Goal: Task Accomplishment & Management: Complete application form

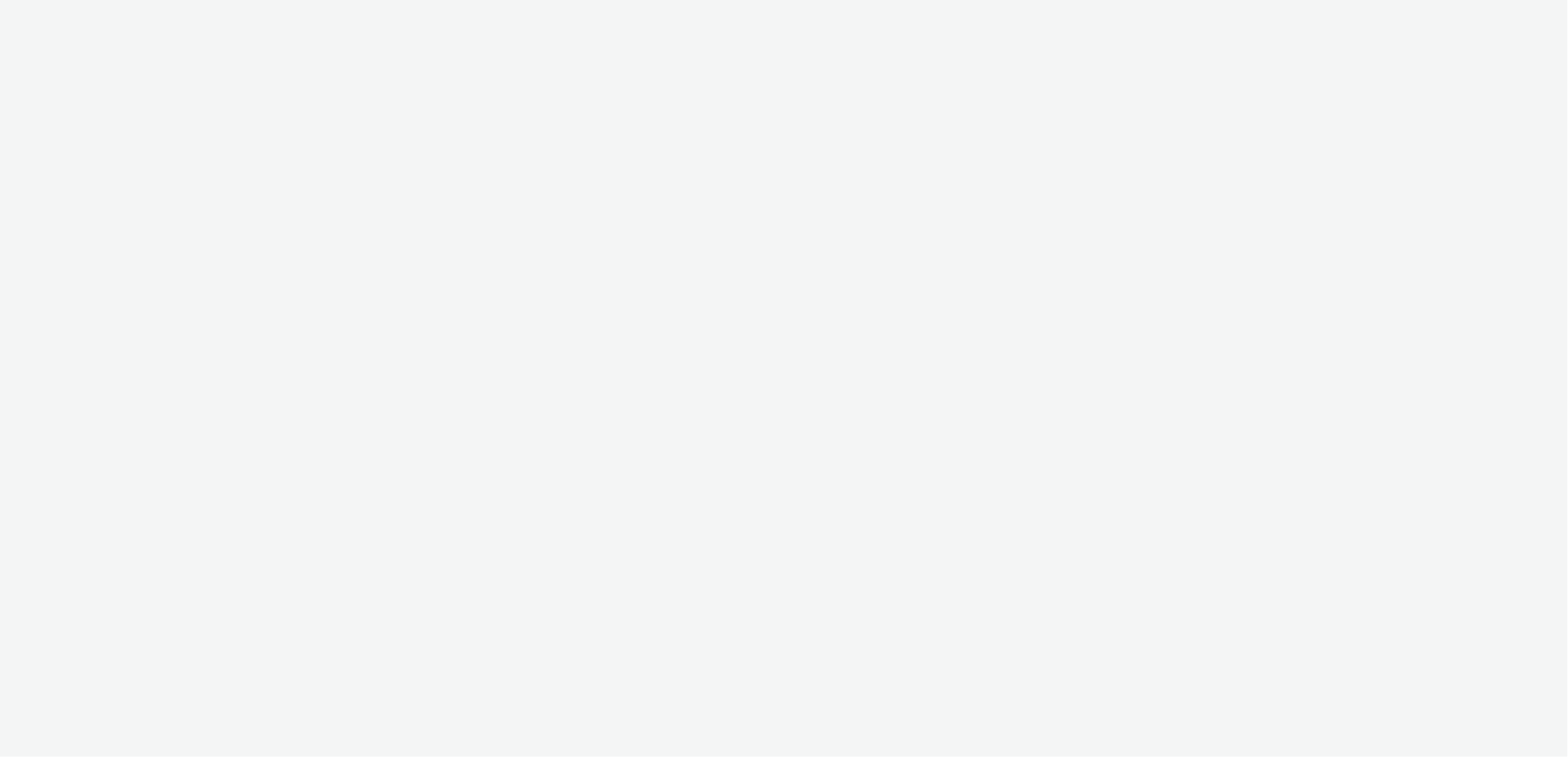
click at [266, 18] on div at bounding box center [784, 378] width 1568 height 757
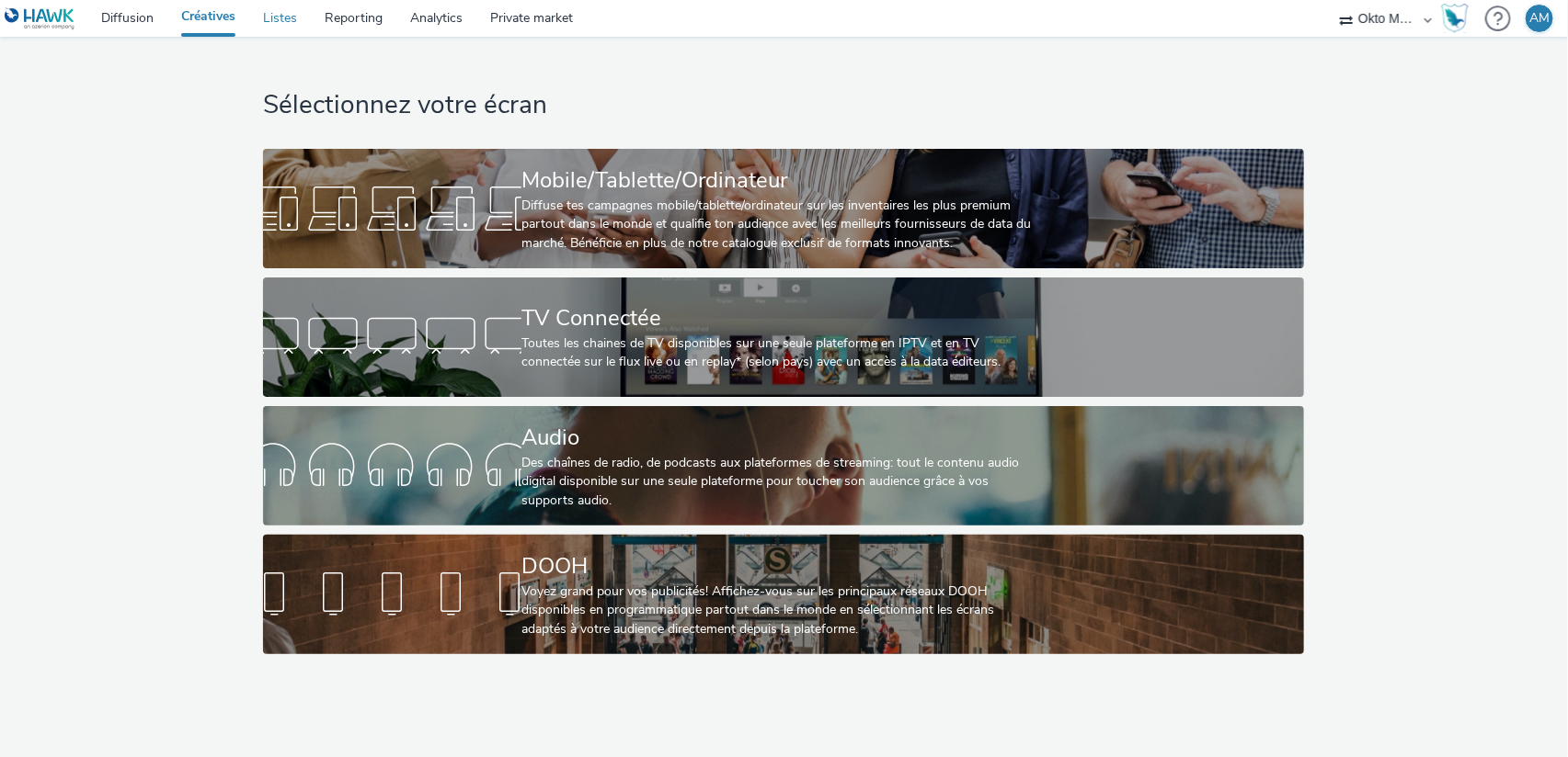
click at [268, 24] on link "Listes" at bounding box center [280, 19] width 61 height 37
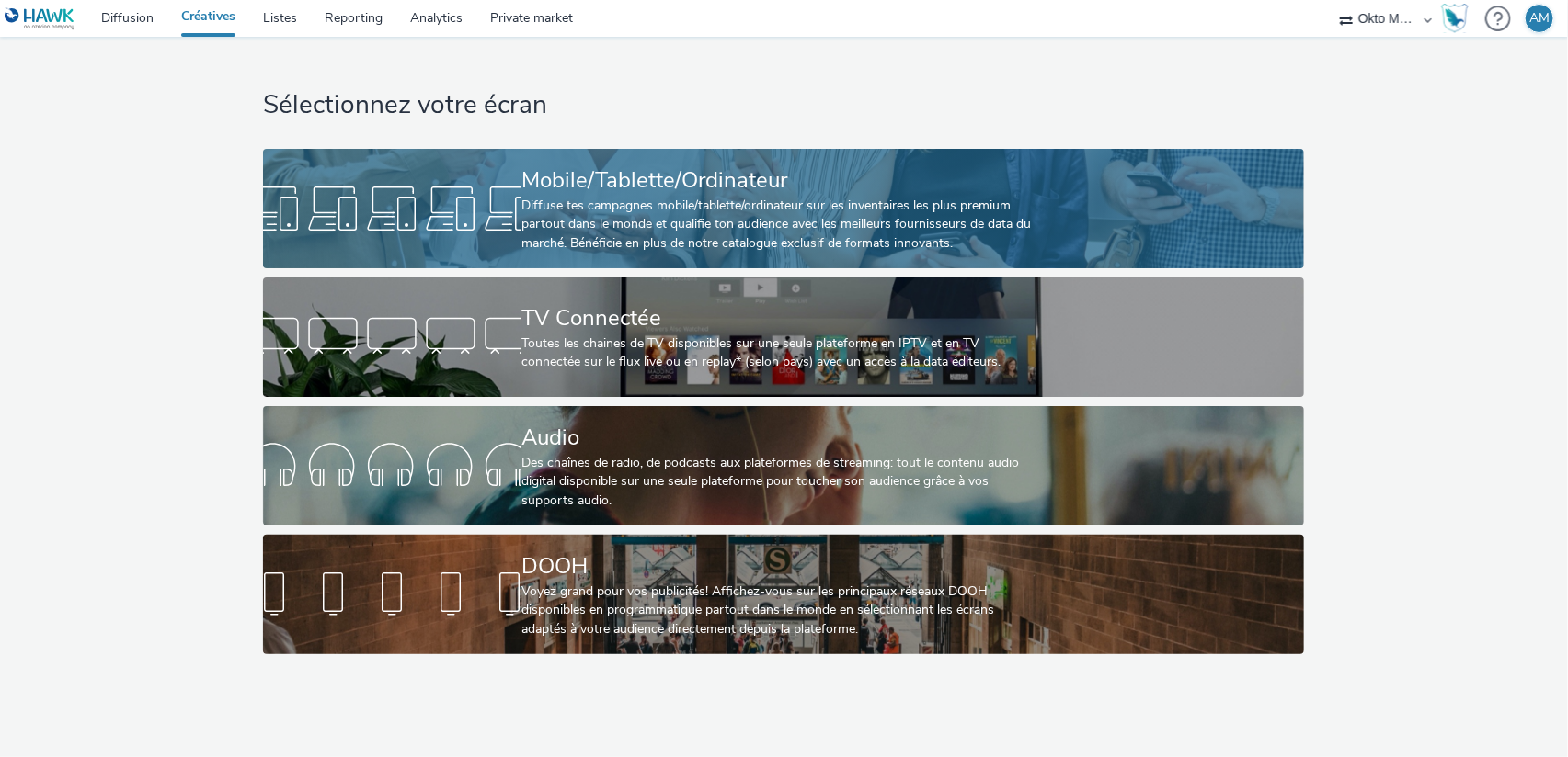
click at [656, 212] on div "Diffuse tes campagnes mobile/tablette/ordinateur sur les inventaires les plus p…" at bounding box center [779, 224] width 516 height 56
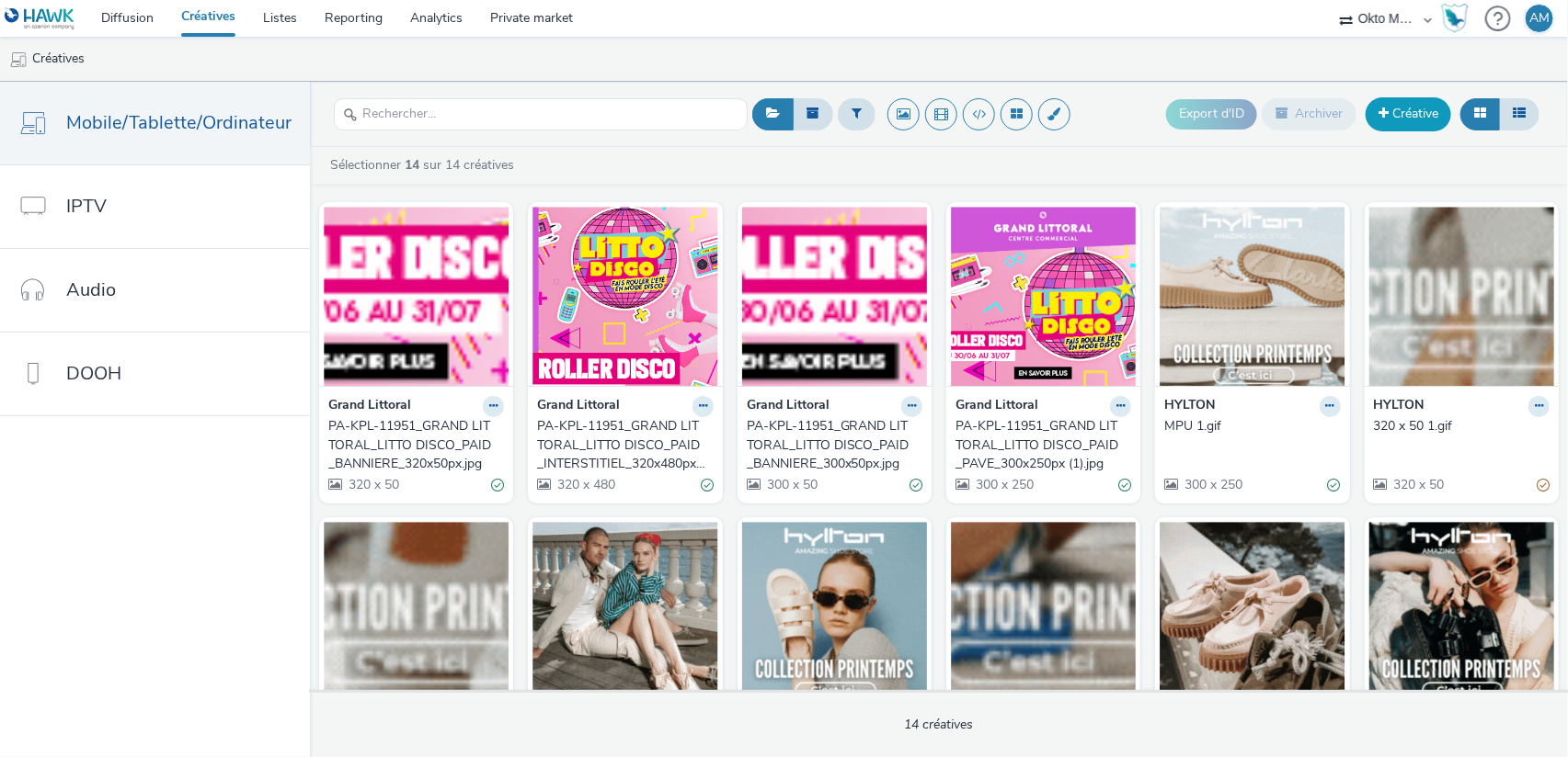
click at [1403, 113] on link "Créative" at bounding box center [1408, 114] width 86 height 33
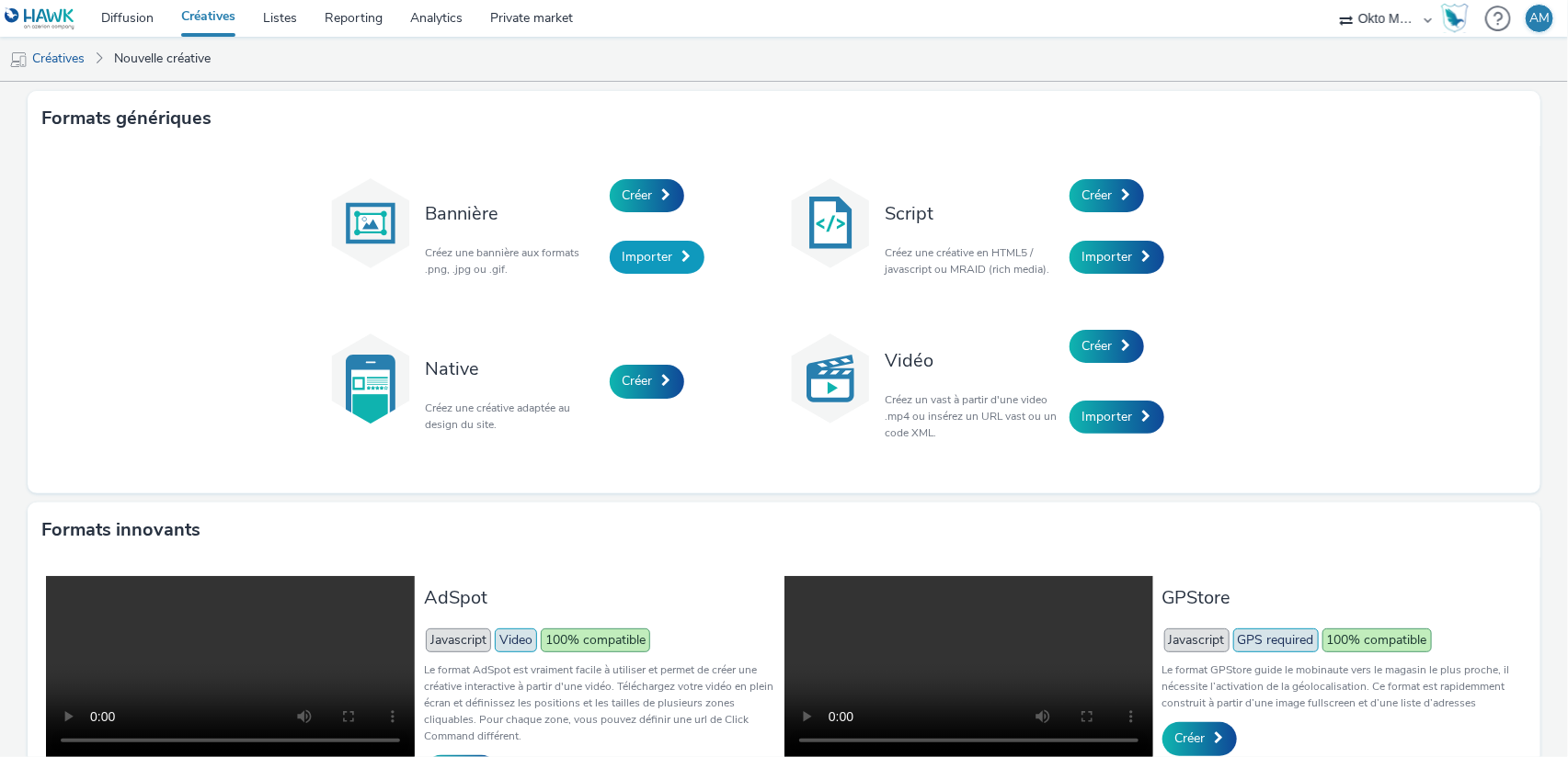
click at [638, 255] on span "Importer" at bounding box center [648, 257] width 50 height 18
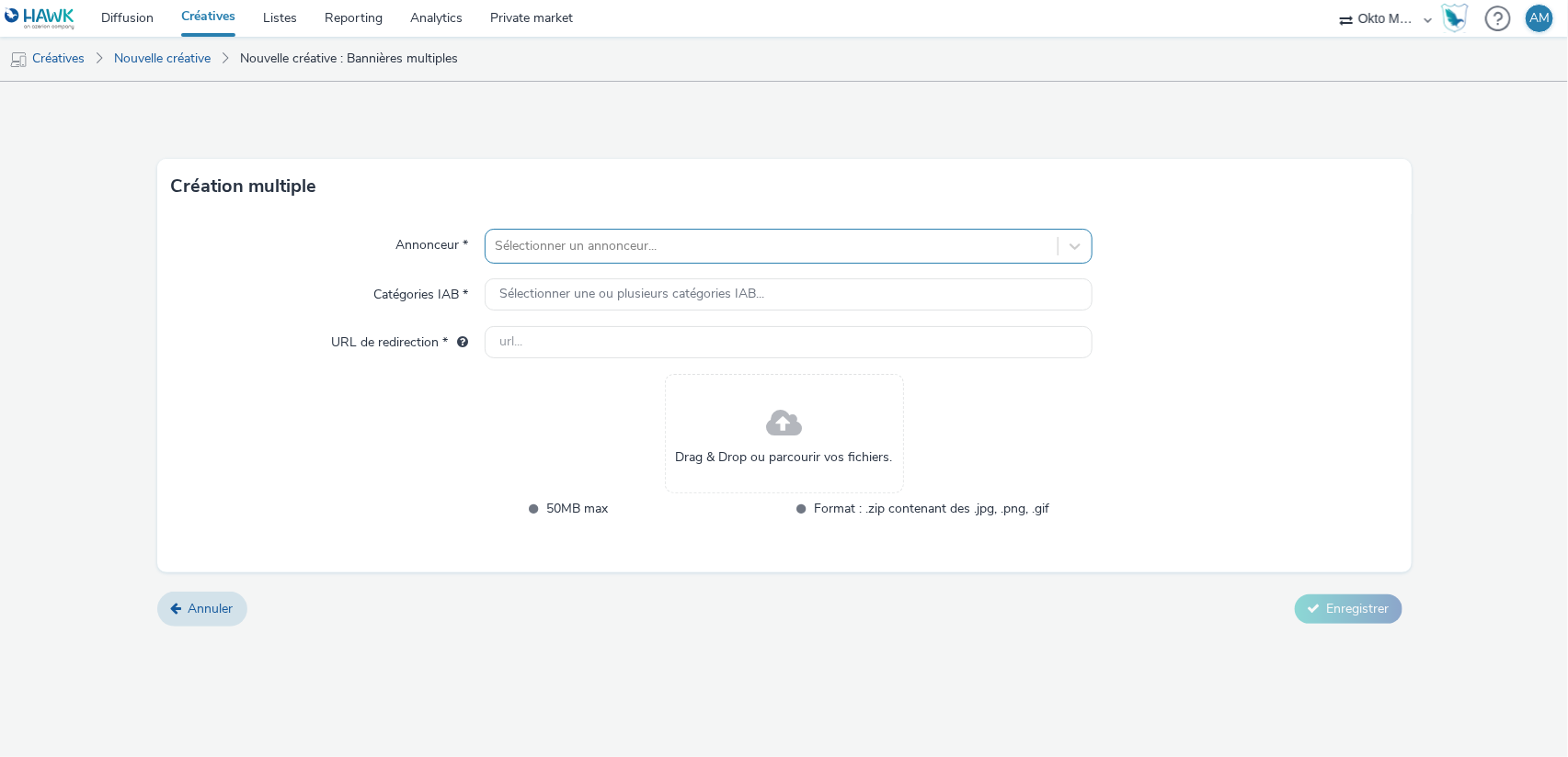
click at [641, 241] on div at bounding box center [771, 246] width 554 height 22
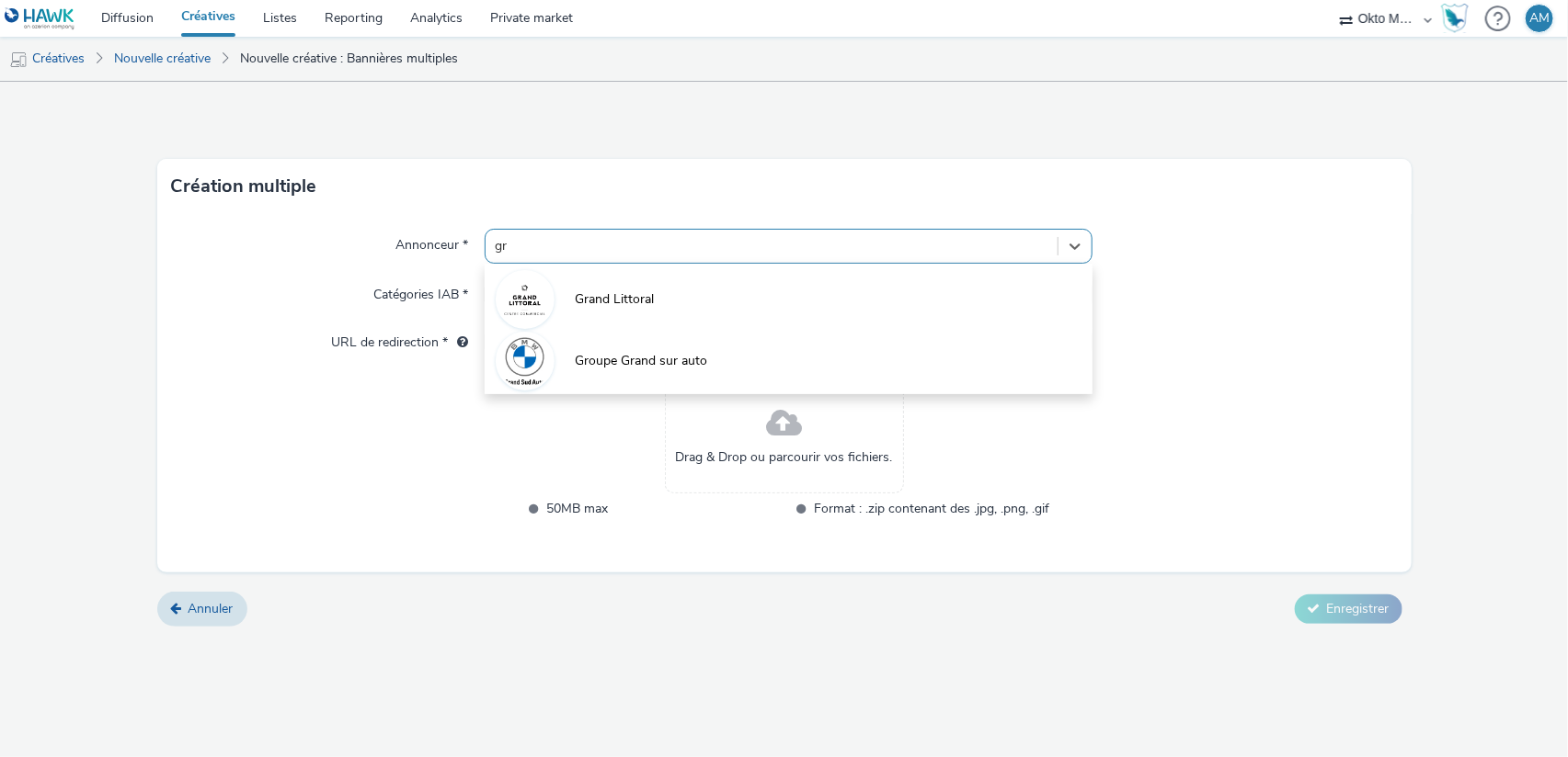
type input "gro"
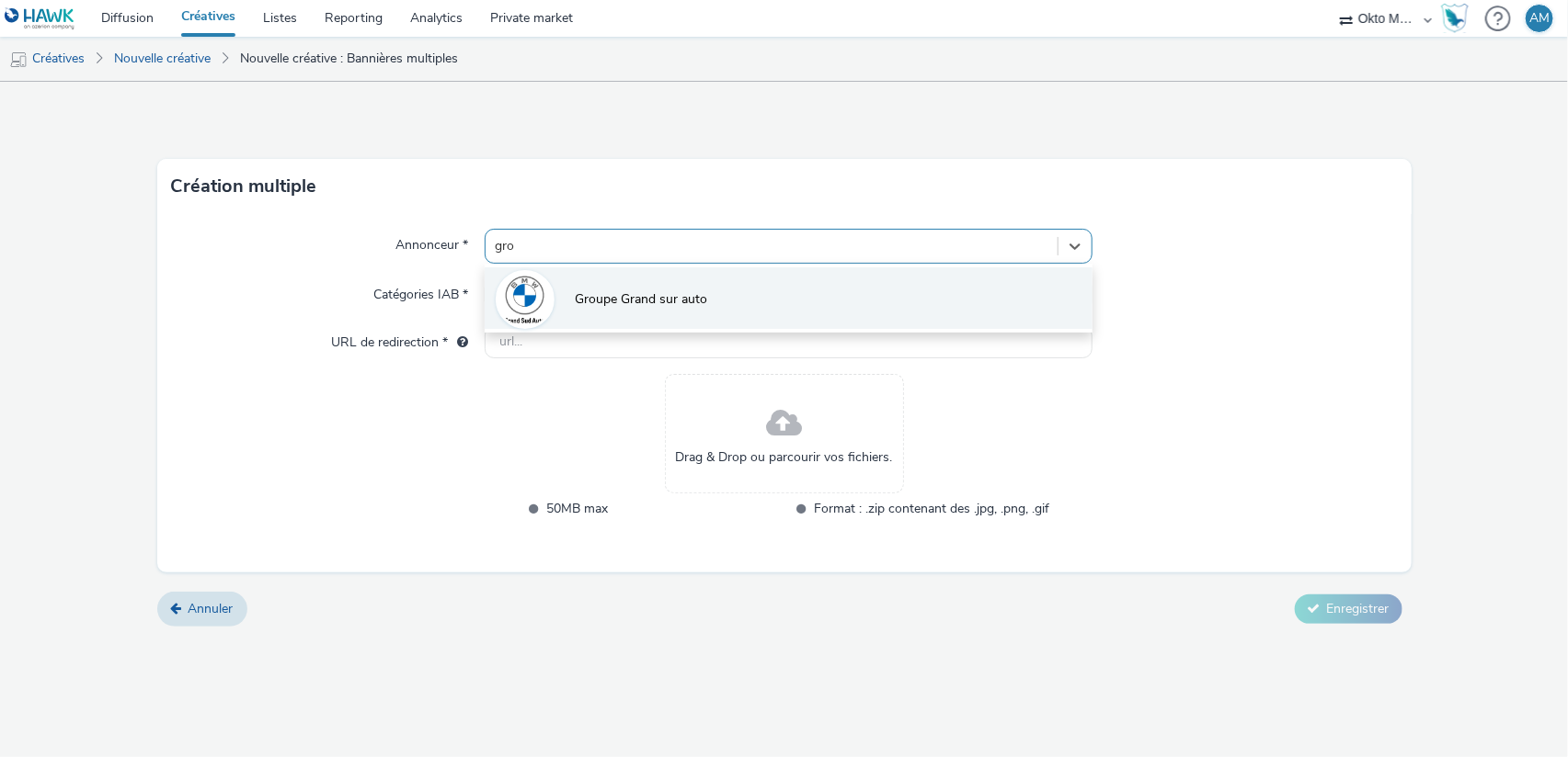
click at [636, 293] on span "Groupe Grand sur auto" at bounding box center [641, 299] width 132 height 19
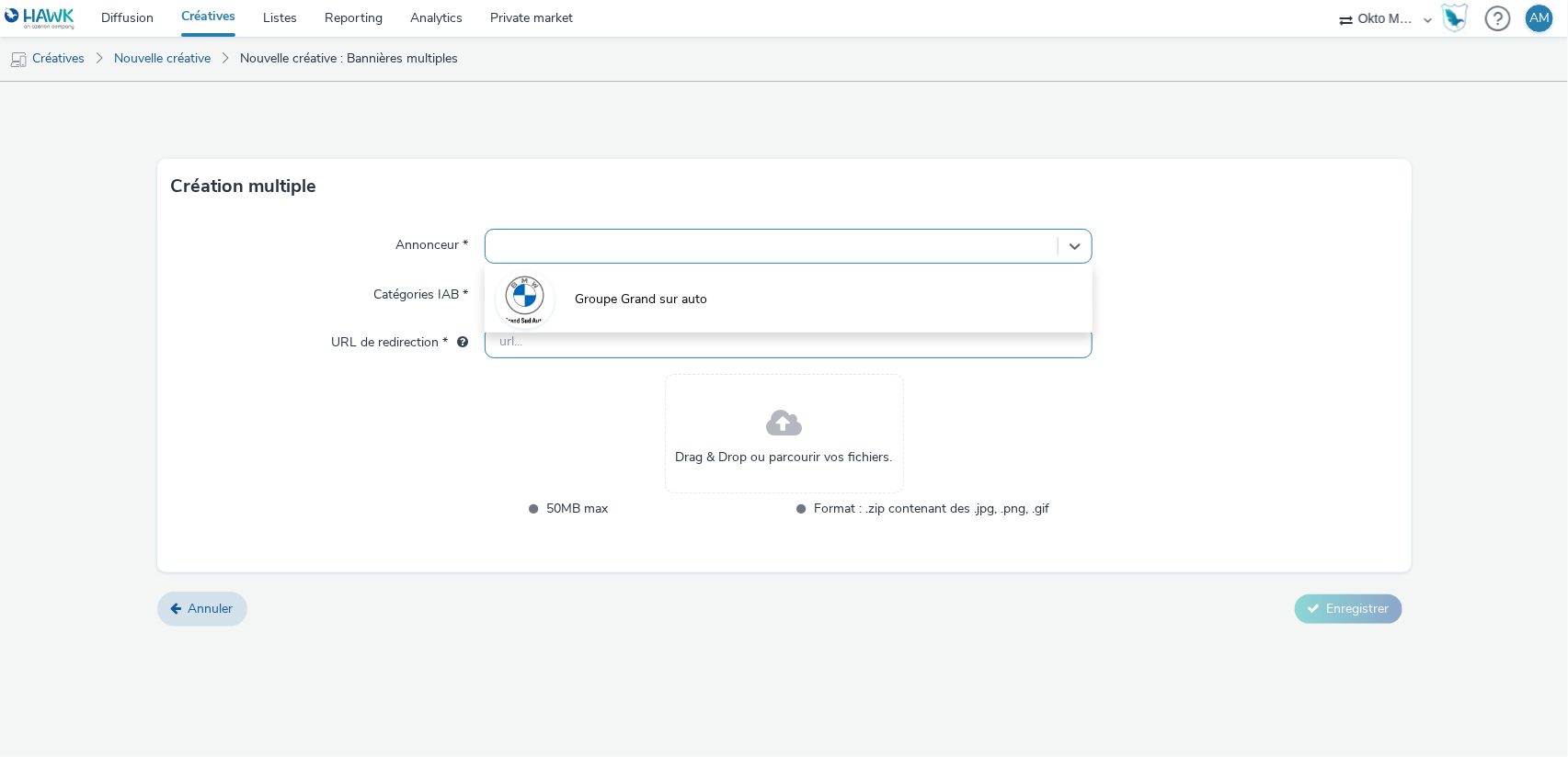
type input "http://partenaire.bmw.fr"
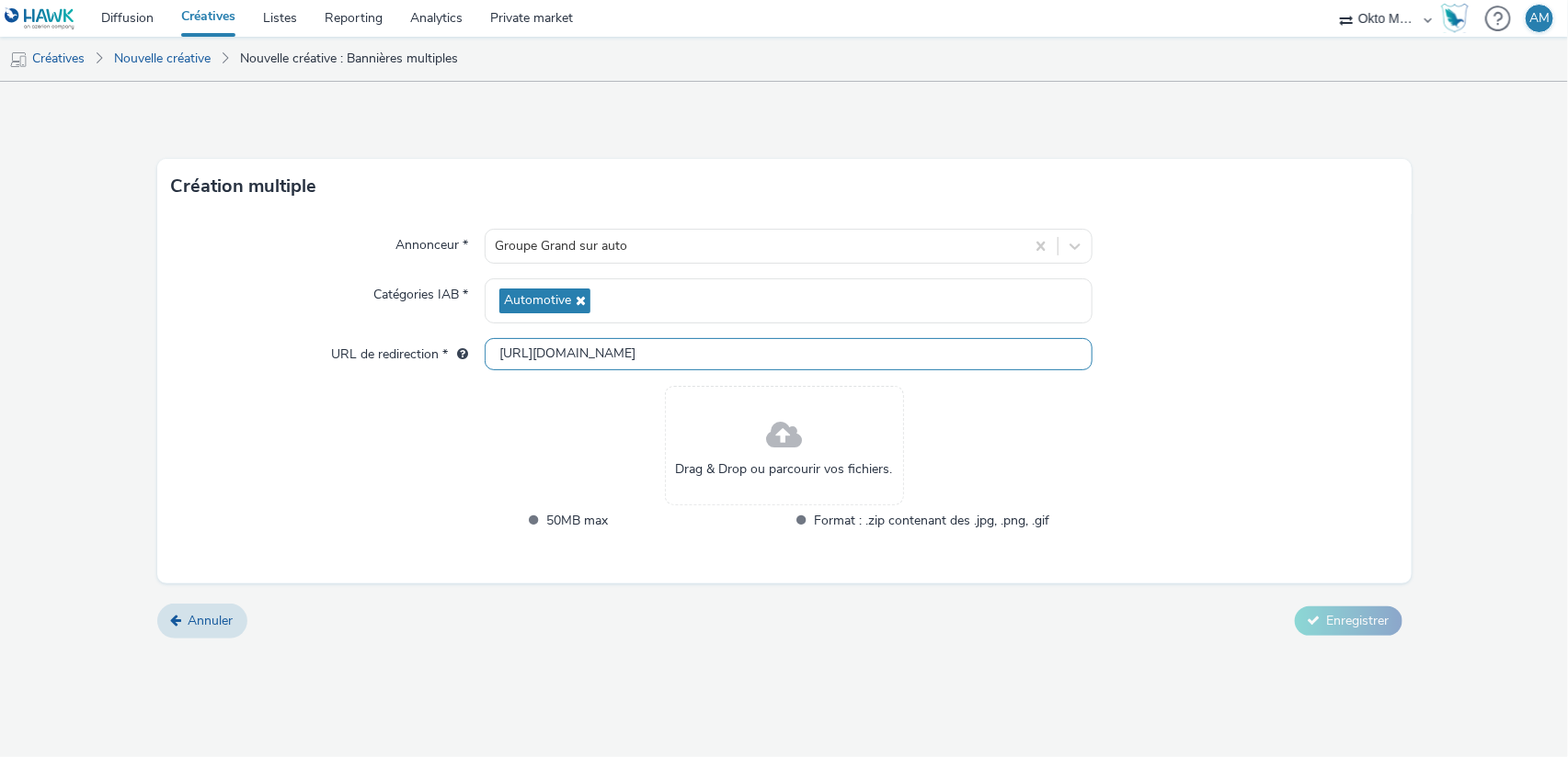
drag, startPoint x: 576, startPoint y: 352, endPoint x: 476, endPoint y: 346, distance: 100.2
click at [476, 346] on div "URL de redirection * http://partenaire.bmw.fr" at bounding box center [784, 355] width 1225 height 33
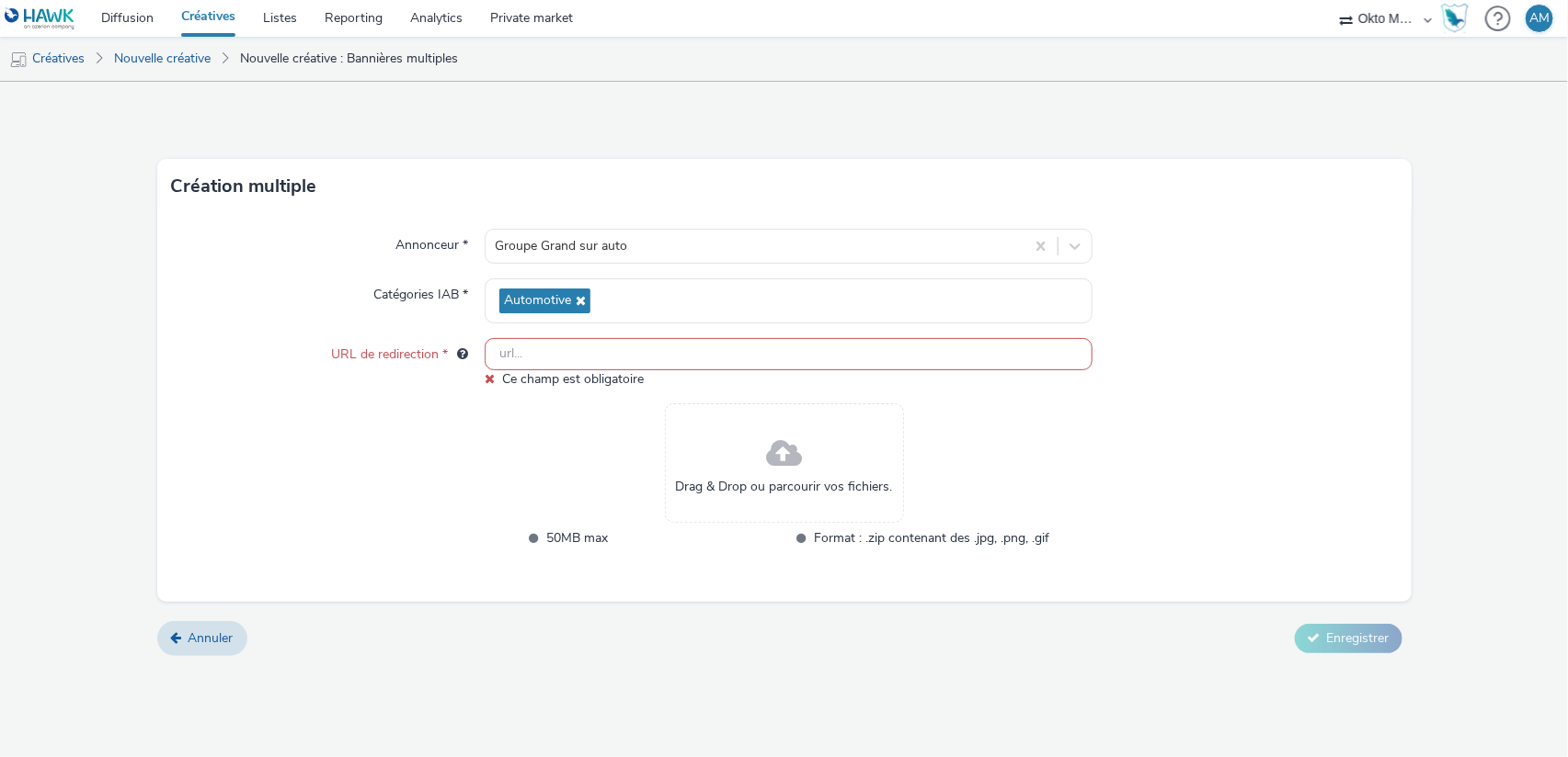
paste input "https://docs.google.com/forms/d/e/1FAIpQLSfhO4WSl3H8wqvxm80D-xoQhB47gF-cbqfv686…"
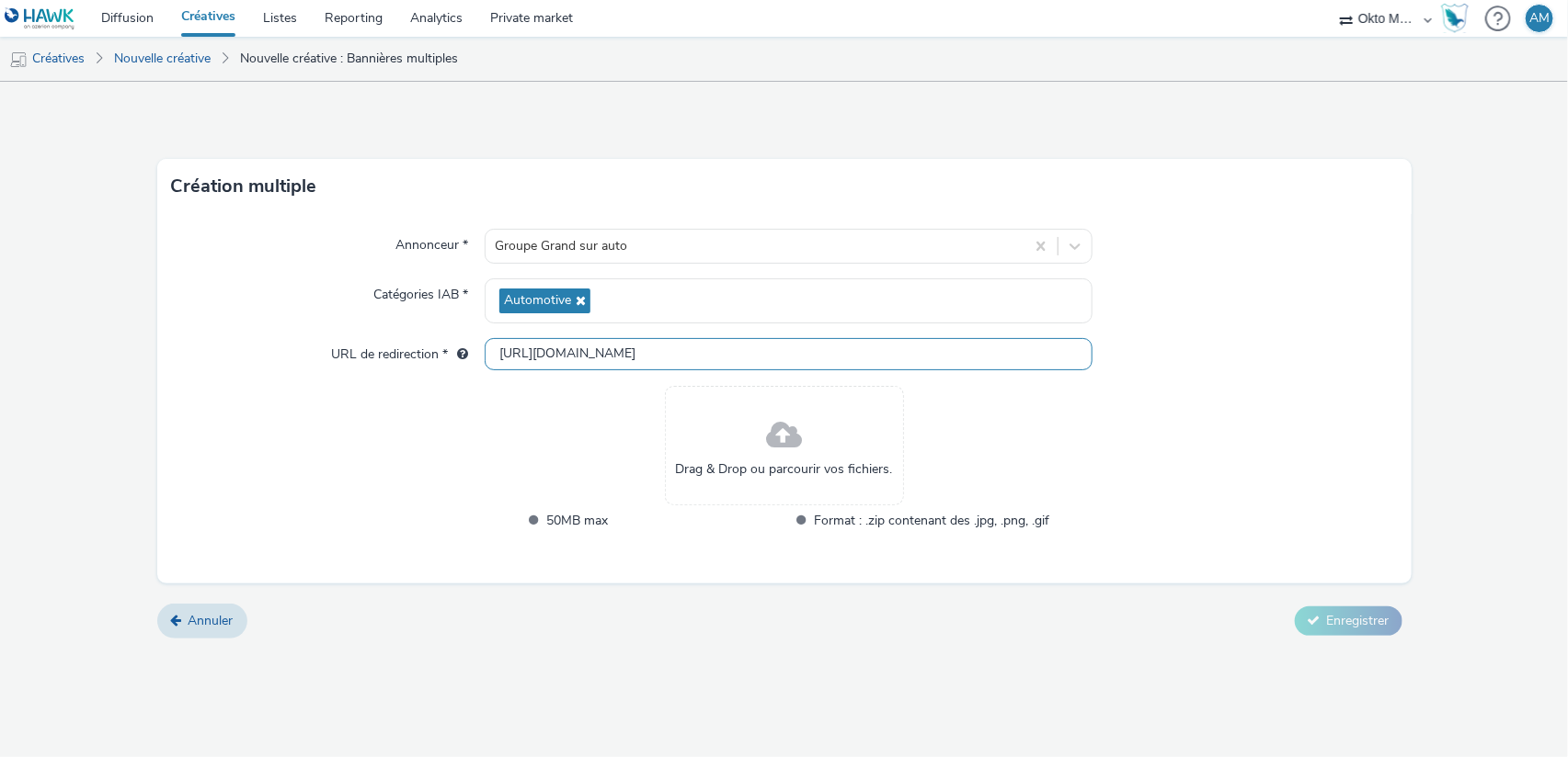
scroll to position [0, 107]
type input "https://docs.google.com/forms/d/e/1FAIpQLSfhO4WSl3H8wqvxm80D-xoQhB47gF-cbqfv686…"
click at [1173, 418] on div "Annonceur * Groupe Grand sur auto Catégories IAB * Automotive URL de redirectio…" at bounding box center [784, 398] width 1254 height 369
click at [1277, 479] on div "Annonceur * Groupe Grand sur auto Catégories IAB * Automotive URL de redirectio…" at bounding box center [784, 398] width 1254 height 369
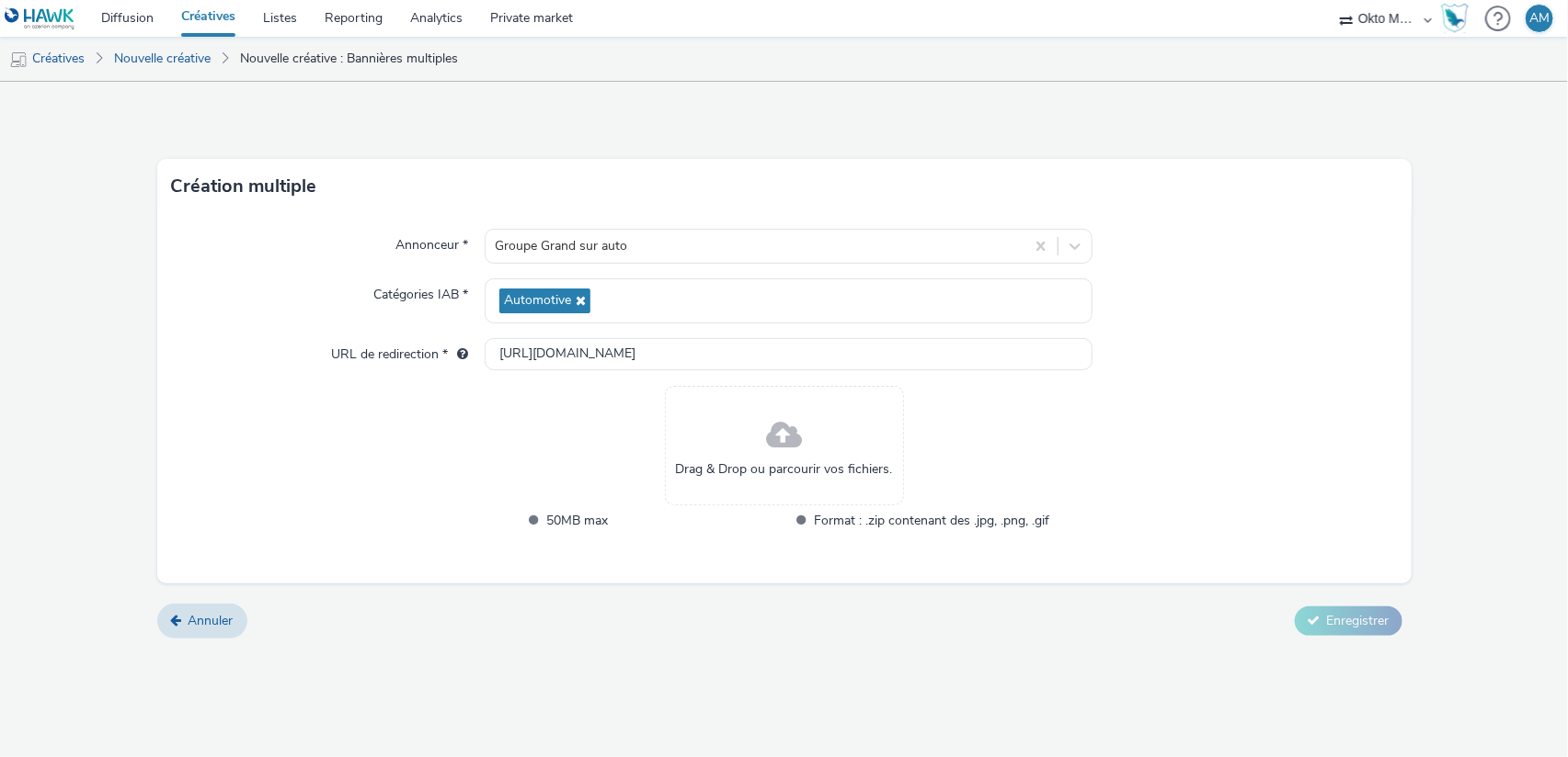
click at [787, 428] on span at bounding box center [784, 436] width 36 height 48
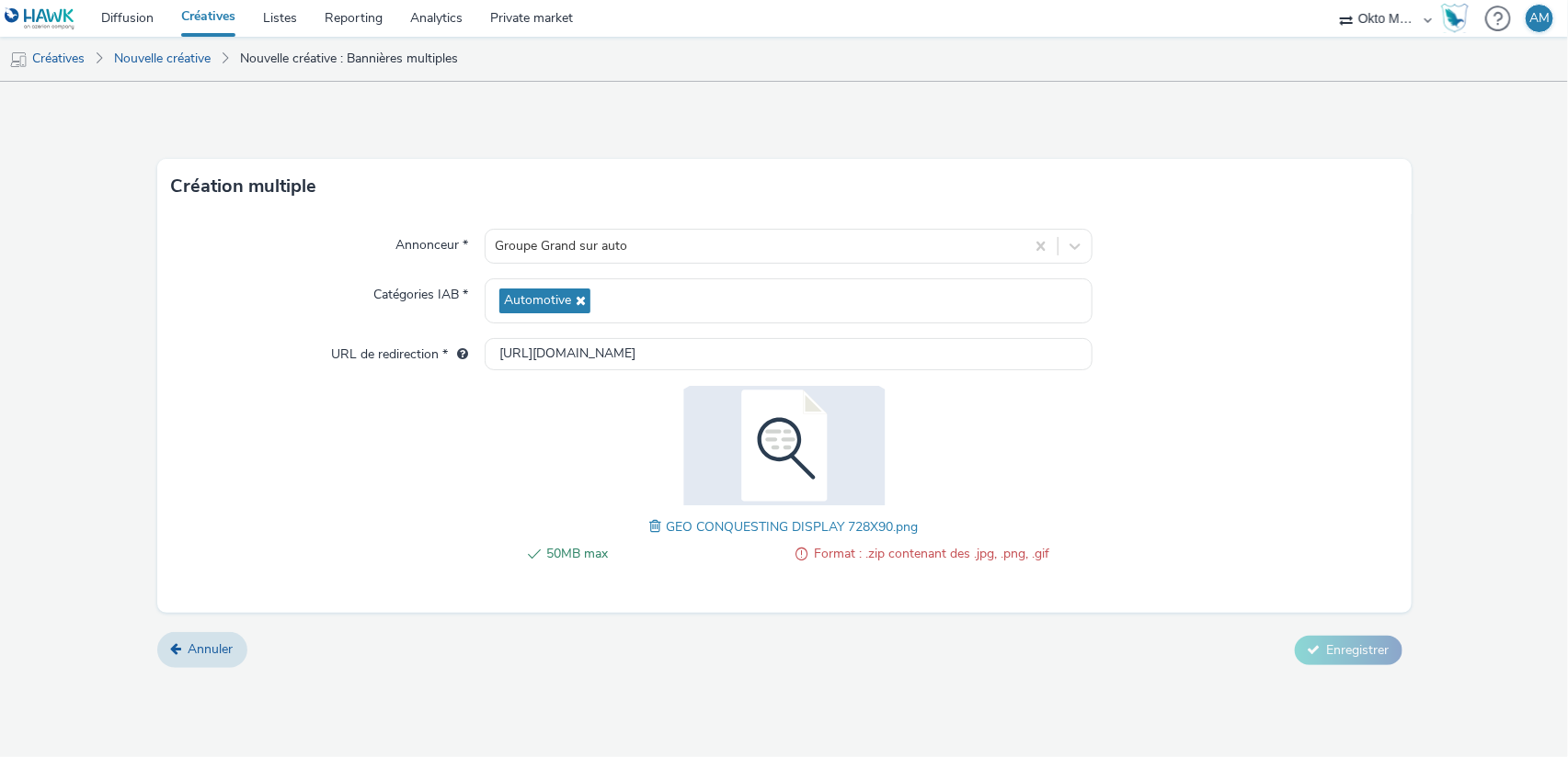
click at [979, 551] on span "Format : .zip contenant des .jpg, .png, .gif" at bounding box center [931, 554] width 235 height 22
click at [1106, 444] on div "Annonceur * Groupe Grand sur auto Catégories IAB * Automotive URL de redirectio…" at bounding box center [784, 413] width 1254 height 399
click at [1128, 564] on div "Annonceur * Groupe Grand sur auto Catégories IAB * Automotive URL de redirectio…" at bounding box center [784, 413] width 1254 height 399
click at [789, 437] on img at bounding box center [784, 445] width 239 height 119
click at [655, 526] on span at bounding box center [659, 526] width 17 height 20
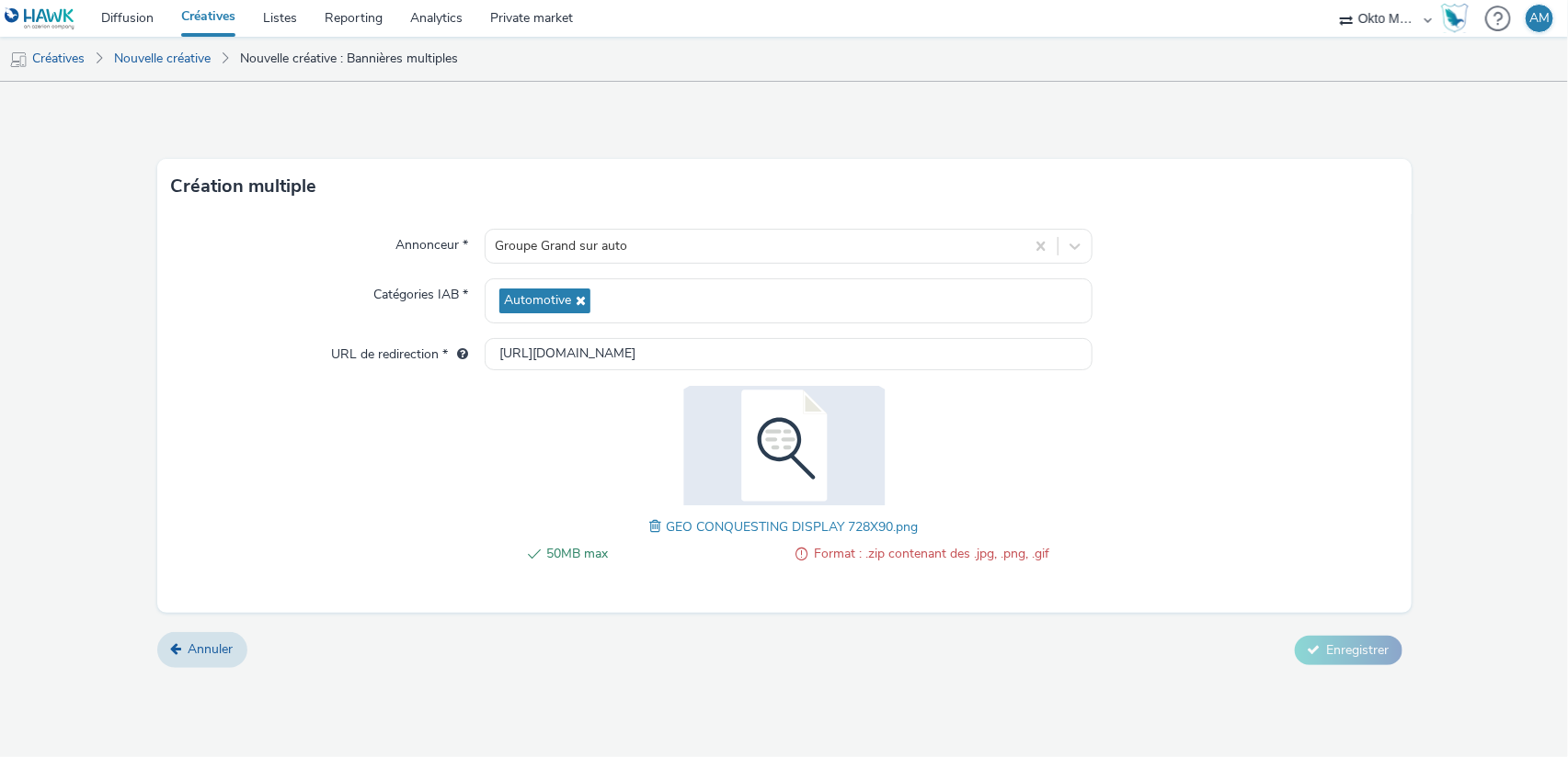
click at [800, 556] on span at bounding box center [801, 554] width 12 height 22
click at [680, 532] on span "GEO CONQUESTING DISPLAY 728X90.png" at bounding box center [792, 526] width 252 height 18
click at [650, 522] on span at bounding box center [659, 526] width 17 height 20
click at [1337, 660] on button "Enregistrer" at bounding box center [1348, 651] width 108 height 30
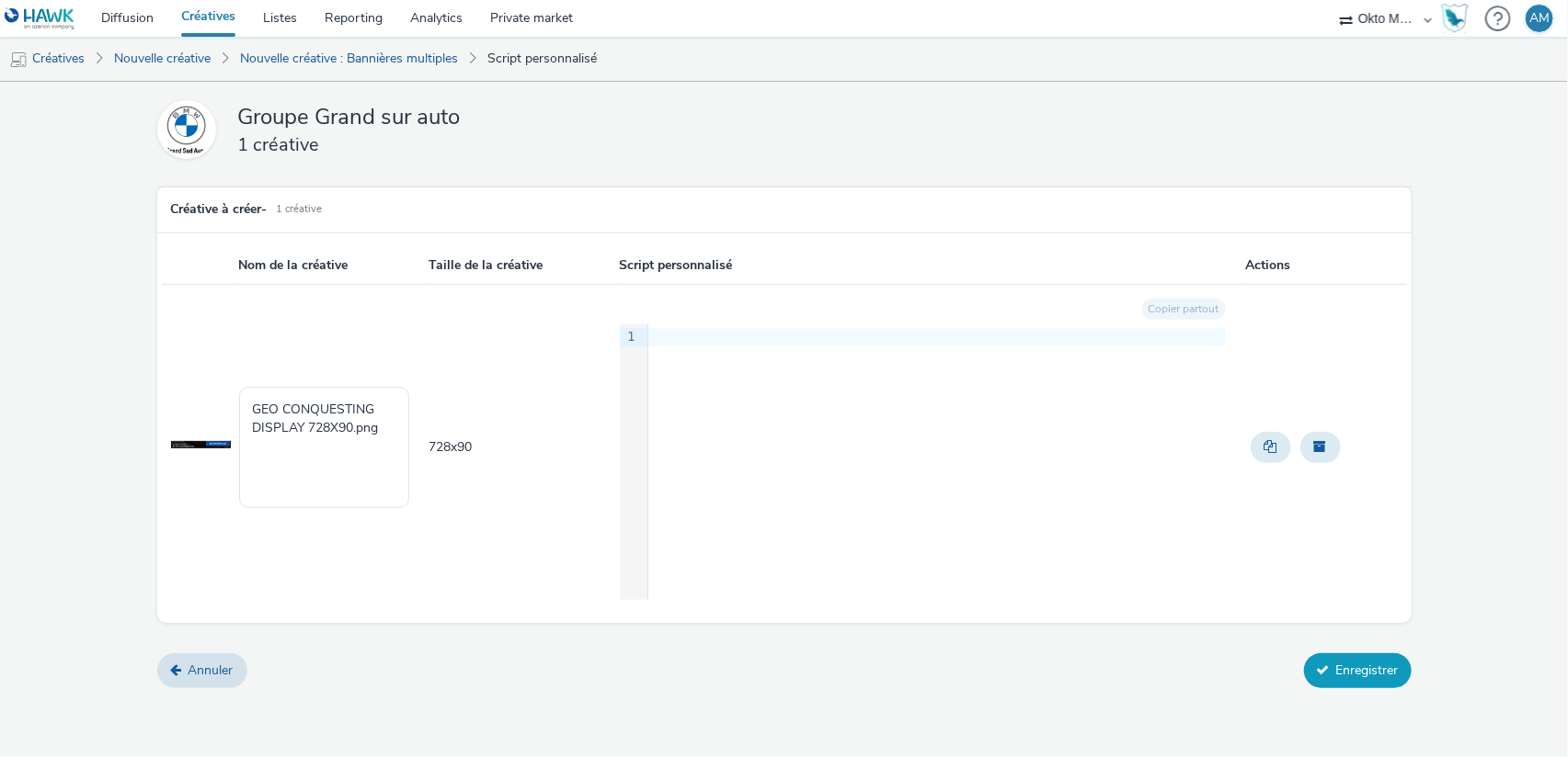
click at [1356, 667] on button "Enregistrer" at bounding box center [1358, 671] width 108 height 35
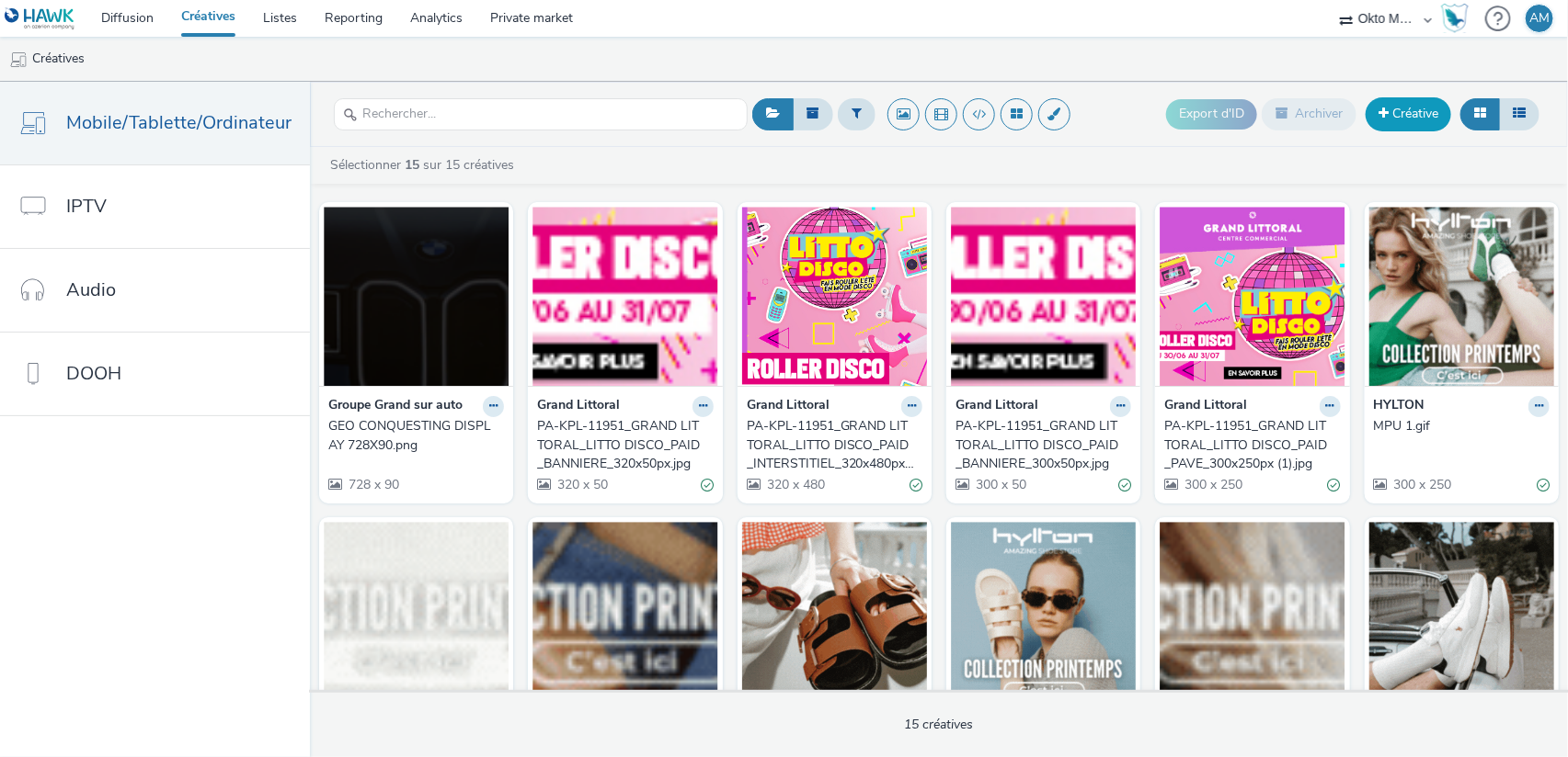
click at [1404, 117] on link "Créative" at bounding box center [1408, 114] width 86 height 33
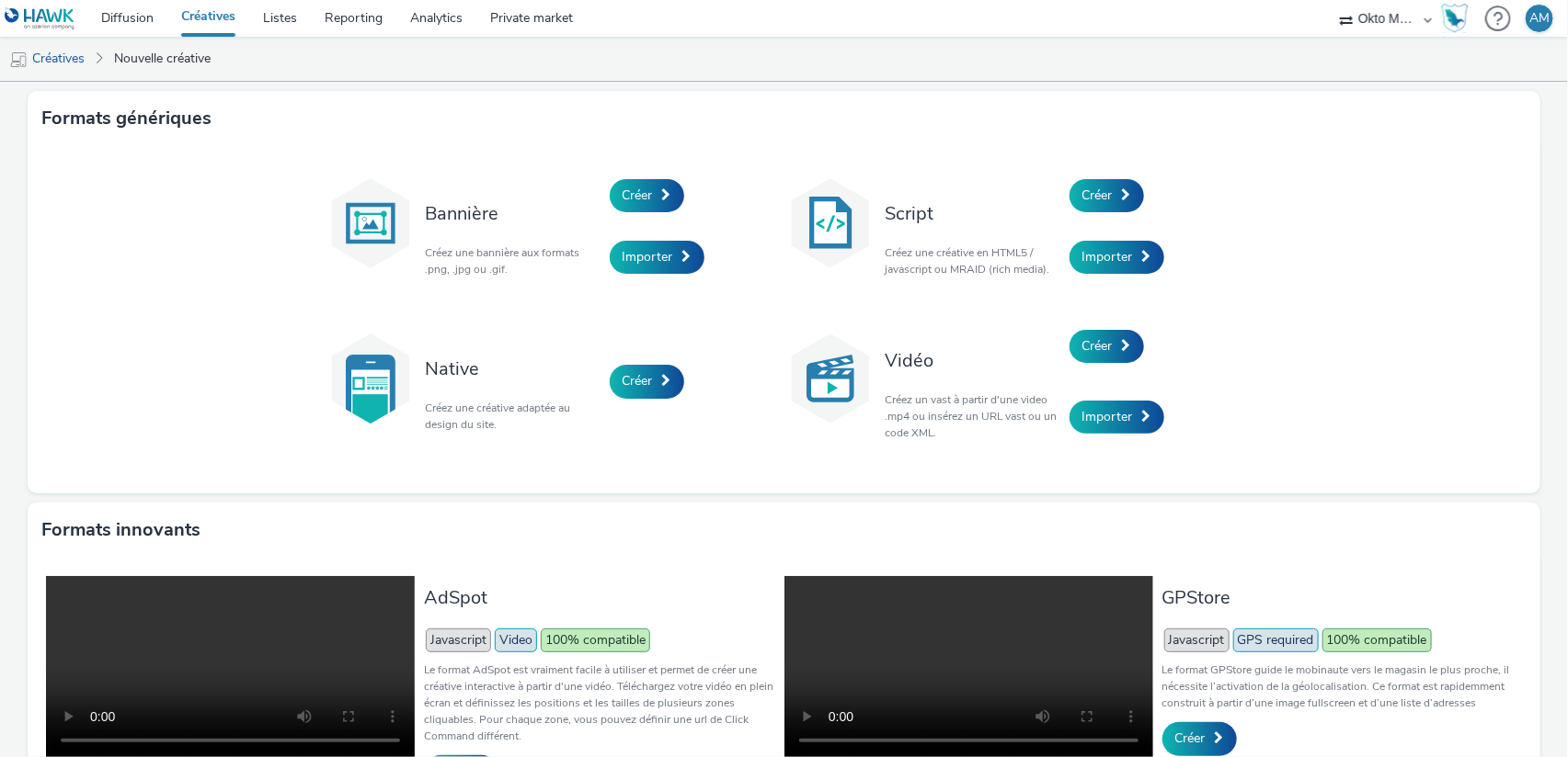
click at [977, 58] on ul "Créatives Nouvelle créative" at bounding box center [784, 59] width 1568 height 44
click at [1532, 583] on div "Formats génériques Bannière Créez une bannière aux formats .png, .jpg ou .gif. …" at bounding box center [784, 570] width 1568 height 977
click at [650, 258] on span "Importer" at bounding box center [648, 257] width 50 height 18
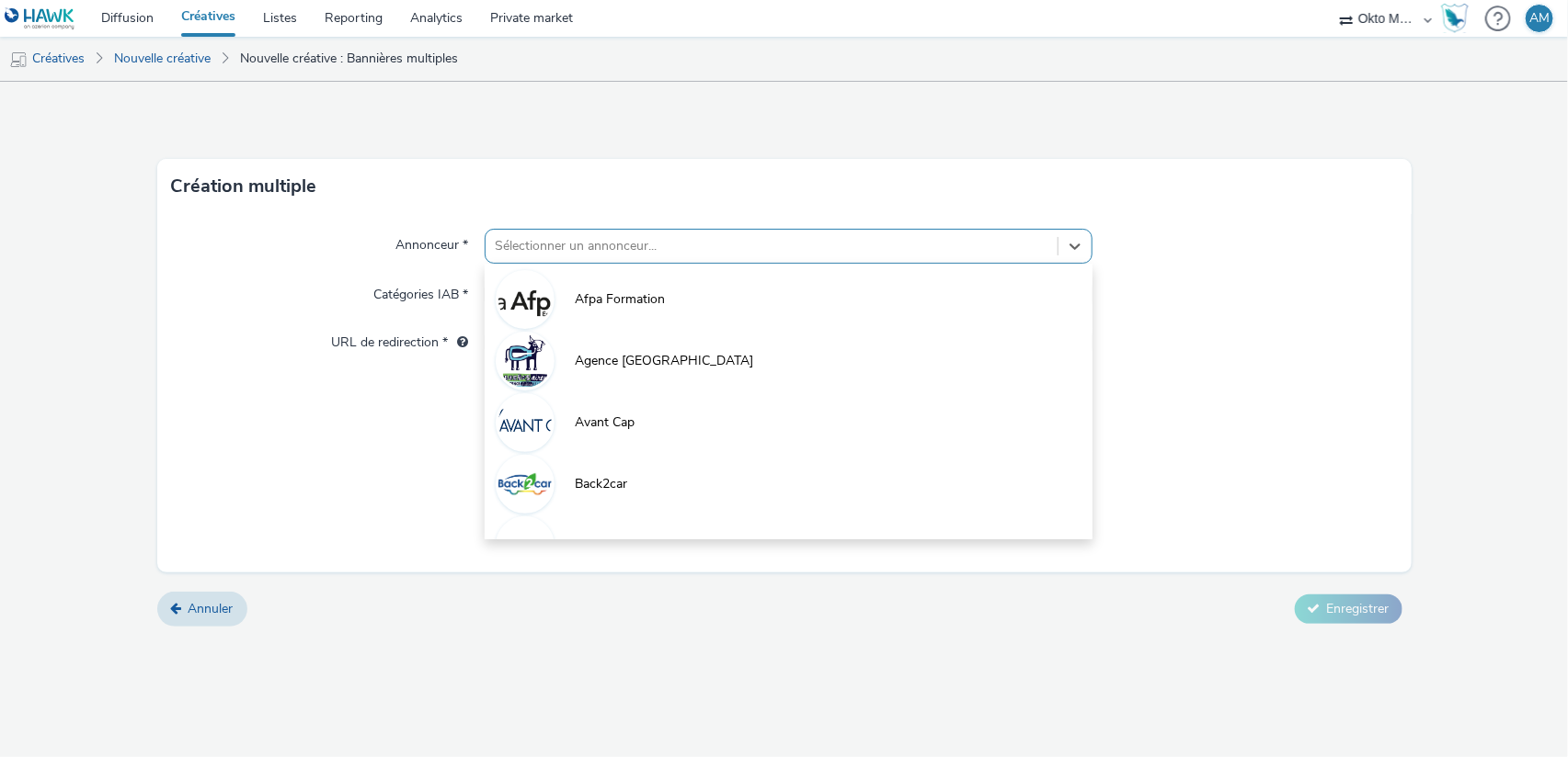
click at [591, 248] on div at bounding box center [771, 246] width 554 height 22
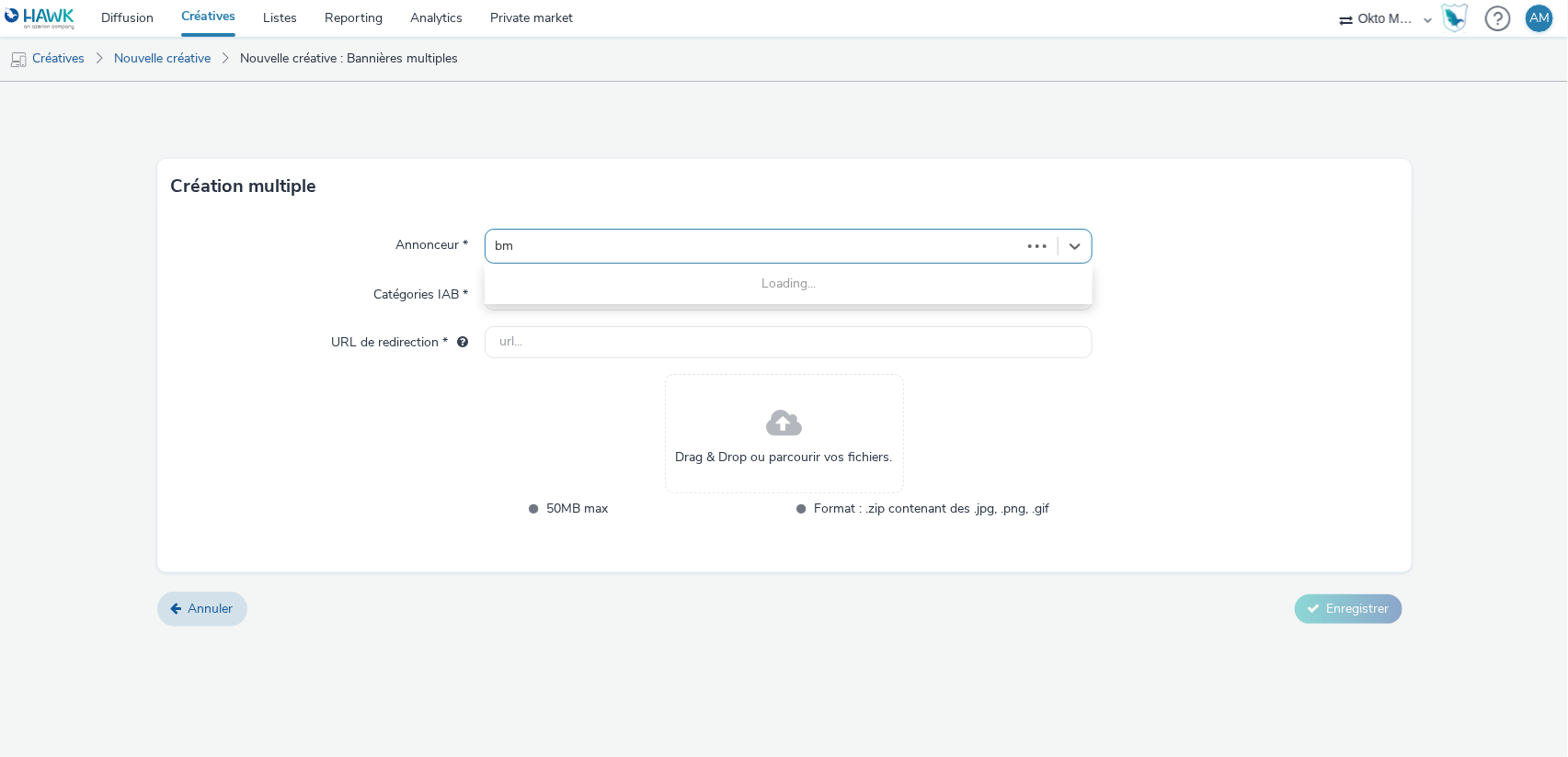
type input "b"
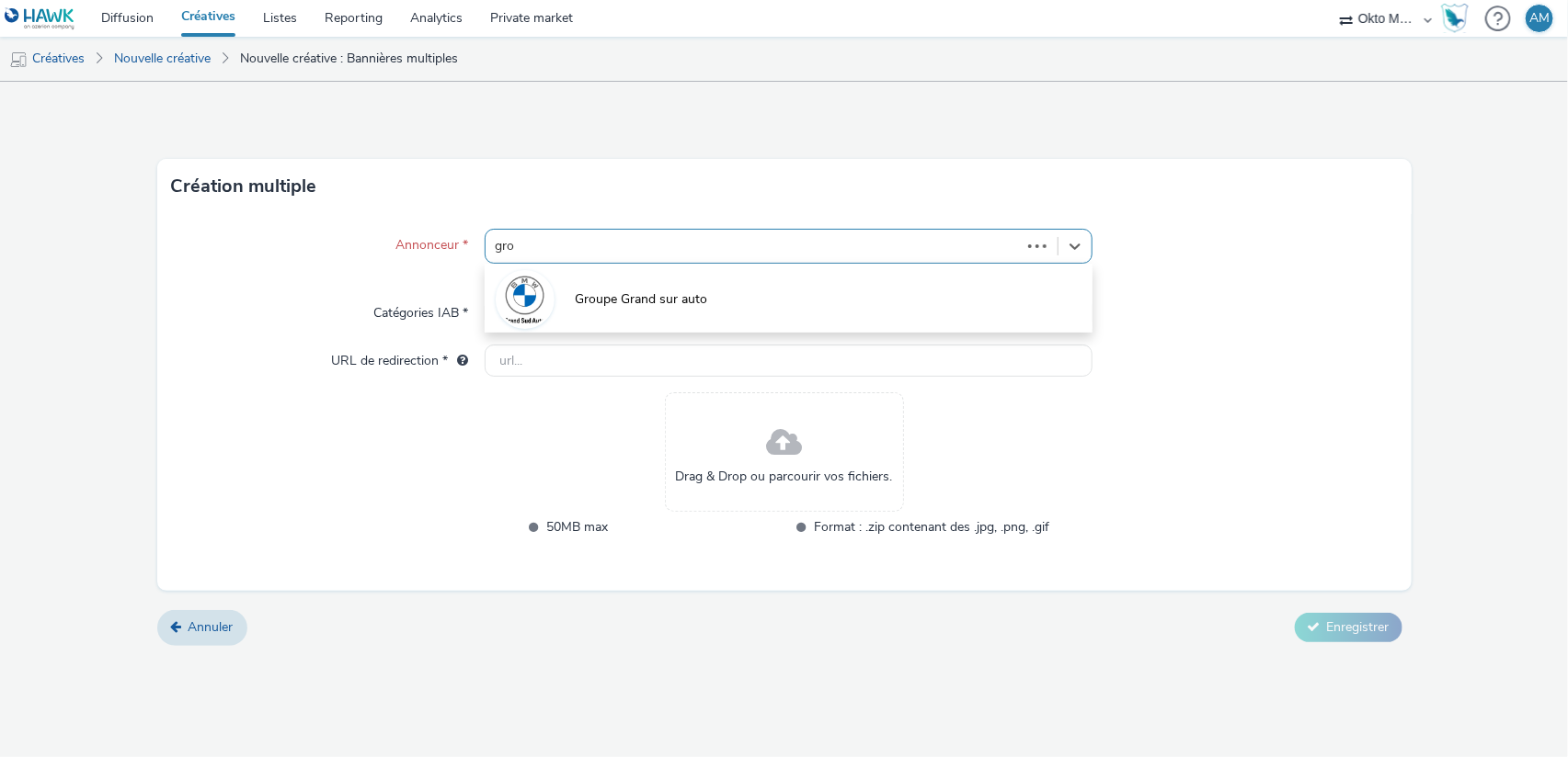
type input "grou"
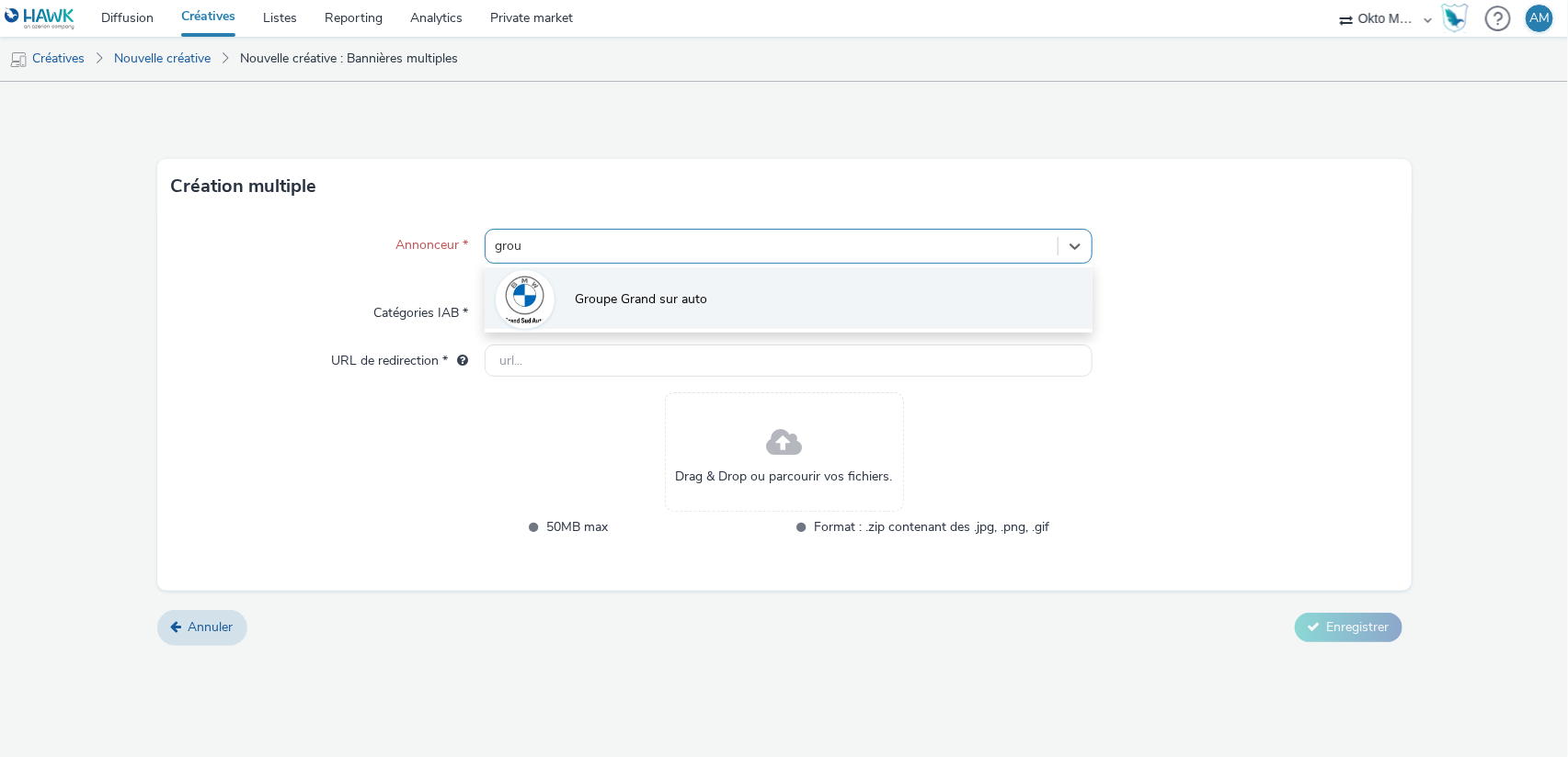
click at [641, 298] on span "Groupe Grand sur auto" at bounding box center [641, 299] width 132 height 19
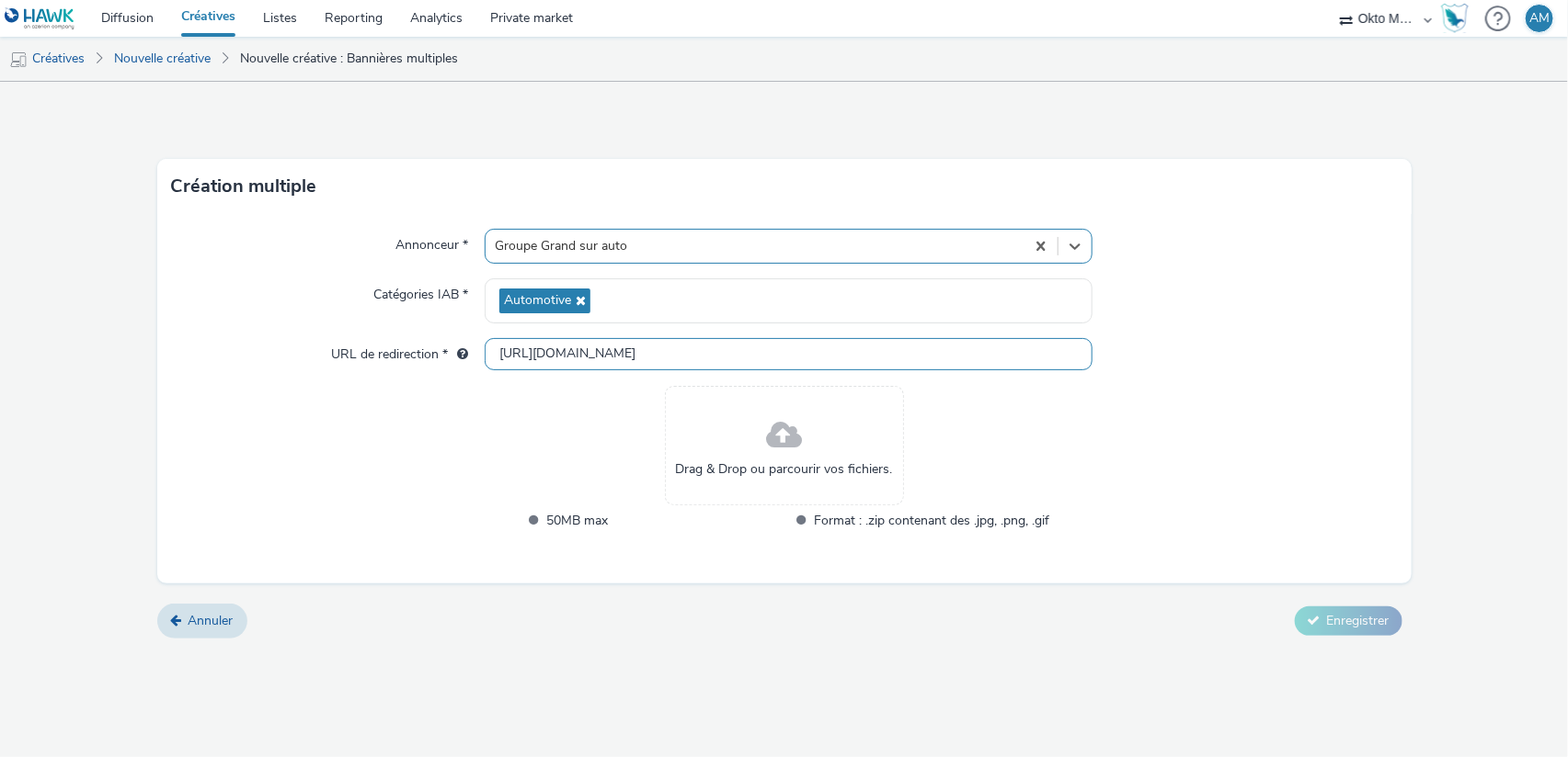
click at [682, 354] on input "http://partenaire.bmw.fr" at bounding box center [788, 354] width 608 height 33
paste input "s://docs.google.com/forms/d/e/1FAIpQLSfhO4WSl3H8wqvxm80D-xoQhB47gF-cbqfv686qWUU…"
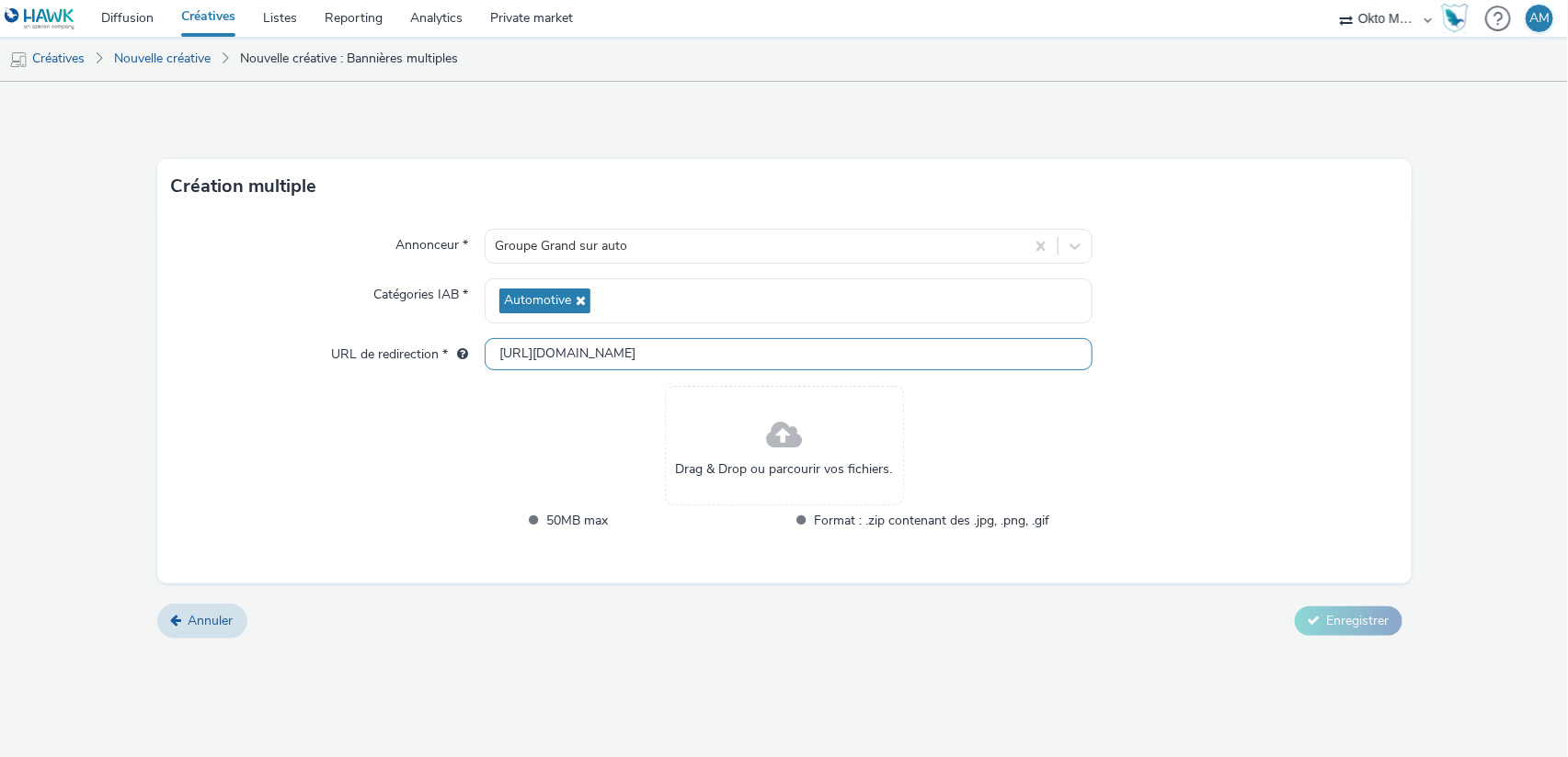
type input "https://docs.google.com/forms/d/e/1FAIpQLSfhO4WSl3H8wqvxm80D-xoQhB47gF-cbqfv686…"
click at [1255, 429] on div "Annonceur * Groupe Grand sur auto Catégories IAB * Automotive URL de redirectio…" at bounding box center [784, 398] width 1254 height 369
click at [772, 439] on span at bounding box center [784, 436] width 36 height 48
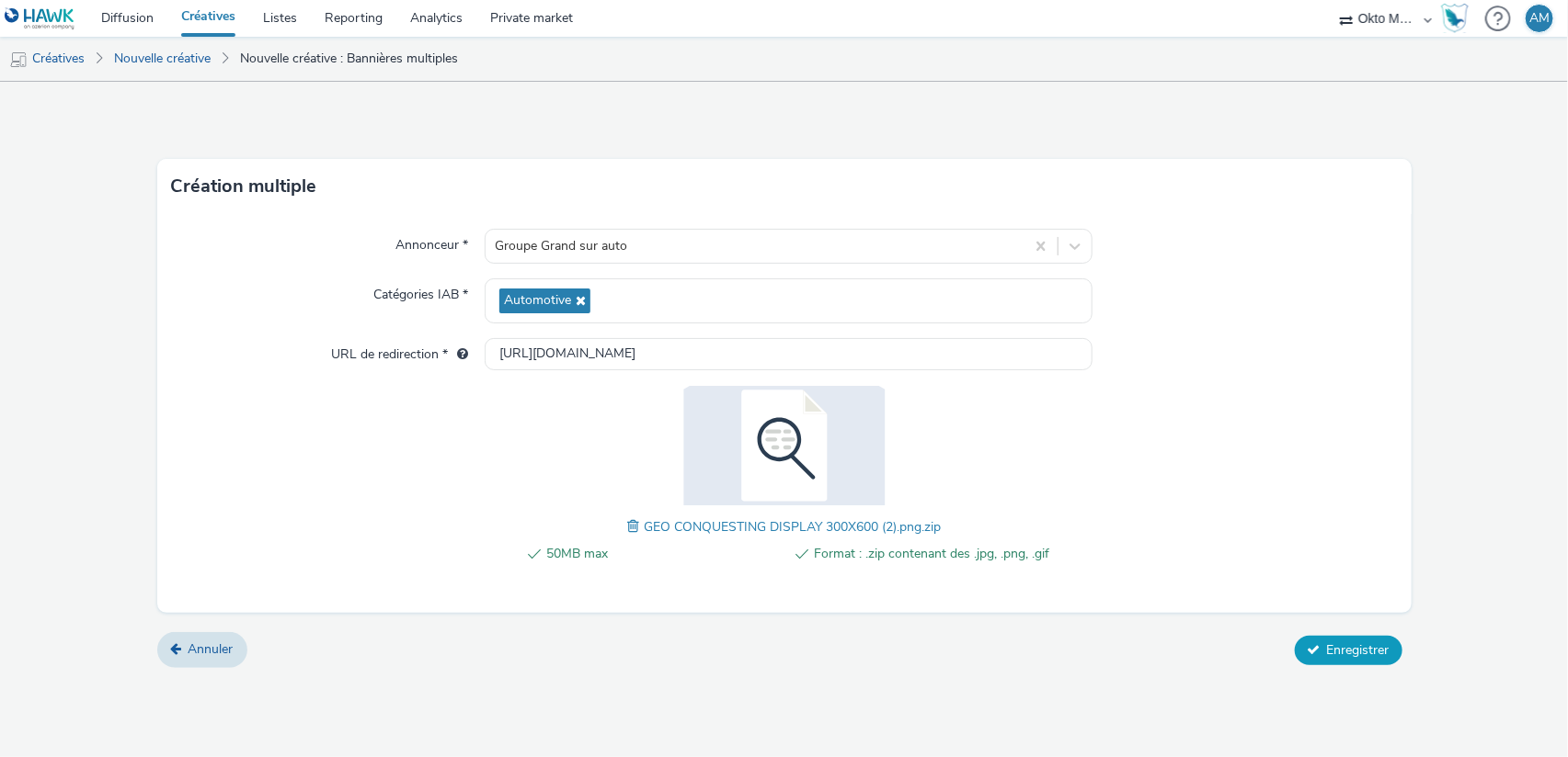
click at [1351, 652] on span "Enregistrer" at bounding box center [1358, 650] width 62 height 18
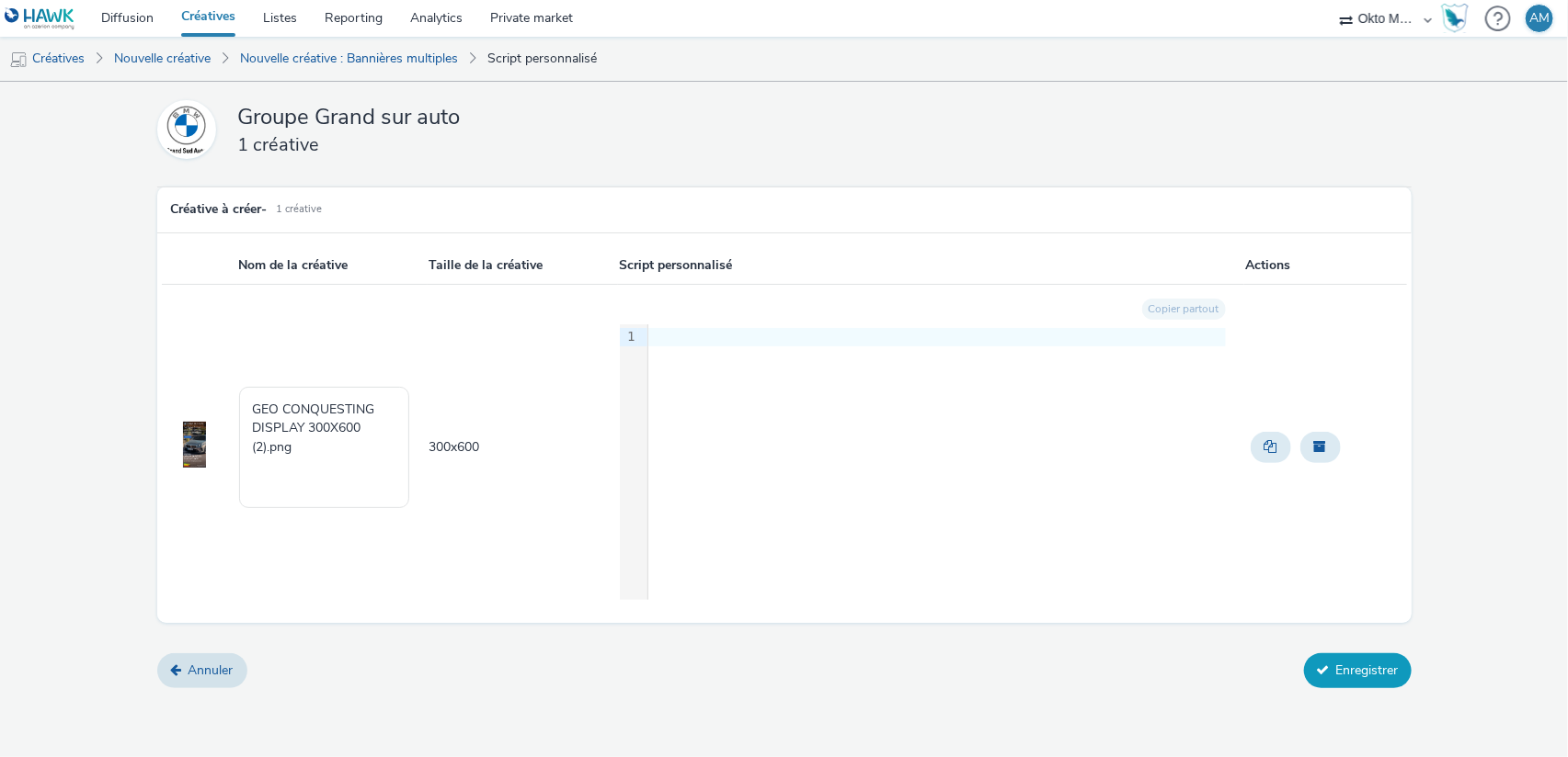
click at [1373, 671] on button "Enregistrer" at bounding box center [1358, 671] width 108 height 35
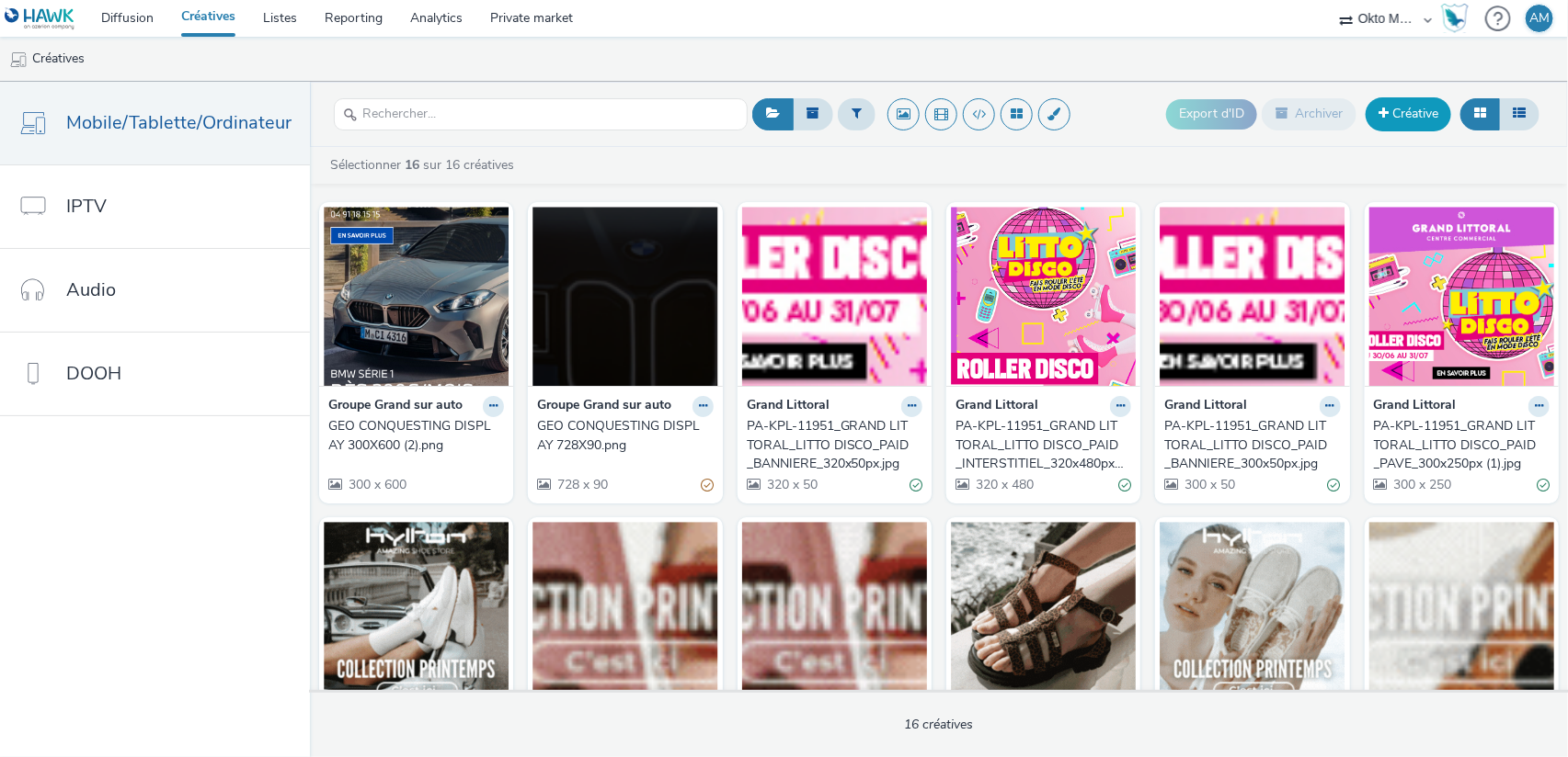
click at [1400, 116] on link "Créative" at bounding box center [1408, 114] width 86 height 33
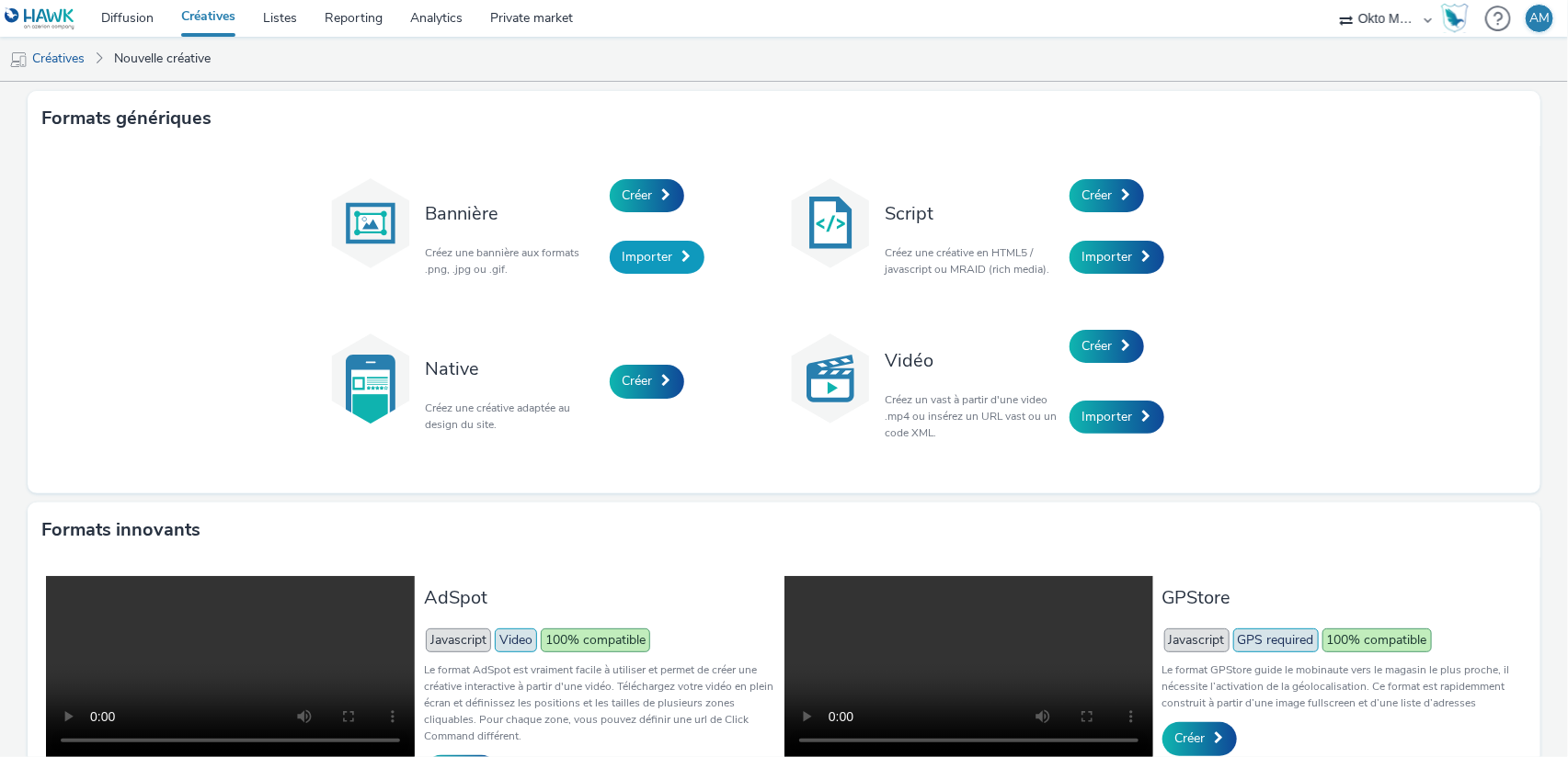
click at [633, 257] on span "Importer" at bounding box center [648, 257] width 50 height 18
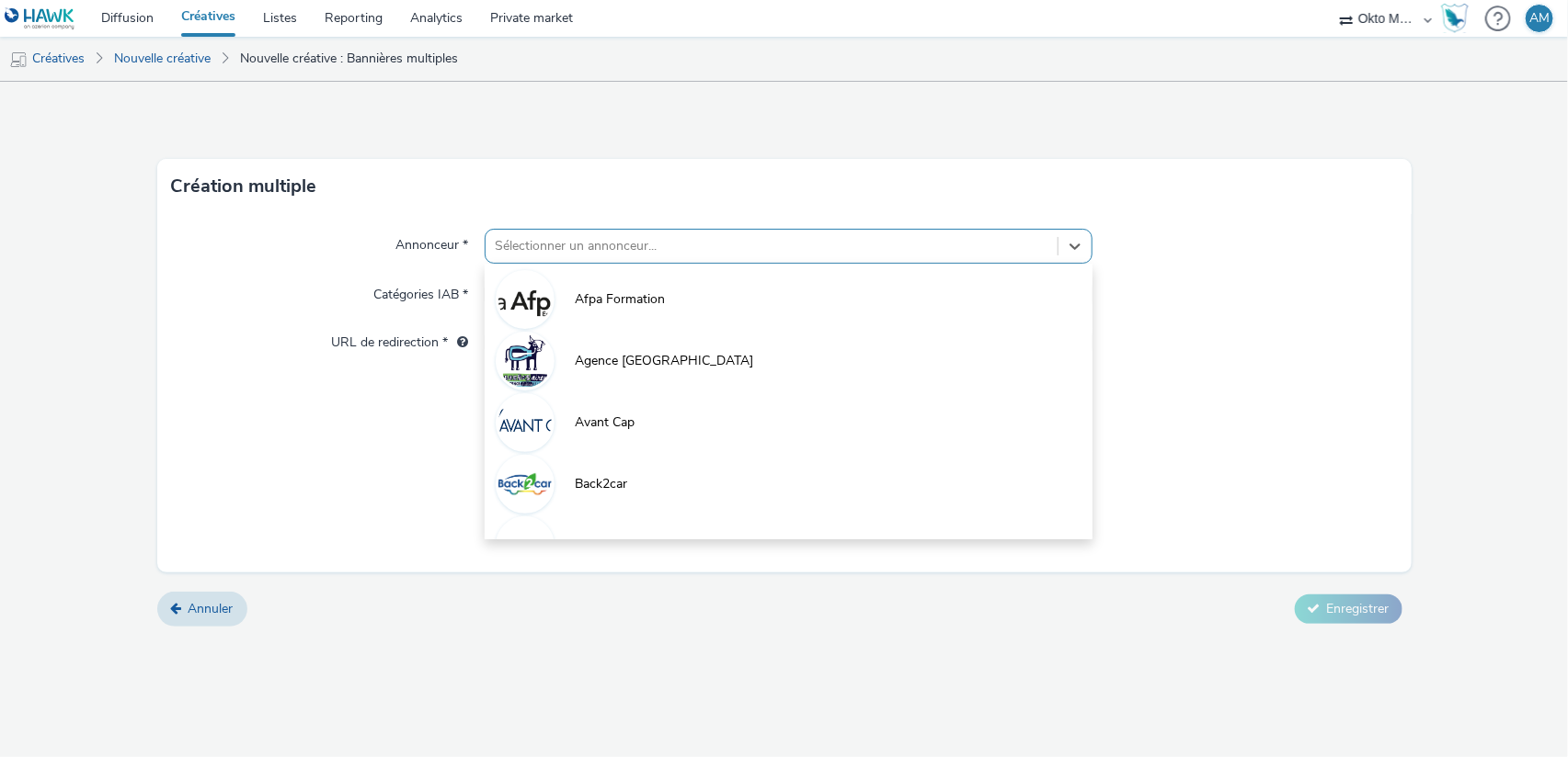
click at [531, 246] on div at bounding box center [771, 246] width 554 height 22
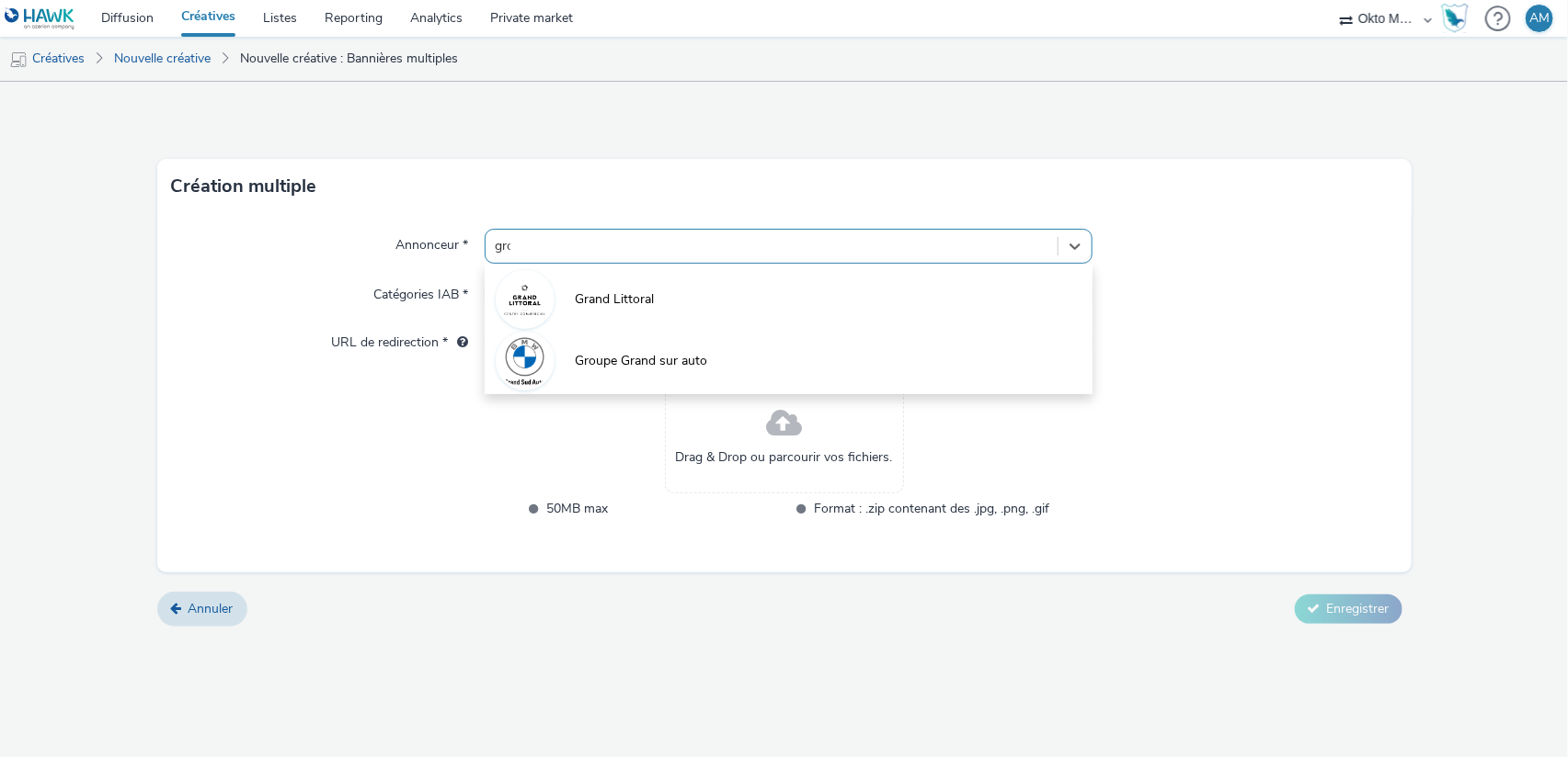
type input "grou"
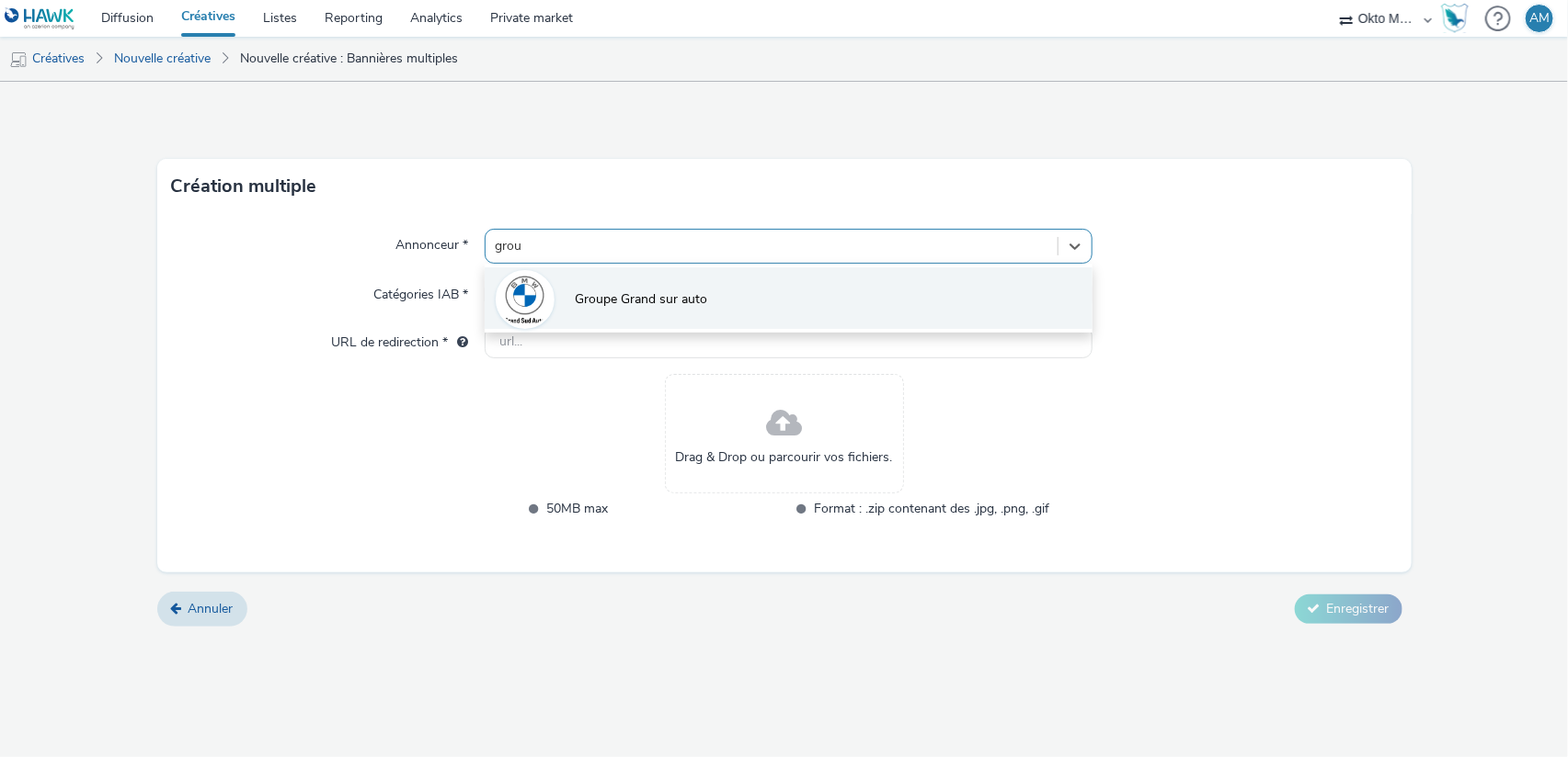
click at [788, 299] on li "Groupe Grand sur auto" at bounding box center [788, 299] width 608 height 61
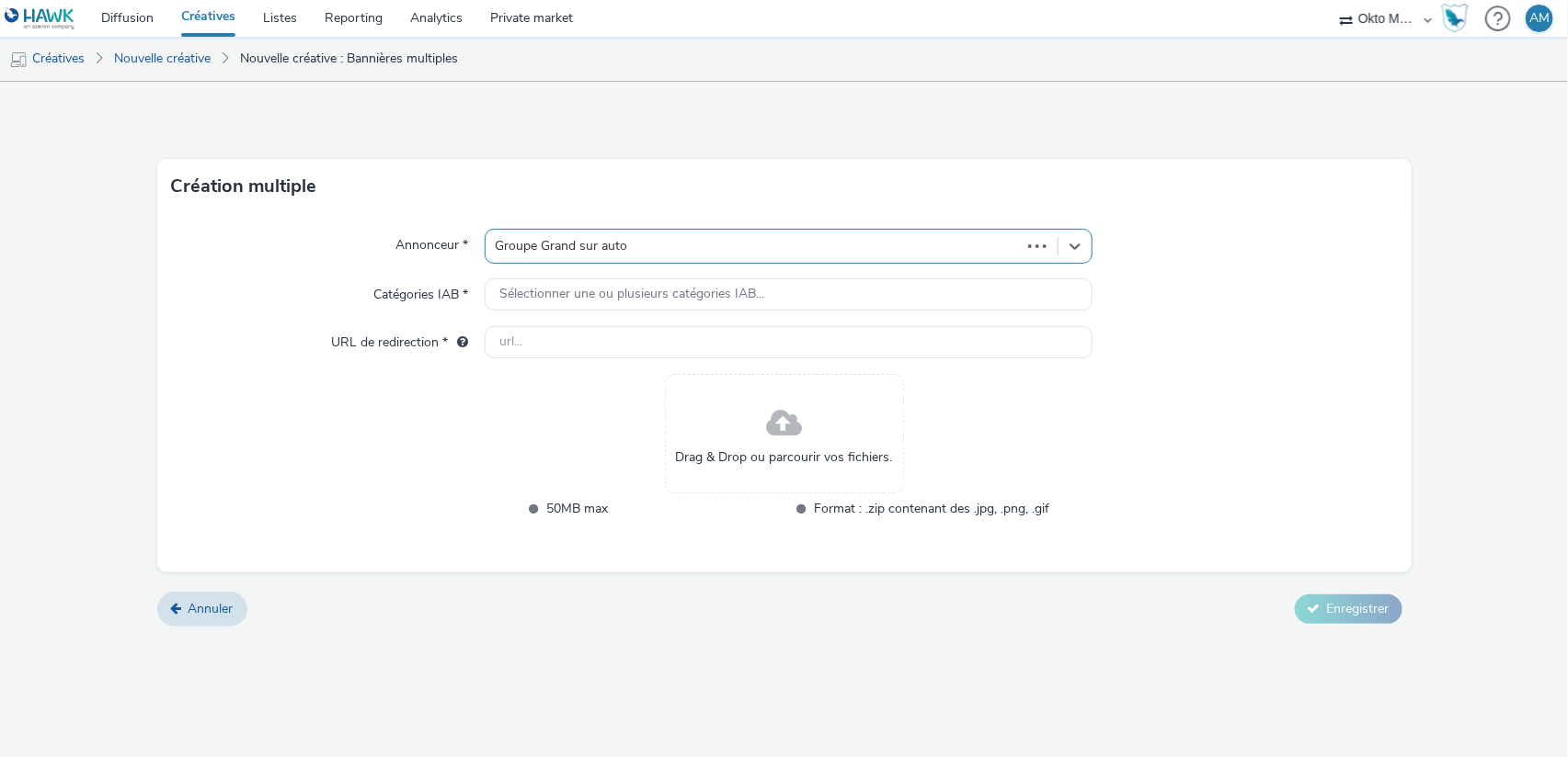
type input "http://partenaire.bmw.fr"
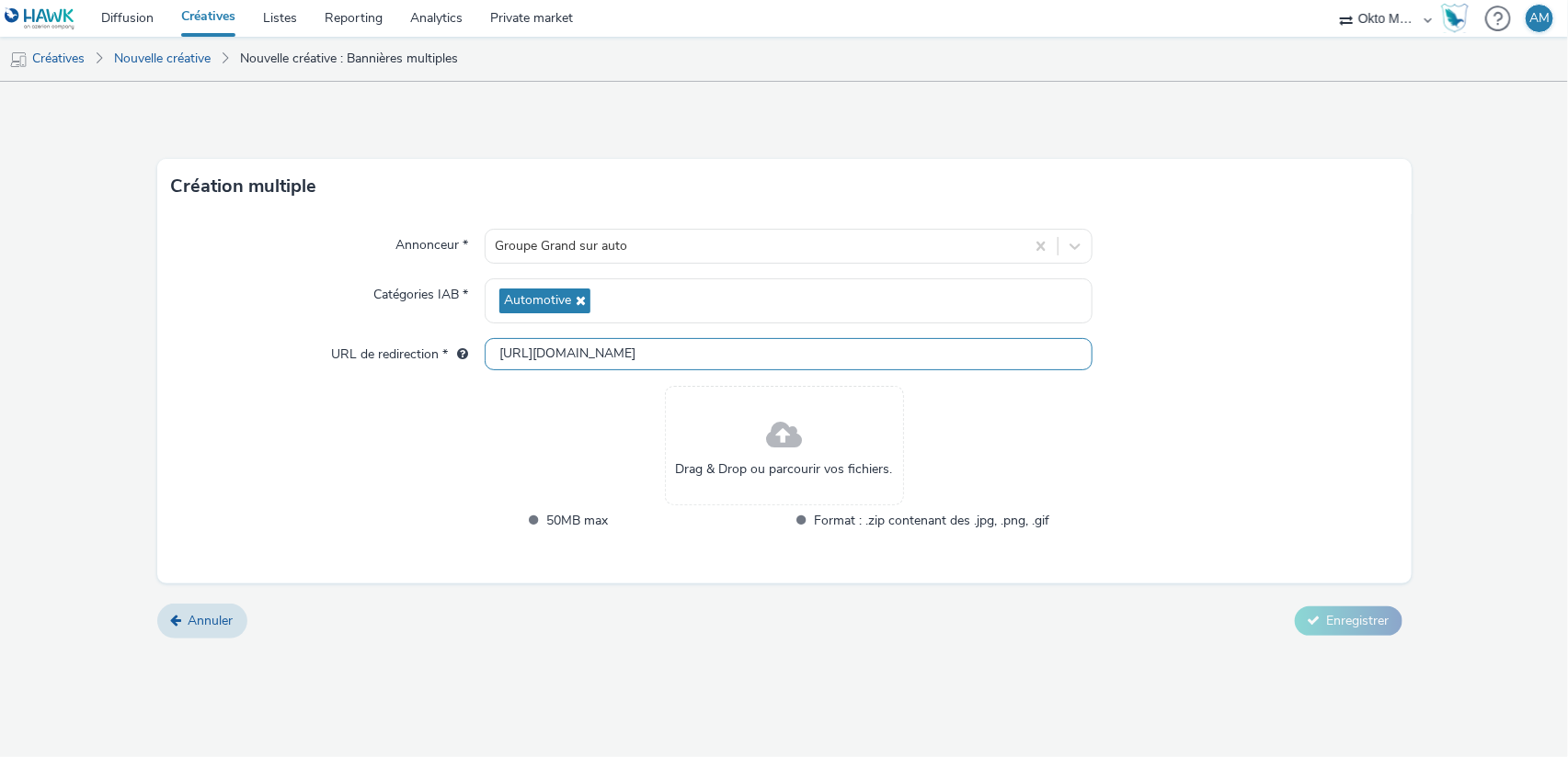
click at [650, 352] on input "http://partenaire.bmw.fr" at bounding box center [788, 354] width 608 height 33
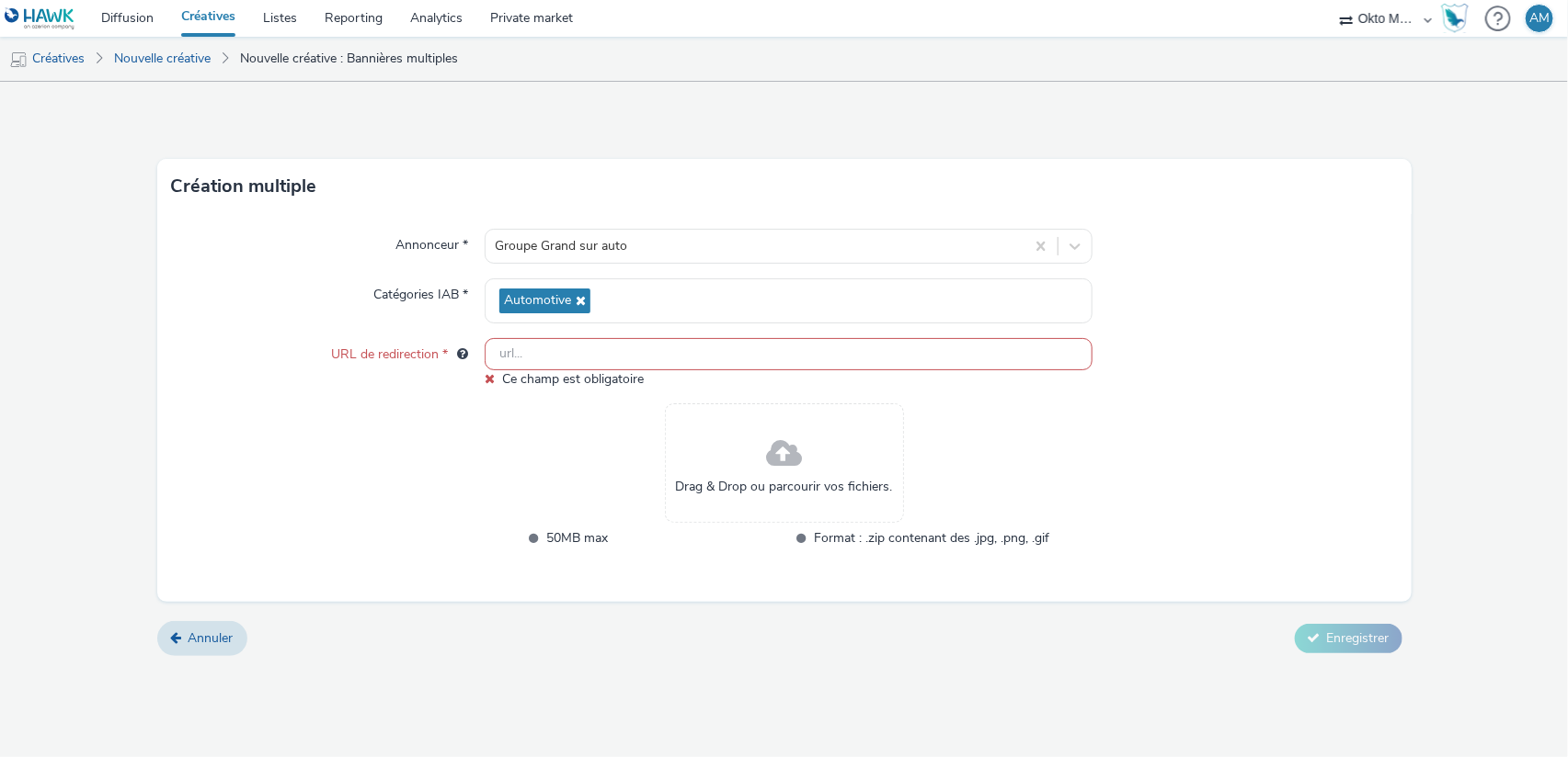
paste input "https://docs.google.com/forms/d/e/1FAIpQLSfhO4WSl3H8wqvxm80D-xoQhB47gF-cbqfv686…"
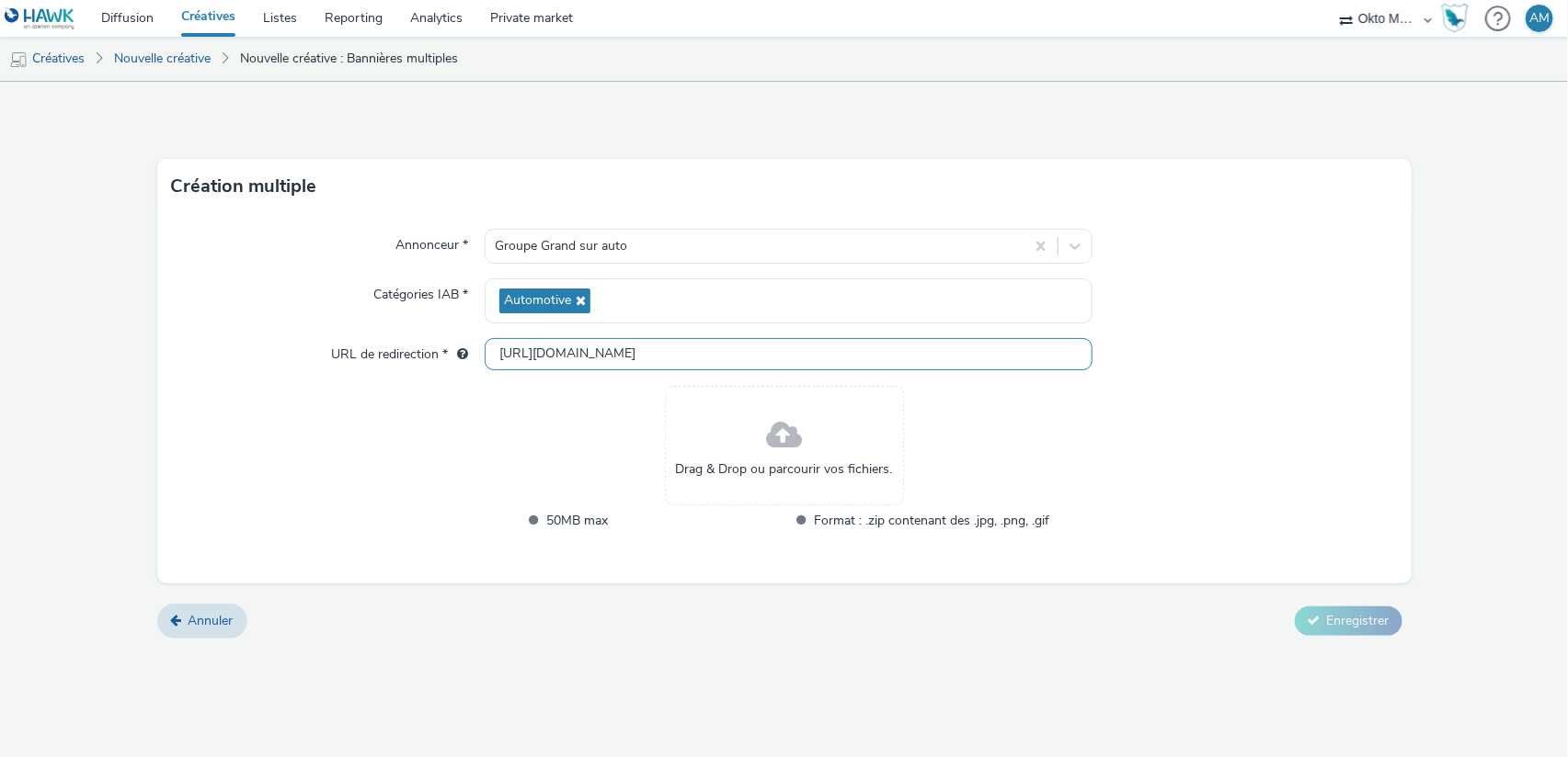
scroll to position [0, 107]
type input "https://docs.google.com/forms/d/e/1FAIpQLSfhO4WSl3H8wqvxm80D-xoQhB47gF-cbqfv686…"
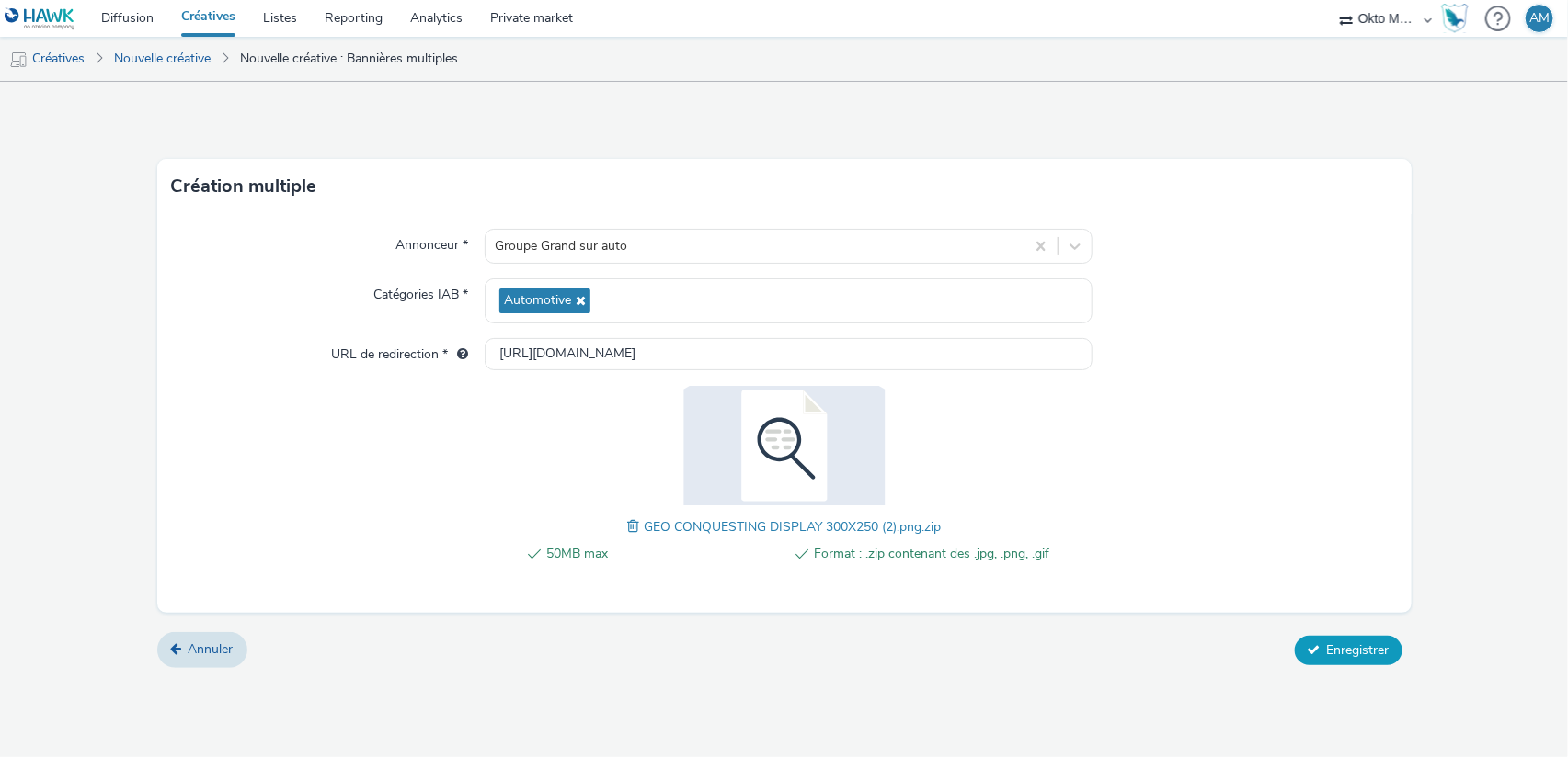
click at [1374, 649] on span "Enregistrer" at bounding box center [1358, 650] width 62 height 18
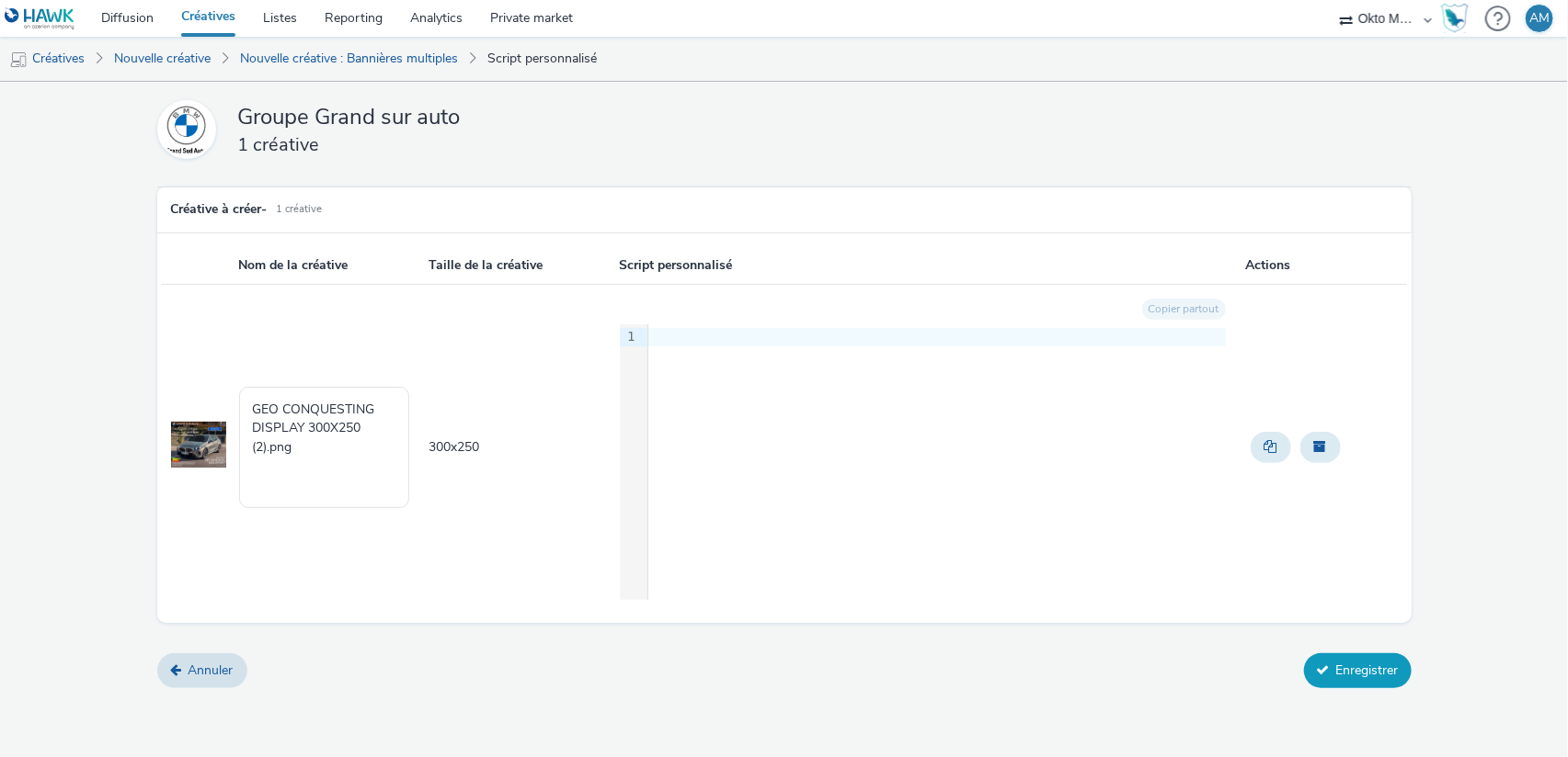
click at [1339, 668] on button "Enregistrer" at bounding box center [1358, 671] width 108 height 35
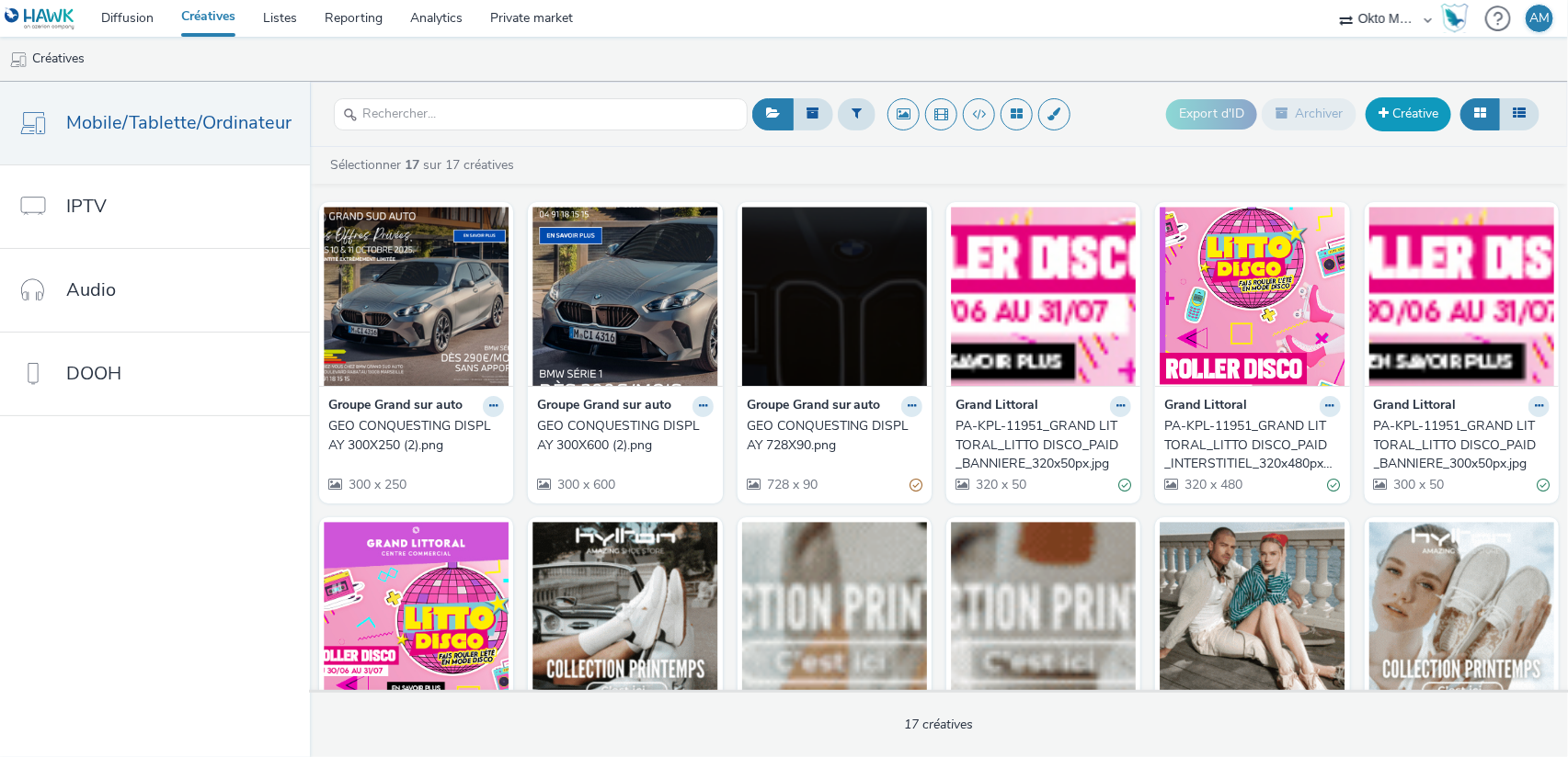
click at [1398, 113] on link "Créative" at bounding box center [1408, 114] width 86 height 33
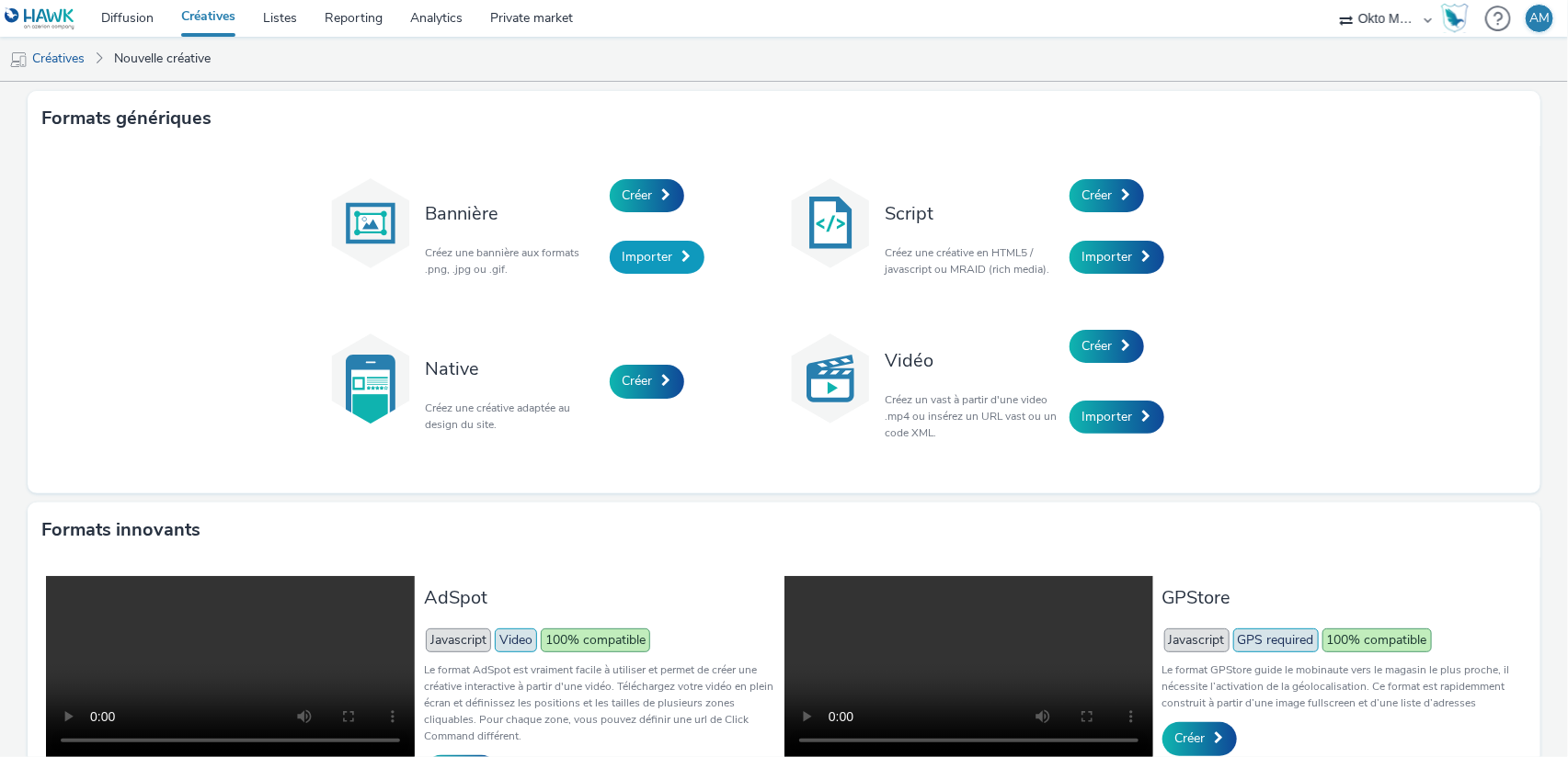
click at [632, 244] on link "Importer" at bounding box center [657, 258] width 95 height 33
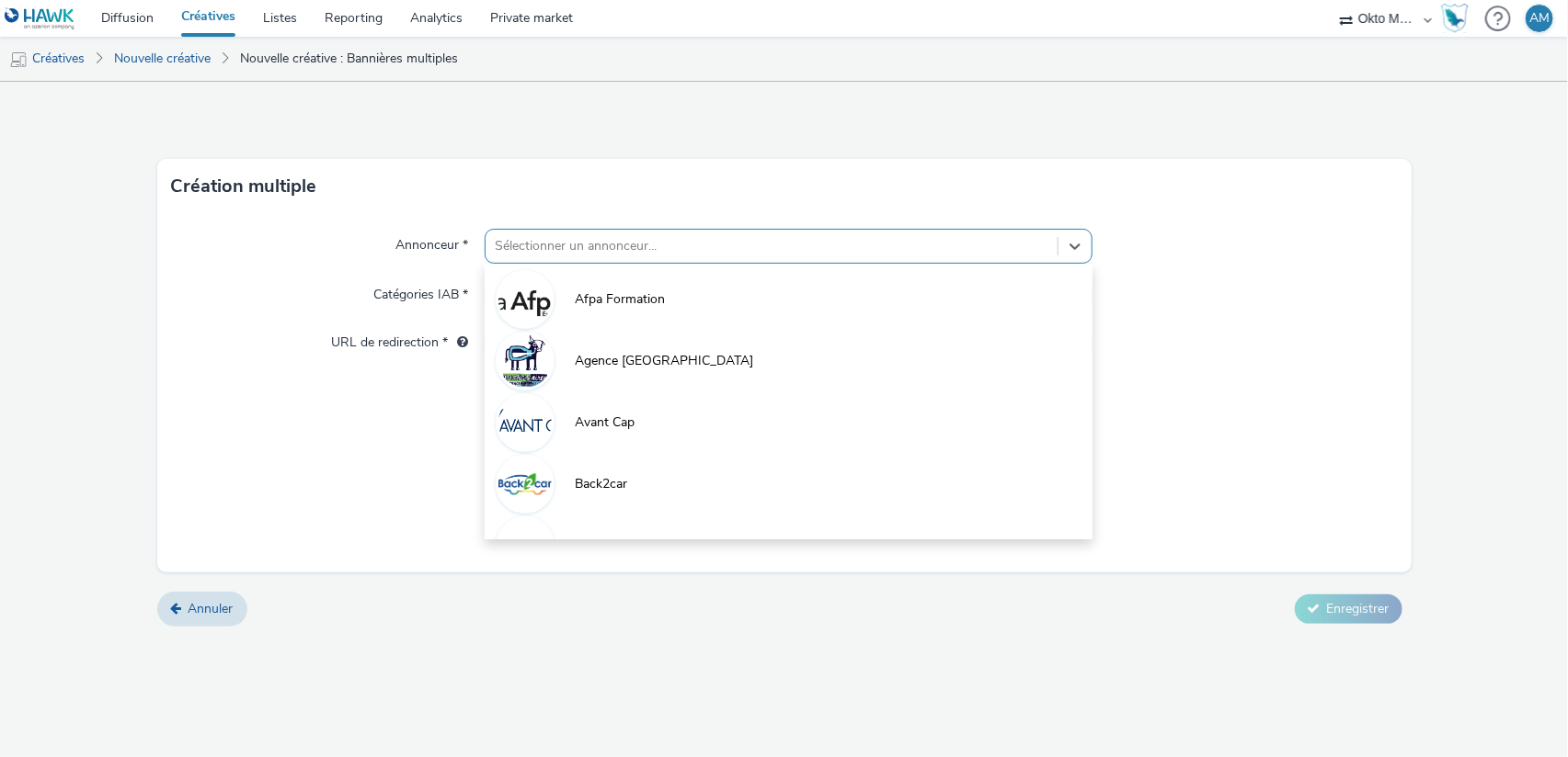
click at [632, 252] on div at bounding box center [771, 246] width 554 height 22
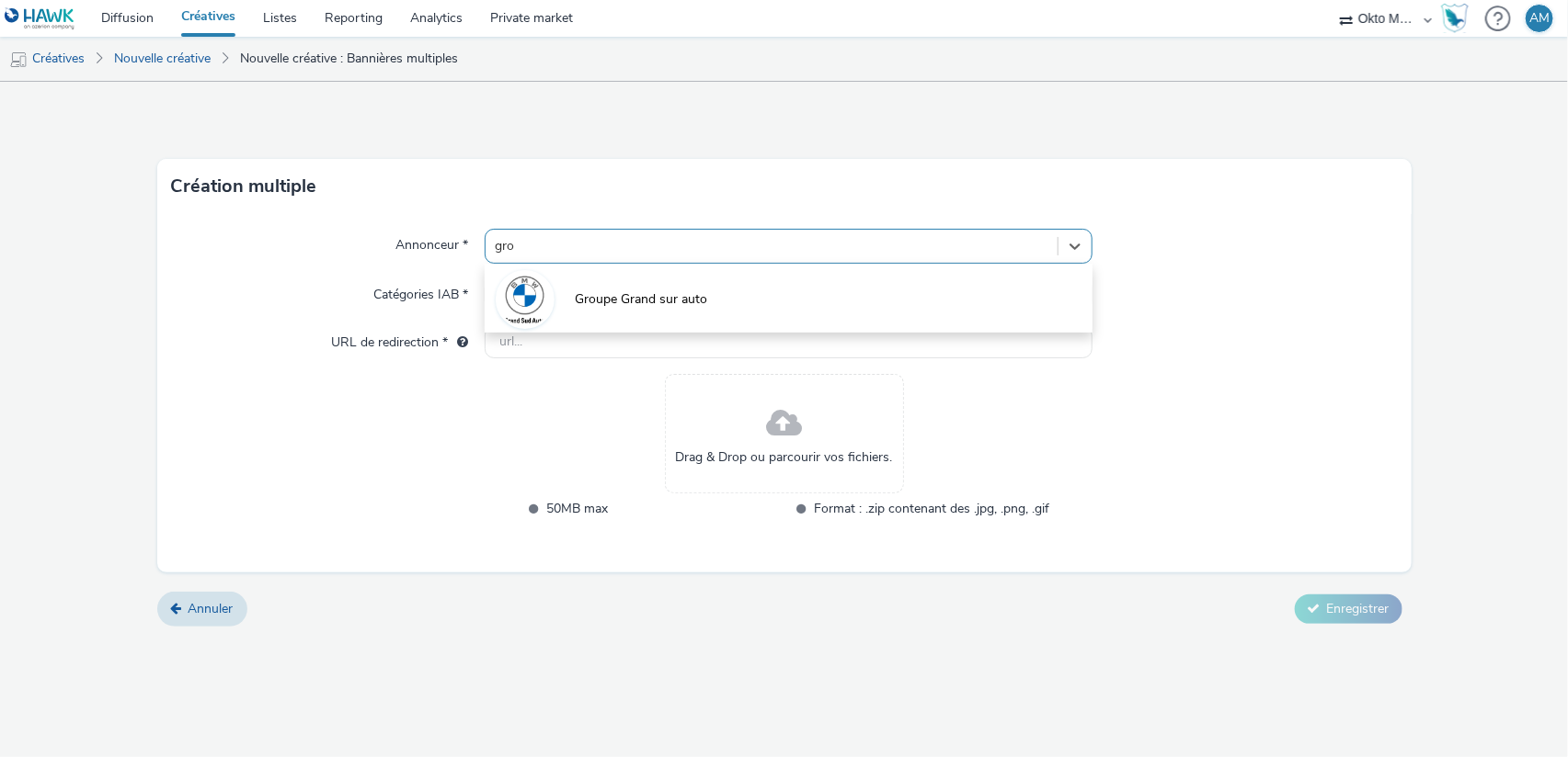
type input "grou"
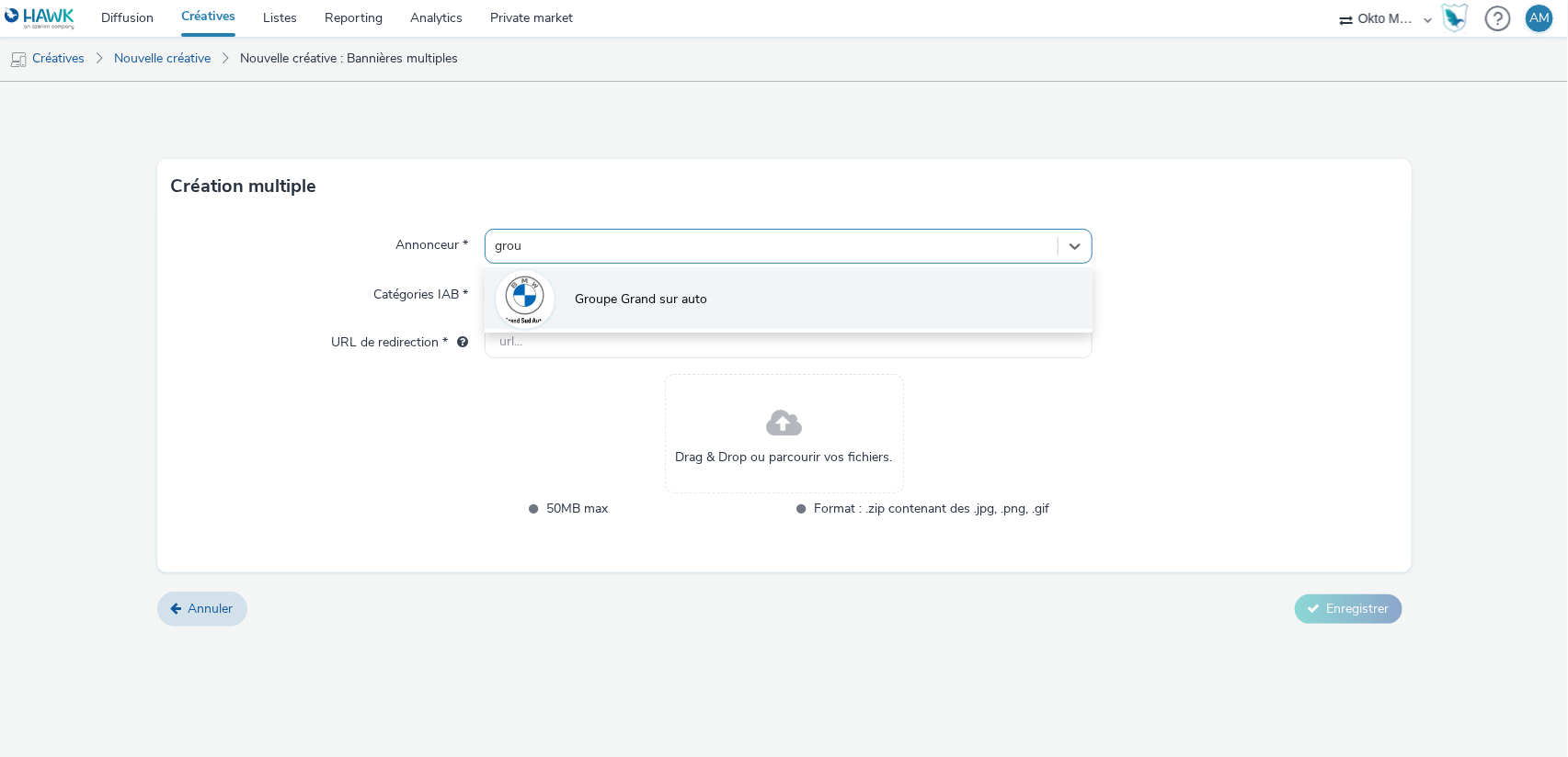
click at [704, 302] on span "Groupe Grand sur auto" at bounding box center [641, 299] width 132 height 19
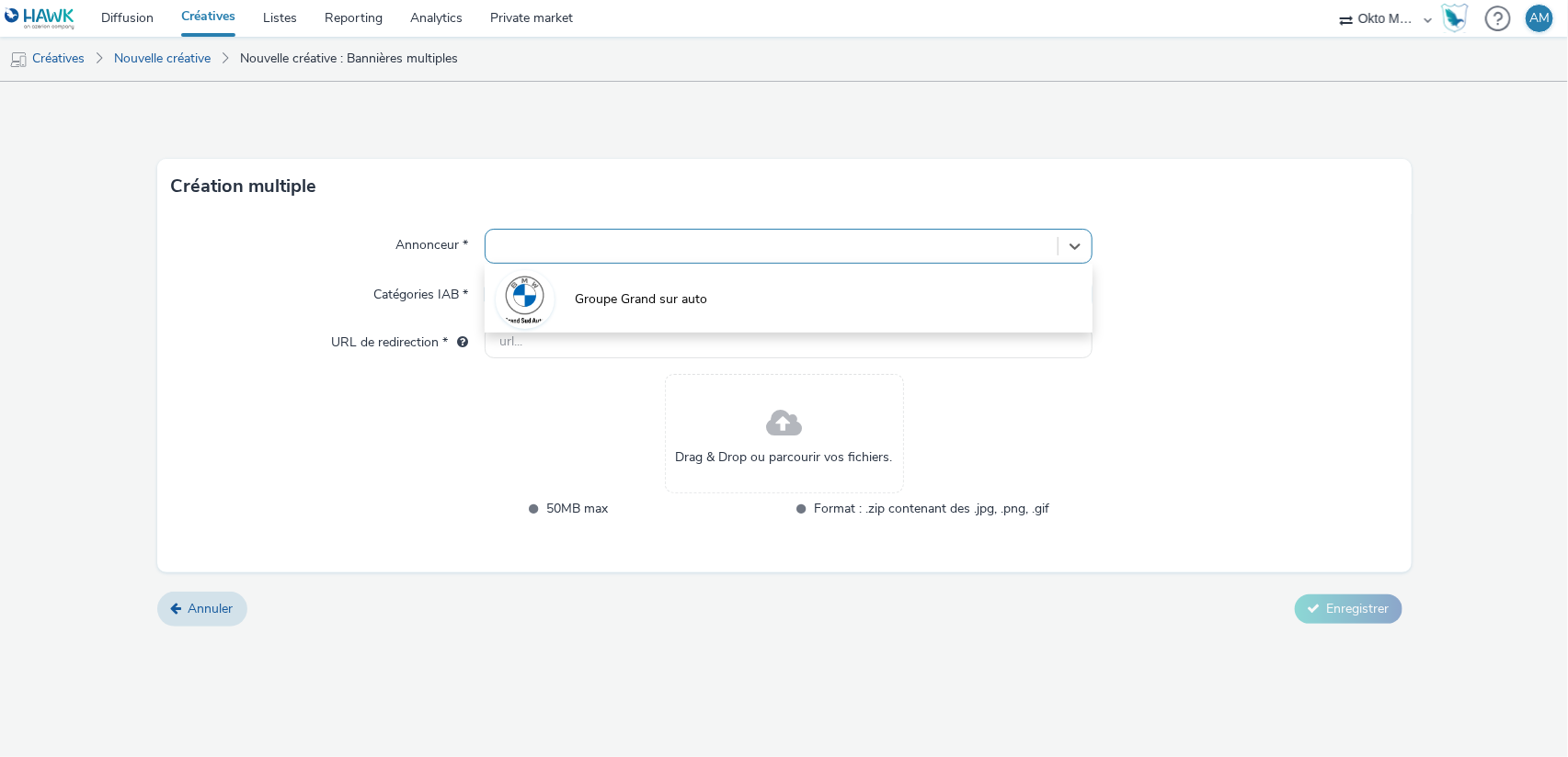
type input "http://partenaire.bmw.fr"
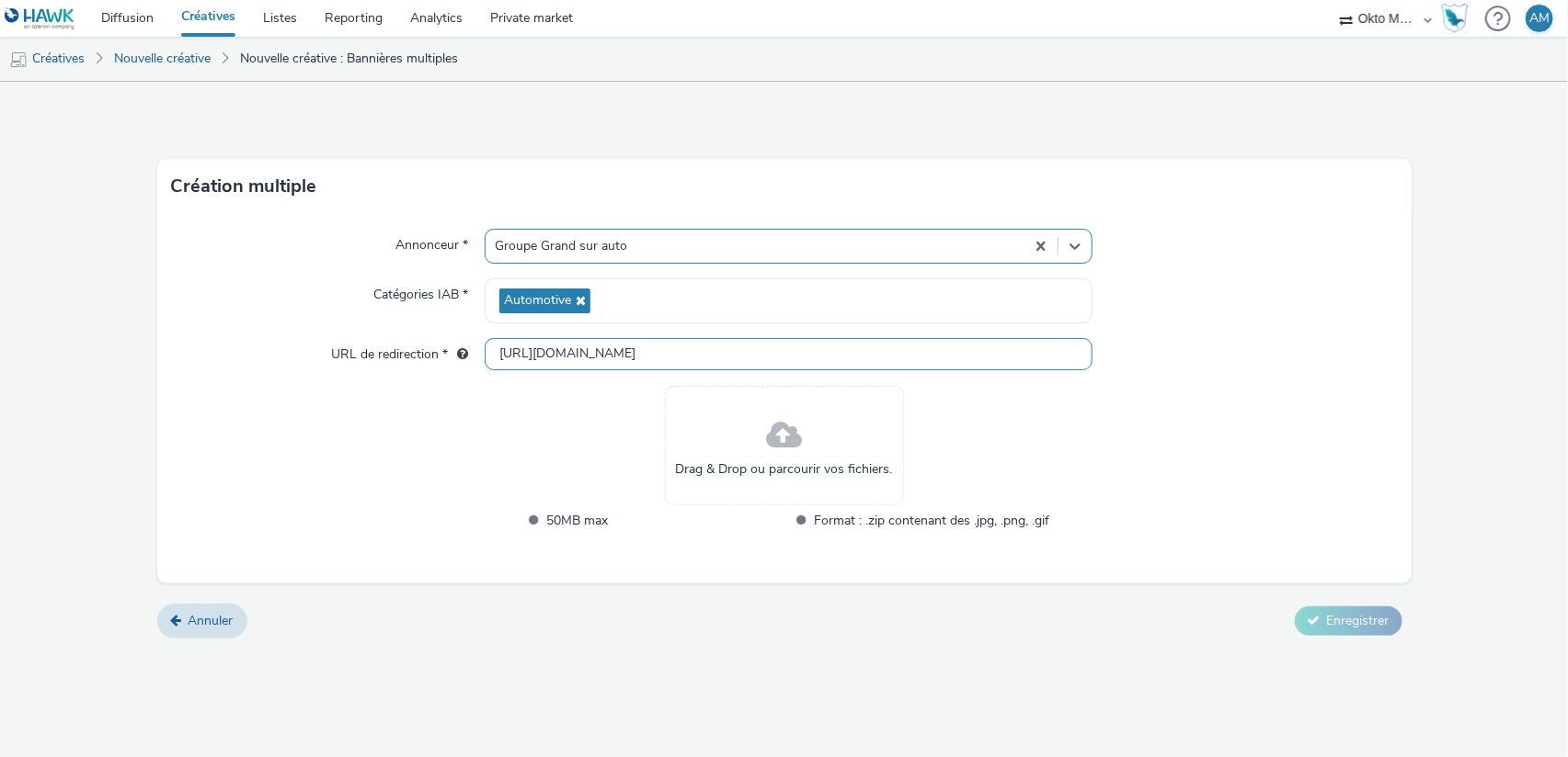
click at [639, 347] on input "http://partenaire.bmw.fr" at bounding box center [788, 354] width 608 height 33
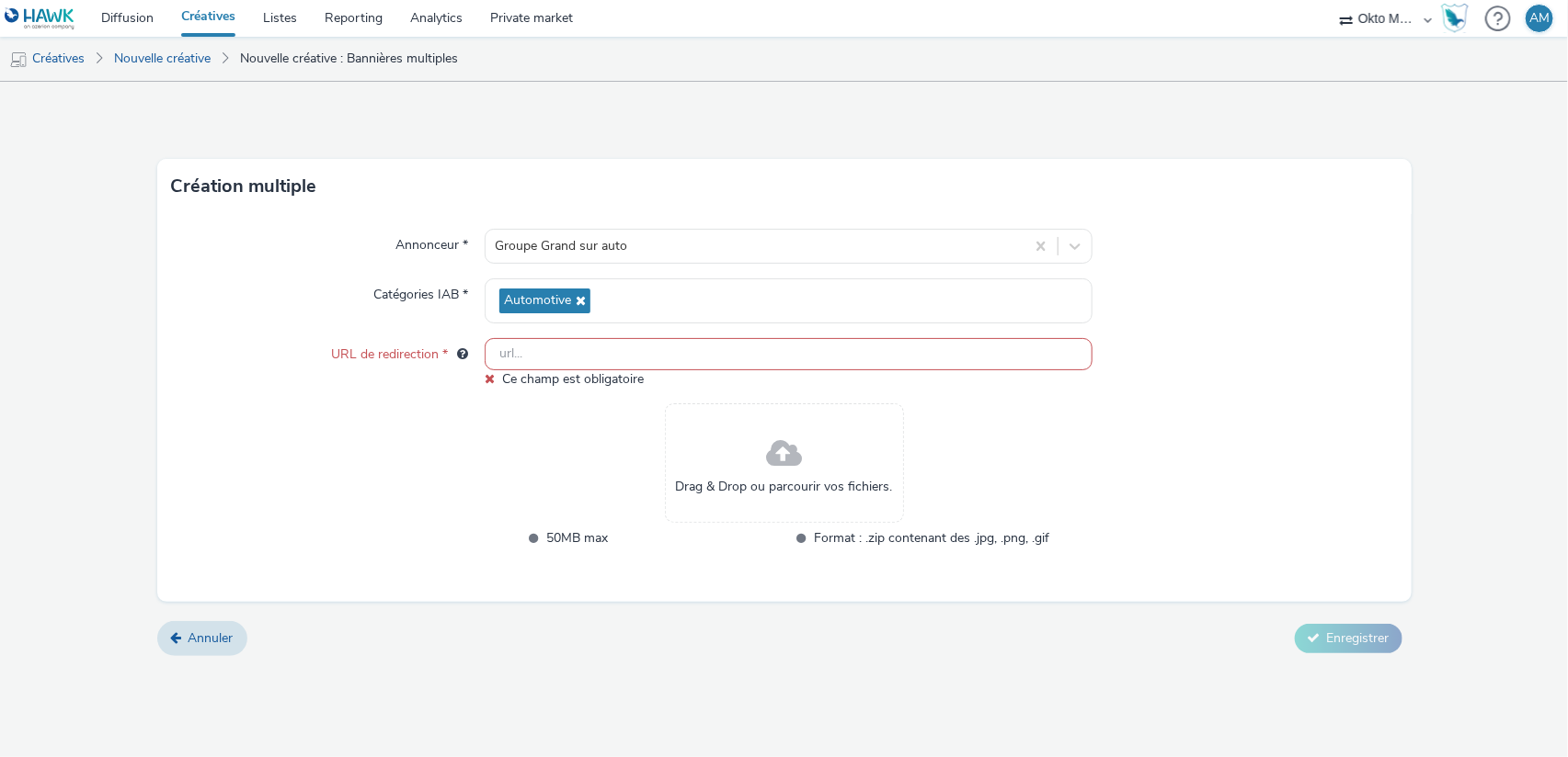
paste input "https://docs.google.com/forms/d/e/1FAIpQLSfhO4WSl3H8wqvxm80D-xoQhB47gF-cbqfv686…"
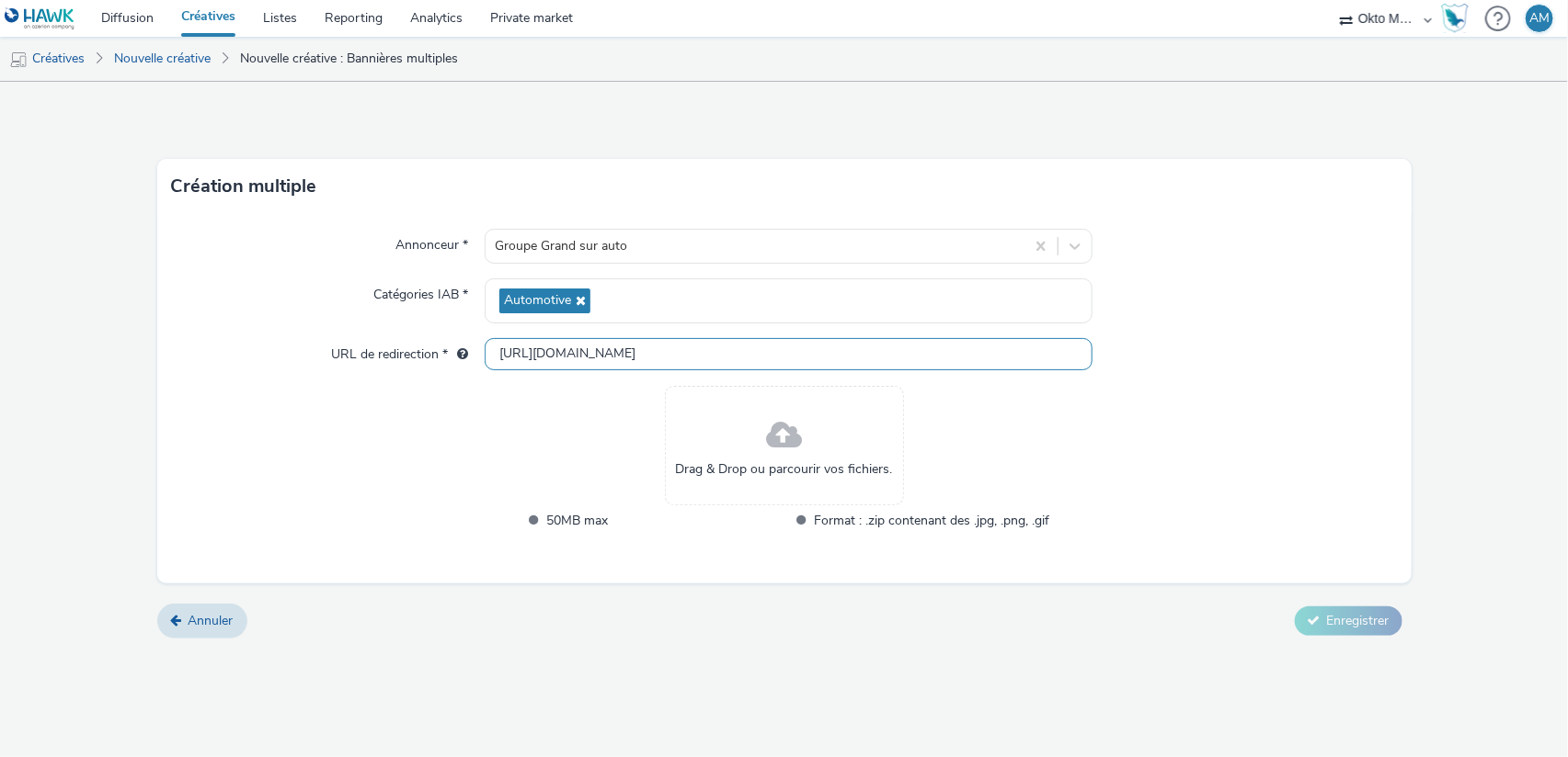
type input "https://docs.google.com/forms/d/e/1FAIpQLSfhO4WSl3H8wqvxm80D-xoQhB47gF-cbqfv686…"
click at [824, 432] on div "Drag & Drop ou parcourir vos fichiers." at bounding box center [784, 445] width 239 height 119
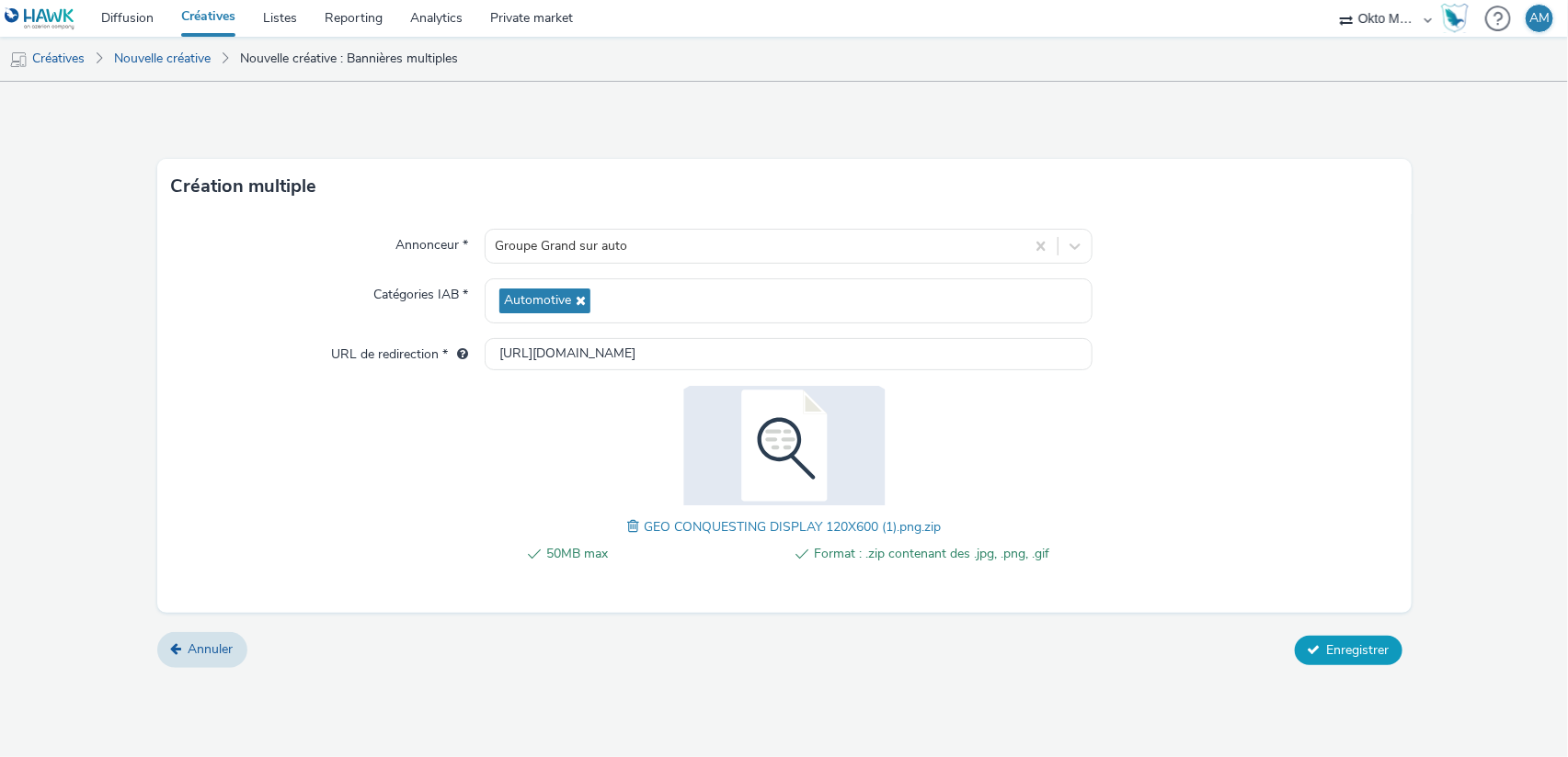
click at [1374, 648] on span "Enregistrer" at bounding box center [1358, 650] width 62 height 18
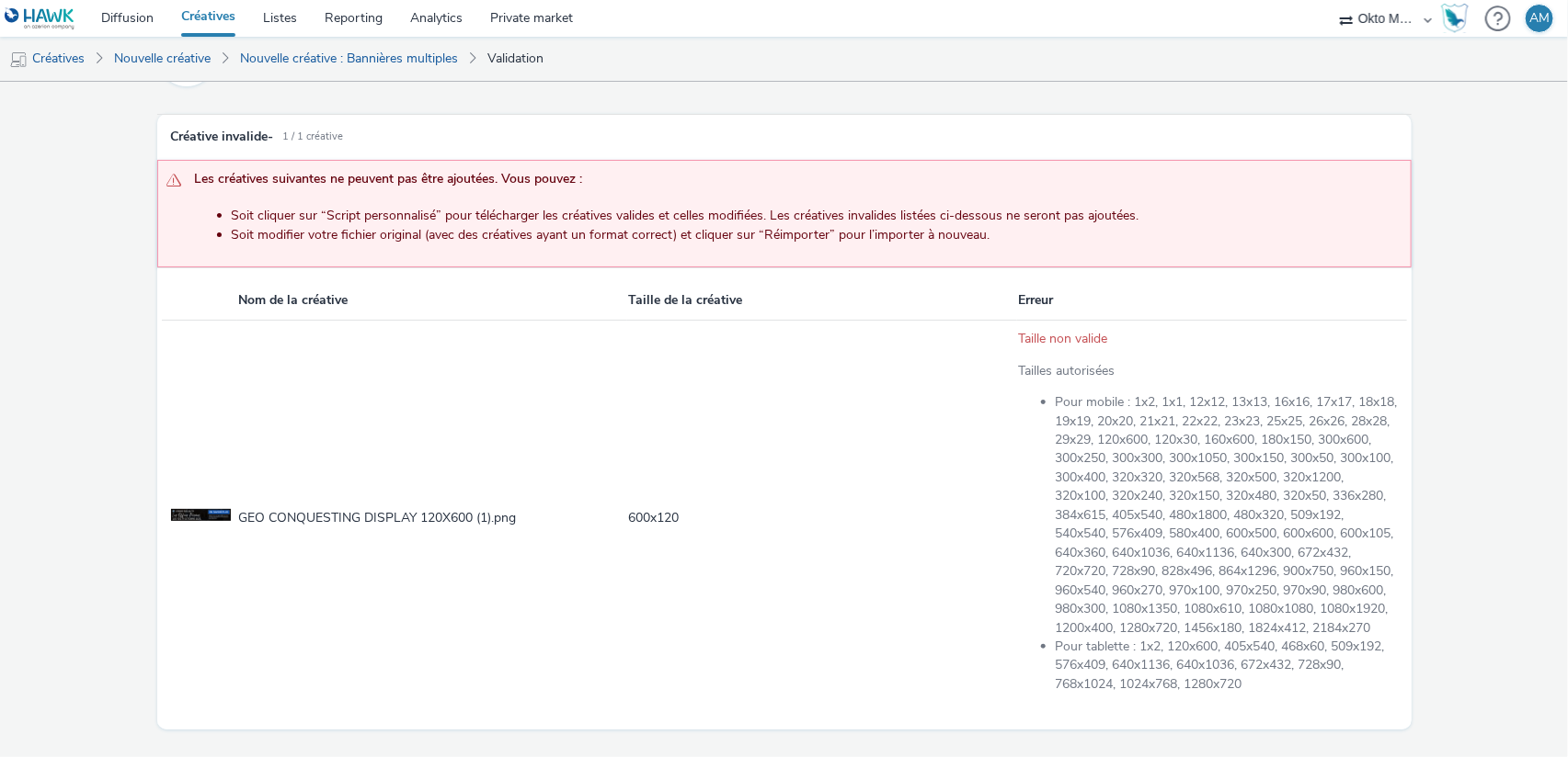
scroll to position [156, 0]
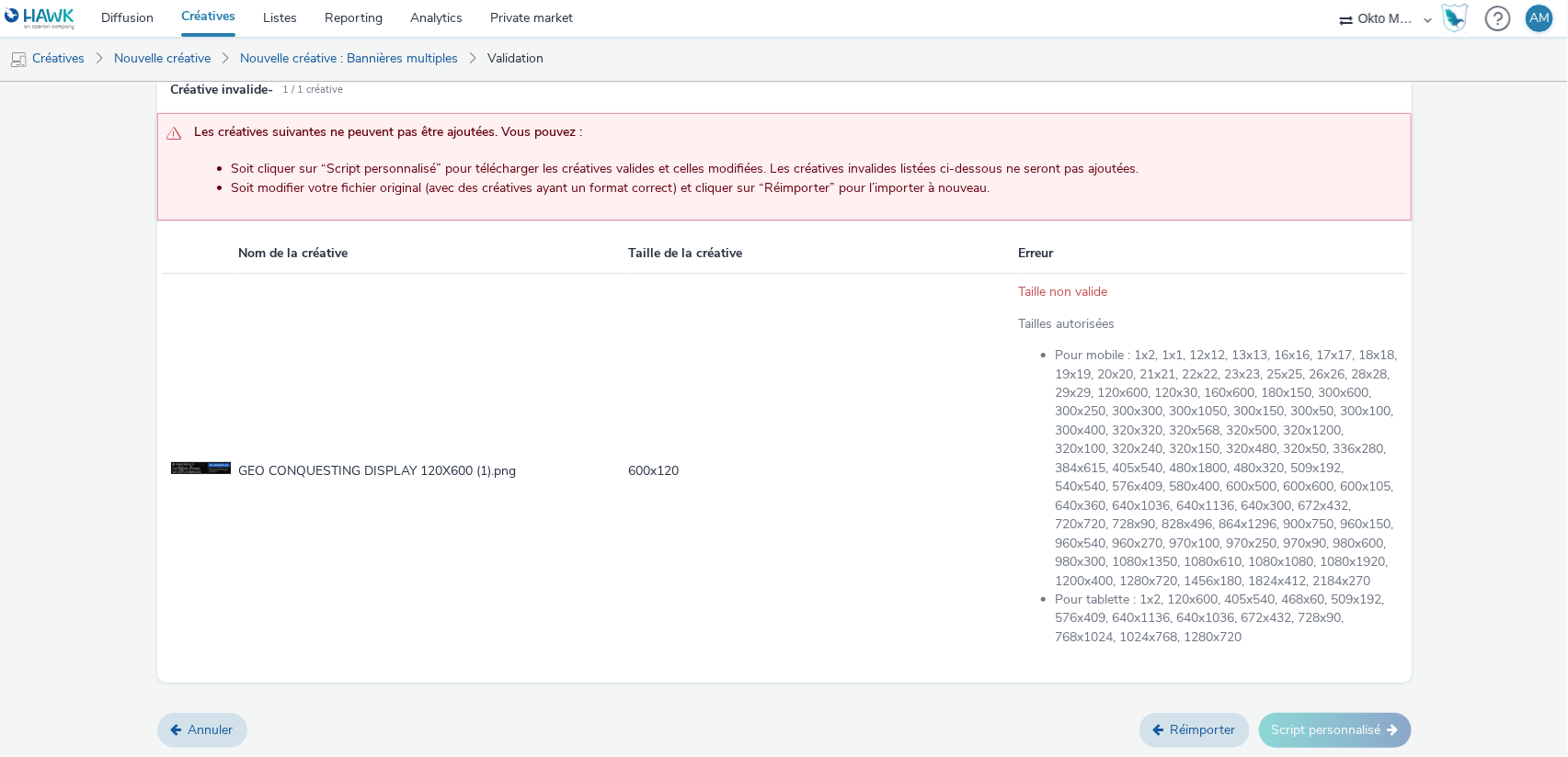
click at [1188, 728] on link "Réimporter" at bounding box center [1194, 731] width 111 height 35
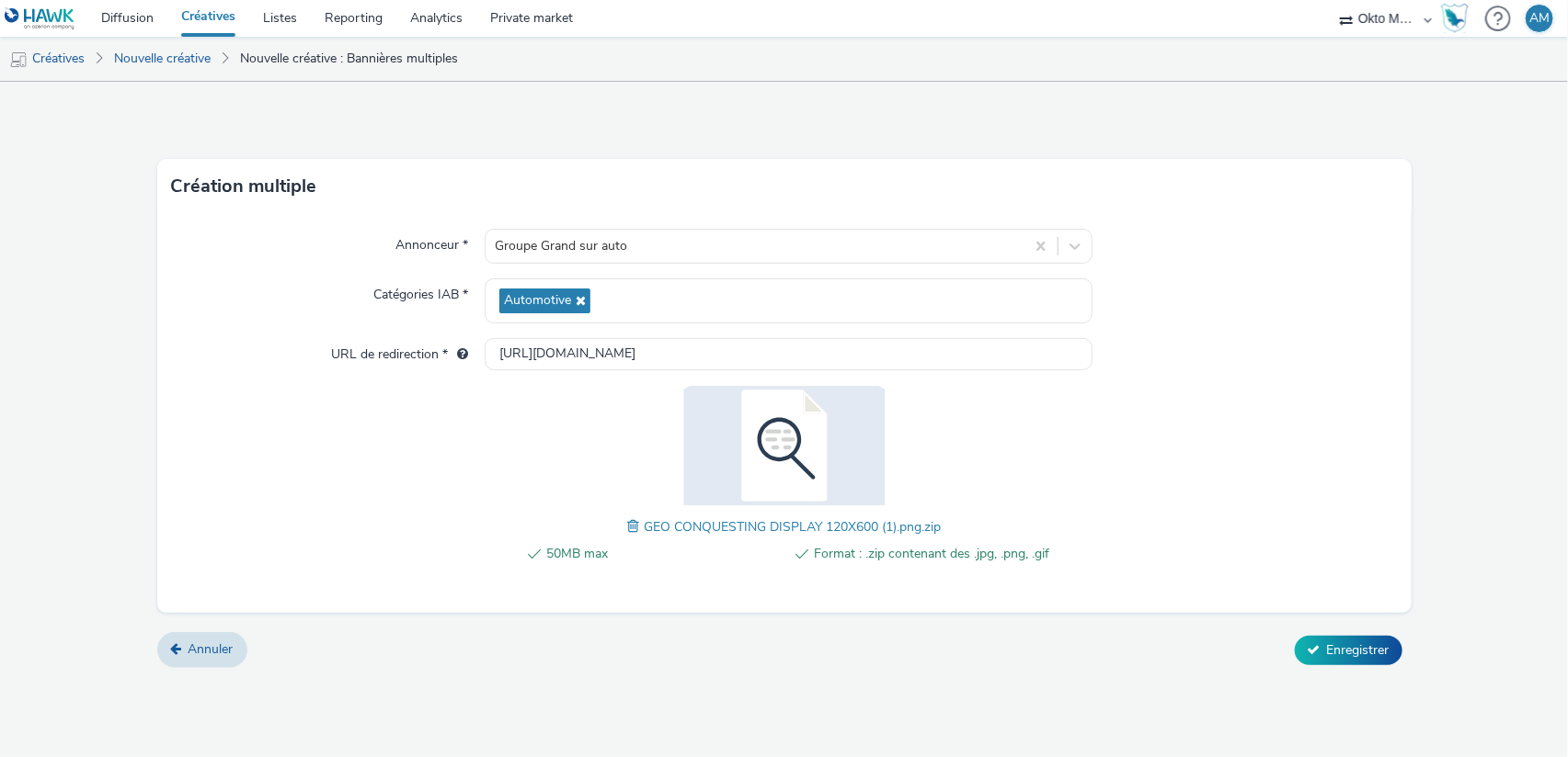
click at [630, 524] on span at bounding box center [636, 526] width 17 height 20
click at [1333, 638] on button "Enregistrer" at bounding box center [1348, 651] width 108 height 30
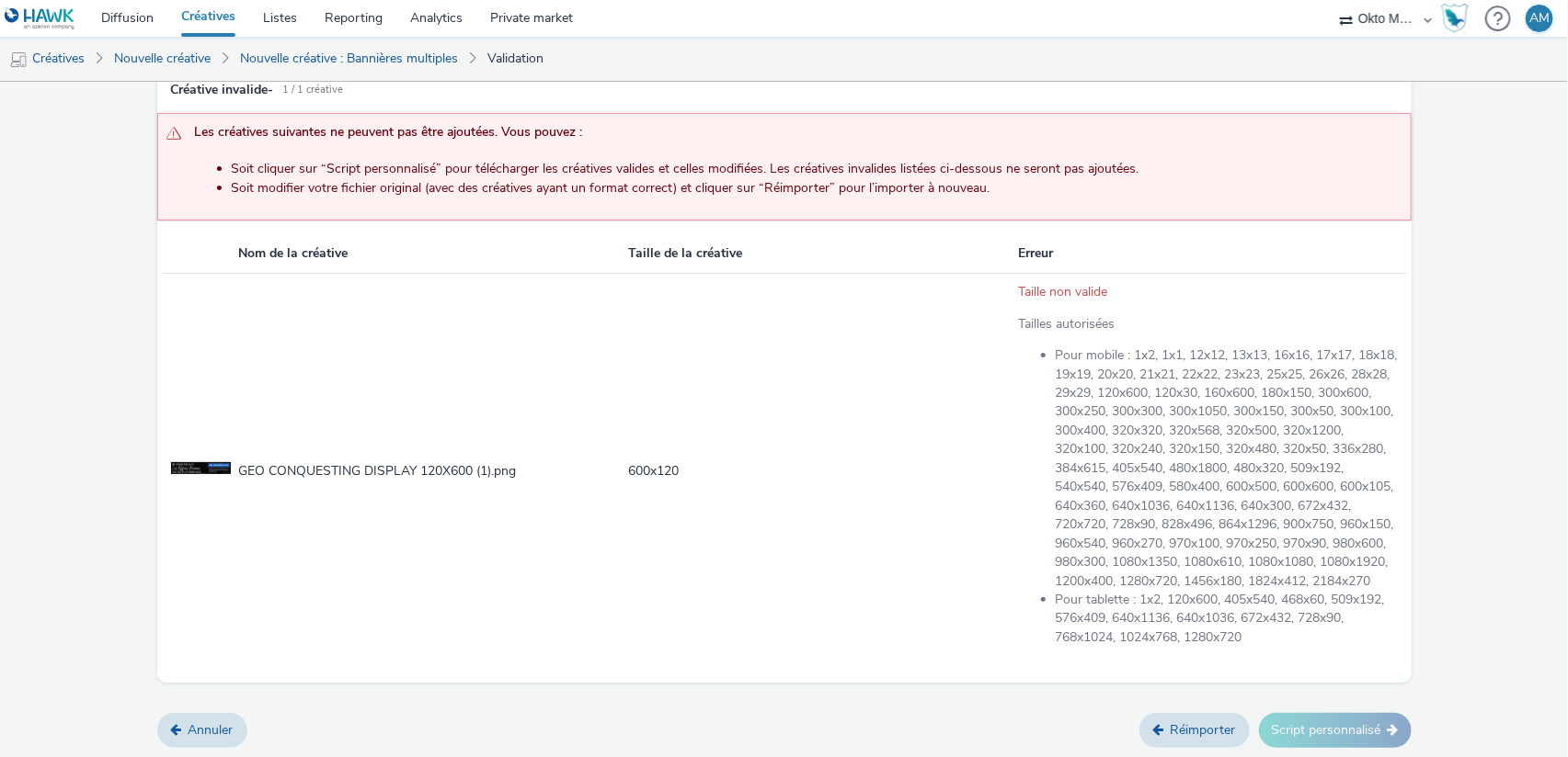
scroll to position [156, 0]
click at [1186, 729] on link "Réimporter" at bounding box center [1194, 731] width 111 height 35
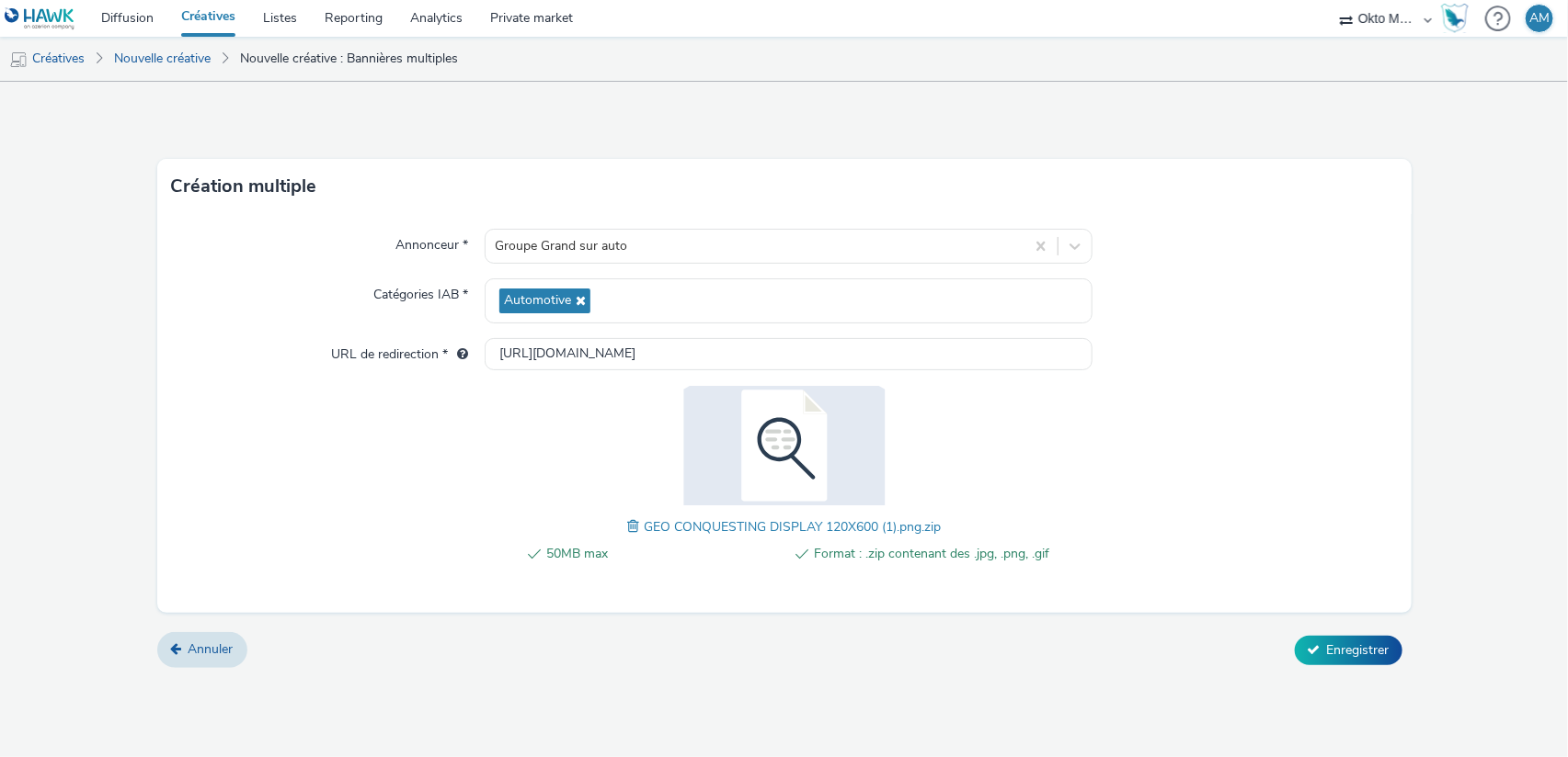
click at [635, 519] on span at bounding box center [636, 526] width 17 height 20
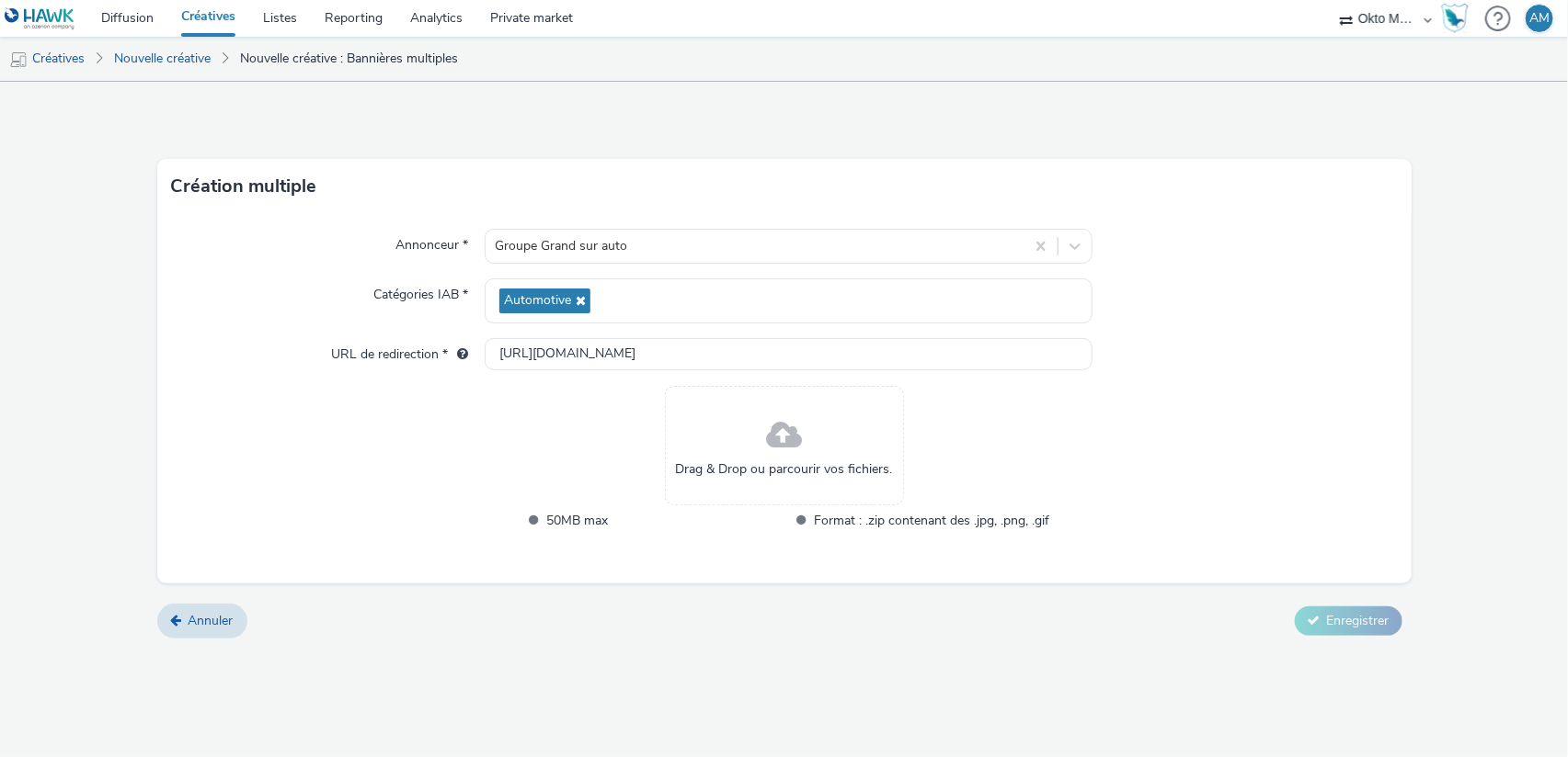
click at [941, 610] on div "Annuler Enregistrer" at bounding box center [784, 621] width 1254 height 33
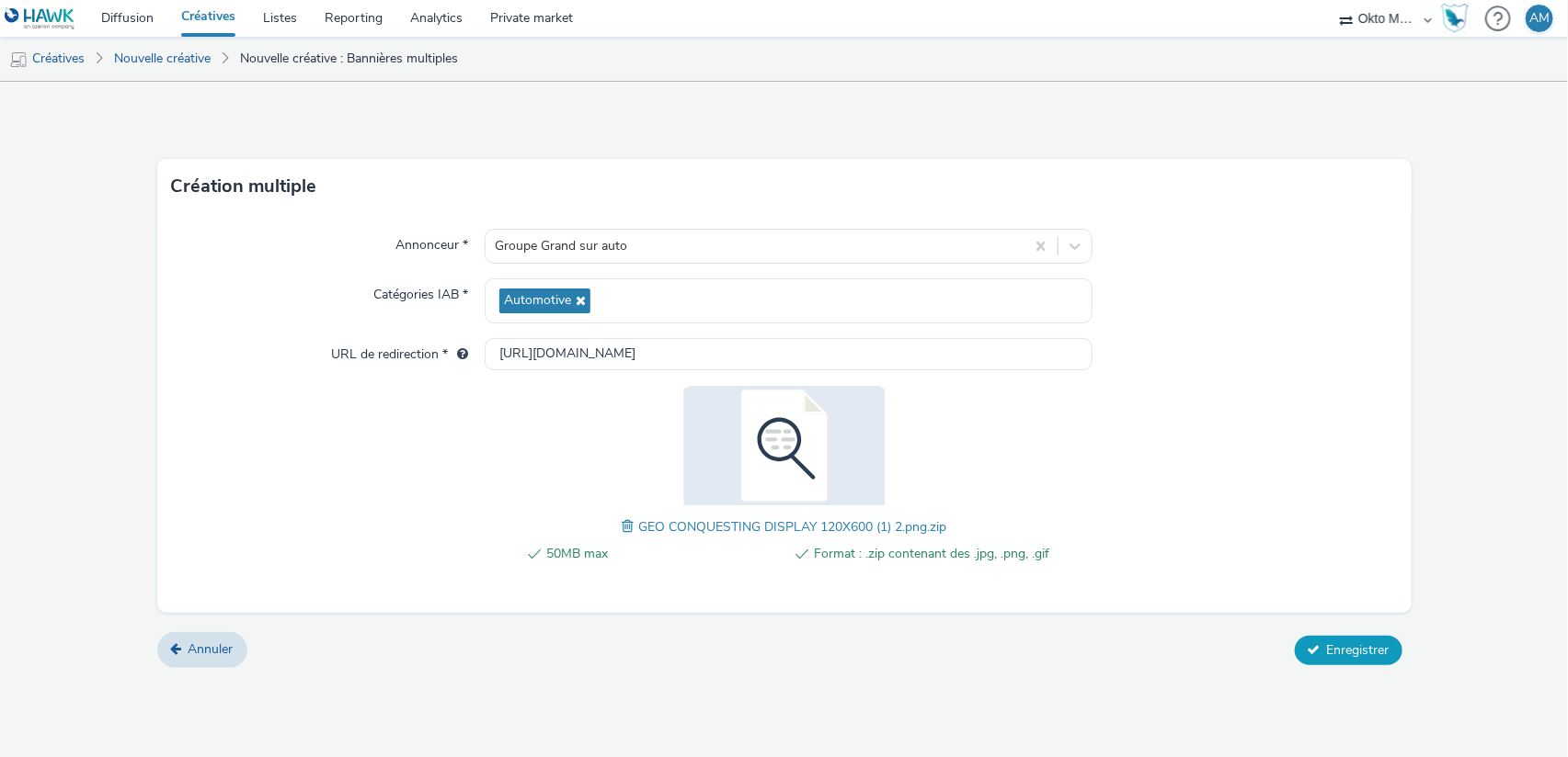
click at [1320, 644] on button "Enregistrer" at bounding box center [1348, 651] width 108 height 30
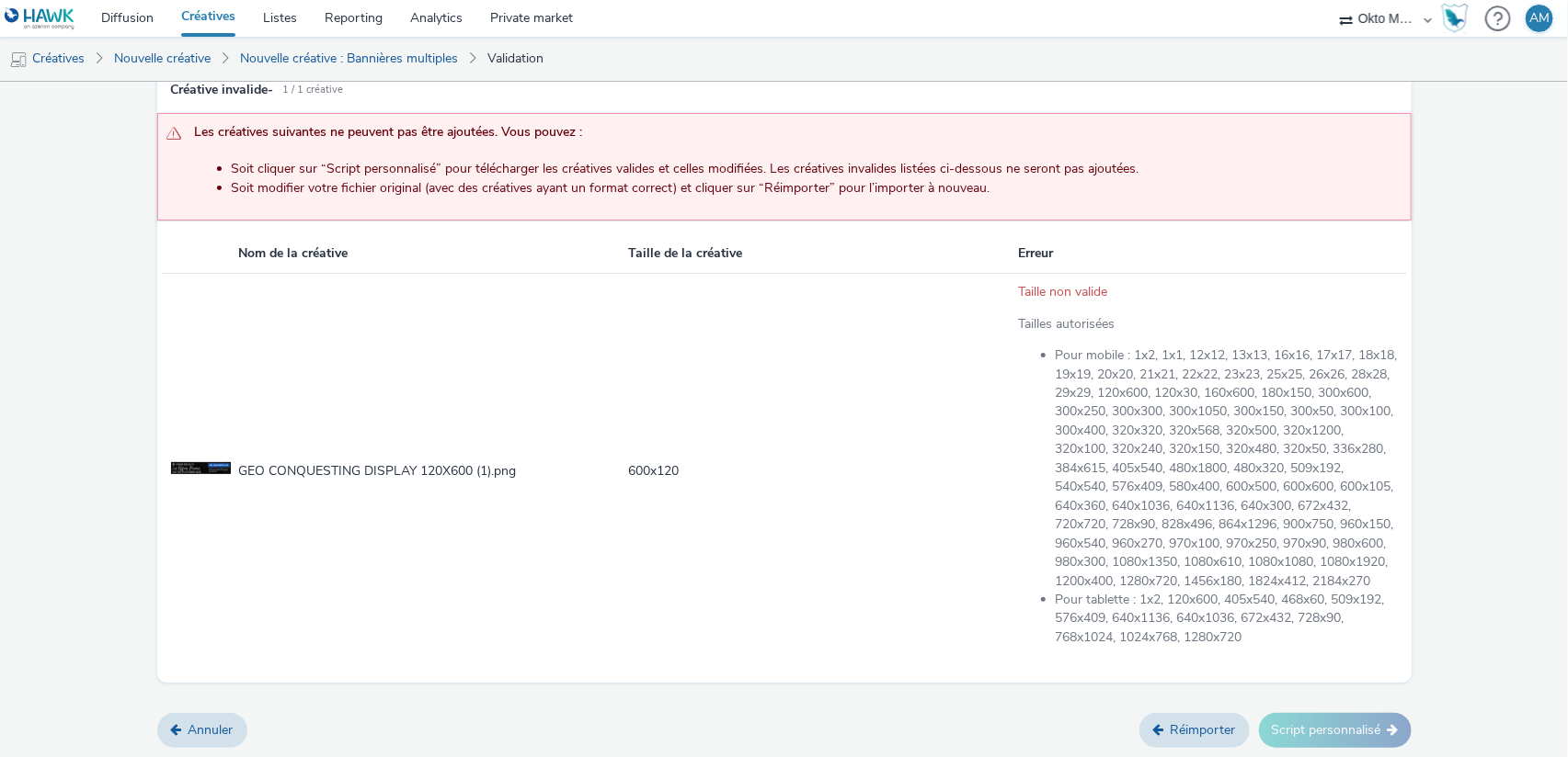
scroll to position [156, 0]
click at [1208, 737] on link "Réimporter" at bounding box center [1194, 731] width 111 height 35
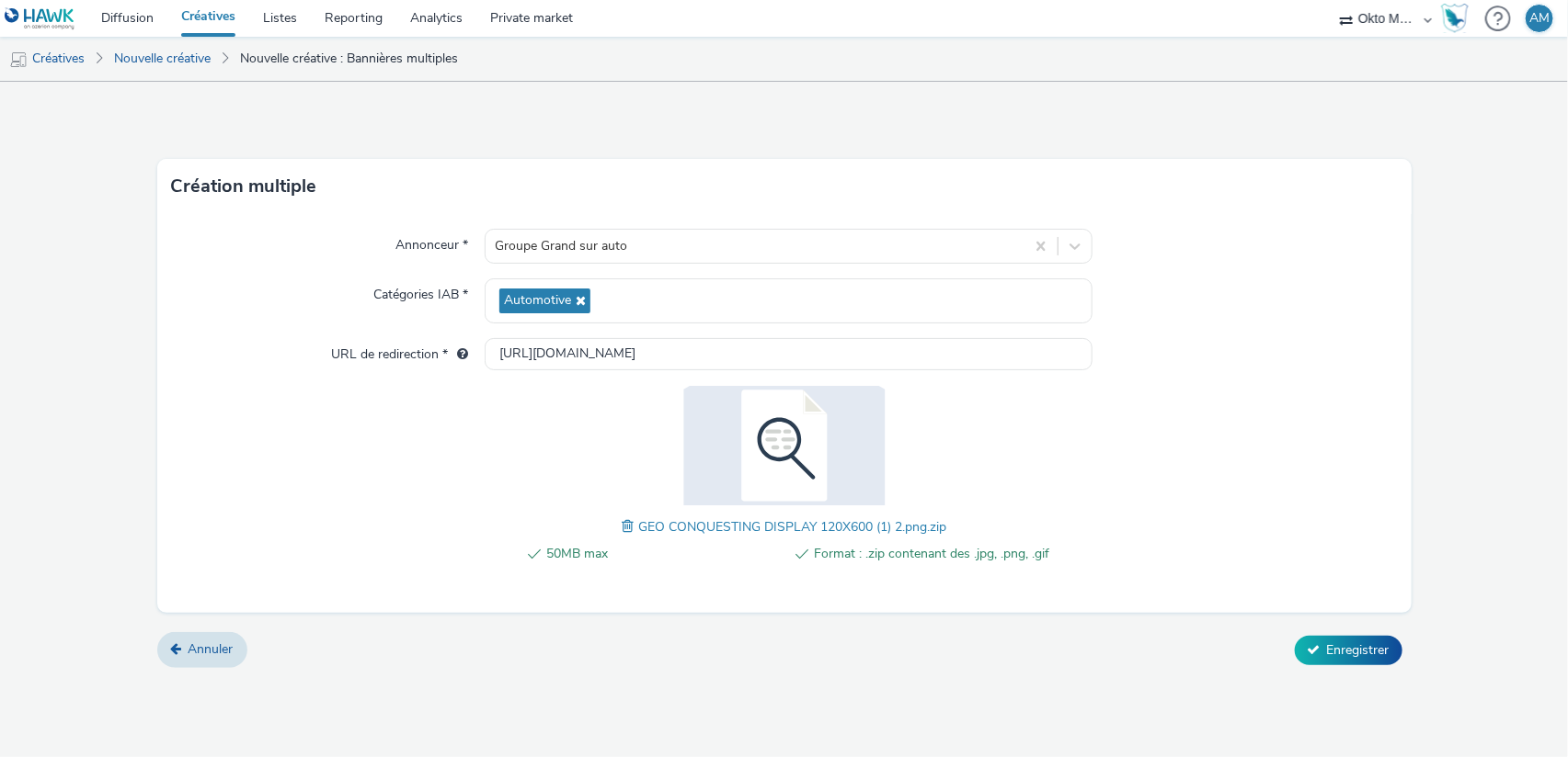
click at [633, 527] on span at bounding box center [630, 526] width 17 height 20
click at [1352, 646] on span "Enregistrer" at bounding box center [1358, 650] width 62 height 18
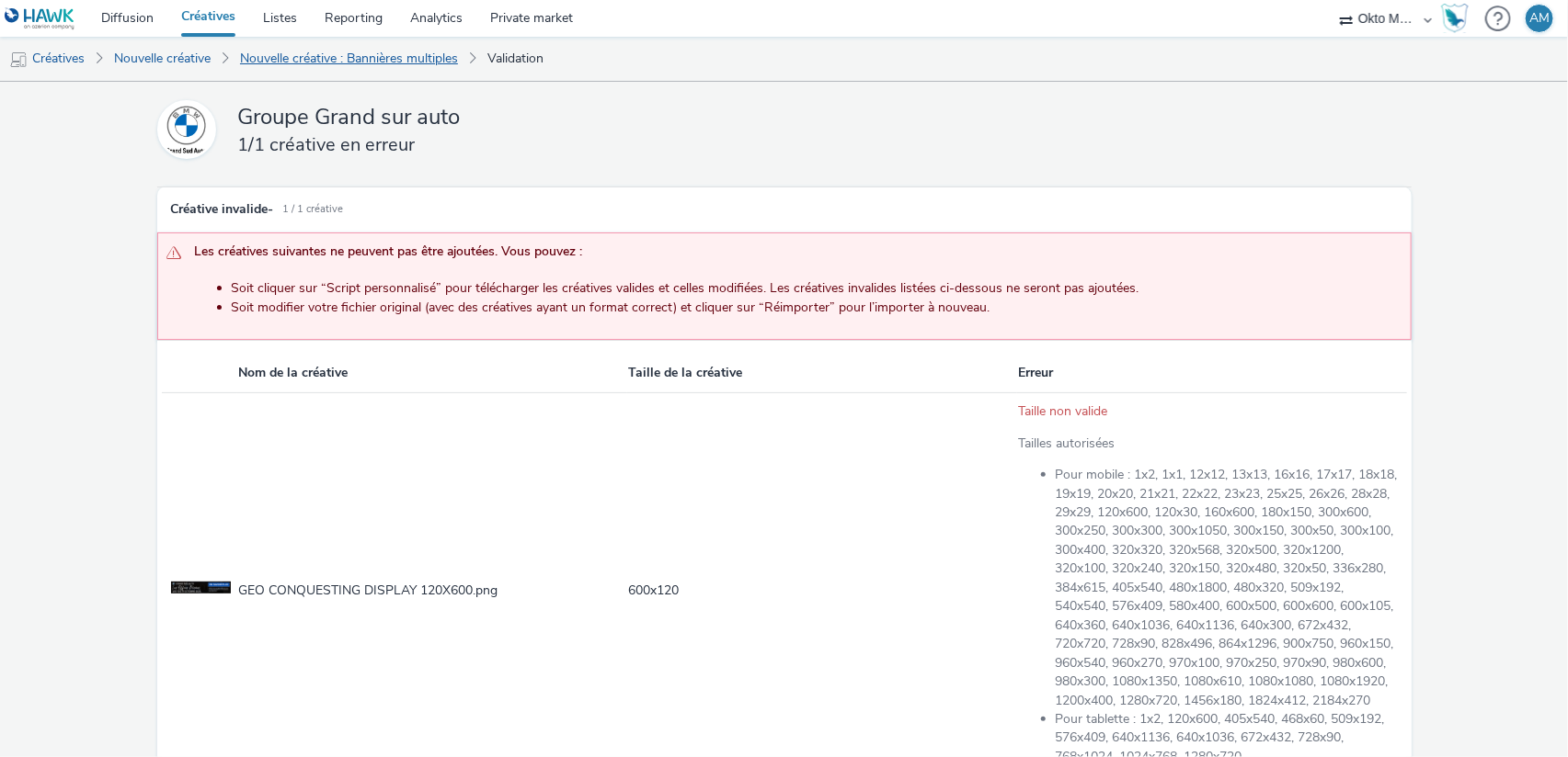
click at [381, 64] on link "Nouvelle créative : Bannières multiples" at bounding box center [349, 59] width 236 height 44
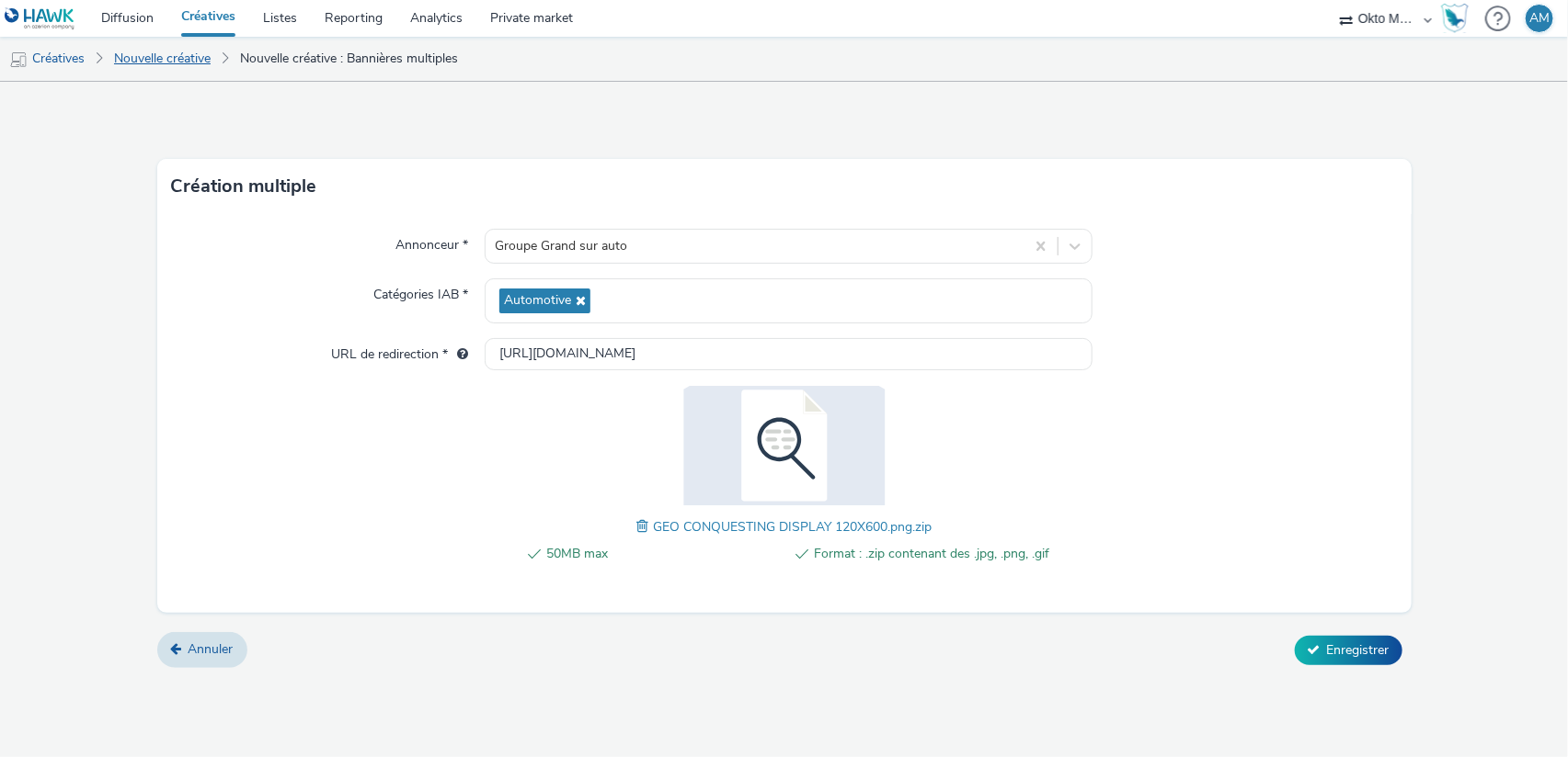
click at [168, 68] on link "Nouvelle créative" at bounding box center [163, 59] width 115 height 44
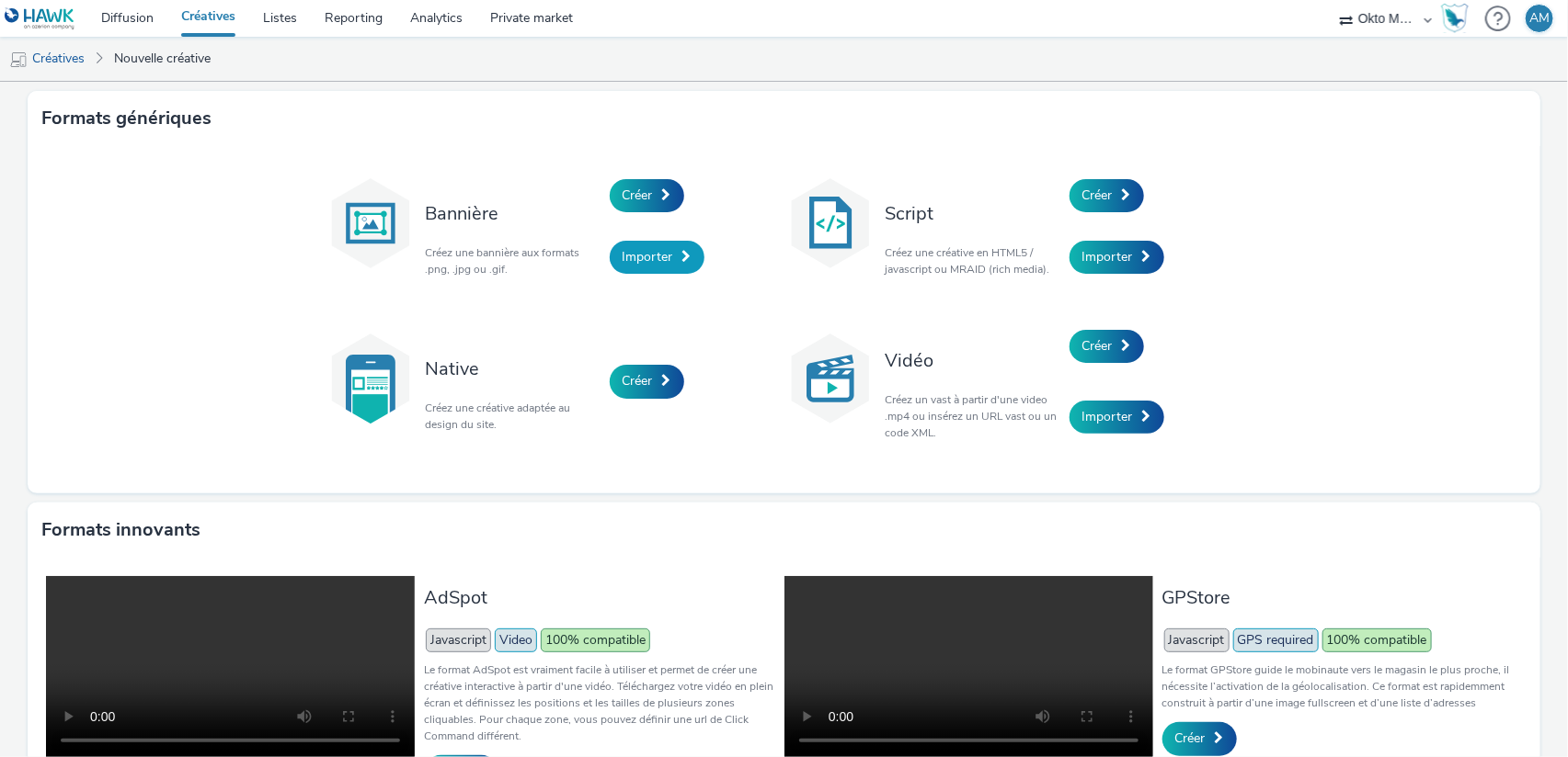
click at [657, 260] on span "Importer" at bounding box center [648, 257] width 50 height 18
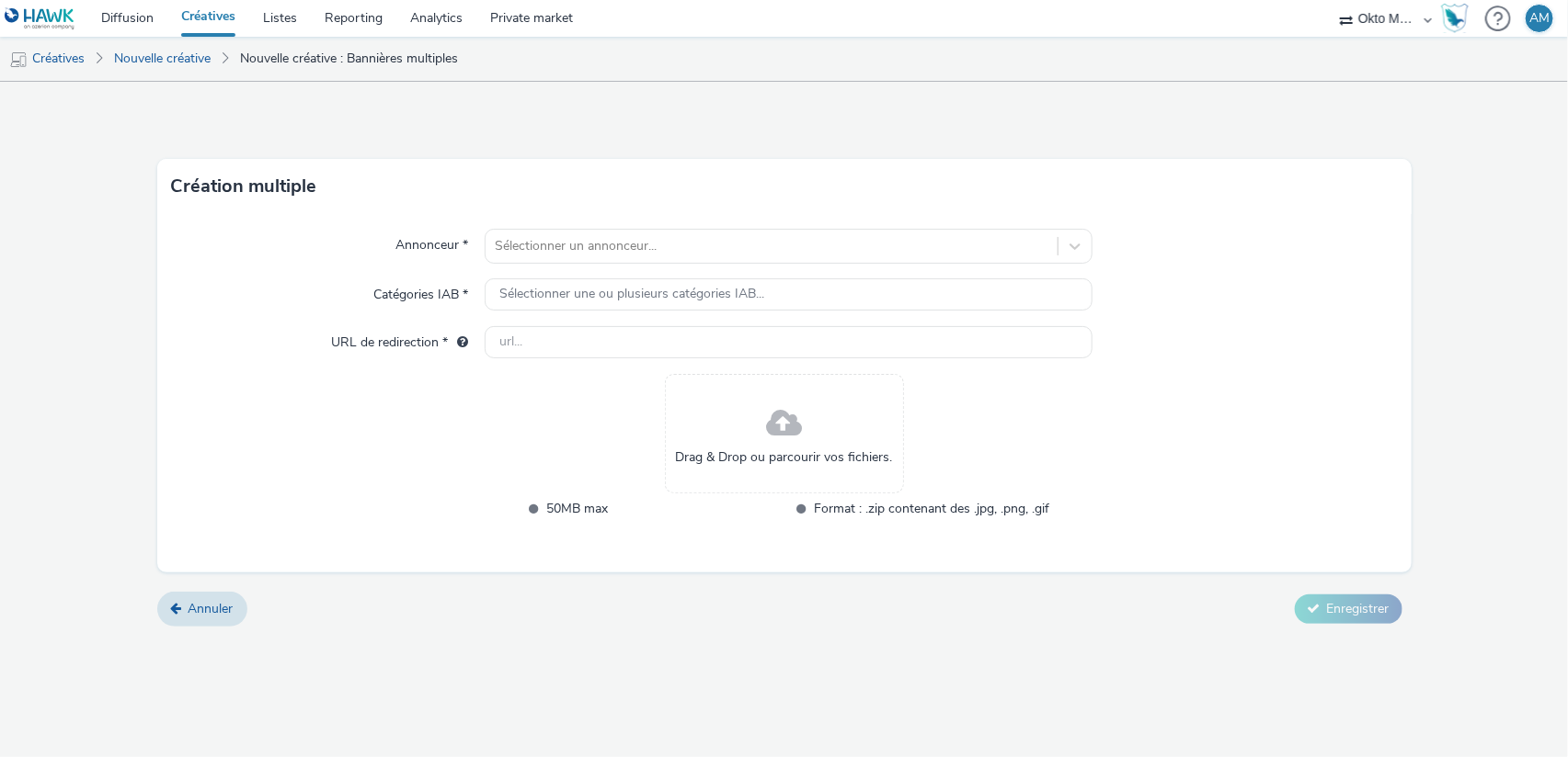
click at [755, 410] on div "Drag & Drop ou parcourir vos fichiers." at bounding box center [784, 433] width 239 height 119
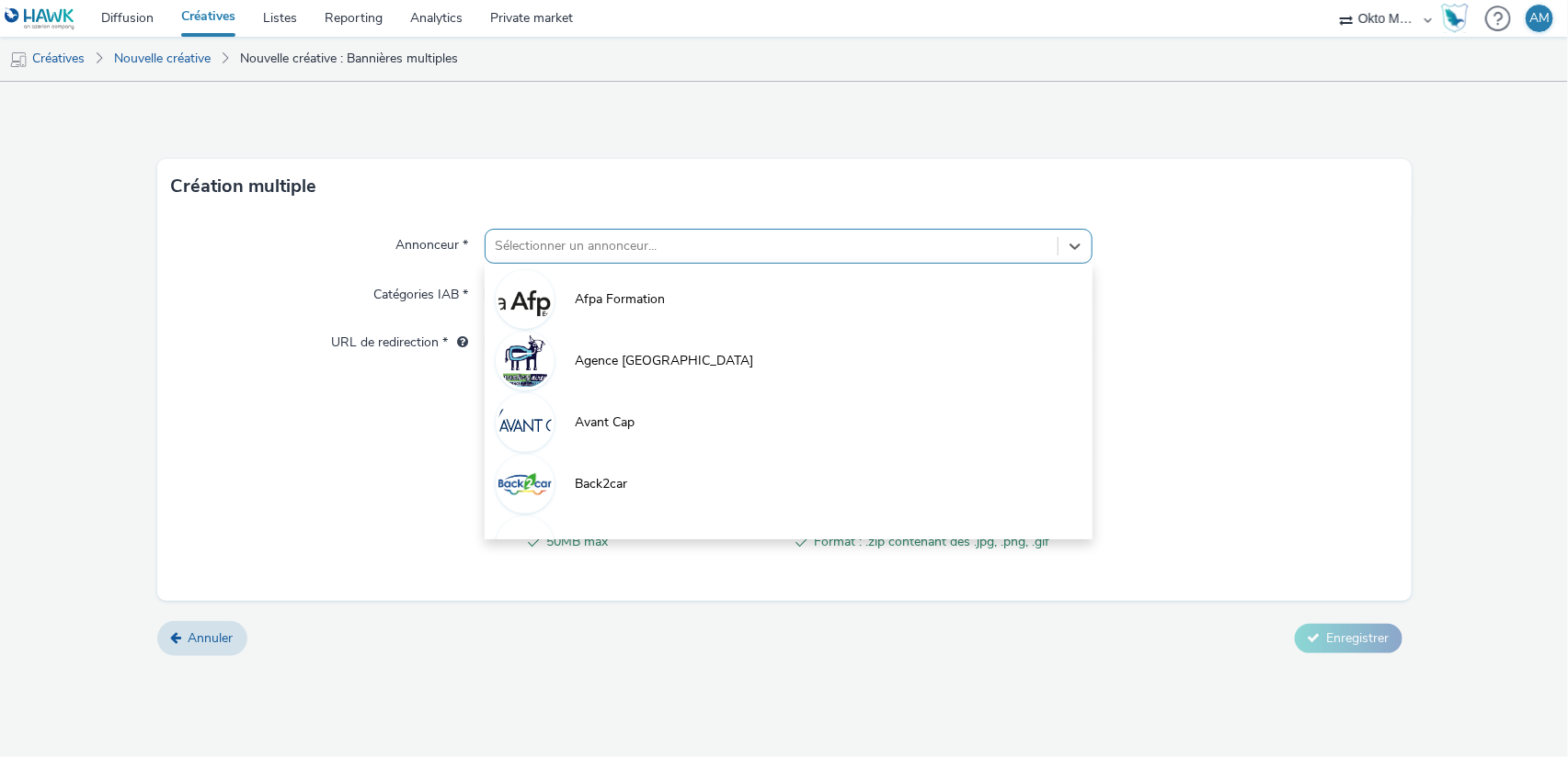
click at [643, 242] on div at bounding box center [771, 246] width 554 height 22
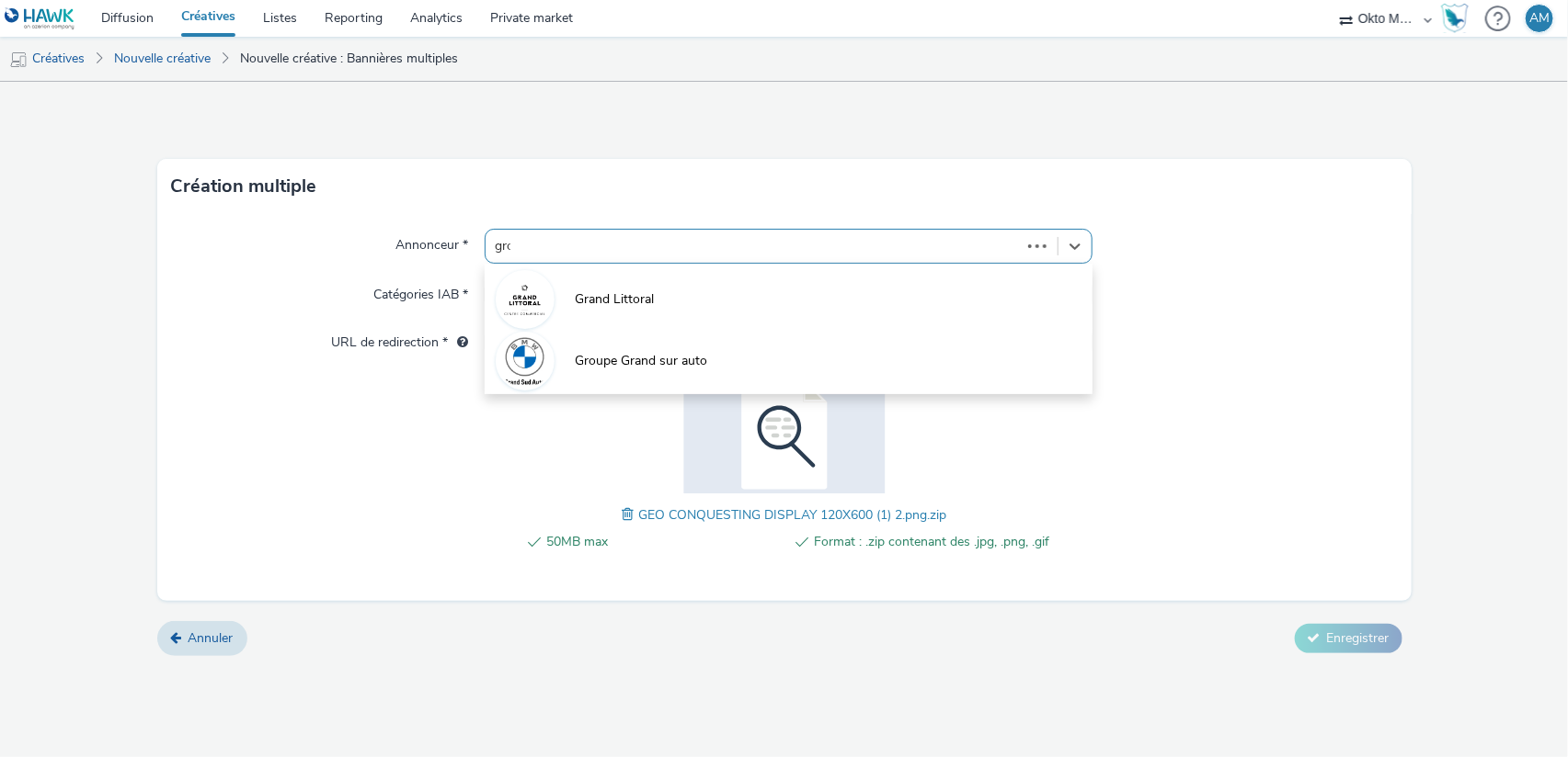
type input "grou"
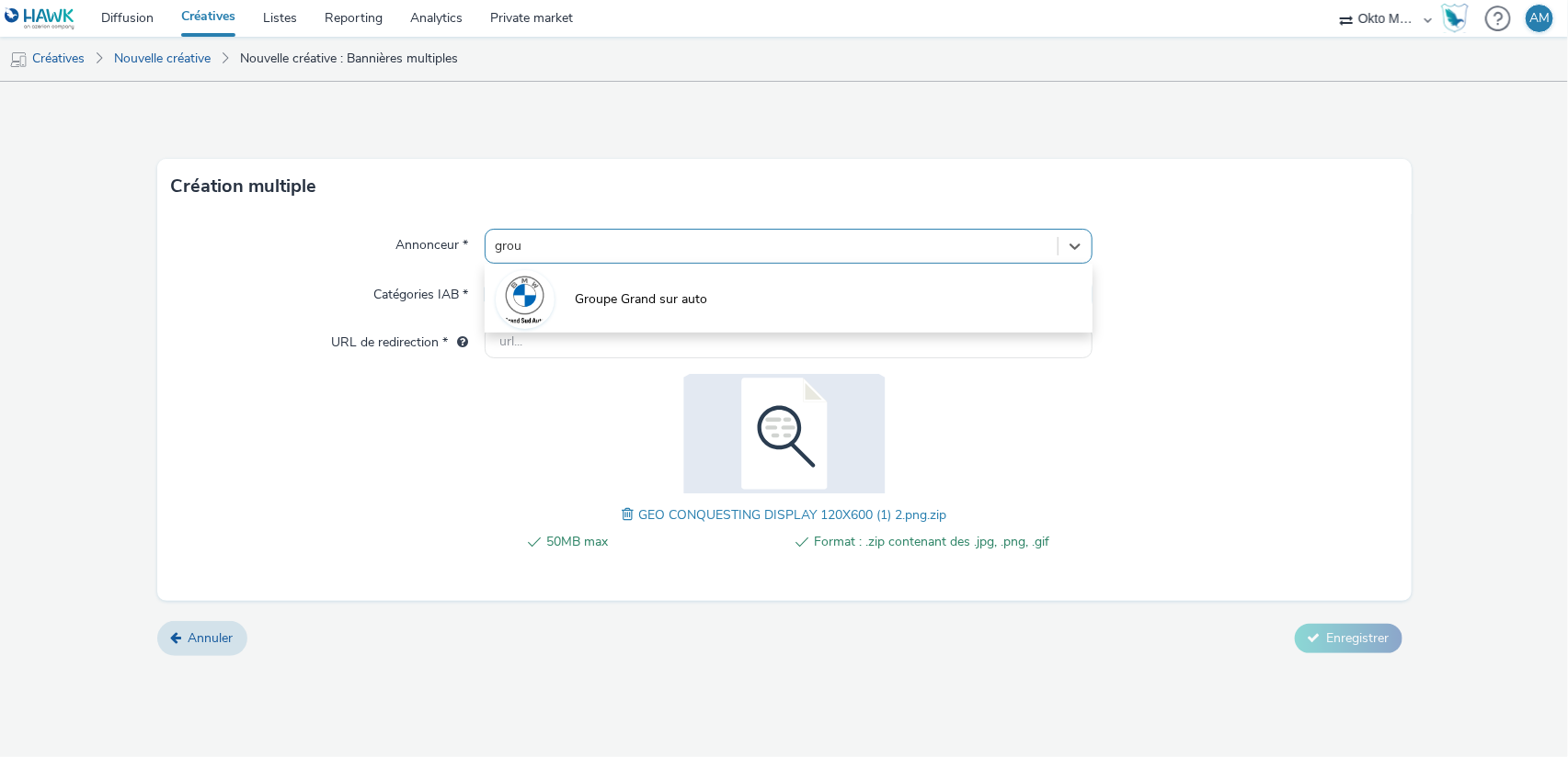
drag, startPoint x: 690, startPoint y: 296, endPoint x: 644, endPoint y: 307, distance: 47.3
click at [690, 296] on span "Groupe Grand sur auto" at bounding box center [641, 299] width 132 height 19
type input "http://partenaire.bmw.fr"
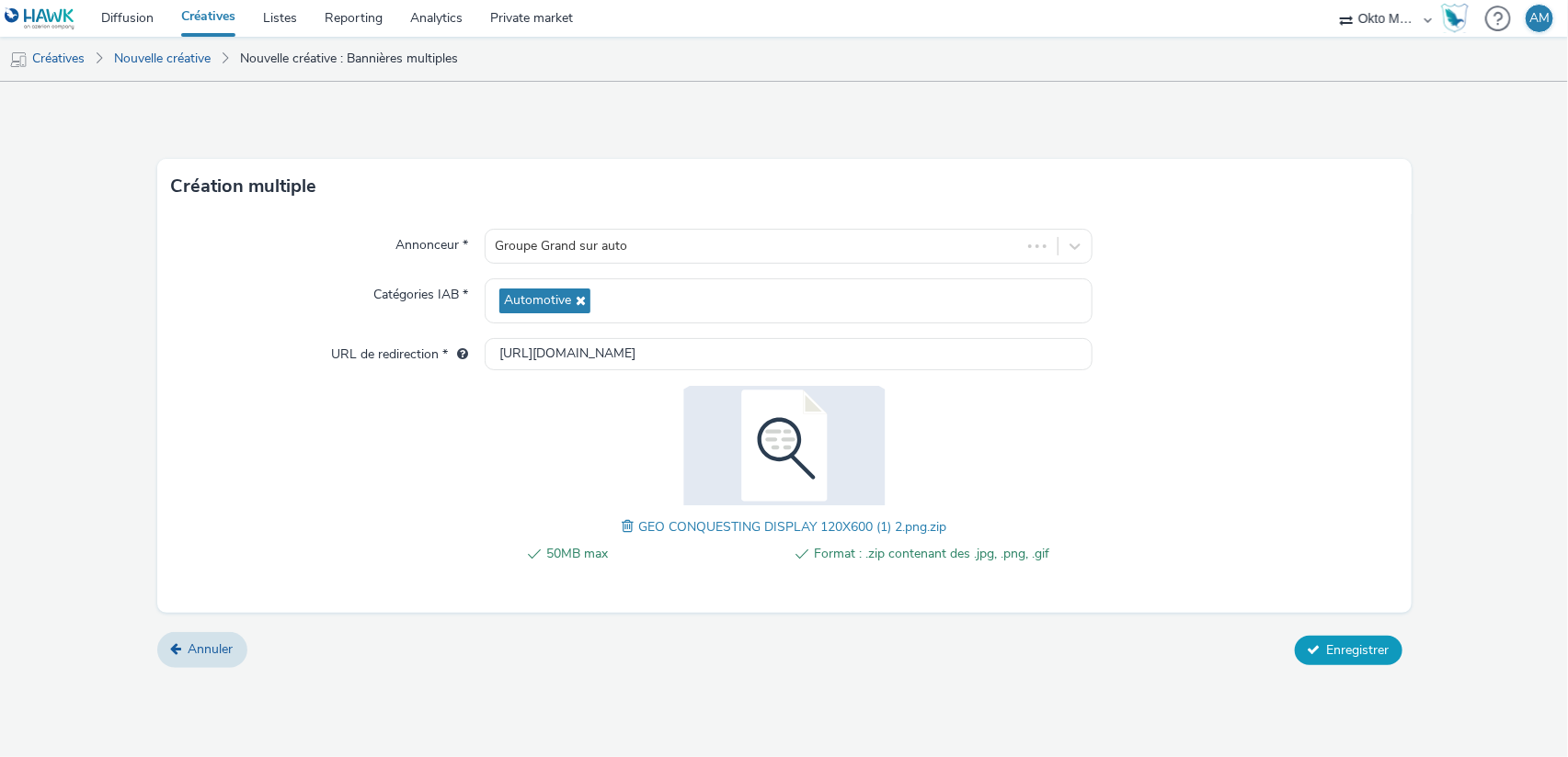
click at [1341, 648] on span "Enregistrer" at bounding box center [1358, 650] width 62 height 18
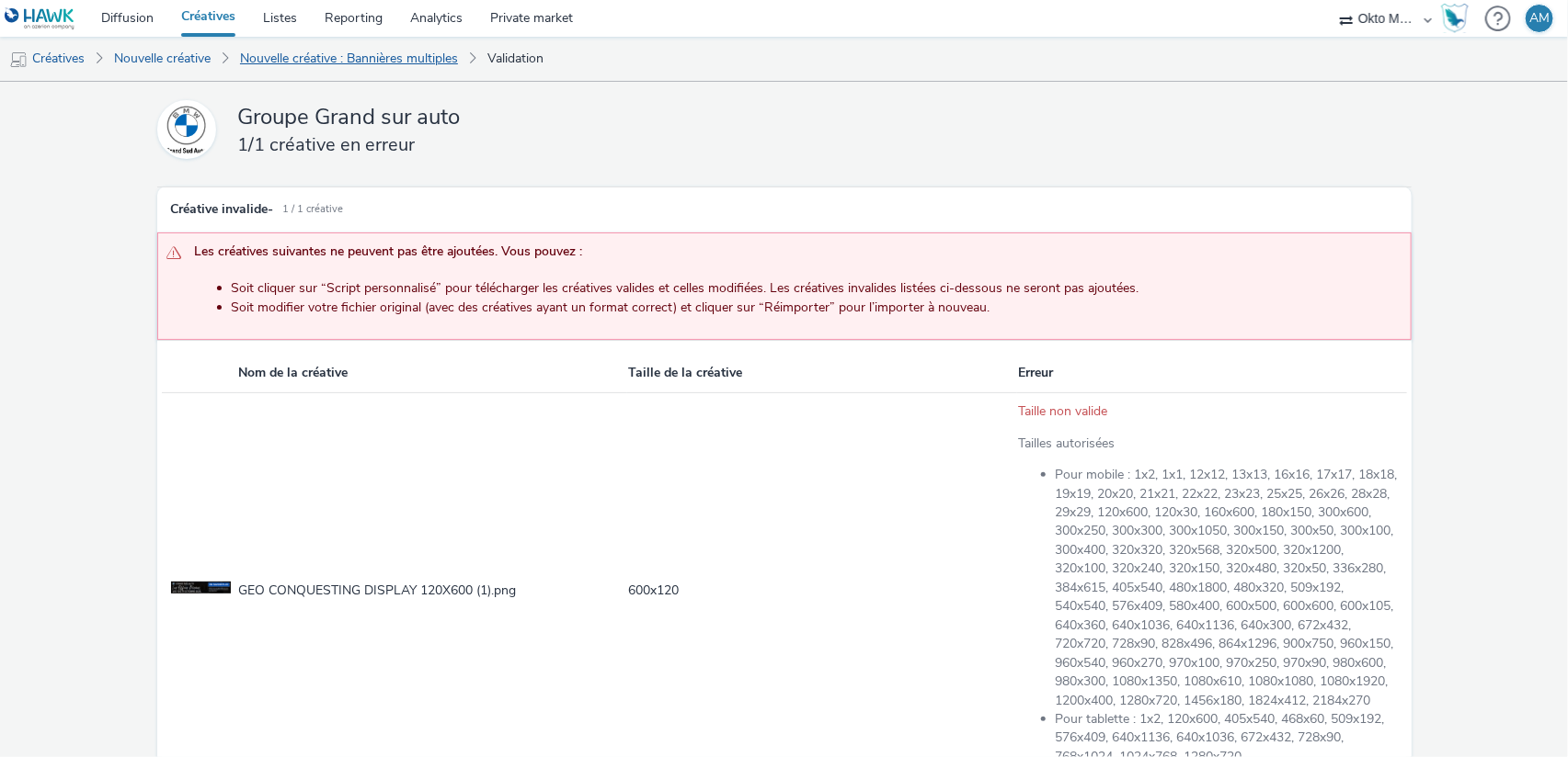
click at [365, 67] on link "Nouvelle créative : Bannières multiples" at bounding box center [349, 59] width 236 height 44
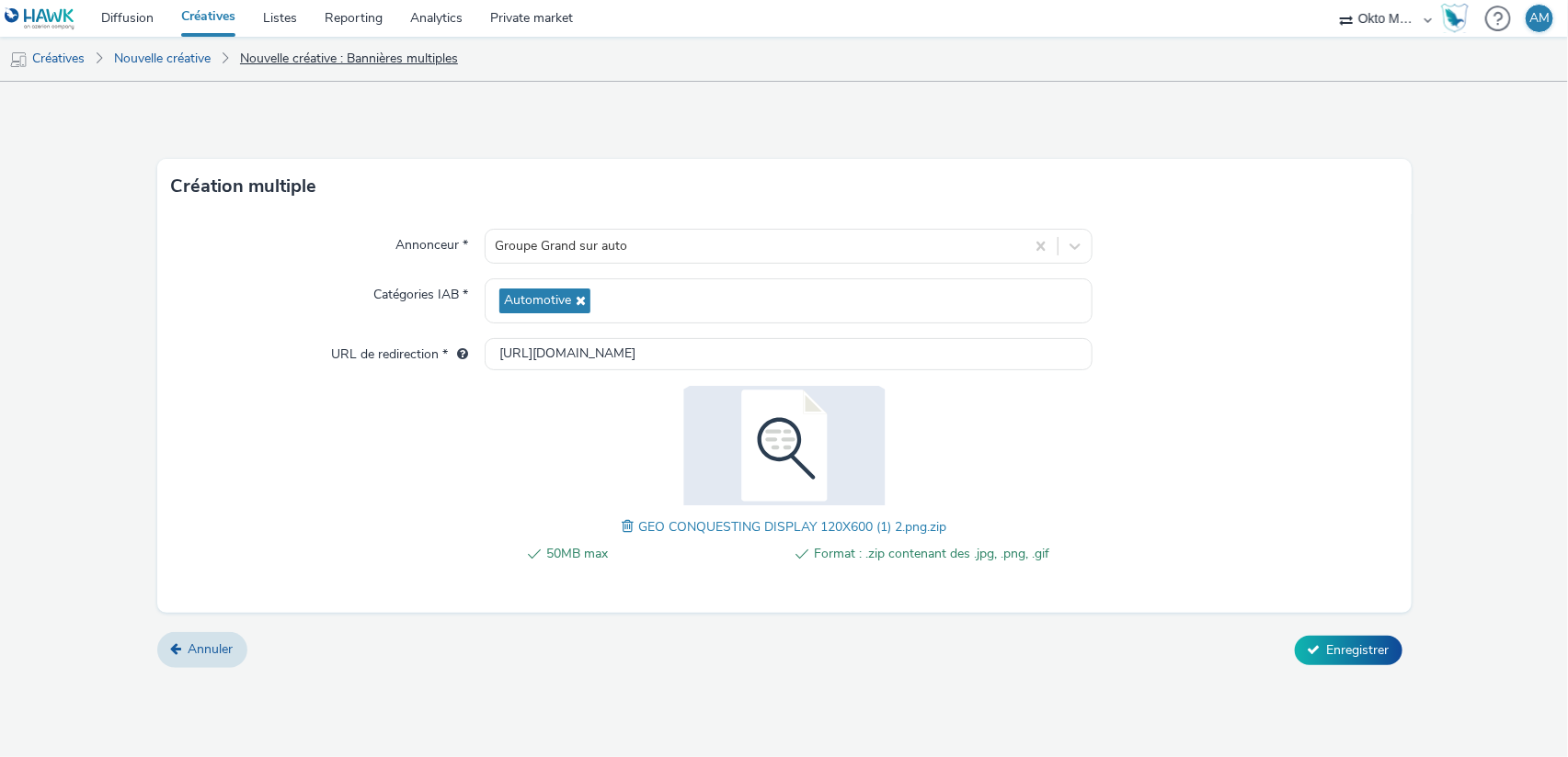
click at [359, 61] on link "Nouvelle créative : Bannières multiples" at bounding box center [349, 59] width 236 height 44
click at [201, 50] on link "Nouvelle créative" at bounding box center [163, 59] width 115 height 44
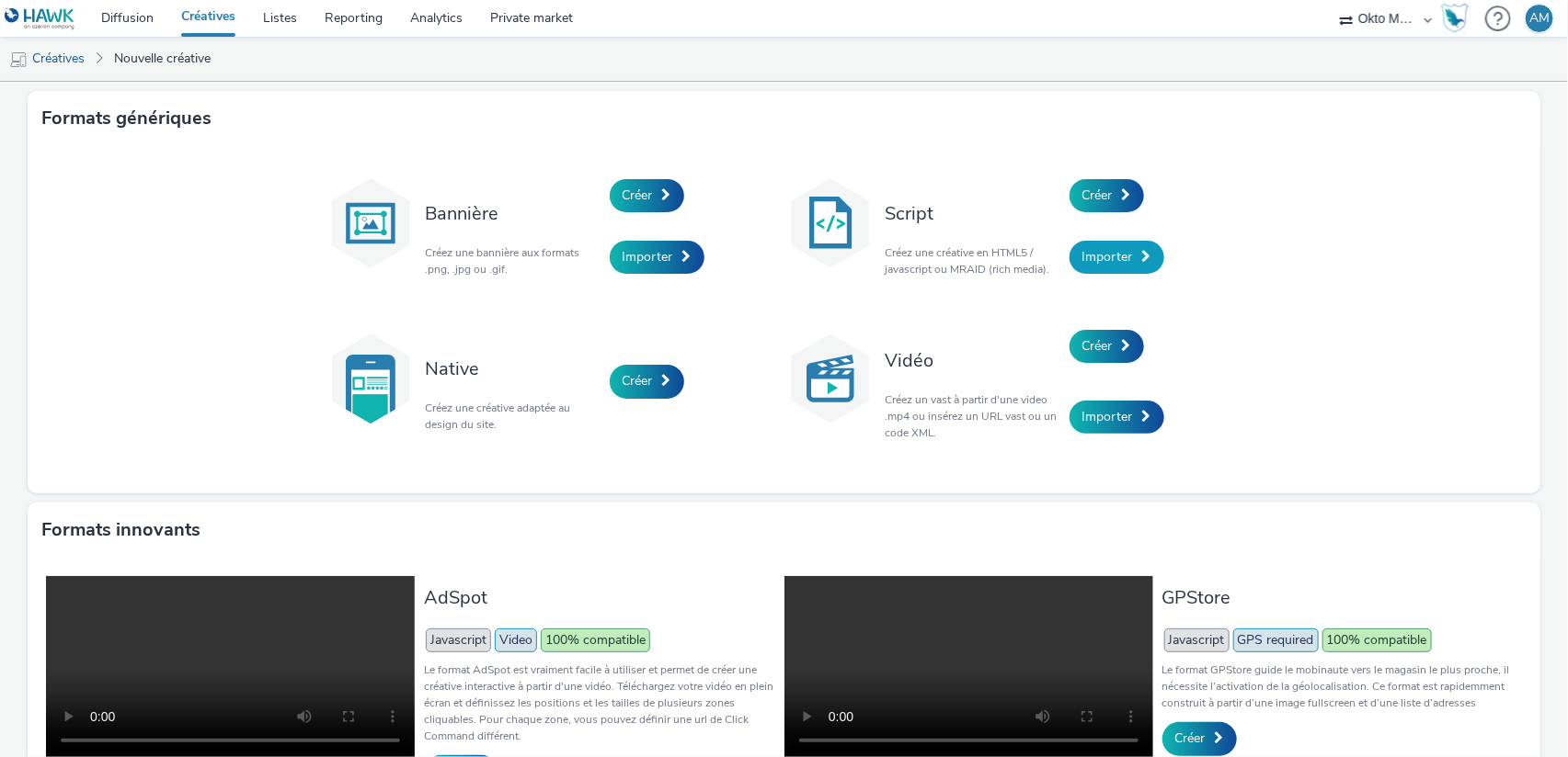
click at [1142, 260] on span at bounding box center [1146, 257] width 9 height 13
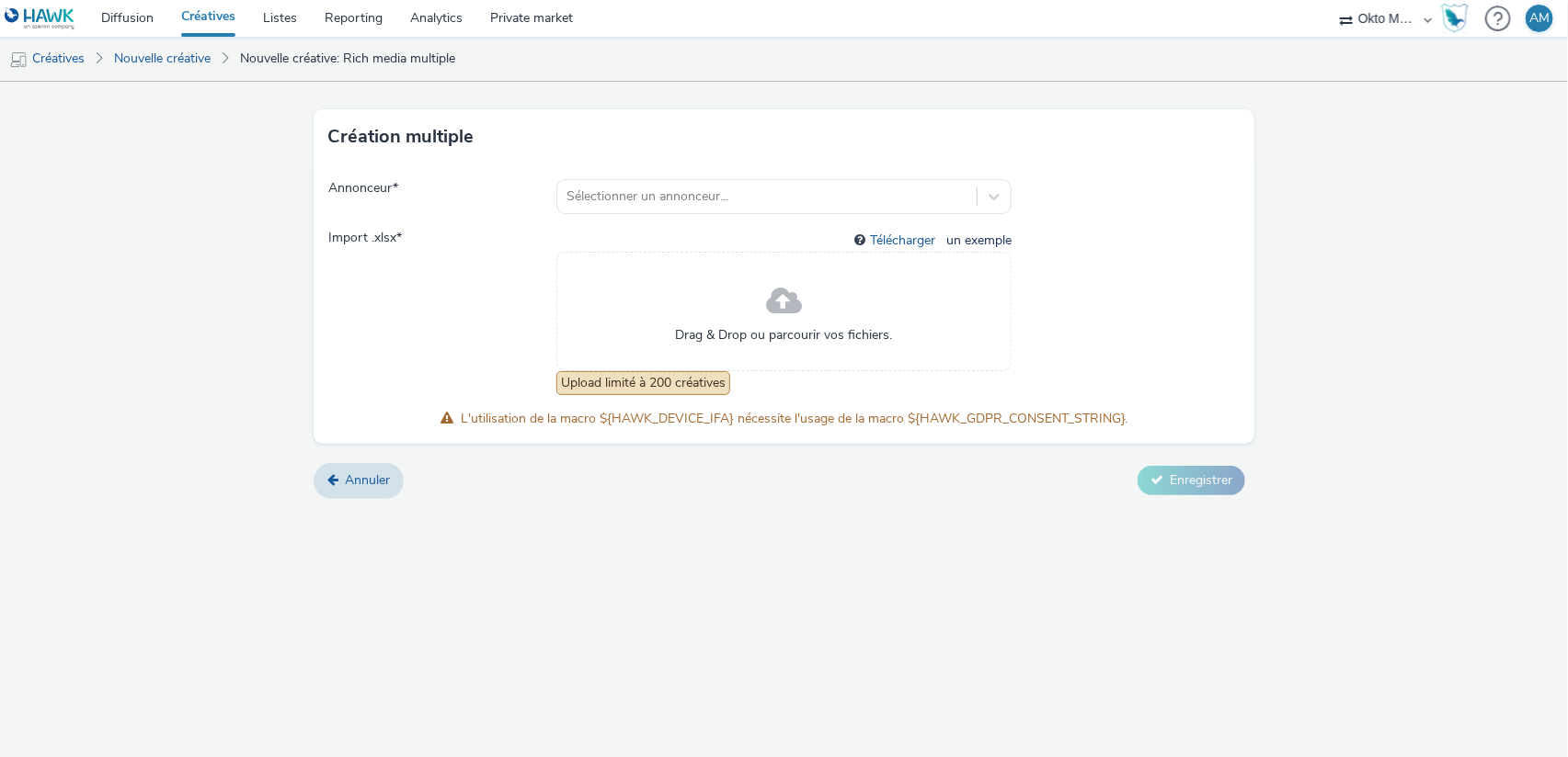
click at [722, 216] on div "Annonceur * Sélectionner un annonceur... Import .xlsx * Télécharger un exemple …" at bounding box center [784, 304] width 941 height 279
click at [719, 206] on div at bounding box center [768, 197] width 402 height 22
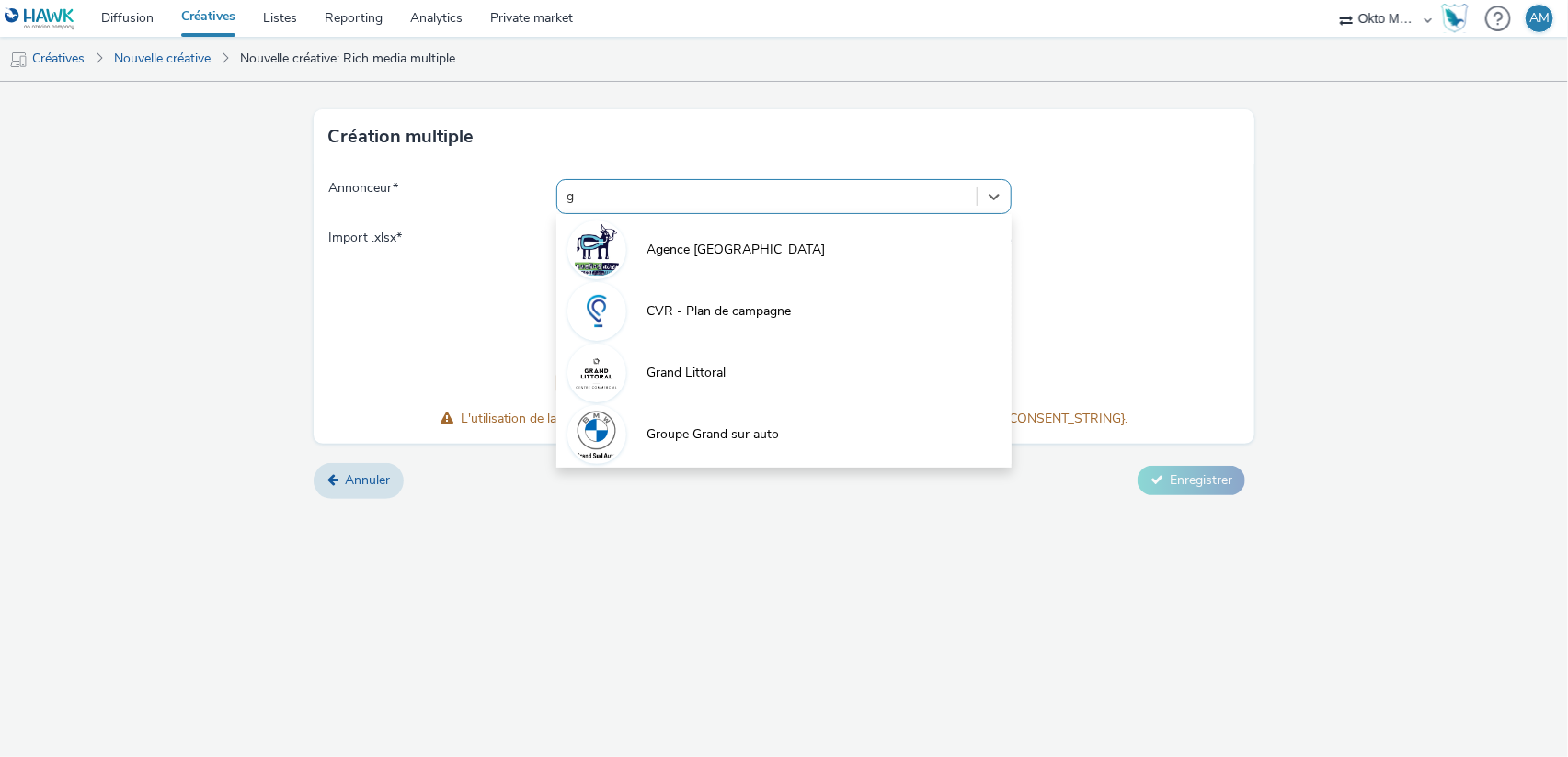
type input "gr"
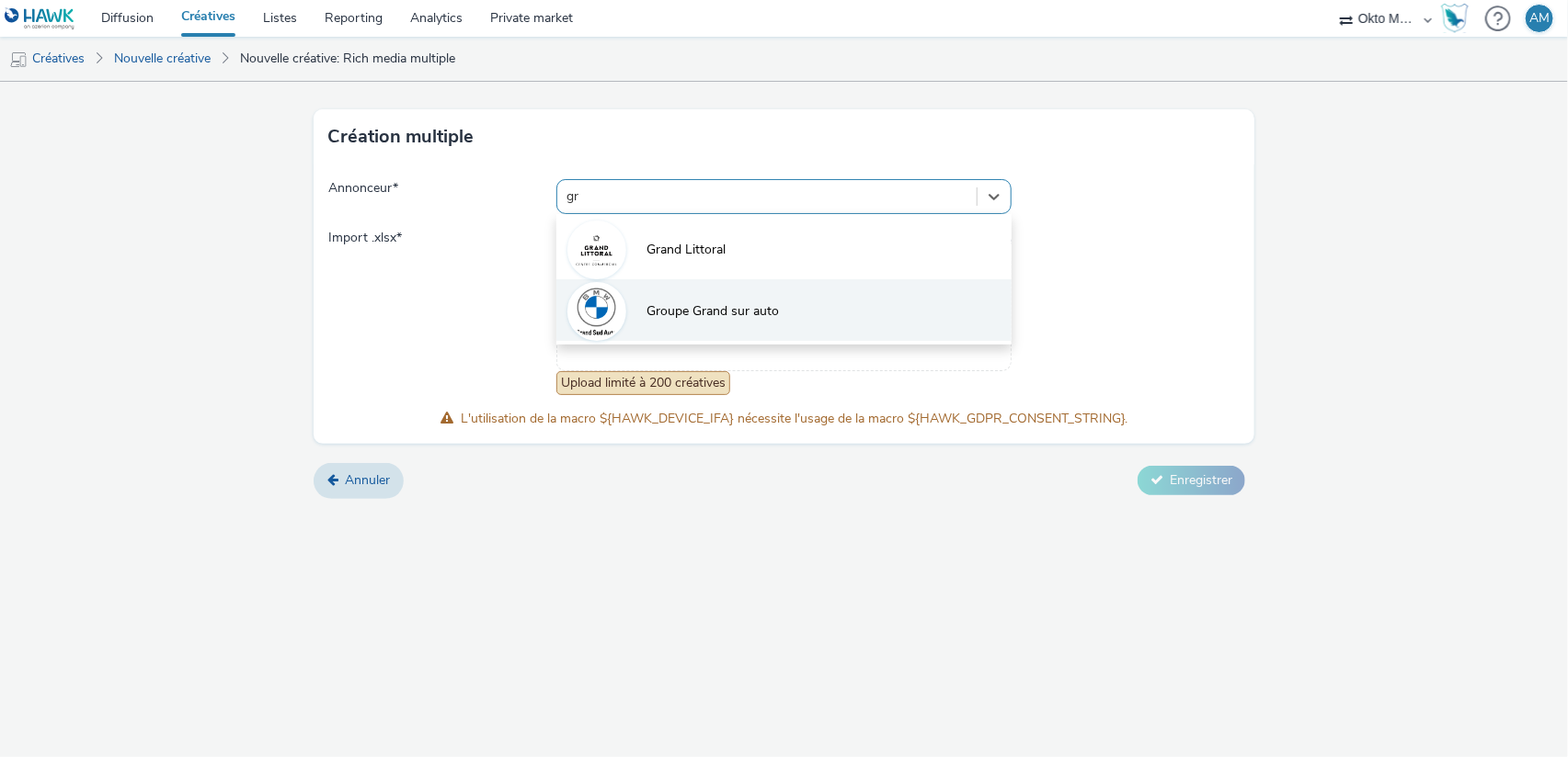
click at [747, 299] on li "Groupe Grand sur auto" at bounding box center [784, 310] width 456 height 61
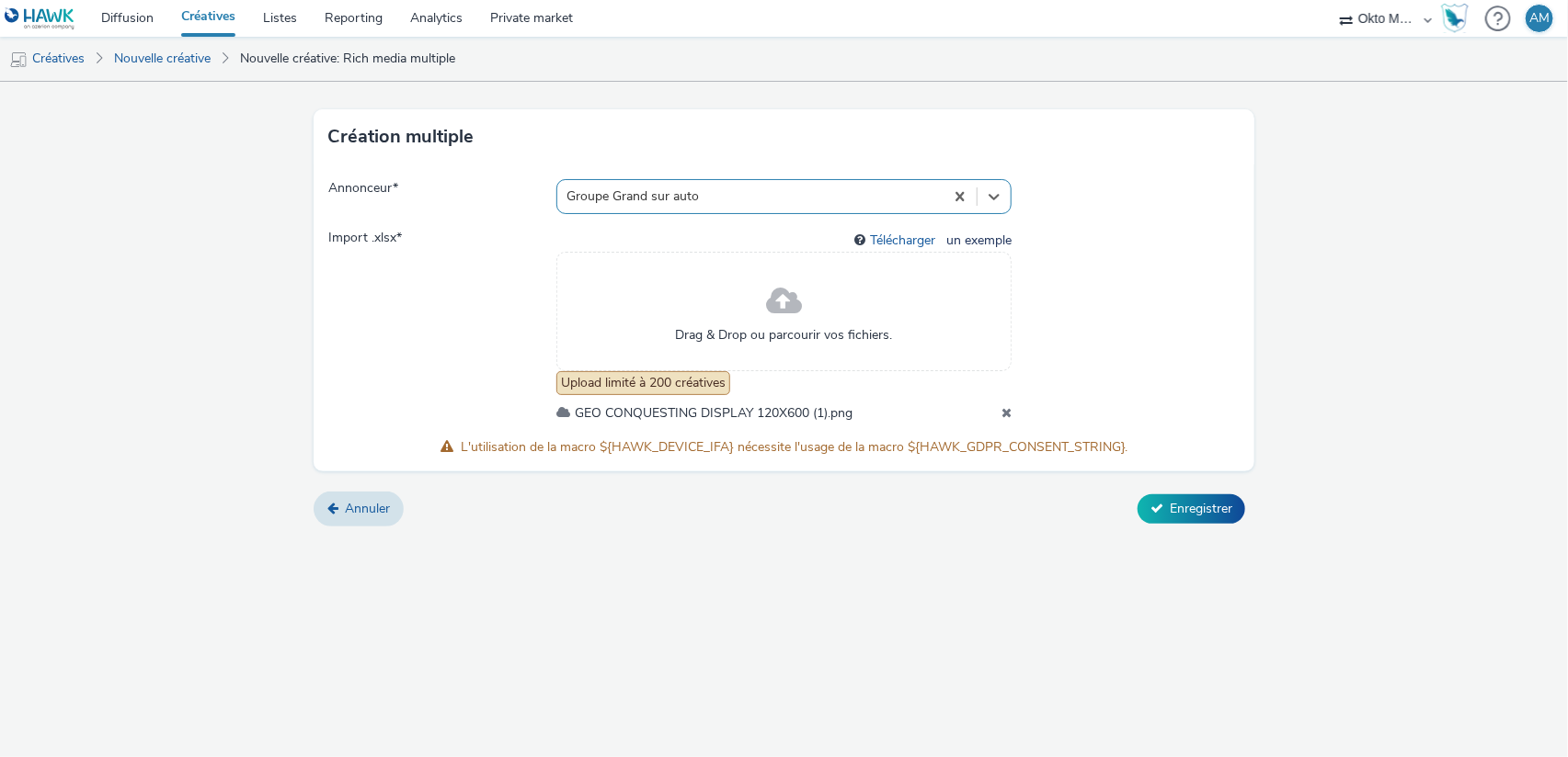
click at [624, 380] on div "Upload limité à 200 créatives" at bounding box center [643, 383] width 174 height 24
click at [823, 561] on div "Création multiple Annonceur * Groupe Grand sur auto Import .xlsx * Télécharger …" at bounding box center [784, 419] width 1568 height 675
click at [147, 58] on link "Nouvelle créative" at bounding box center [163, 59] width 115 height 44
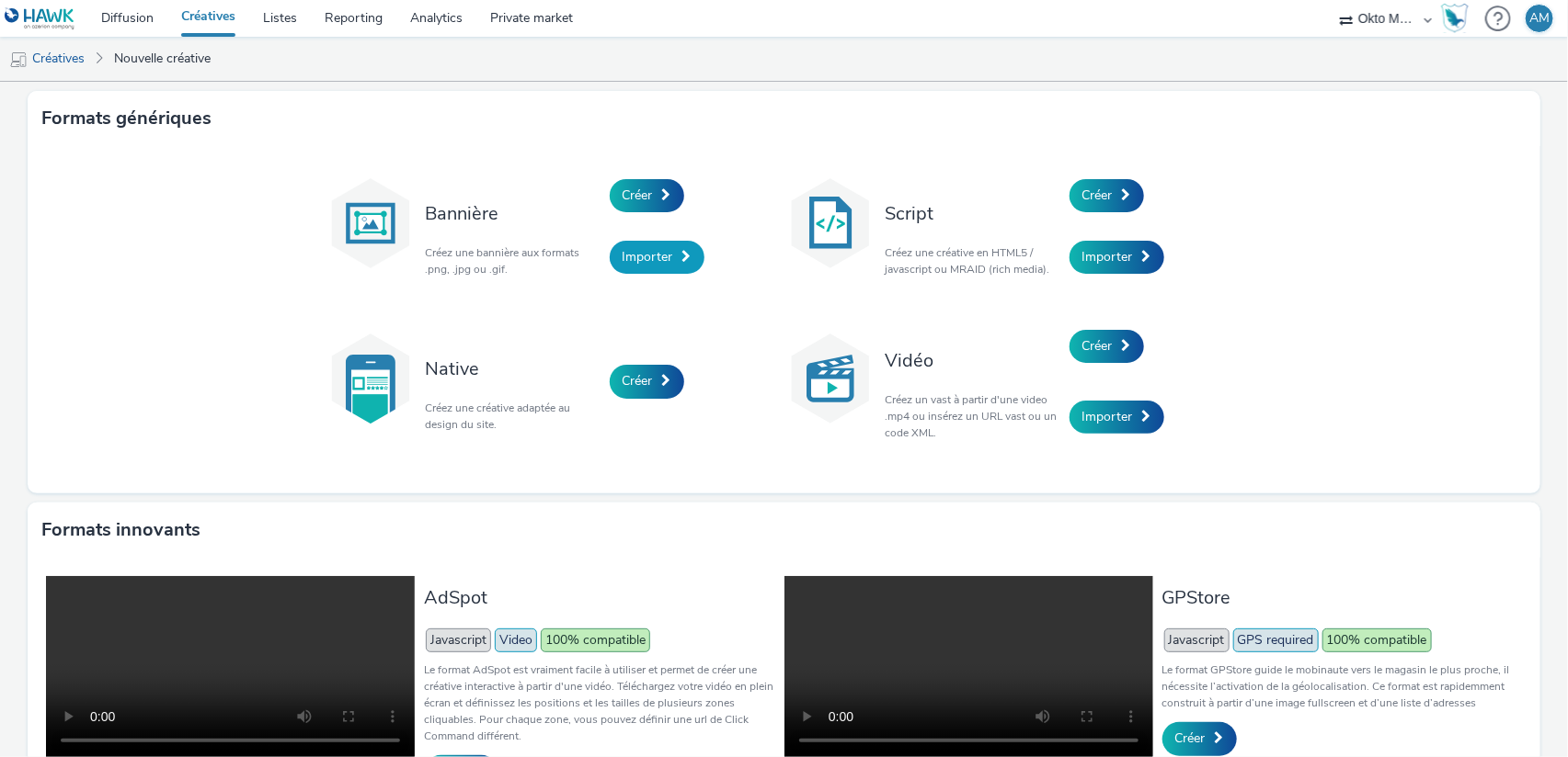
click at [682, 252] on span at bounding box center [687, 257] width 9 height 13
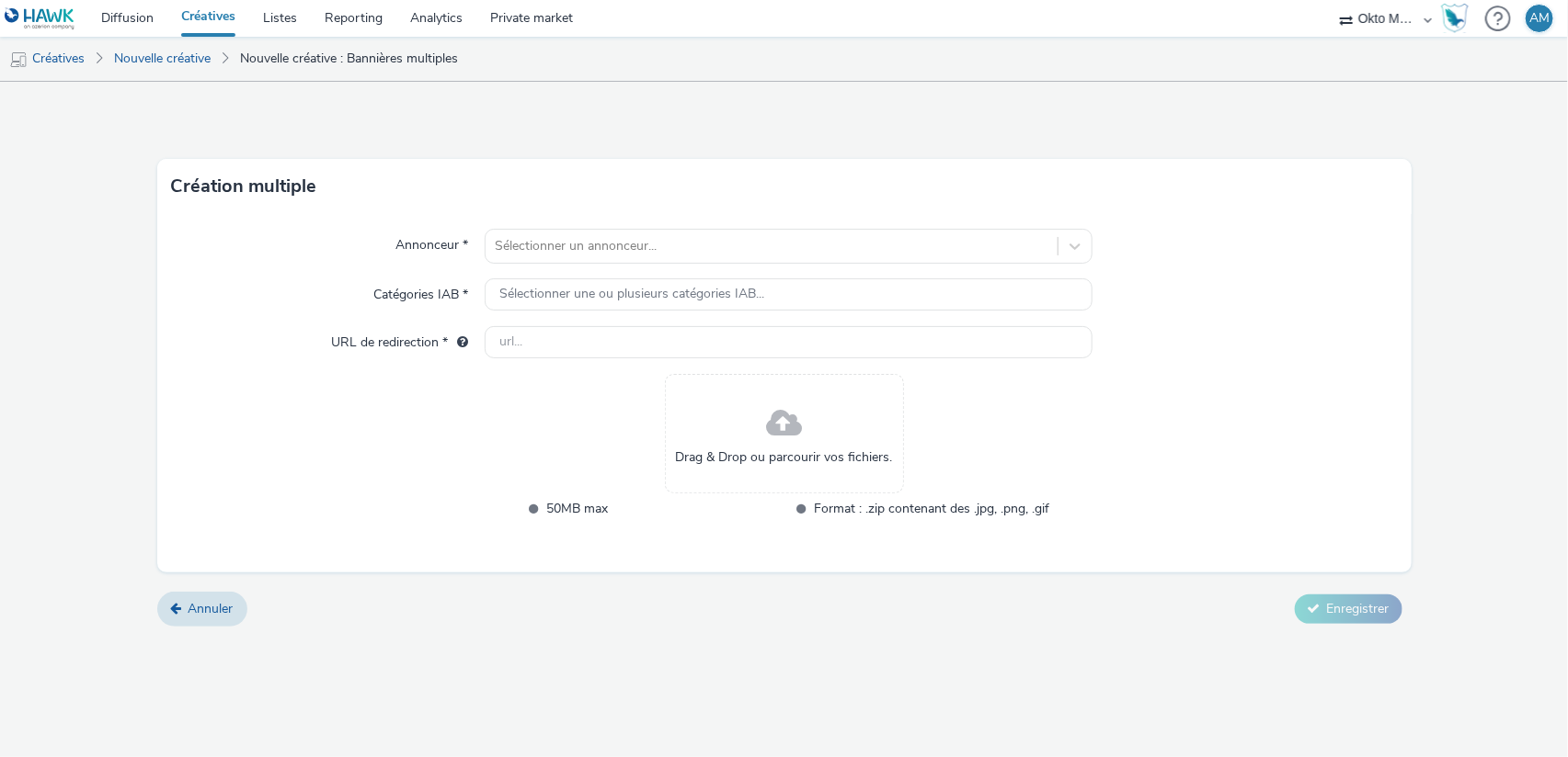
click at [763, 451] on span "Drag & Drop ou parcourir vos fichiers." at bounding box center [784, 458] width 217 height 19
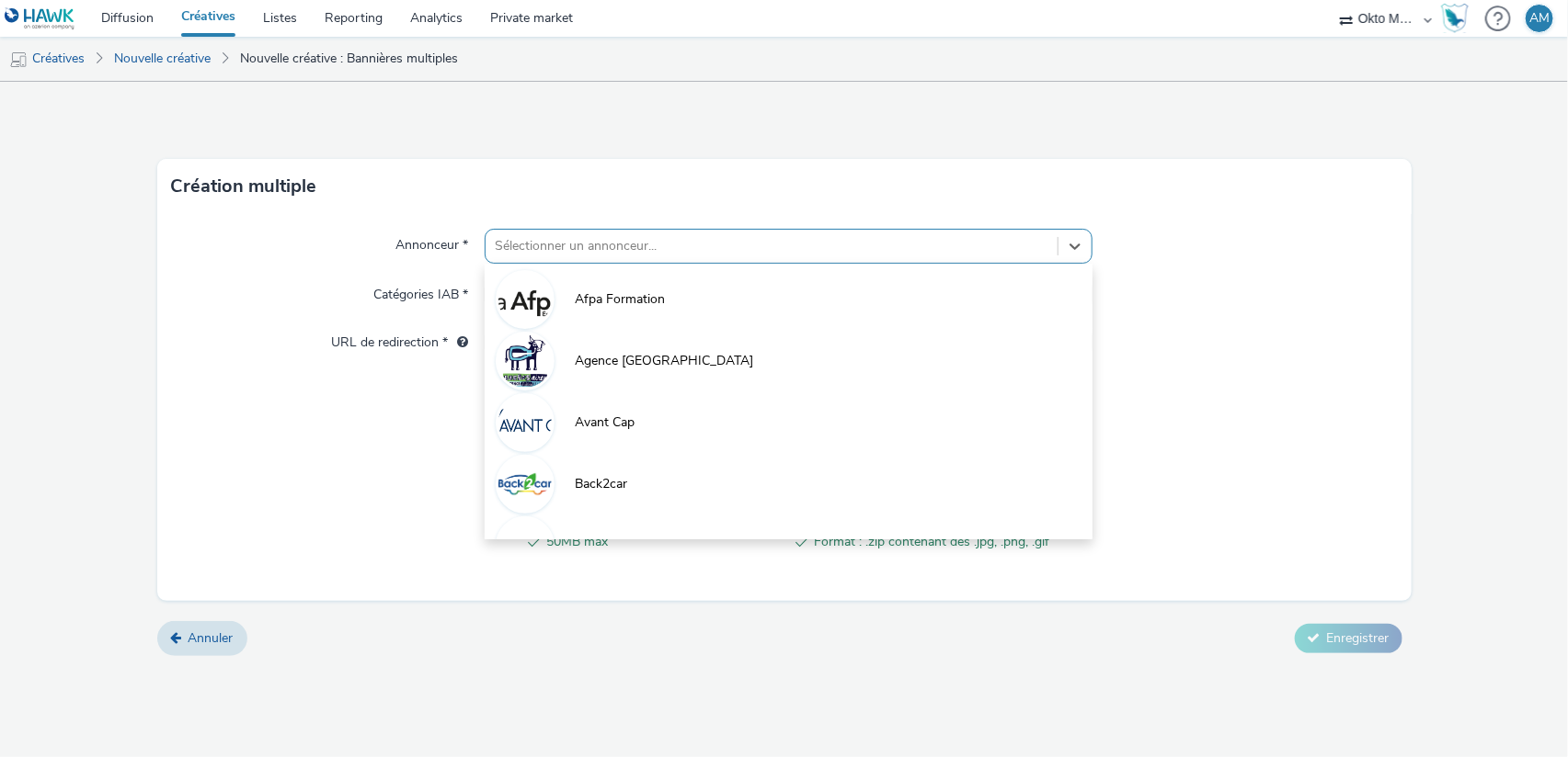
click at [514, 241] on div at bounding box center [771, 246] width 554 height 22
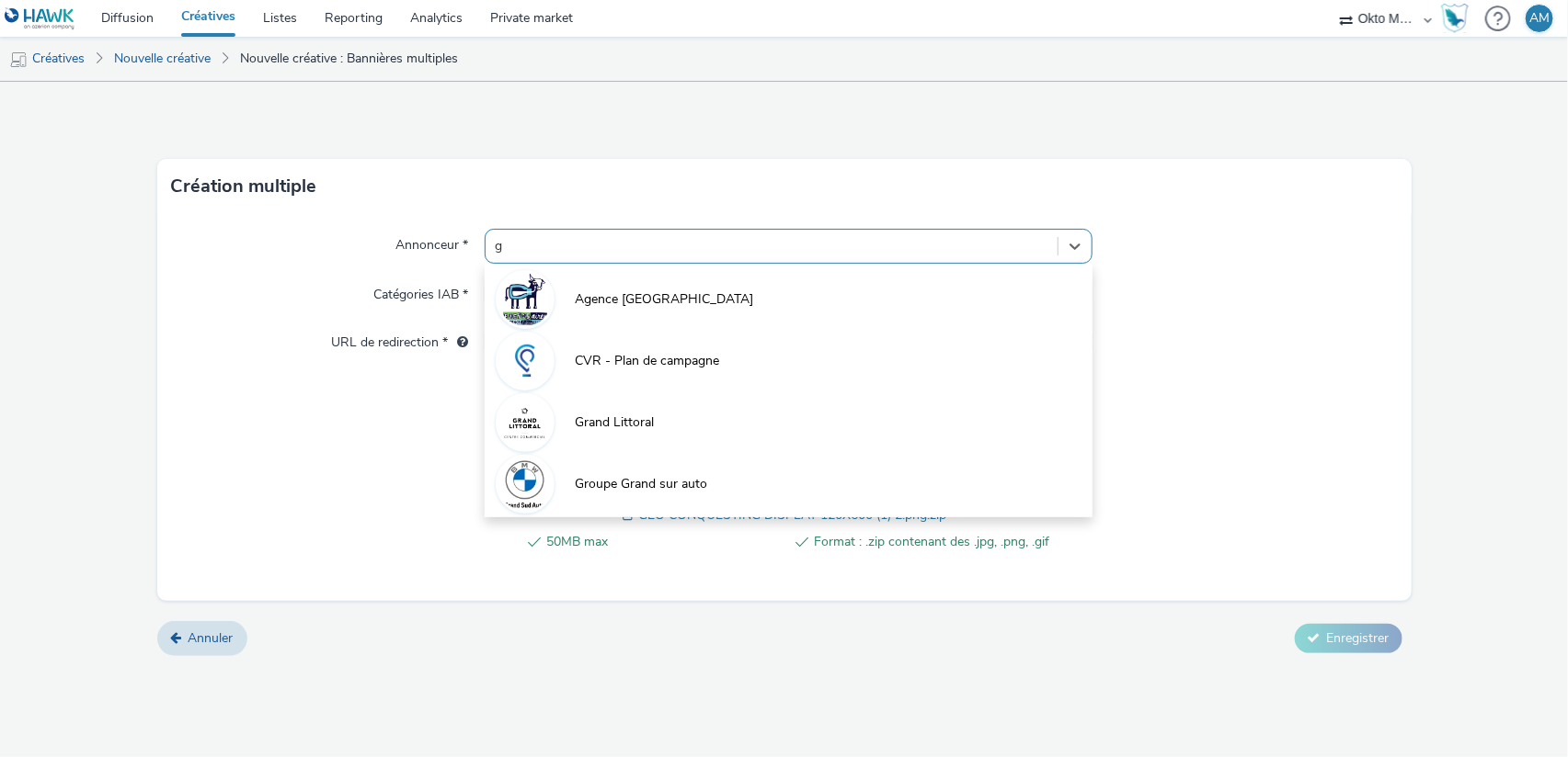
type input "gr"
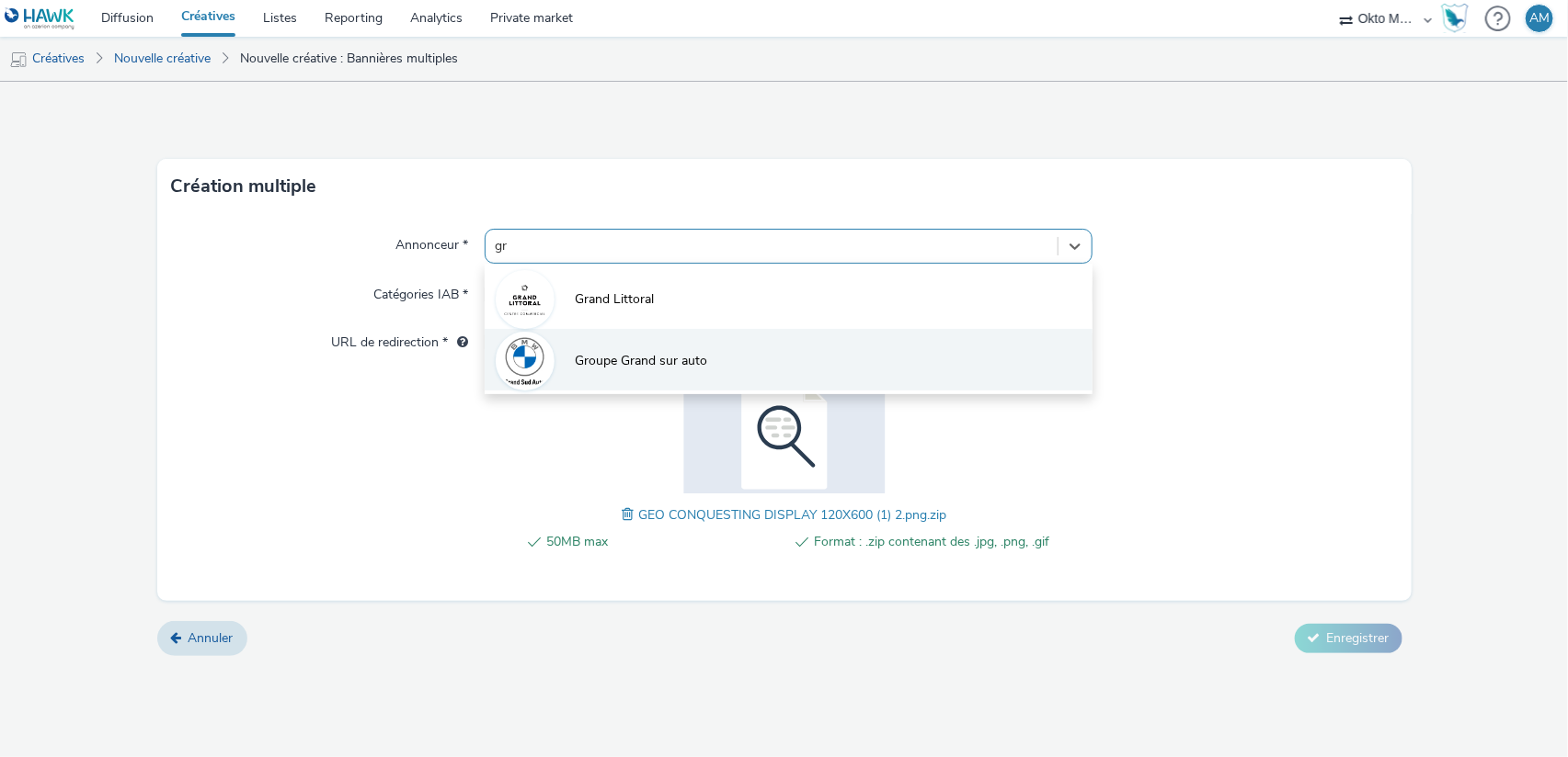
click at [736, 379] on li "Groupe Grand sur auto" at bounding box center [788, 360] width 608 height 61
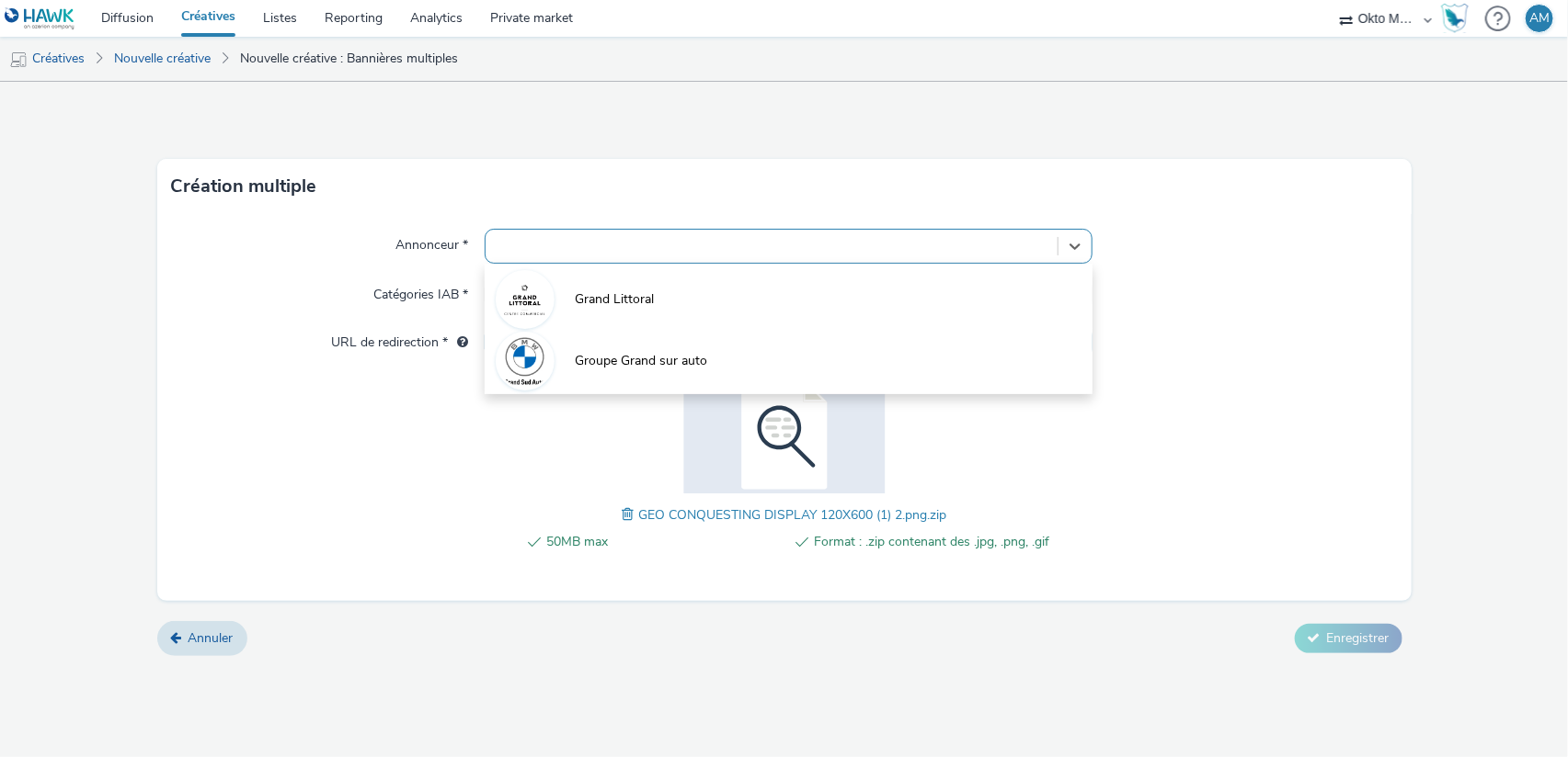
type input "http://partenaire.bmw.fr"
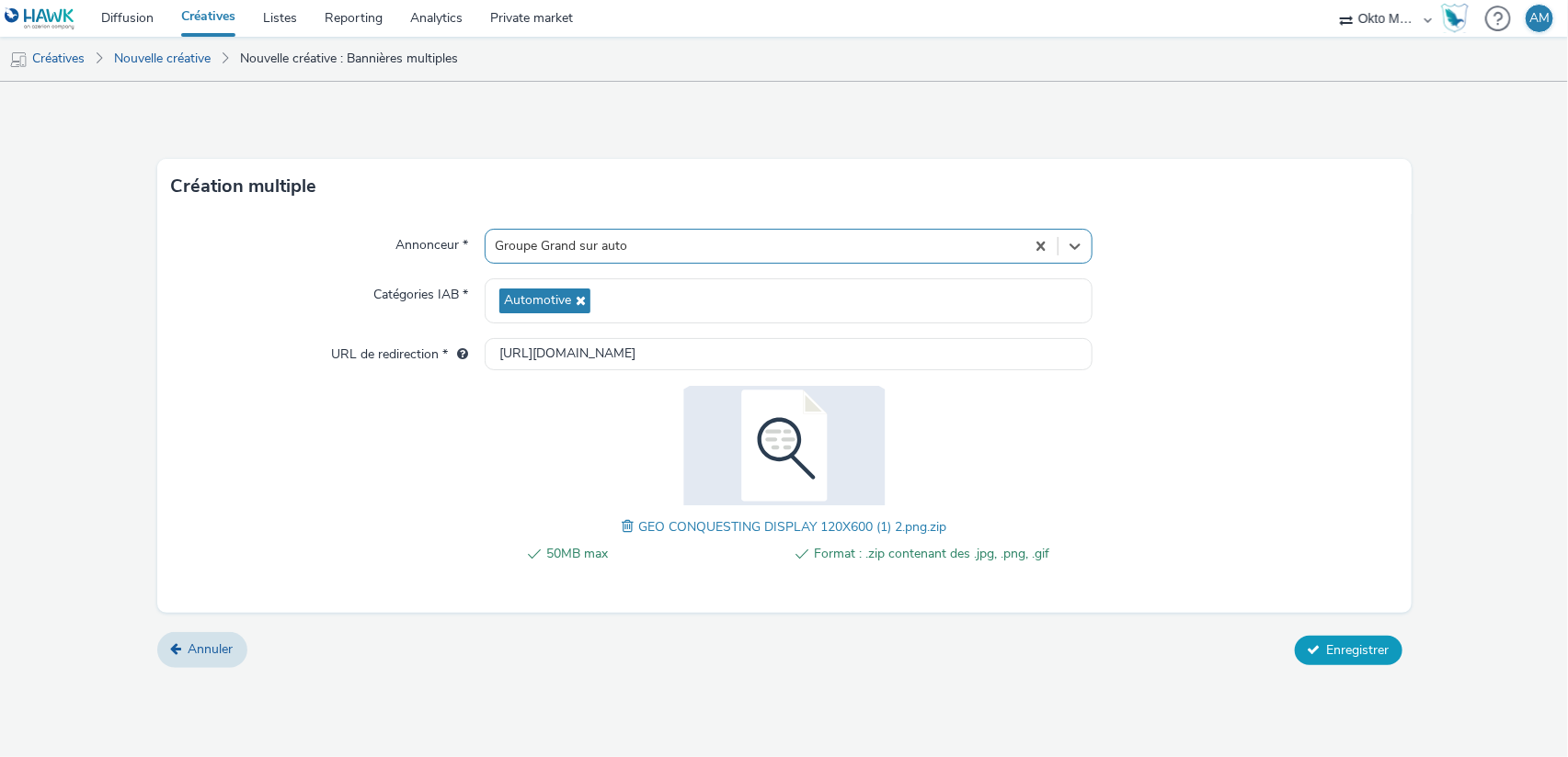
click at [1349, 651] on span "Enregistrer" at bounding box center [1358, 650] width 62 height 18
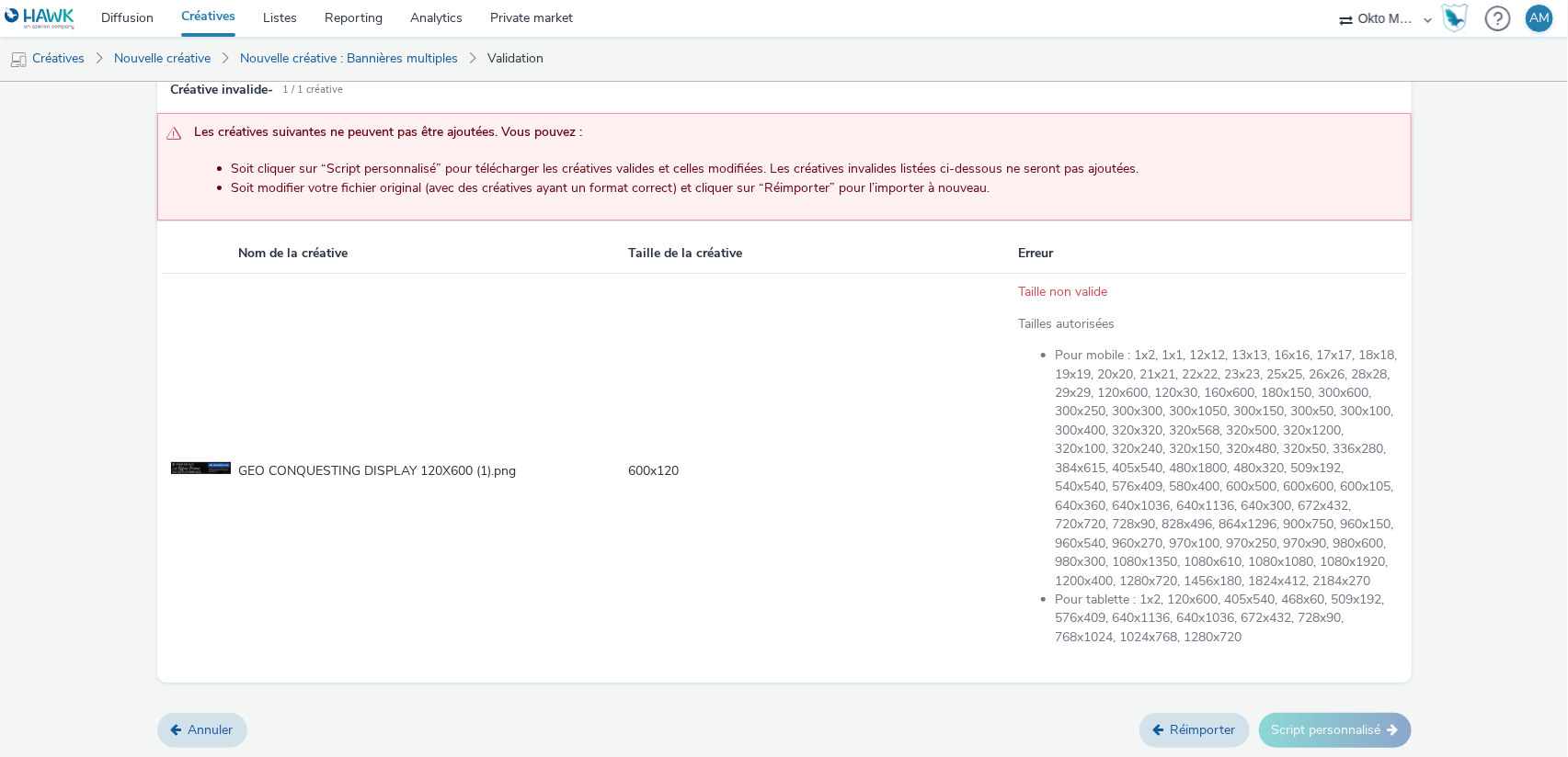
scroll to position [156, 0]
click at [1188, 732] on link "Réimporter" at bounding box center [1194, 731] width 111 height 35
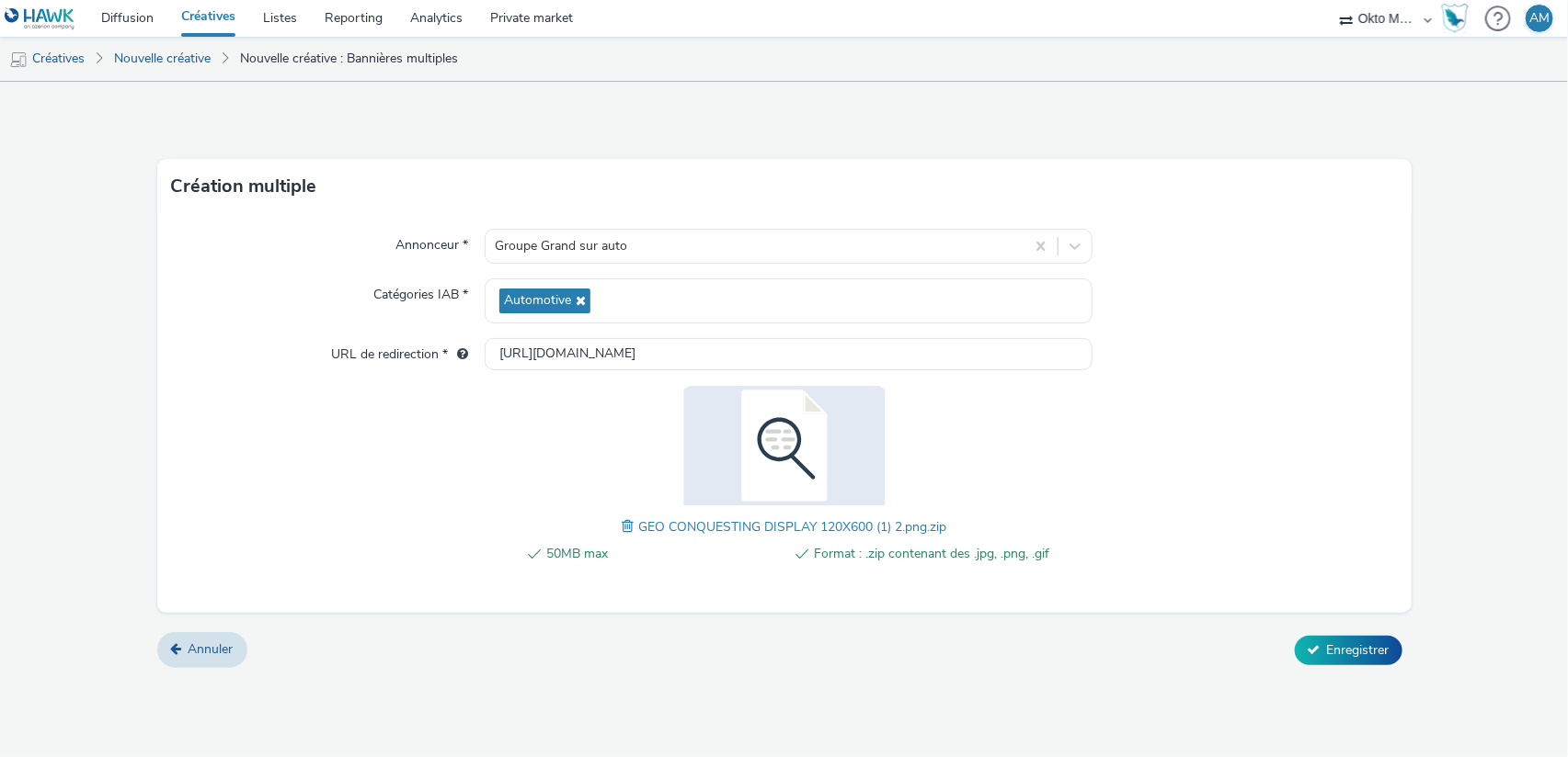
click at [633, 525] on span at bounding box center [630, 526] width 17 height 20
click at [1353, 645] on span "Enregistrer" at bounding box center [1358, 650] width 62 height 18
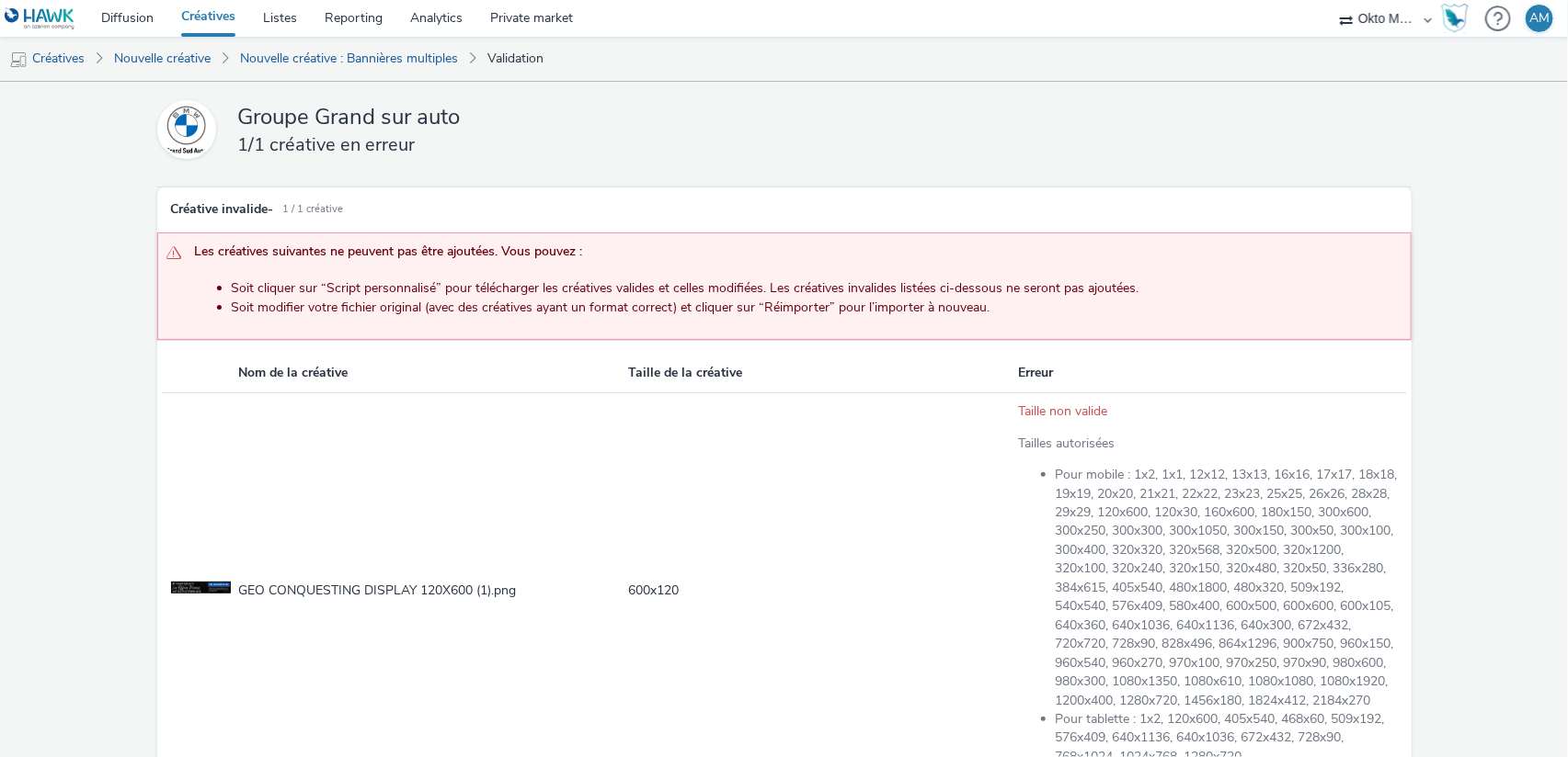
scroll to position [156, 0]
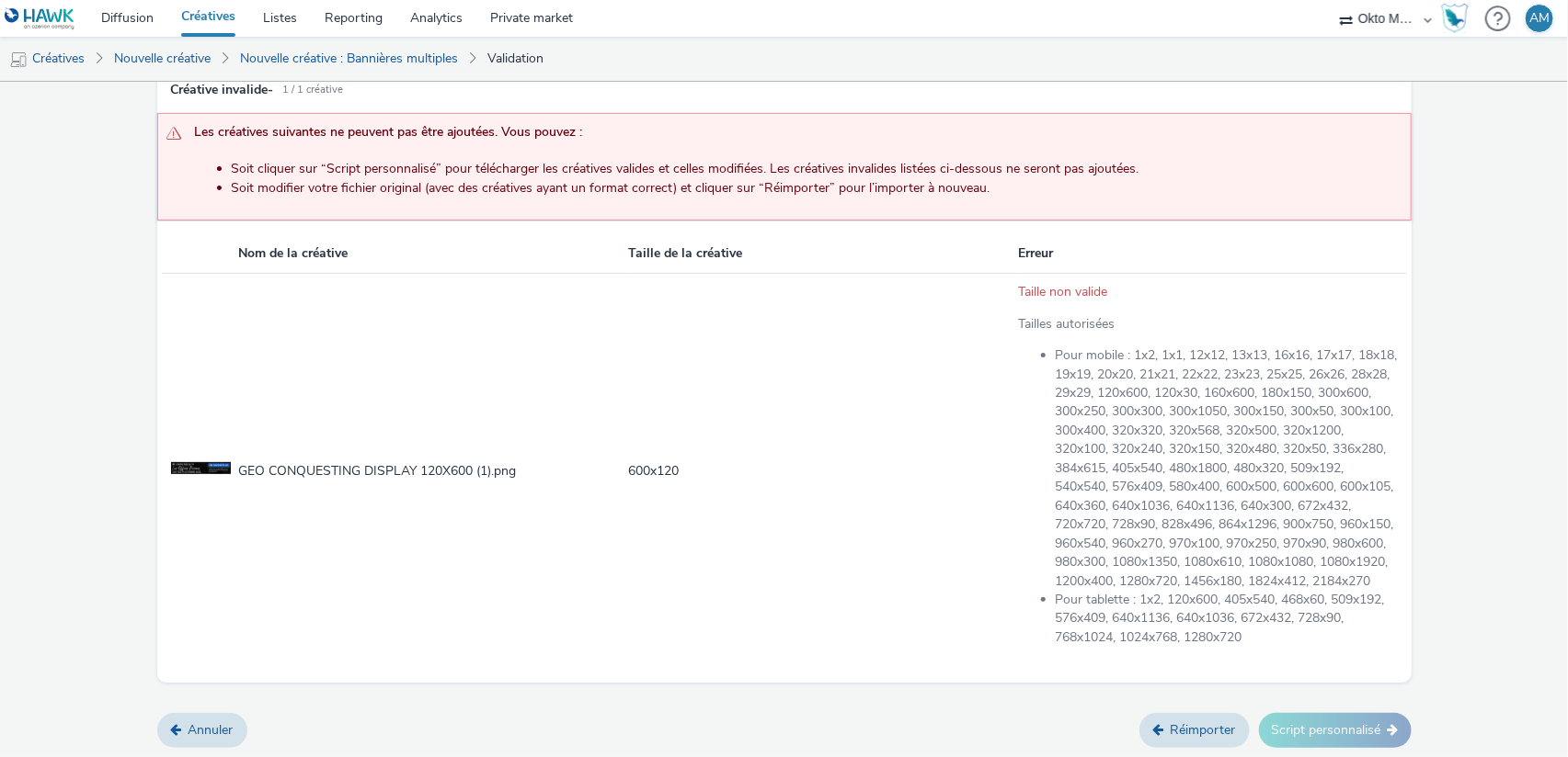
click at [1159, 728] on link "Réimporter" at bounding box center [1194, 731] width 111 height 35
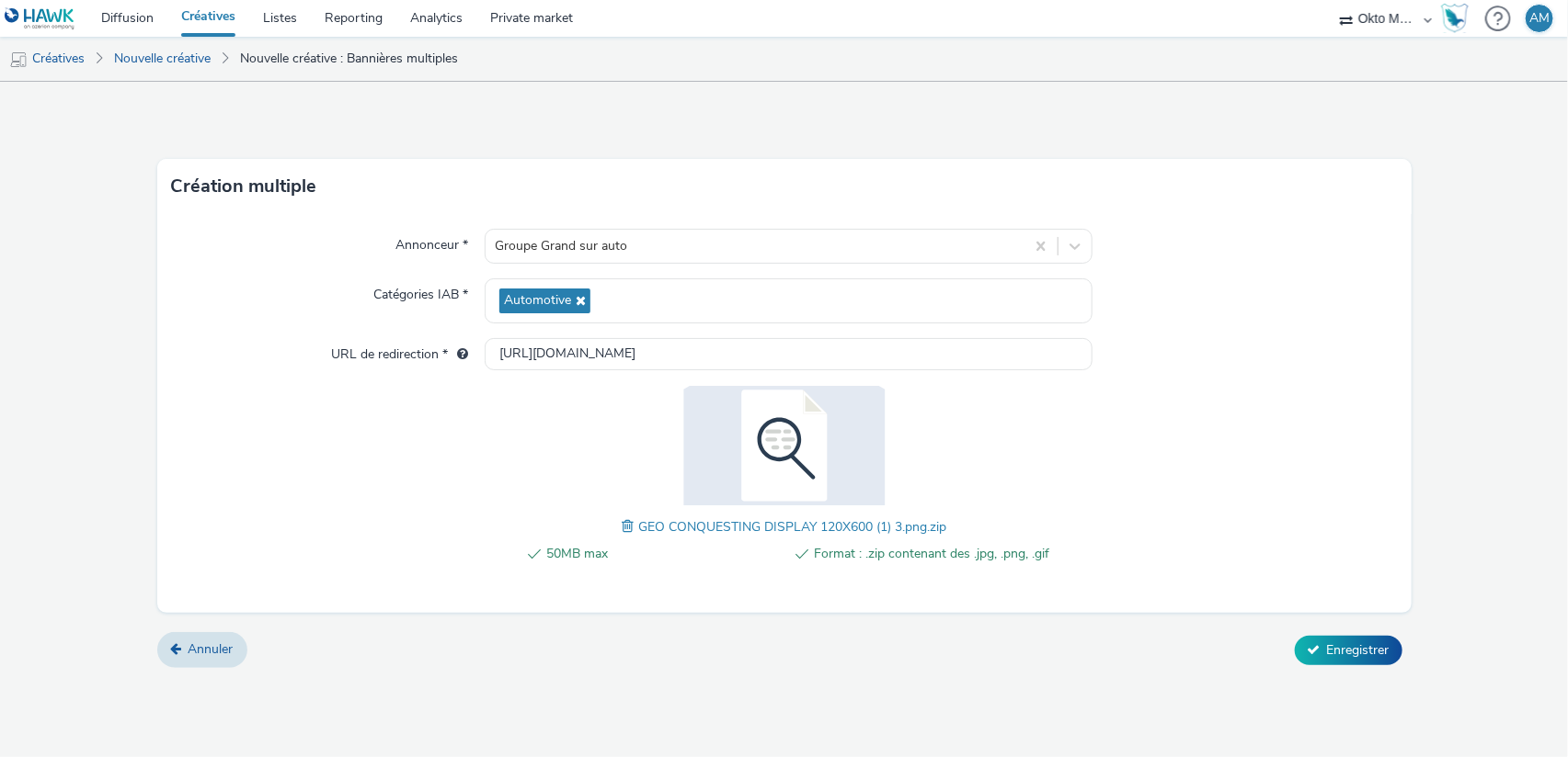
click at [629, 526] on span at bounding box center [630, 526] width 17 height 20
click at [1327, 652] on span "Enregistrer" at bounding box center [1358, 650] width 62 height 18
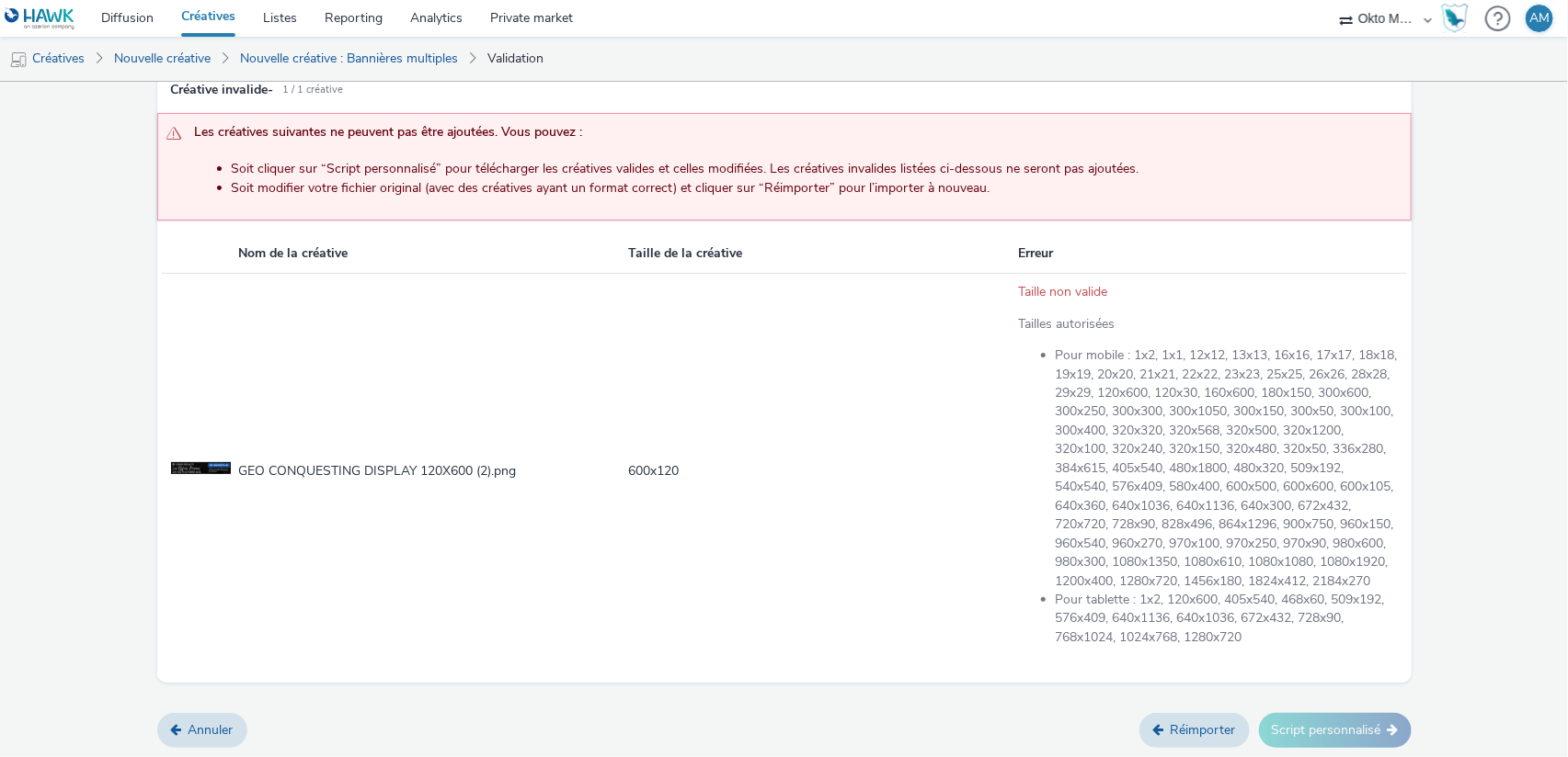
scroll to position [156, 0]
drag, startPoint x: 682, startPoint y: 446, endPoint x: 617, endPoint y: 451, distance: 65.2
click at [617, 451] on tr "GEO CONQUESTING DISPLAY 120X600 (2).png 600 x 120 Taille non valide Tailles aut…" at bounding box center [784, 471] width 1245 height 396
copy tr "600 x 120"
drag, startPoint x: 438, startPoint y: 453, endPoint x: 238, endPoint y: 457, distance: 200.0
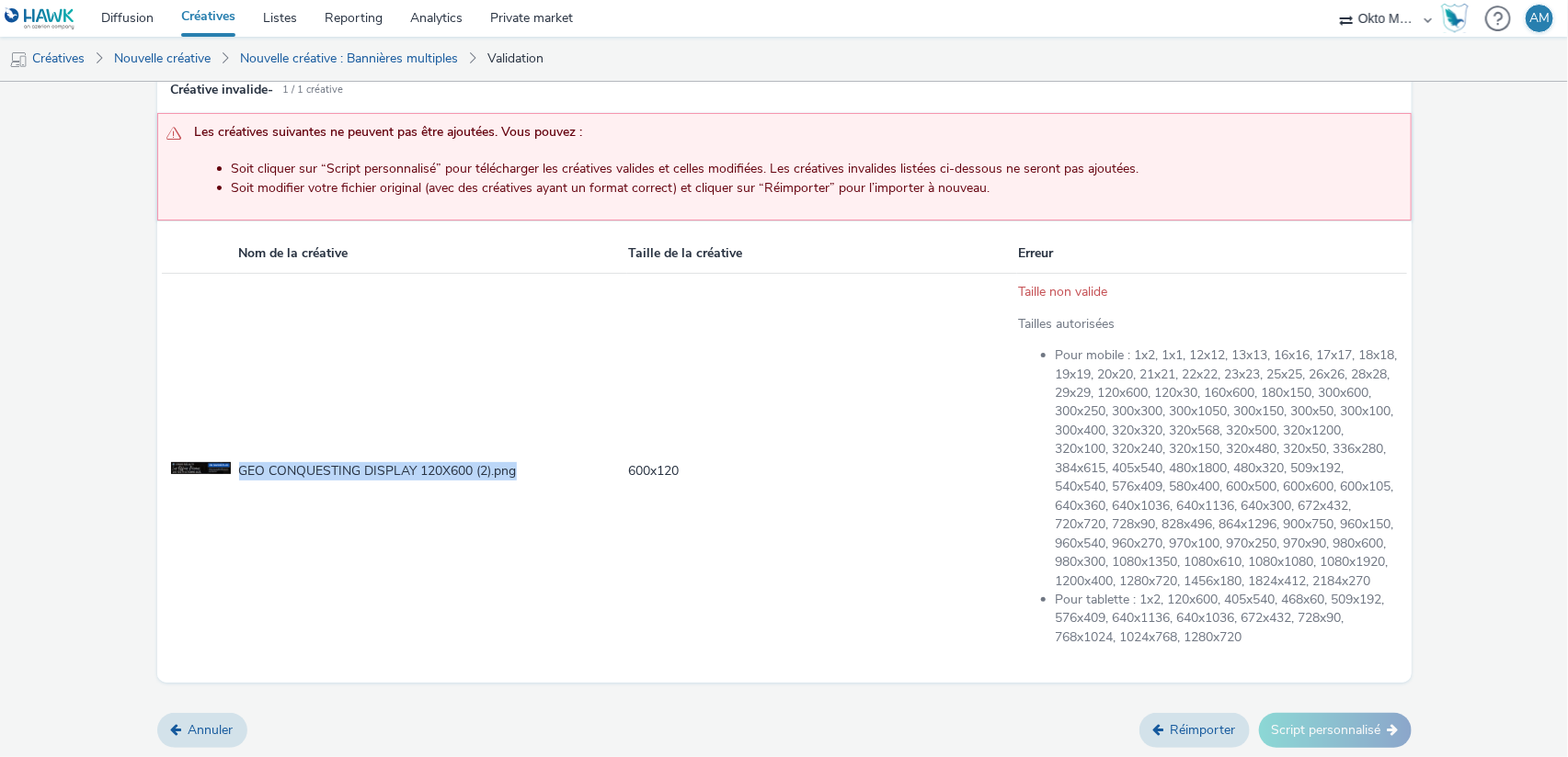
click at [238, 457] on td "GEO CONQUESTING DISPLAY 120X600 (2).png" at bounding box center [432, 471] width 390 height 396
copy td "GEO CONQUESTING DISPLAY 120X600 (2).png"
drag, startPoint x: 455, startPoint y: 428, endPoint x: 474, endPoint y: 444, distance: 24.8
click at [456, 429] on td "GEO CONQUESTING DISPLAY 120X600 (2).png" at bounding box center [432, 471] width 390 height 396
drag, startPoint x: 476, startPoint y: 447, endPoint x: 240, endPoint y: 451, distance: 236.0
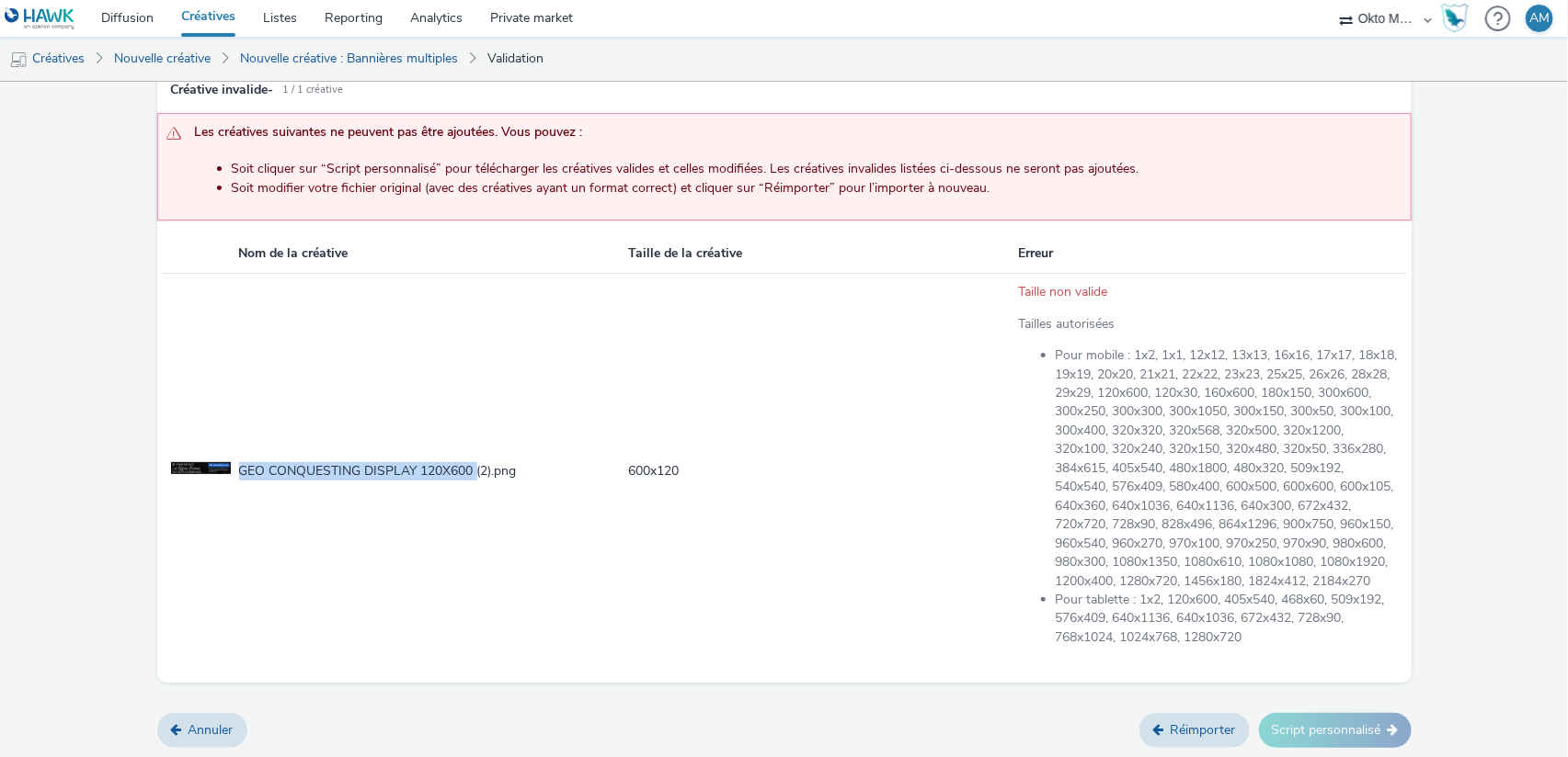
click at [240, 451] on td "GEO CONQUESTING DISPLAY 120X600 (2).png" at bounding box center [432, 471] width 390 height 396
copy td "GEO CONQUESTING DISPLAY 120X600"
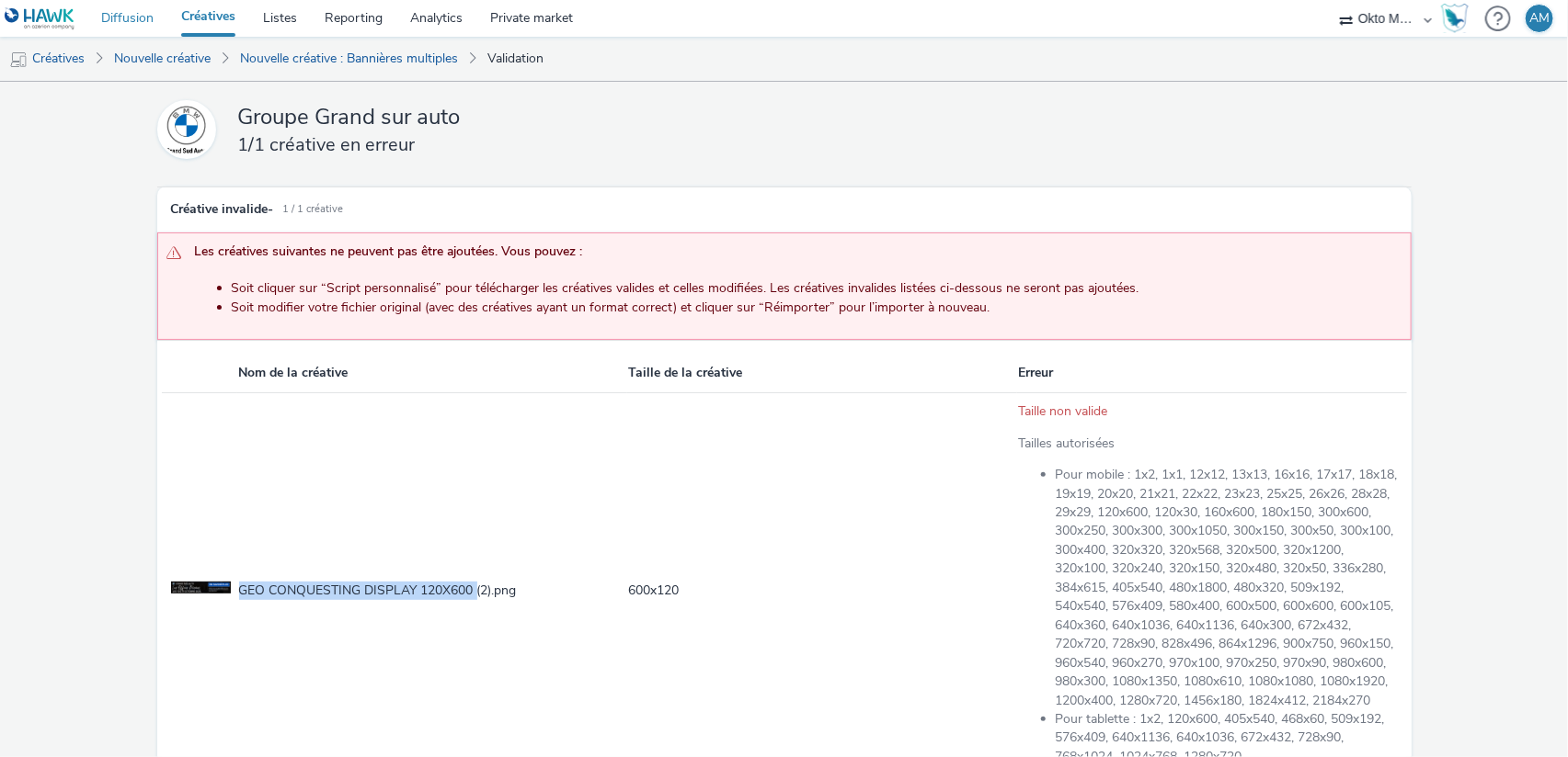
click at [123, 18] on link "Diffusion" at bounding box center [127, 19] width 80 height 37
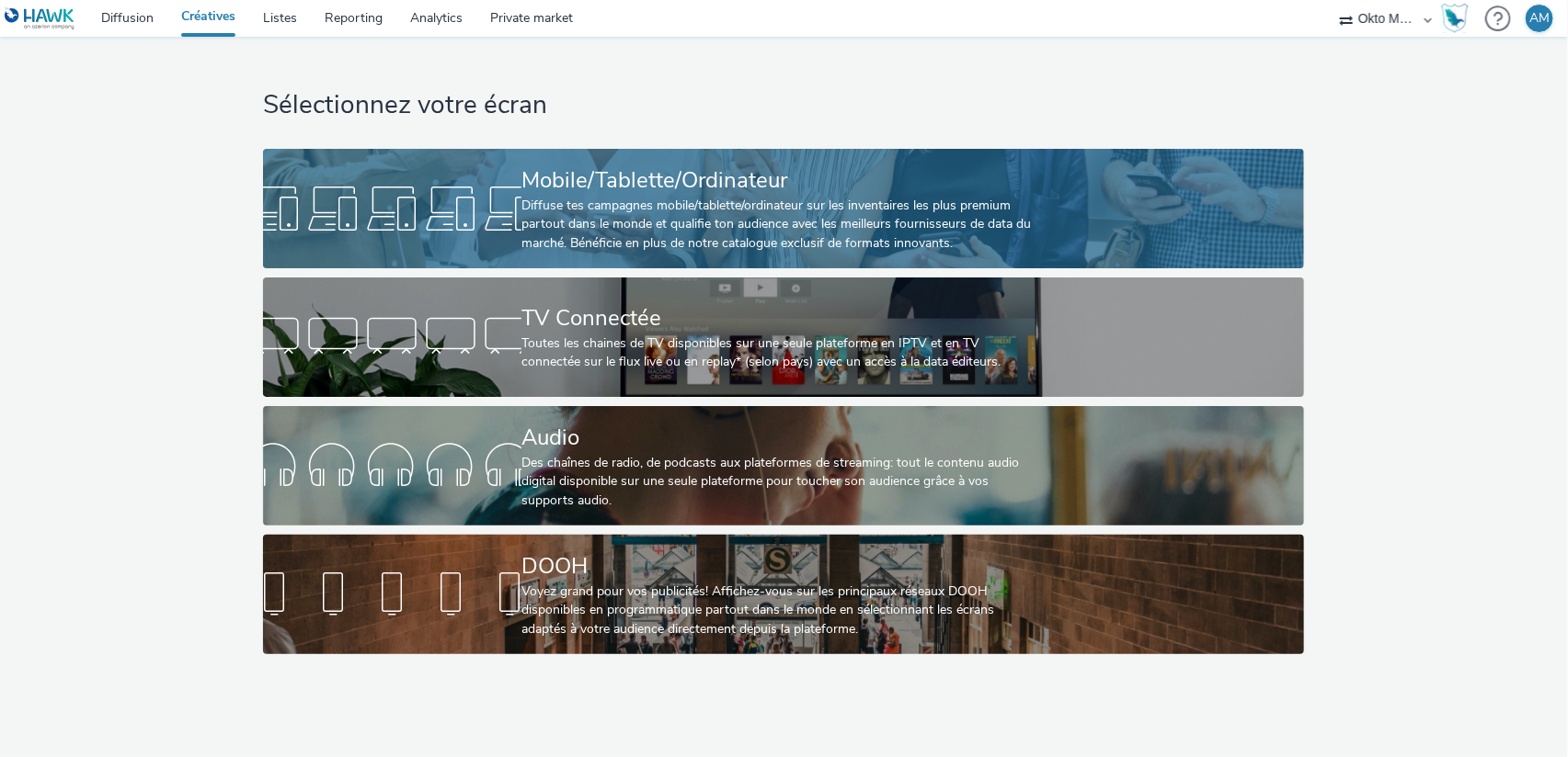
click at [645, 241] on div "Diffuse tes campagnes mobile/tablette/ordinateur sur les inventaires les plus p…" at bounding box center [779, 224] width 516 height 56
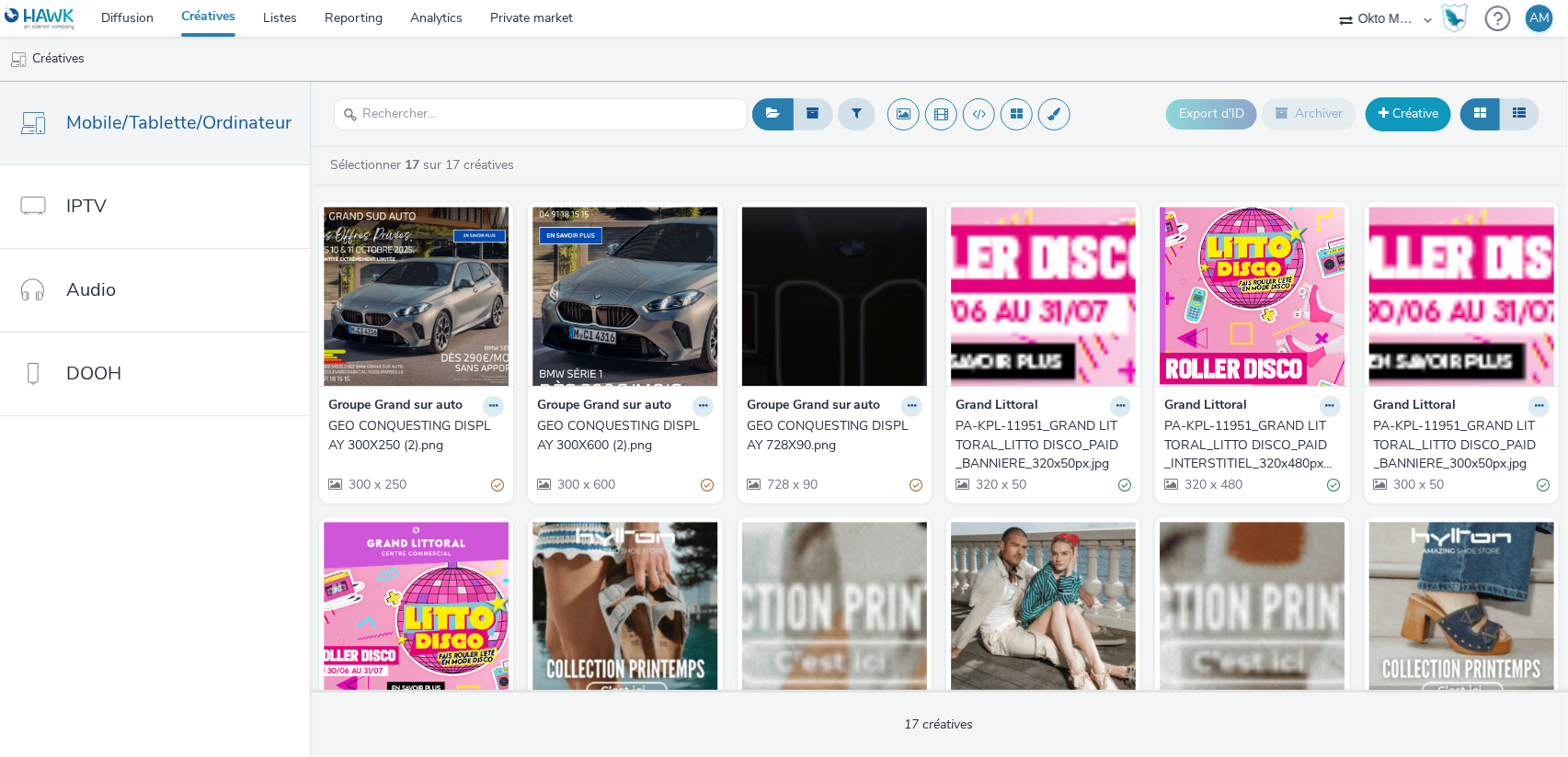
click at [1403, 118] on link "Créative" at bounding box center [1408, 114] width 86 height 33
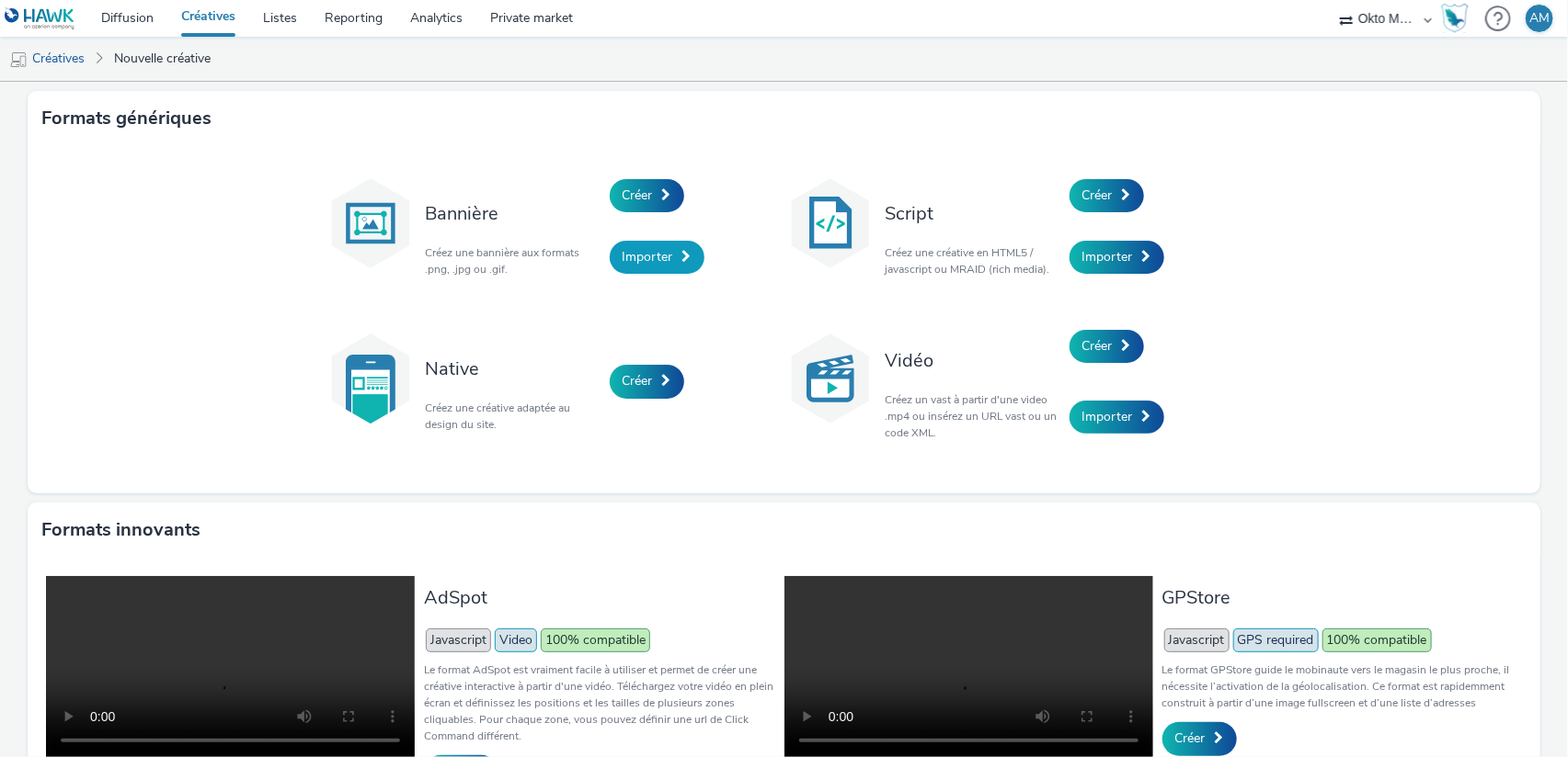
click at [649, 254] on span "Importer" at bounding box center [648, 257] width 50 height 18
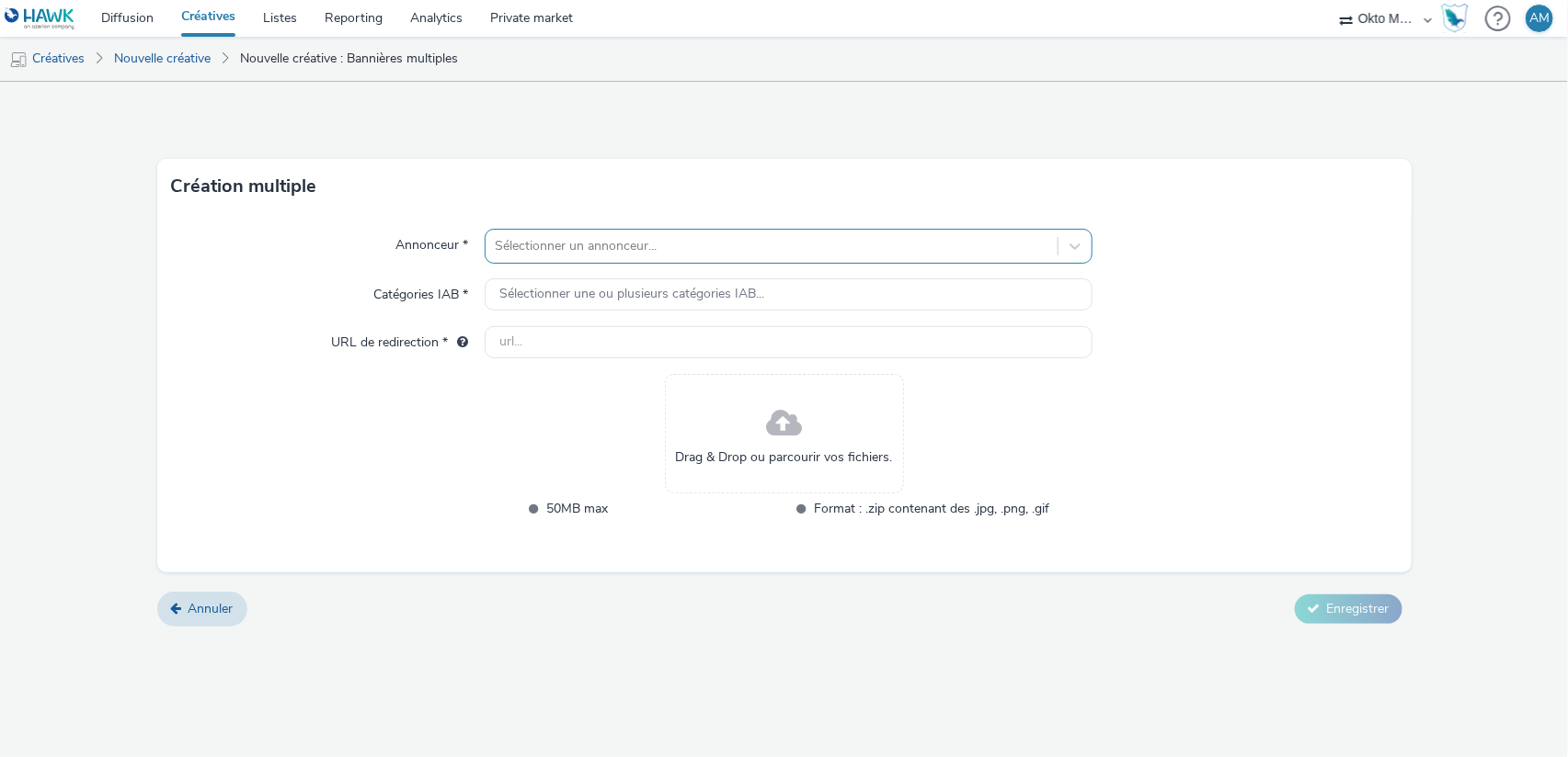
click at [650, 254] on div at bounding box center [771, 246] width 554 height 22
type input "grou"
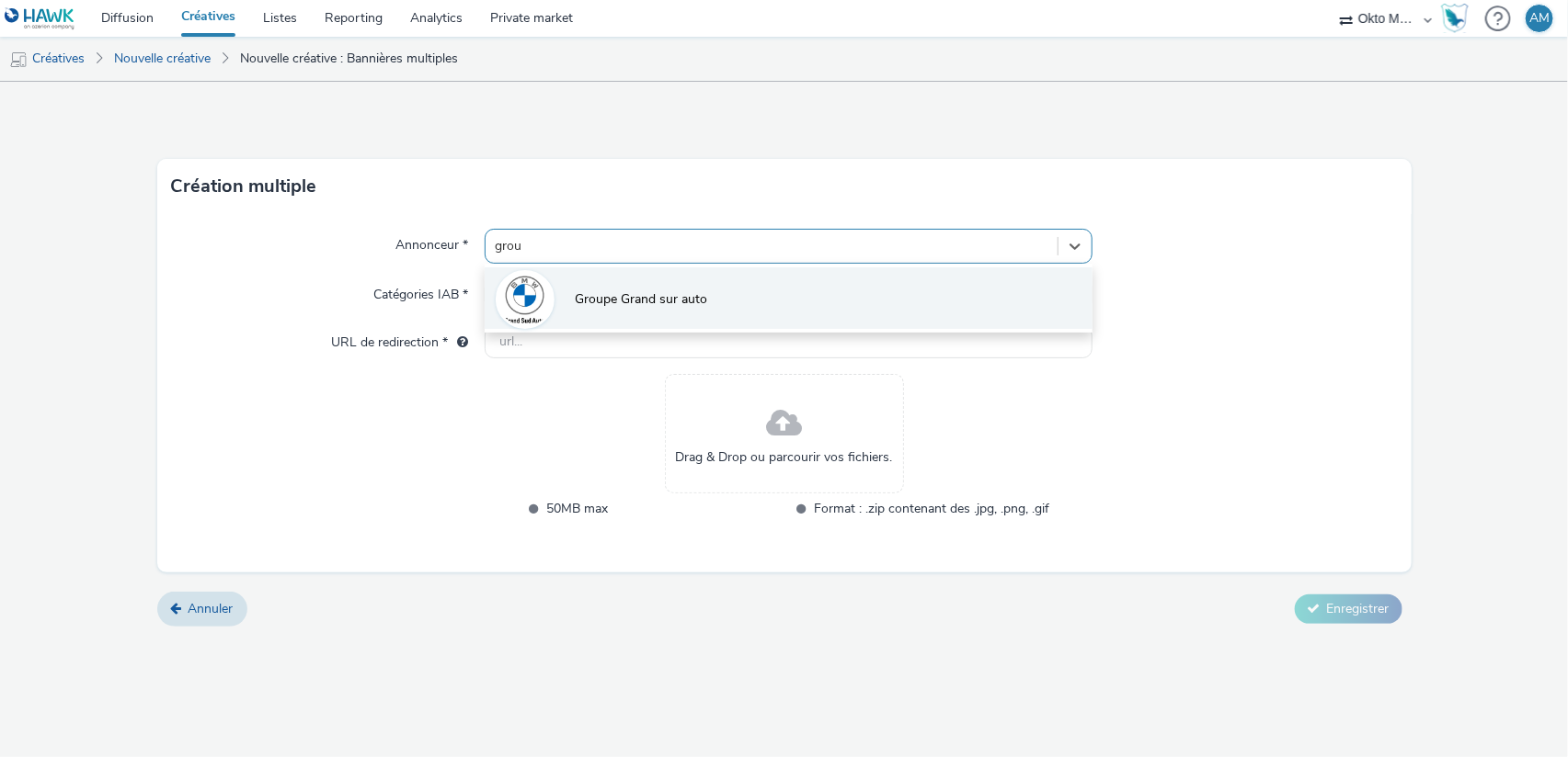
click at [696, 299] on span "Groupe Grand sur auto" at bounding box center [641, 299] width 132 height 19
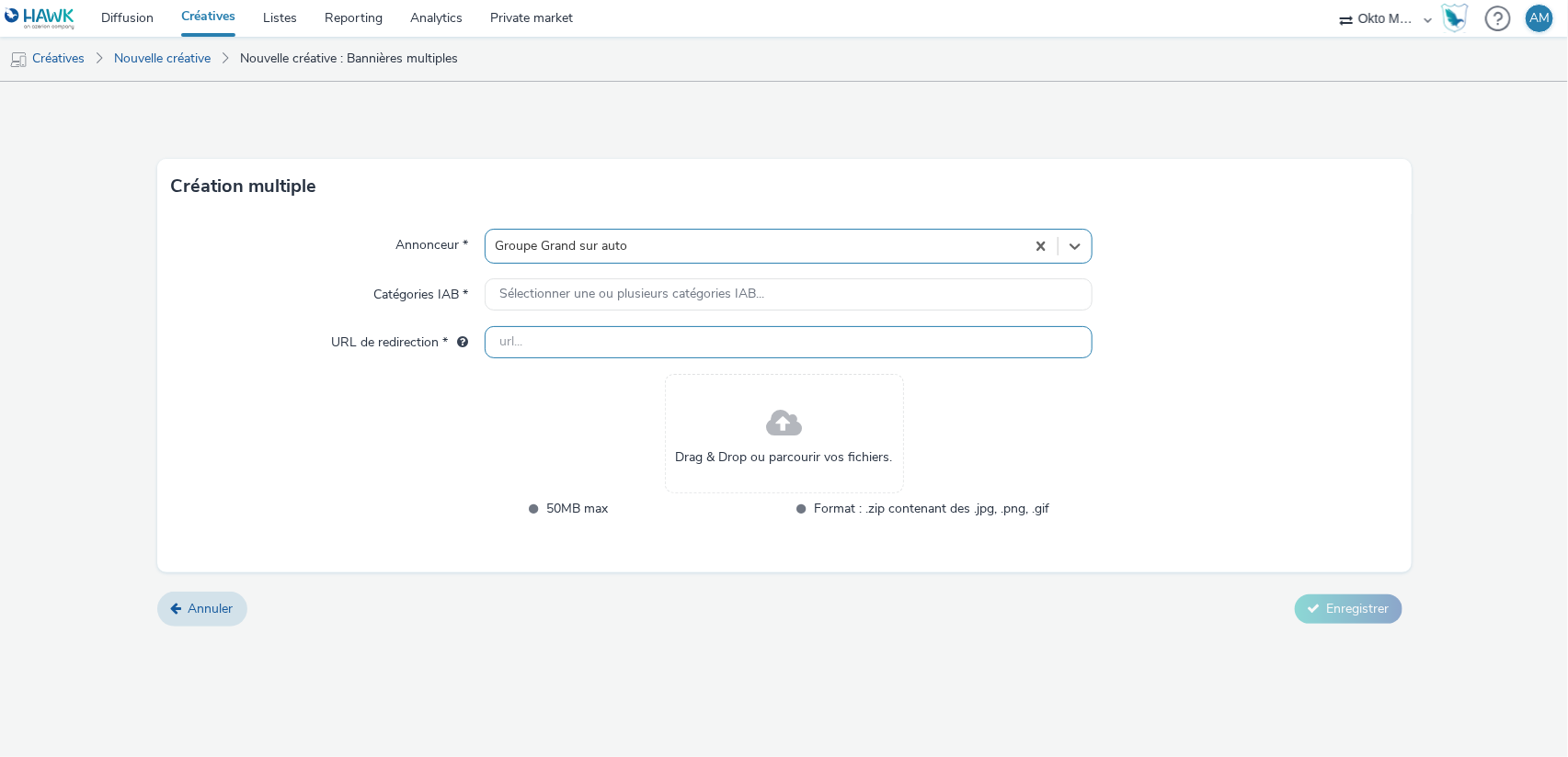
click at [547, 335] on input "text" at bounding box center [788, 342] width 608 height 33
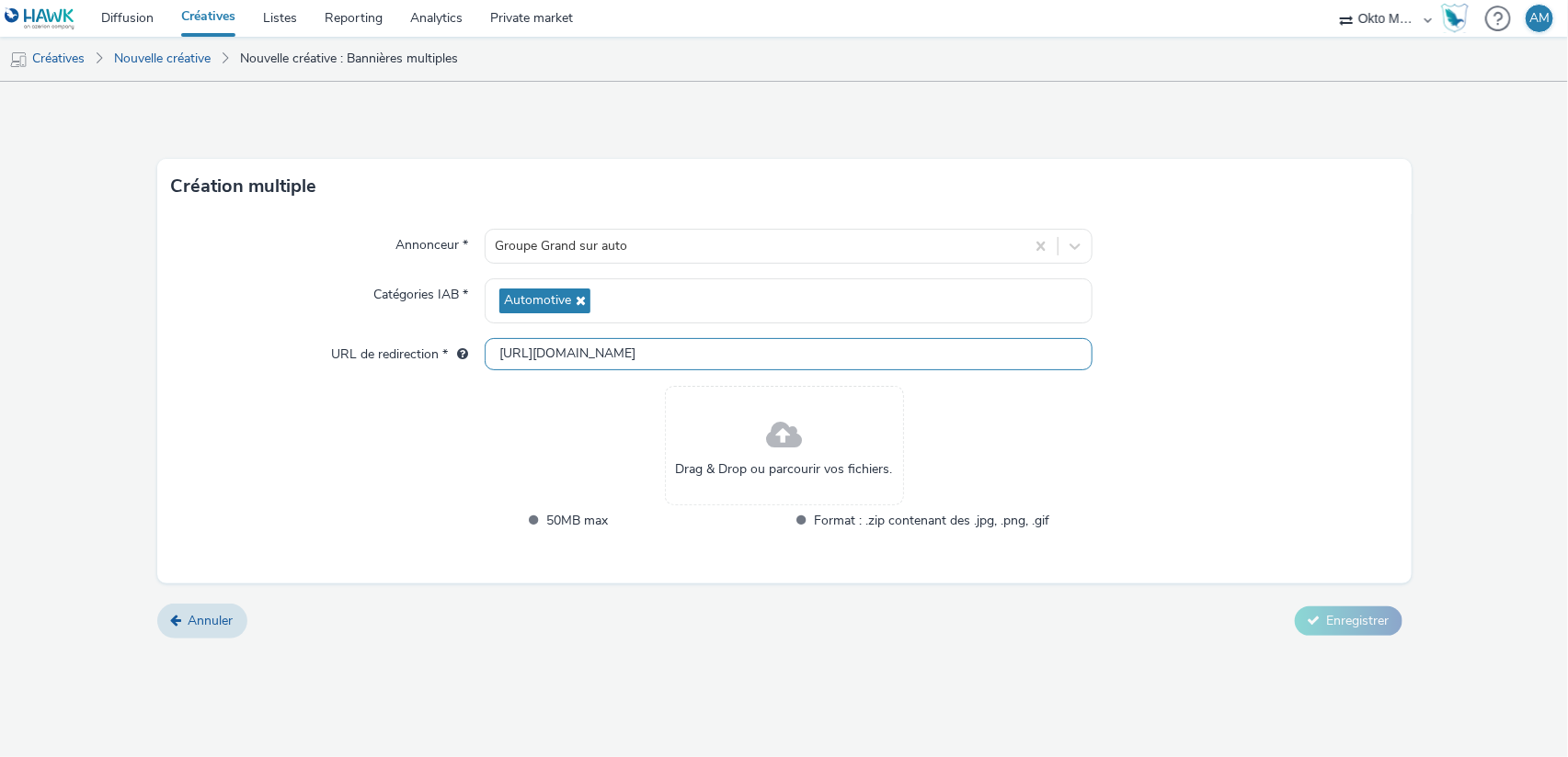
click at [580, 351] on input "[URL][DOMAIN_NAME]" at bounding box center [788, 354] width 608 height 33
paste input "s://[DOMAIN_NAME][URL]"
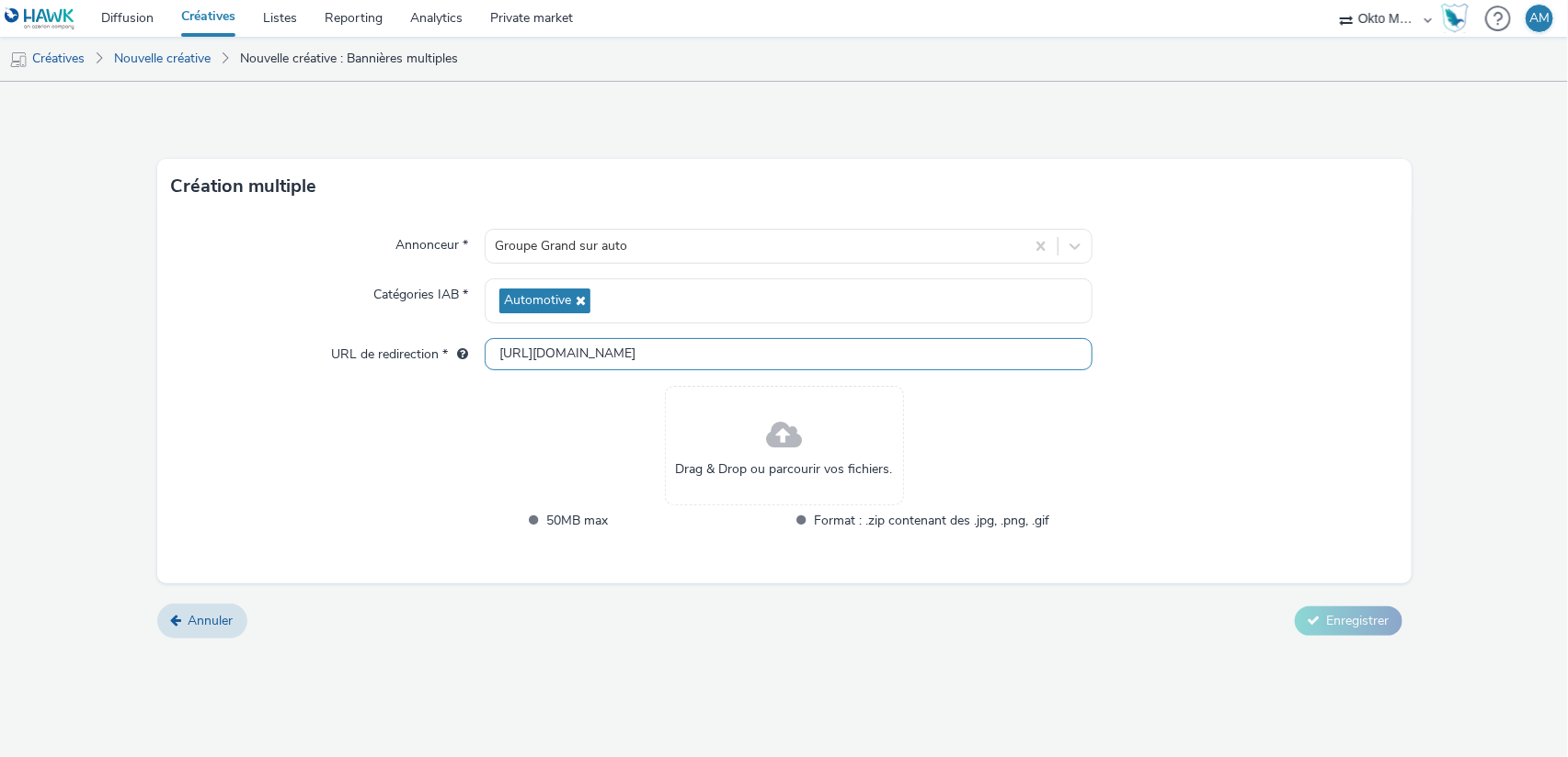
type input "[URL][DOMAIN_NAME]"
click at [1354, 449] on div "Annonceur * Groupe Grand sur auto Catégories IAB * Automotive URL de redirectio…" at bounding box center [784, 398] width 1254 height 369
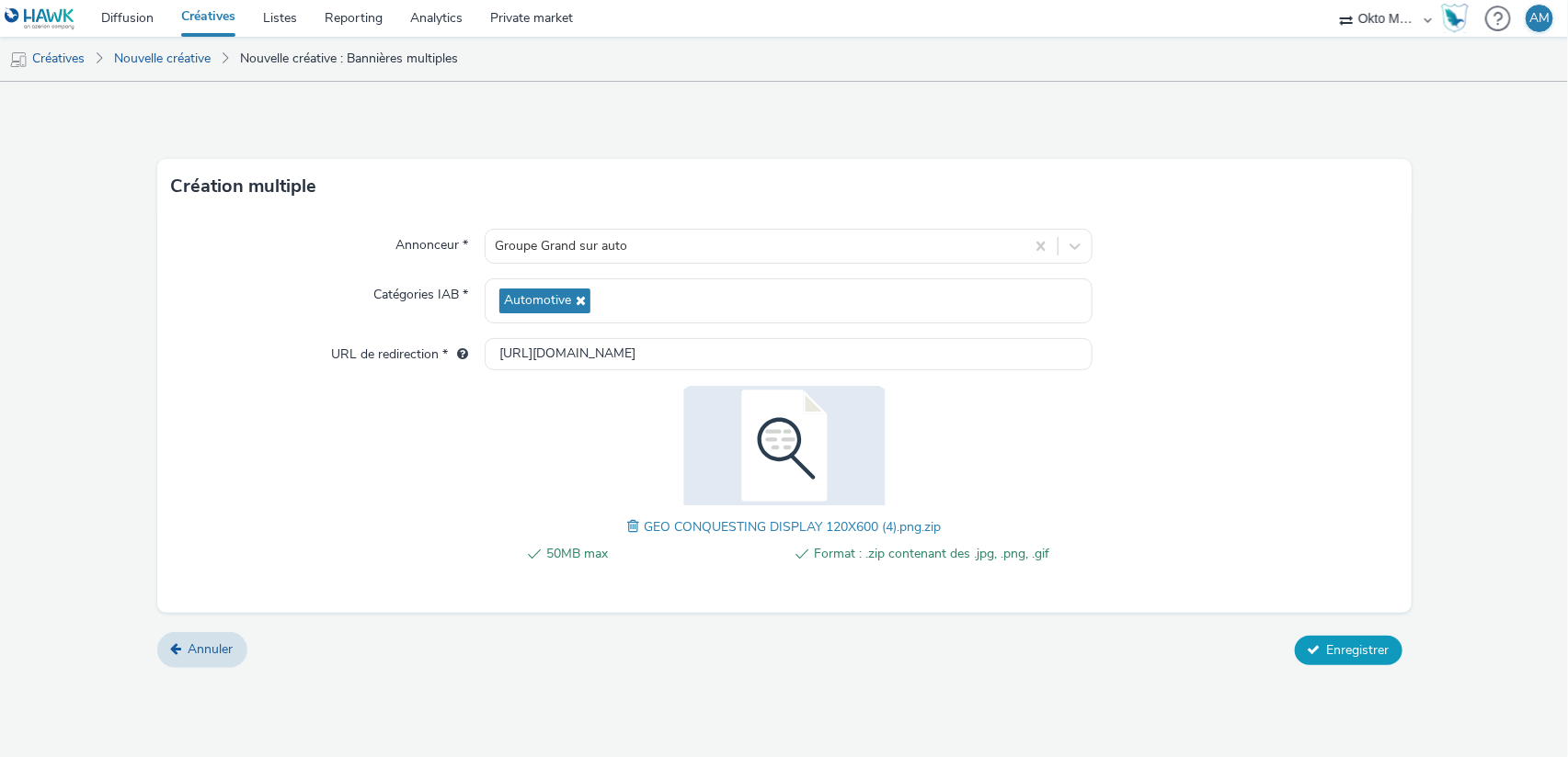
click at [1341, 656] on span "Enregistrer" at bounding box center [1358, 650] width 62 height 18
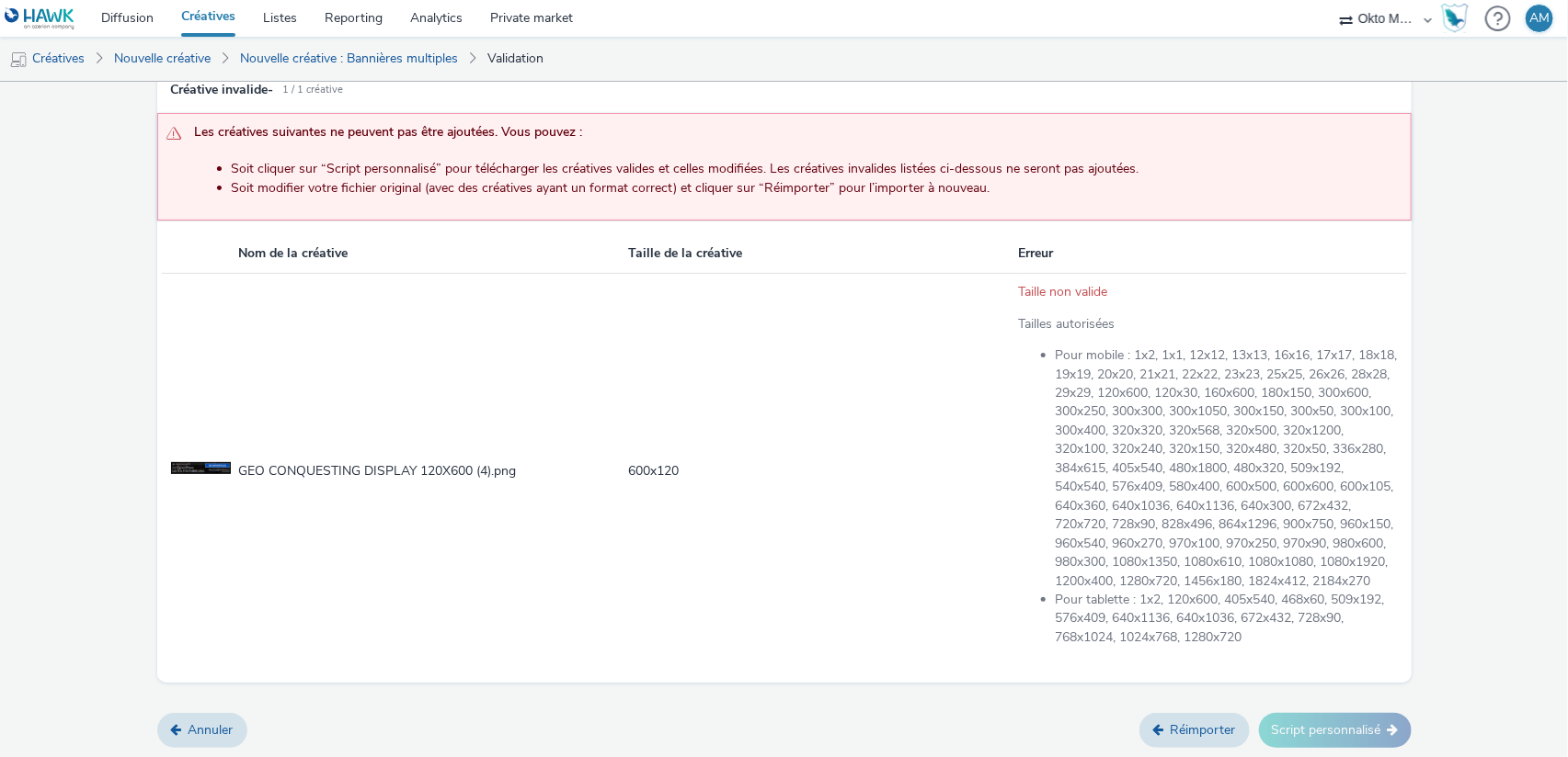
scroll to position [156, 0]
click at [1172, 730] on link "Réimporter" at bounding box center [1194, 731] width 111 height 35
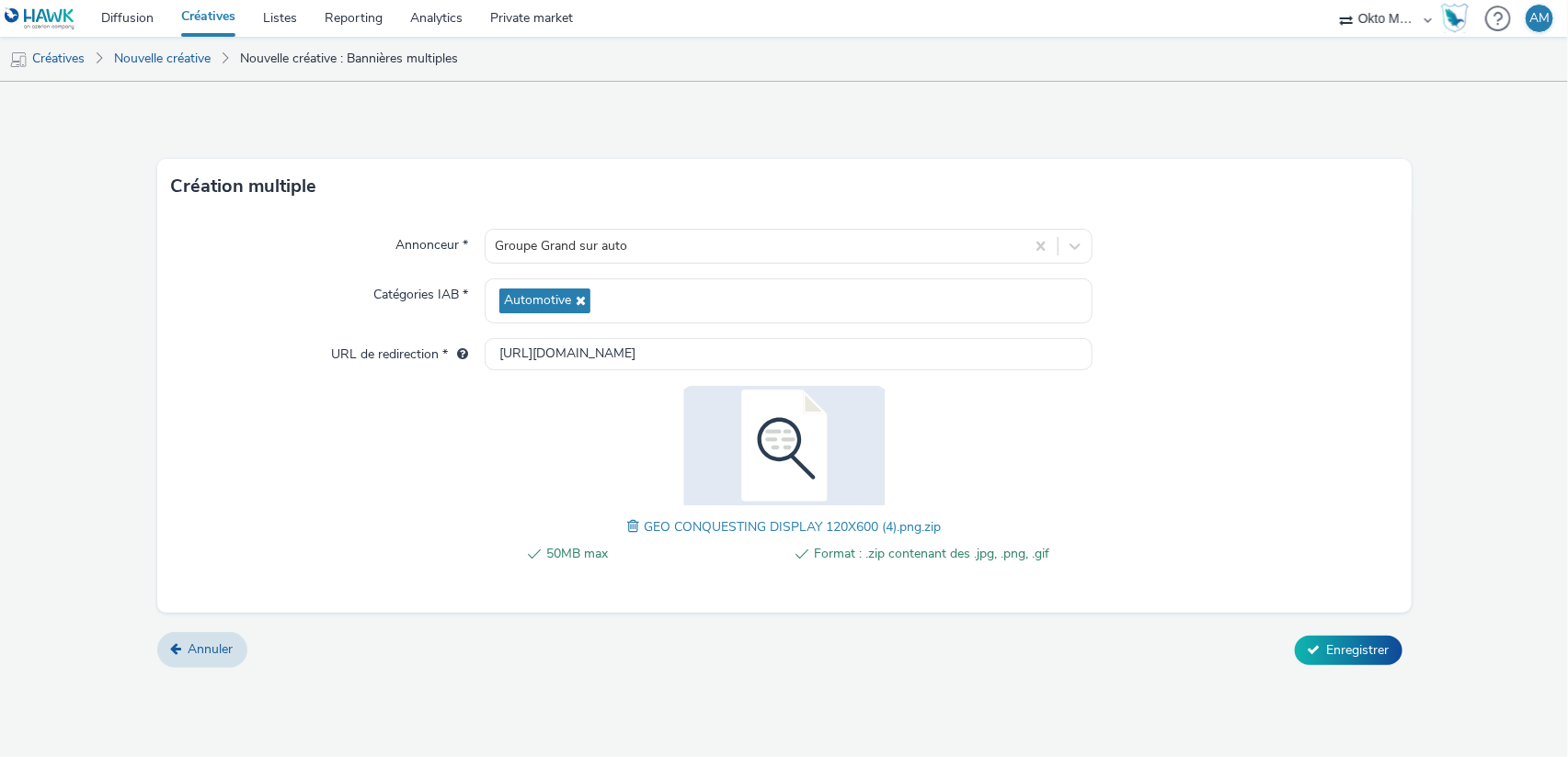
click at [629, 525] on span at bounding box center [636, 526] width 17 height 20
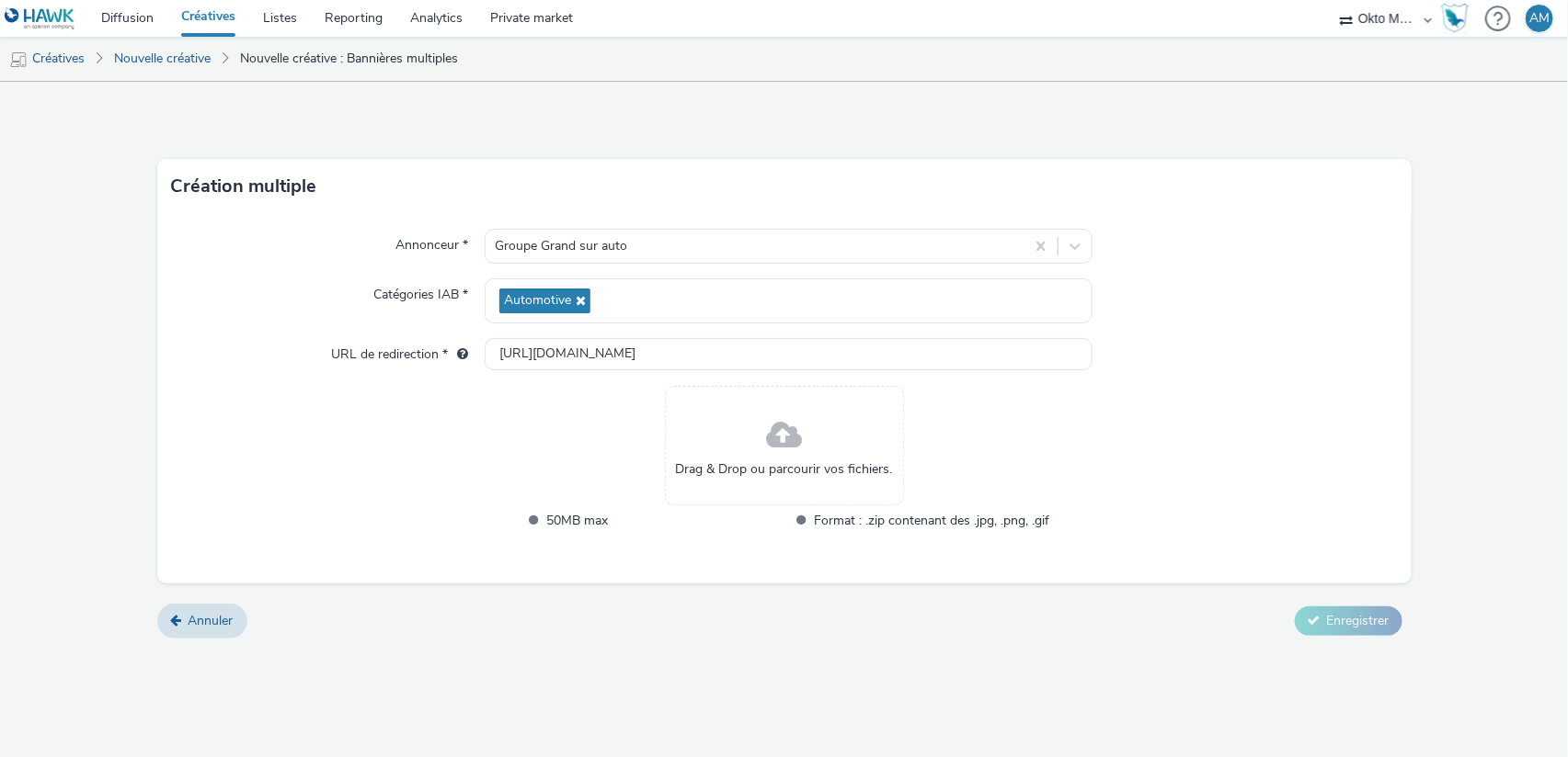
click at [812, 474] on span "Drag & Drop ou parcourir vos fichiers." at bounding box center [784, 470] width 217 height 19
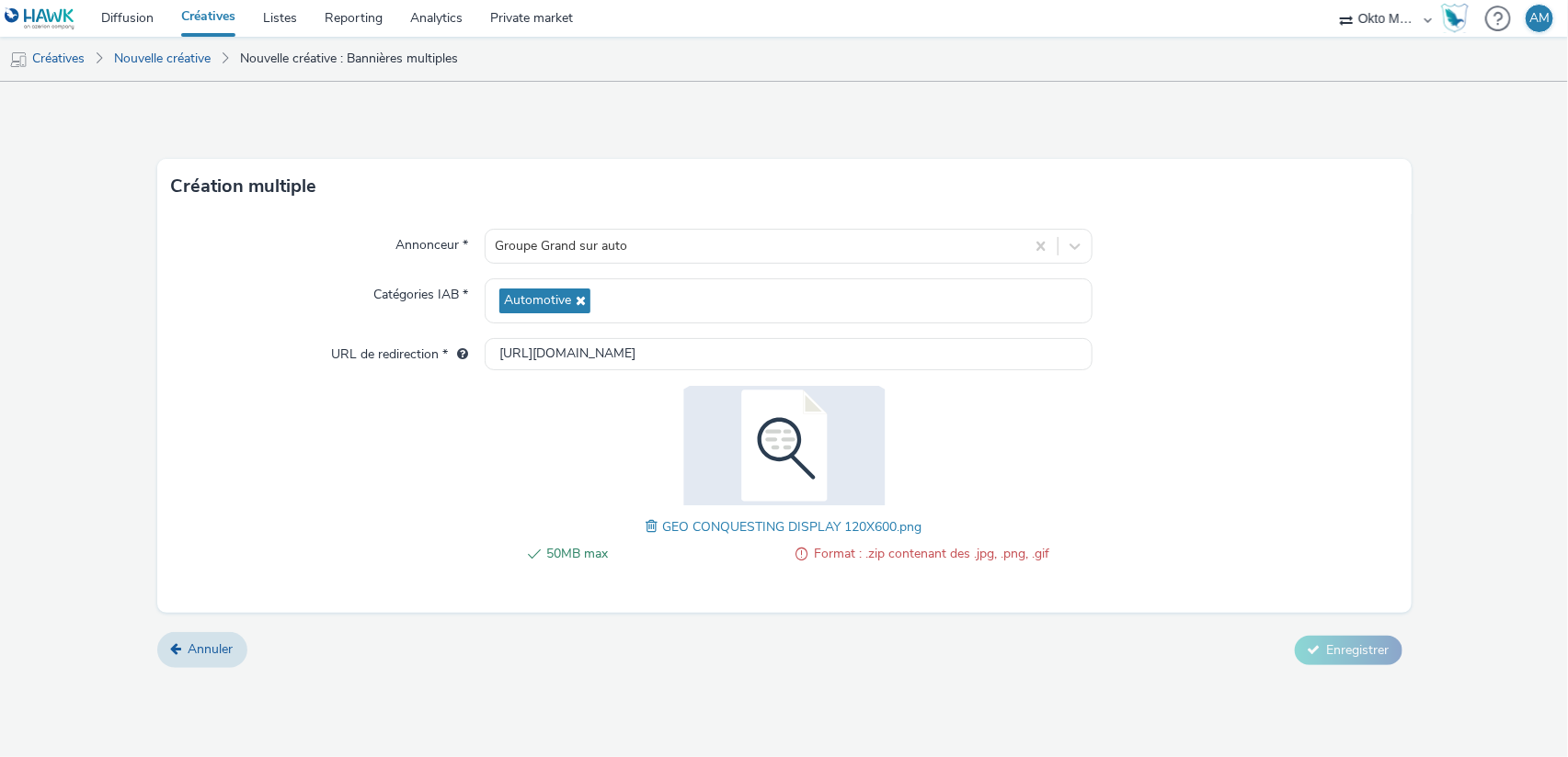
click at [648, 525] on span at bounding box center [655, 526] width 17 height 20
click at [1356, 656] on span "Enregistrer" at bounding box center [1358, 650] width 62 height 18
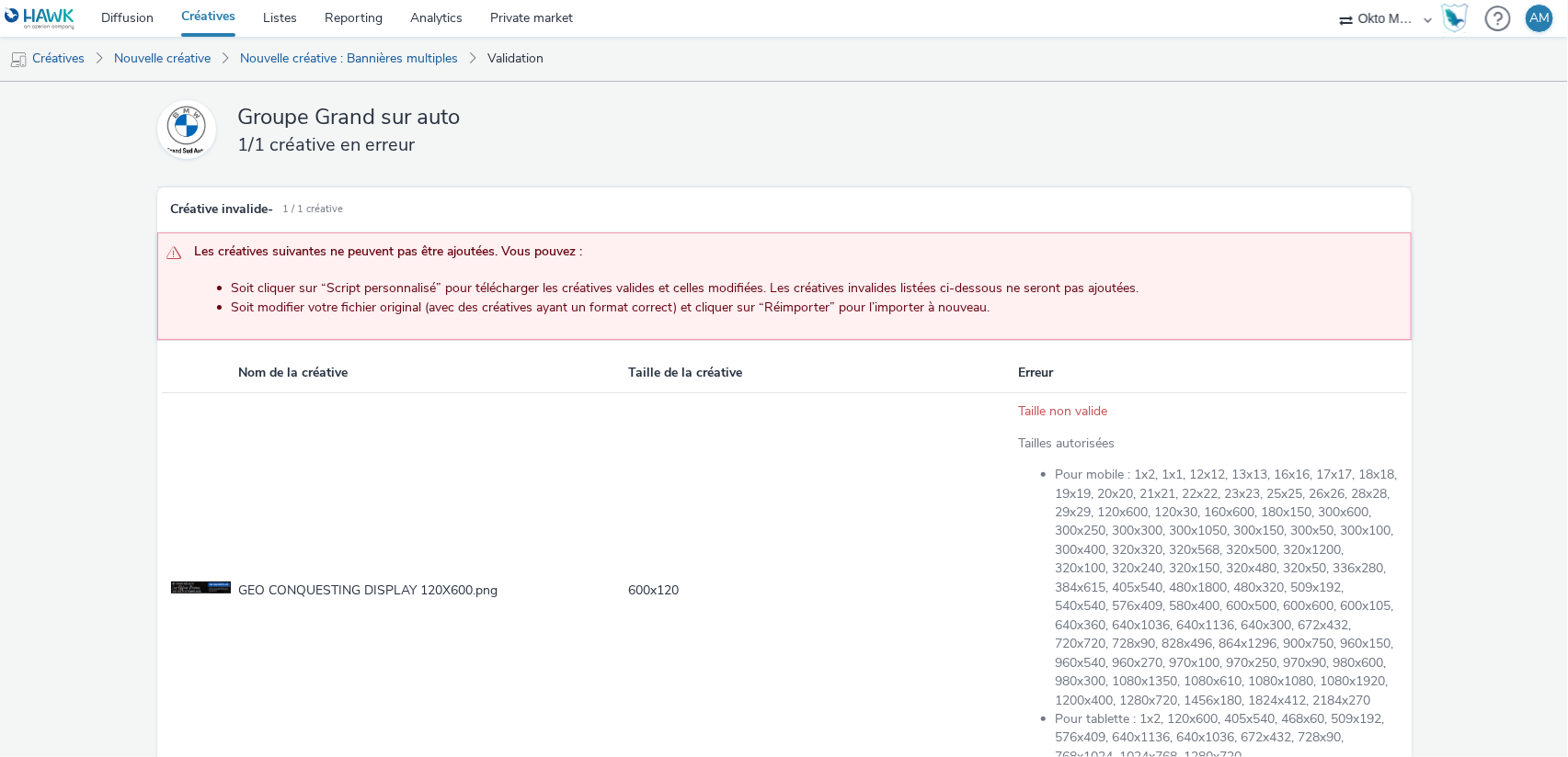
scroll to position [156, 0]
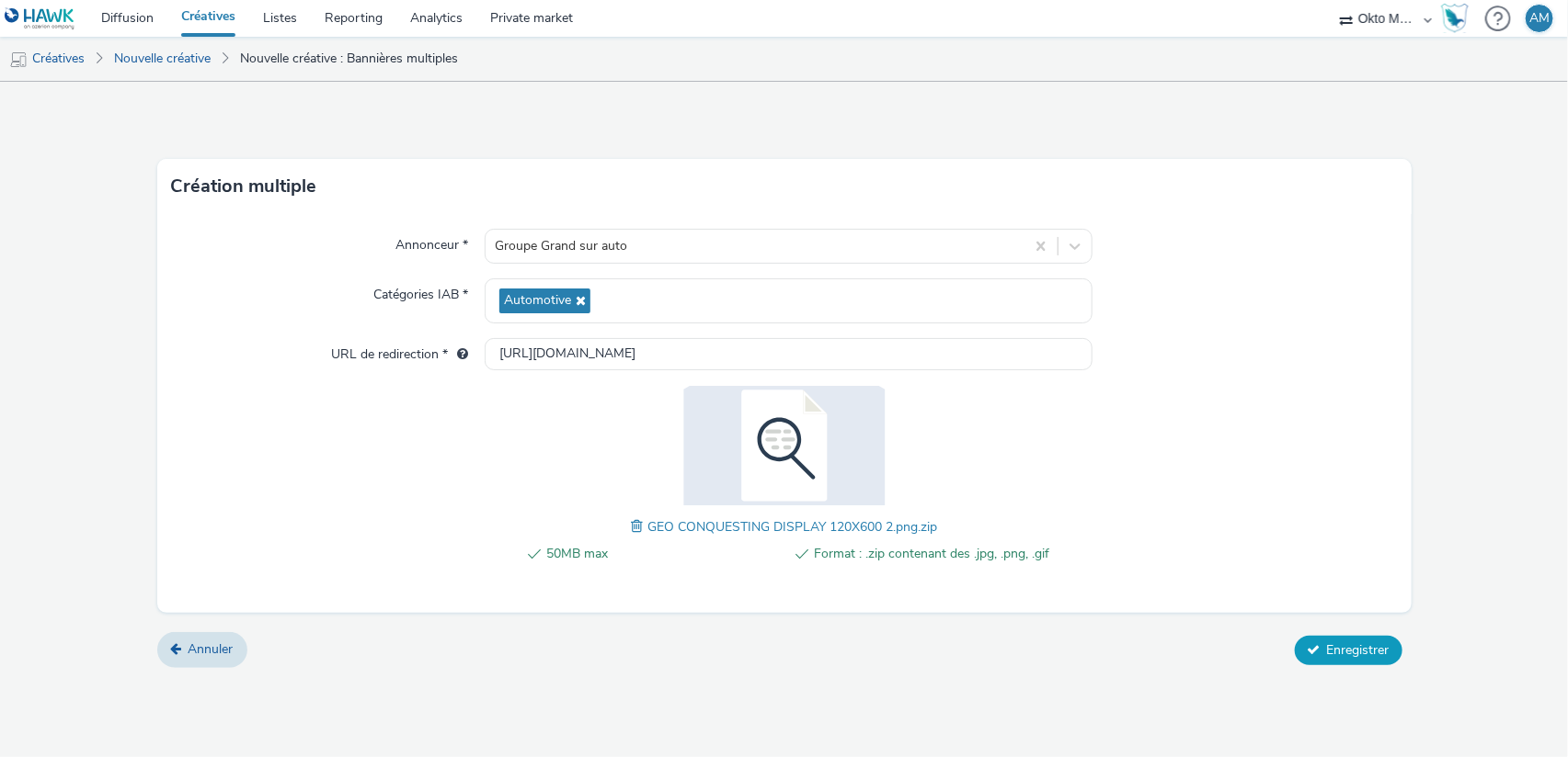
click at [1329, 649] on span "Enregistrer" at bounding box center [1358, 650] width 62 height 18
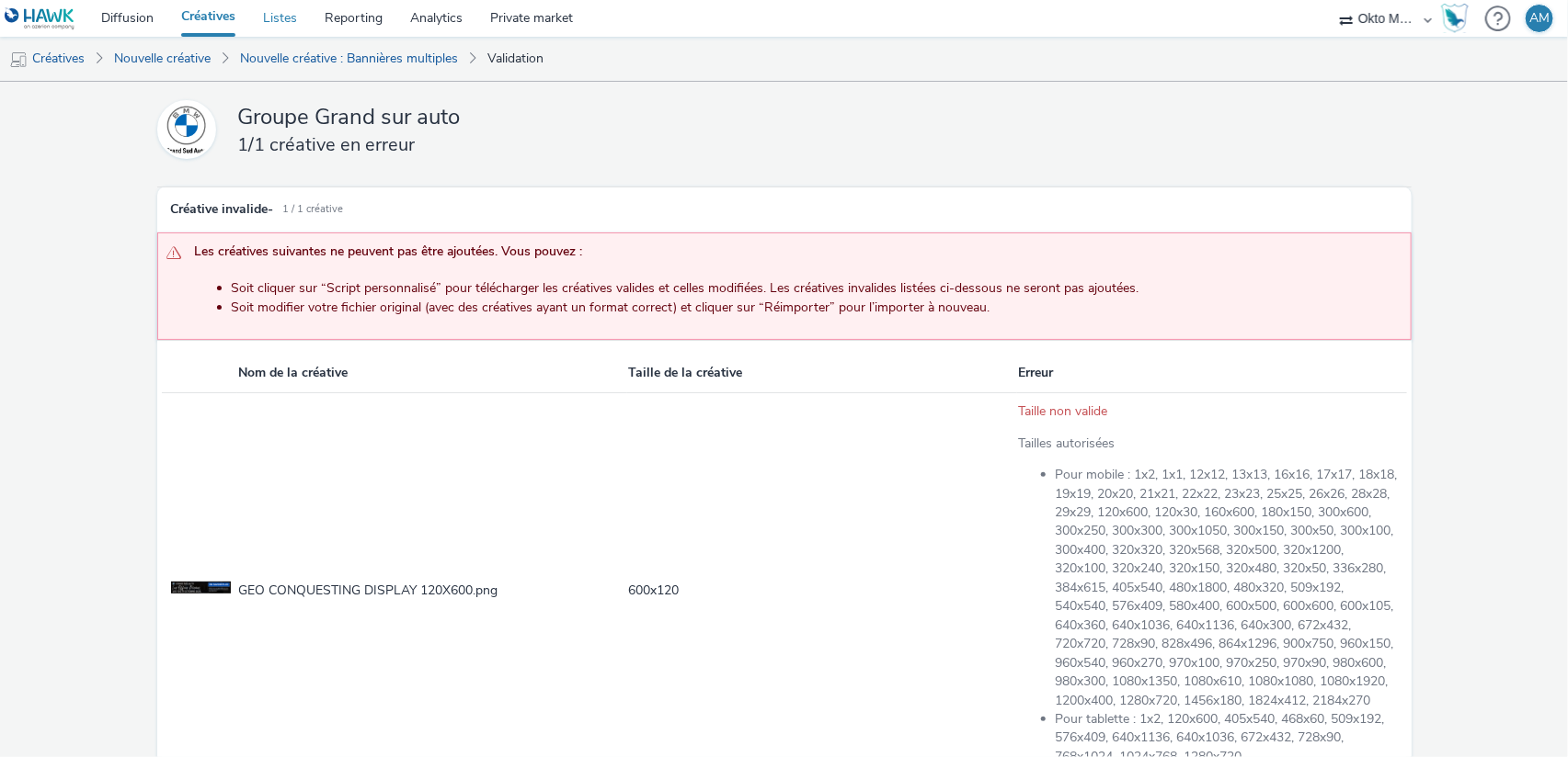
click at [290, 21] on link "Listes" at bounding box center [280, 19] width 61 height 37
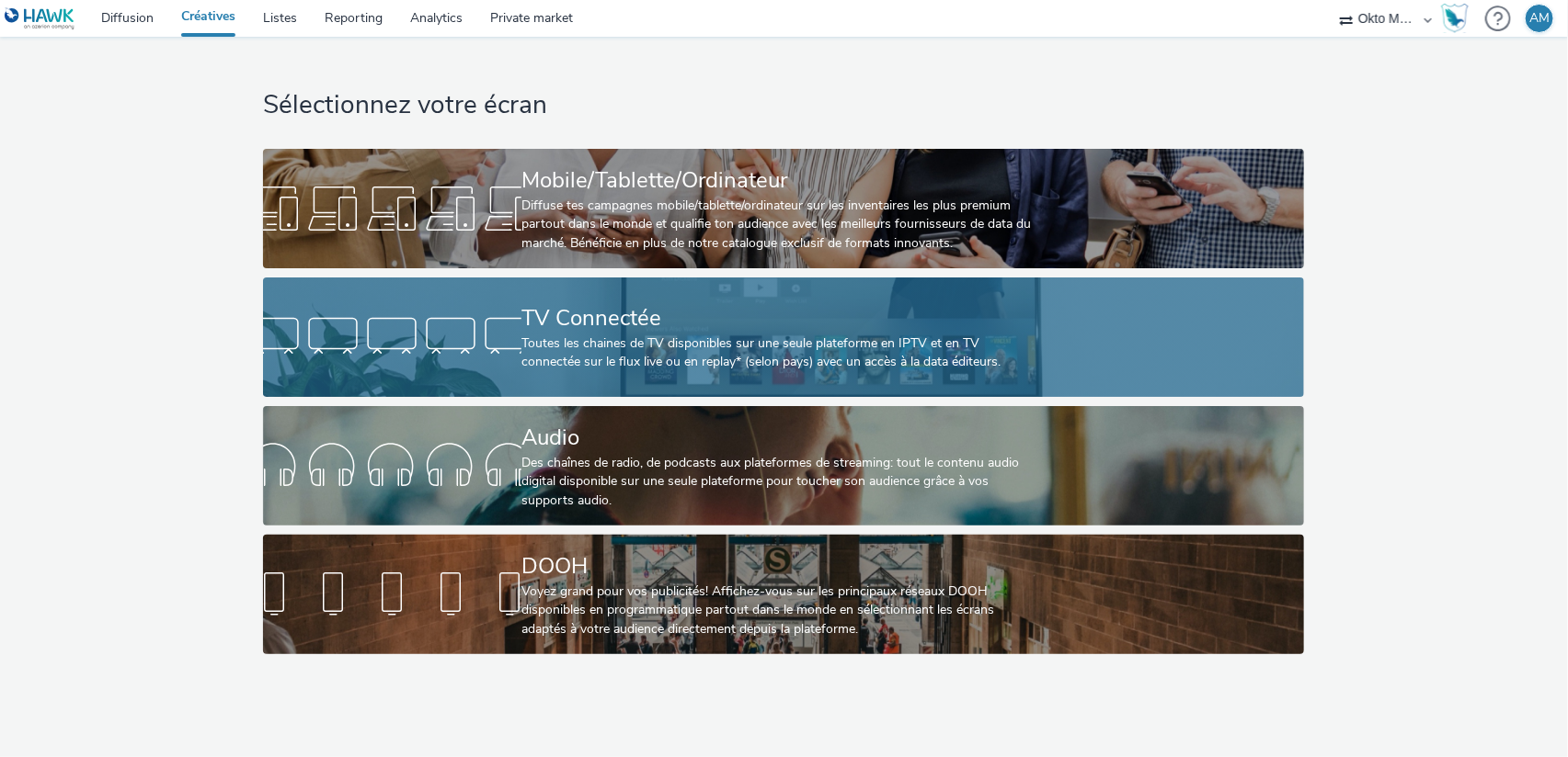
click at [652, 339] on div "Toutes les chaines de TV disponibles sur une seule plateforme en IPTV et en TV …" at bounding box center [779, 353] width 516 height 38
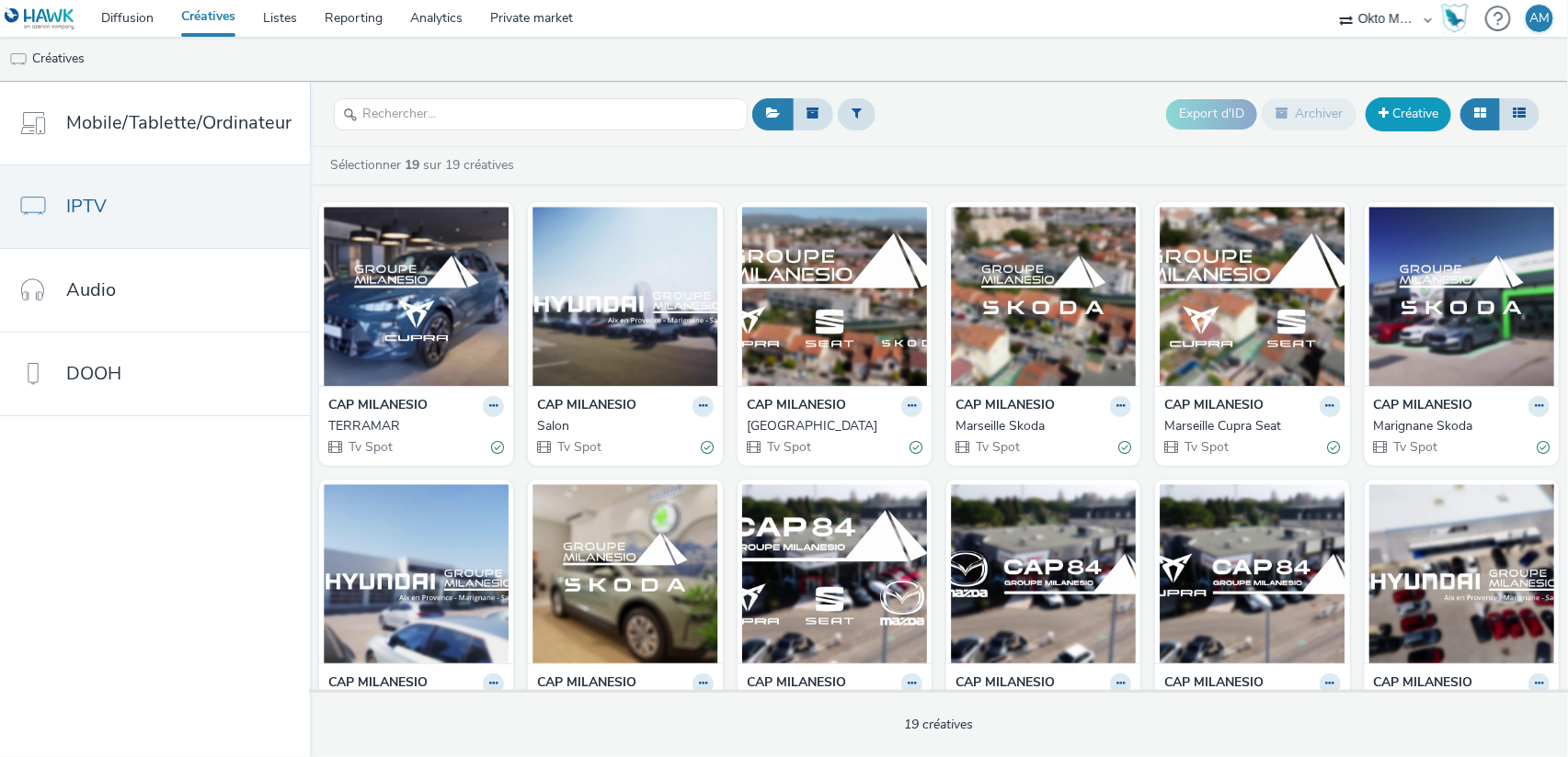
click at [1406, 107] on link "Créative" at bounding box center [1408, 114] width 86 height 33
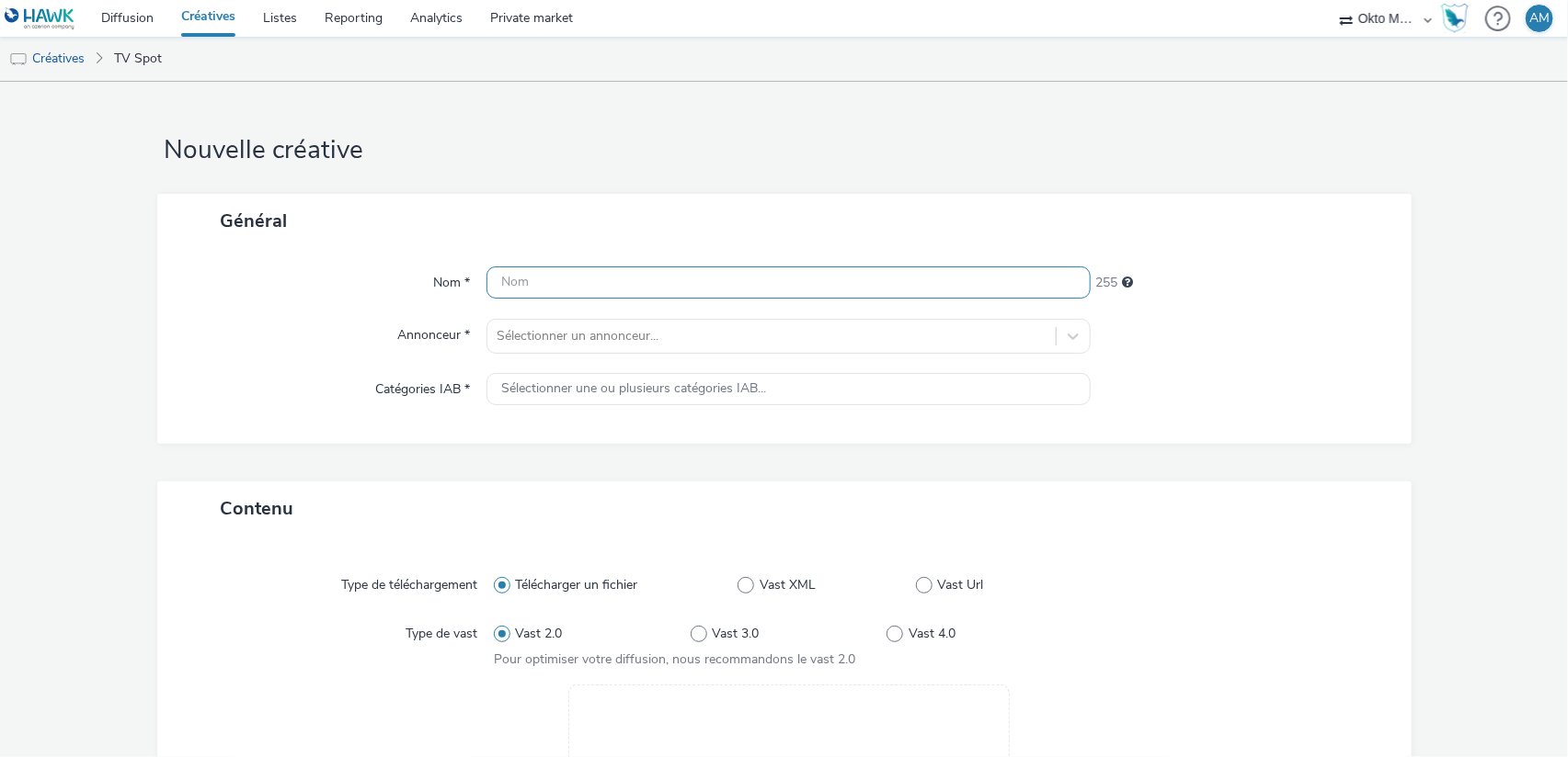
click at [526, 284] on input "text" at bounding box center [788, 283] width 604 height 33
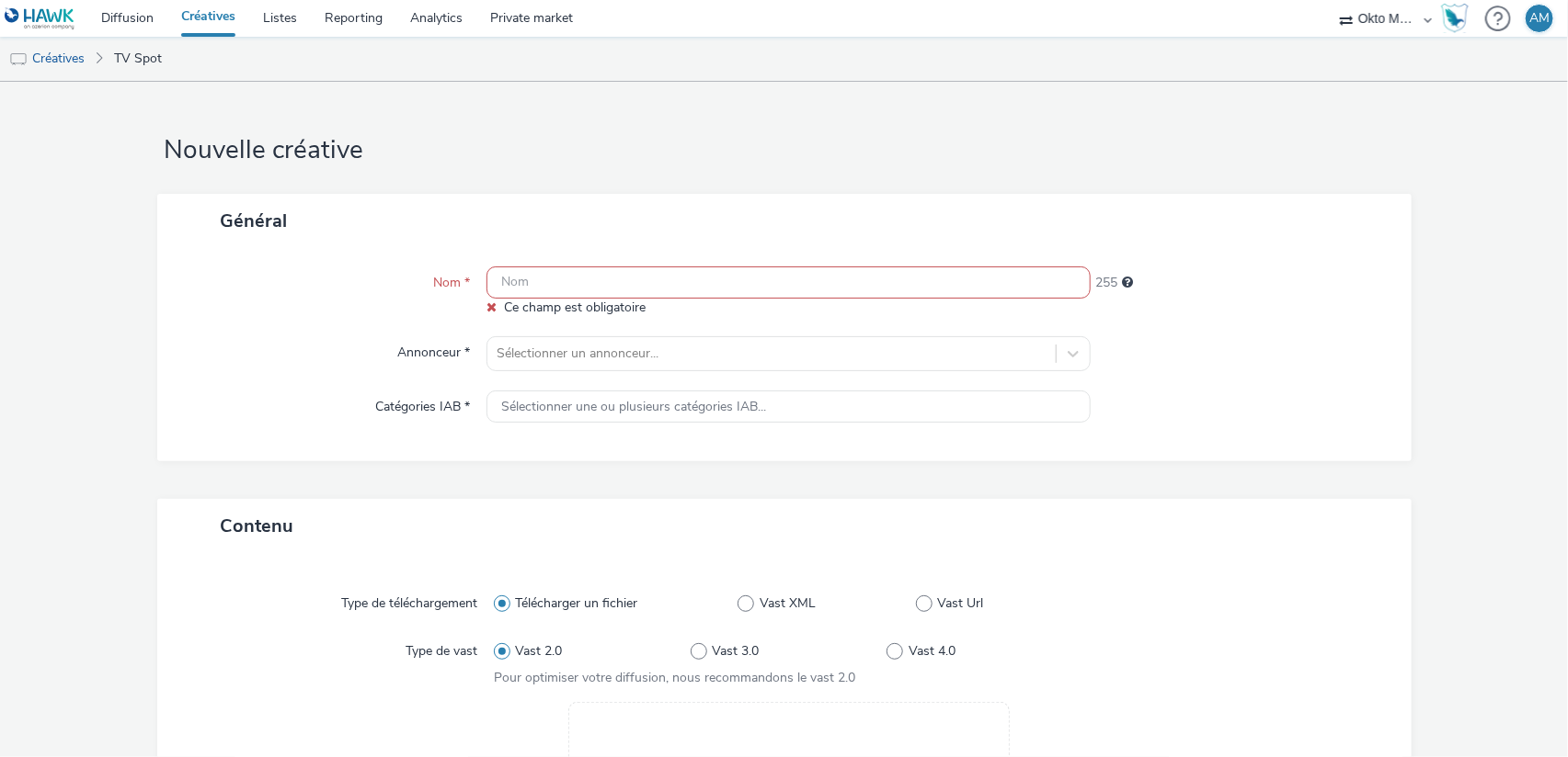
paste input "Mairie de Bormes Musée de Bormes"
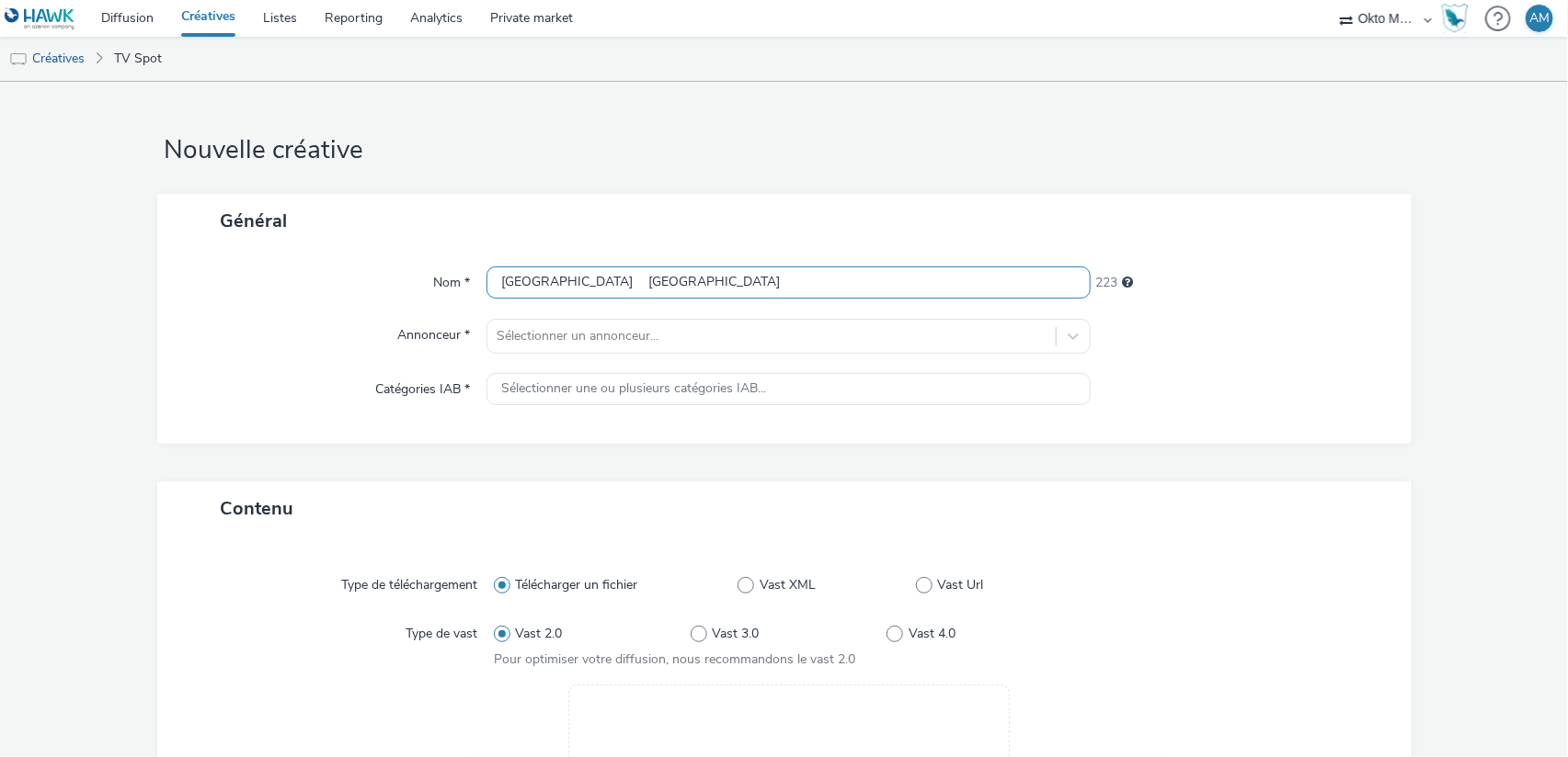
click at [602, 279] on input "Mairie de Bormes Musée de Bormes" at bounding box center [788, 283] width 604 height 33
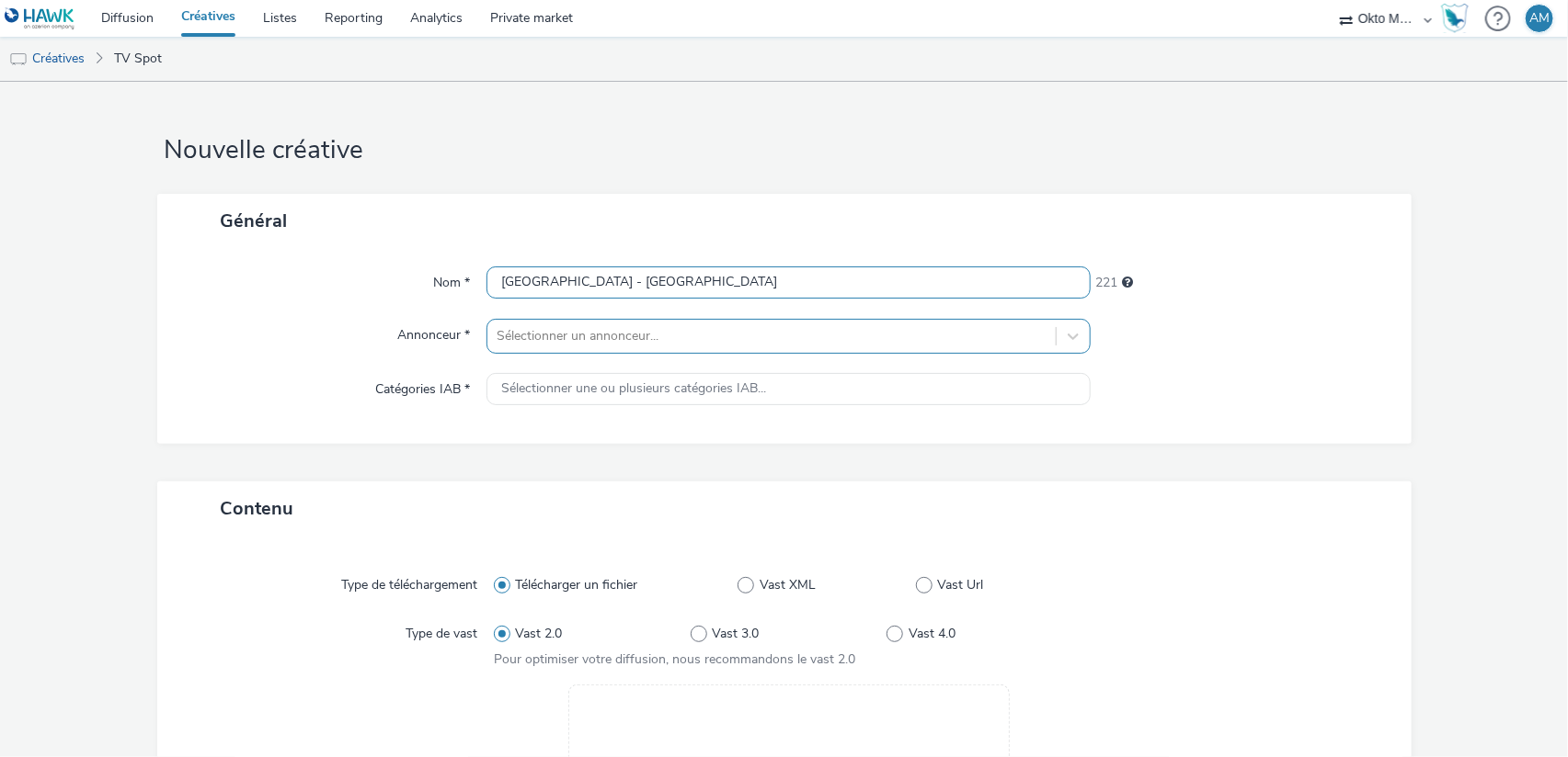
type input "[GEOGRAPHIC_DATA] - [GEOGRAPHIC_DATA]"
click at [592, 338] on div at bounding box center [771, 337] width 550 height 22
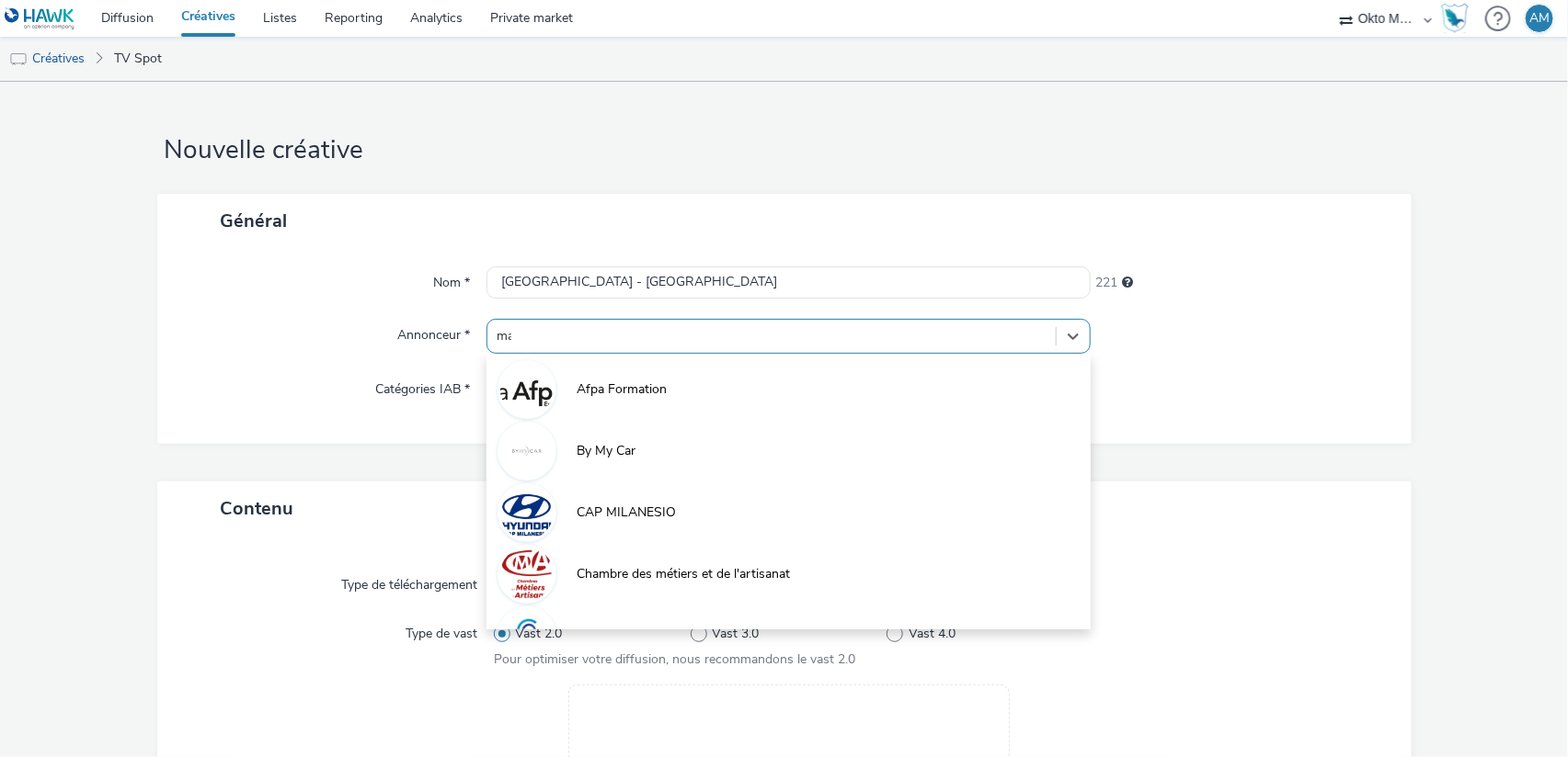
type input "mai"
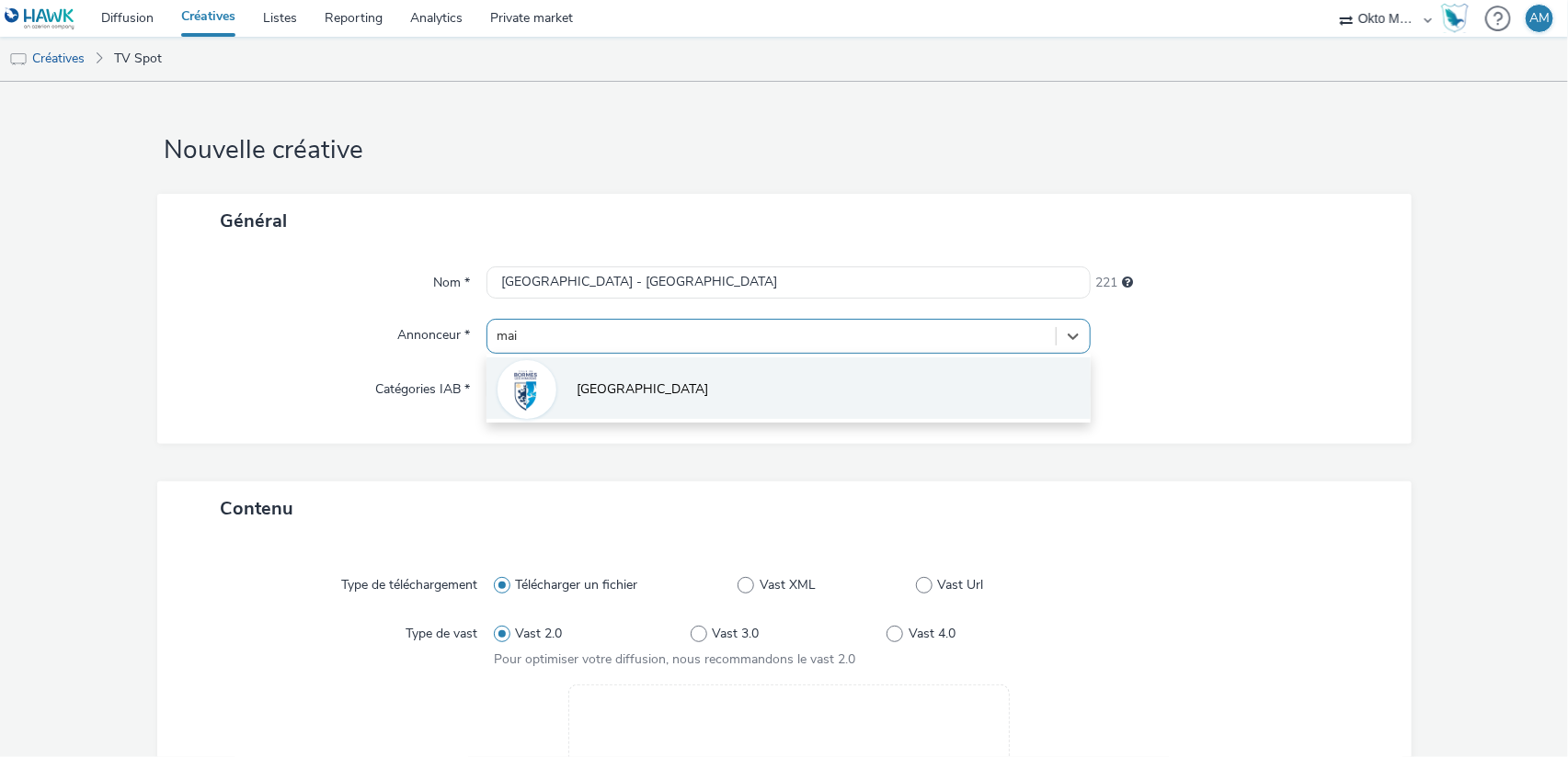
click at [581, 406] on li "[GEOGRAPHIC_DATA]" at bounding box center [788, 388] width 604 height 61
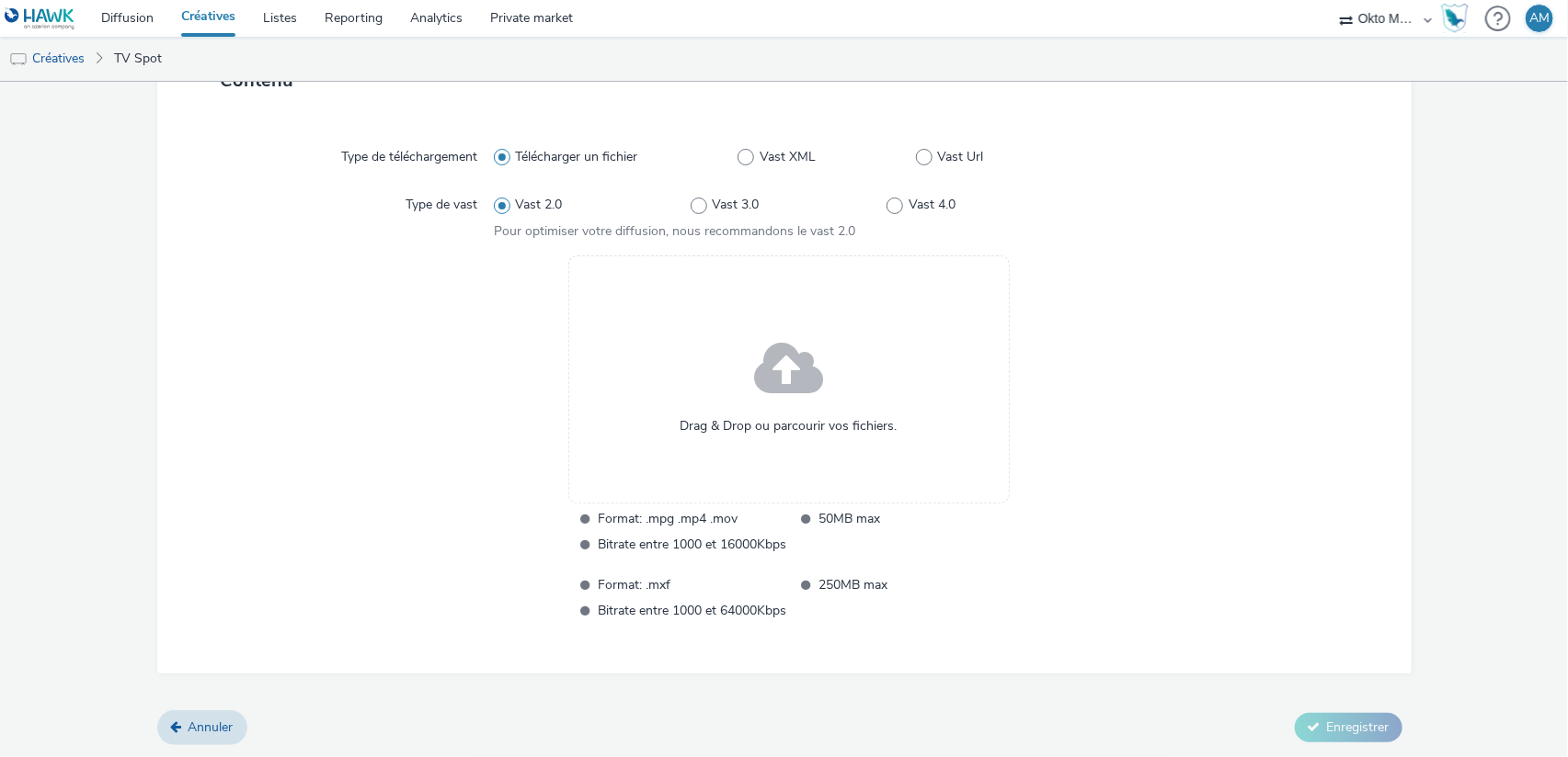
scroll to position [441, 0]
click at [779, 373] on span at bounding box center [788, 369] width 69 height 94
click at [799, 369] on span at bounding box center [788, 369] width 69 height 94
click at [777, 366] on span at bounding box center [788, 369] width 69 height 94
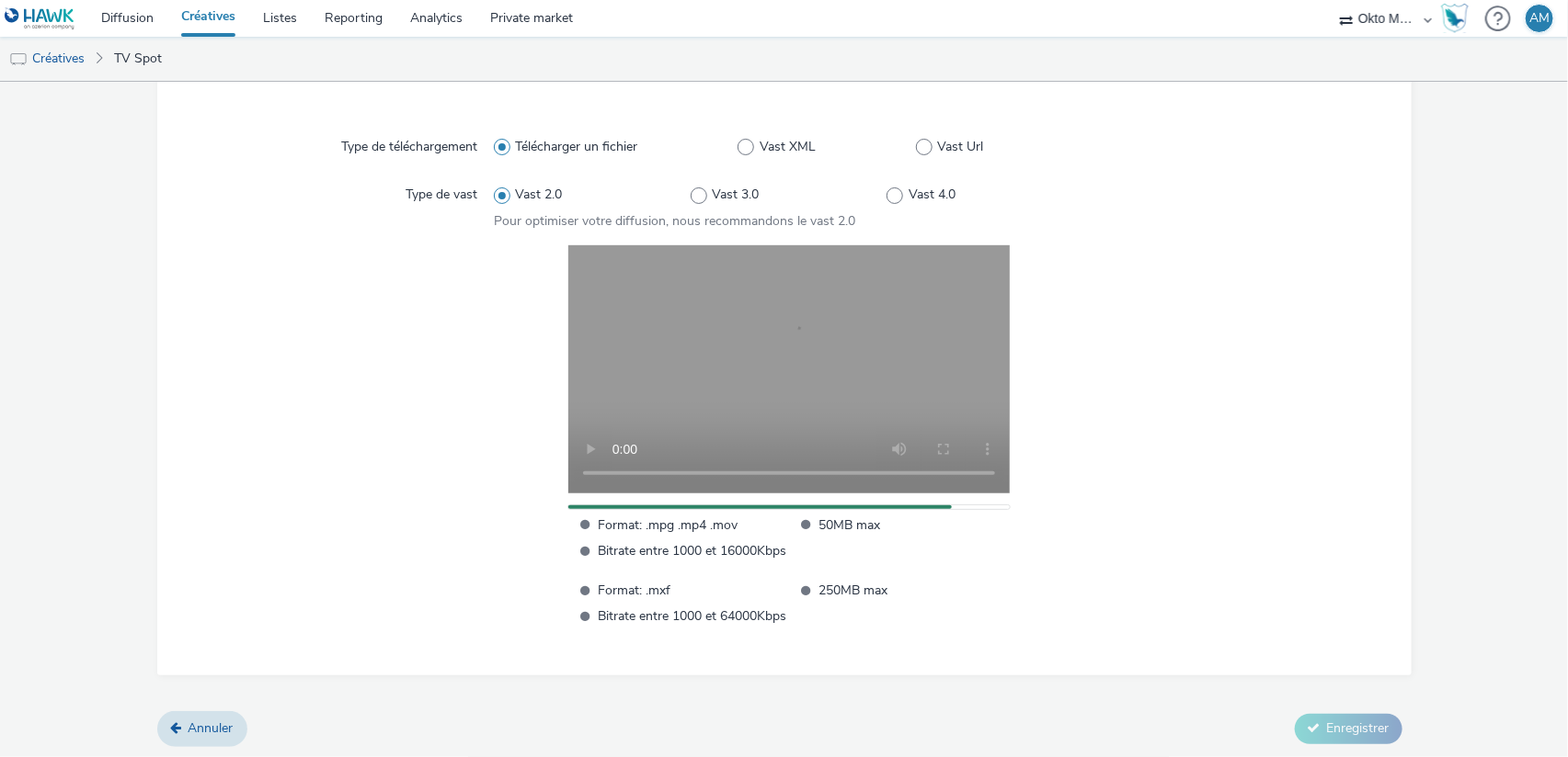
scroll to position [451, 0]
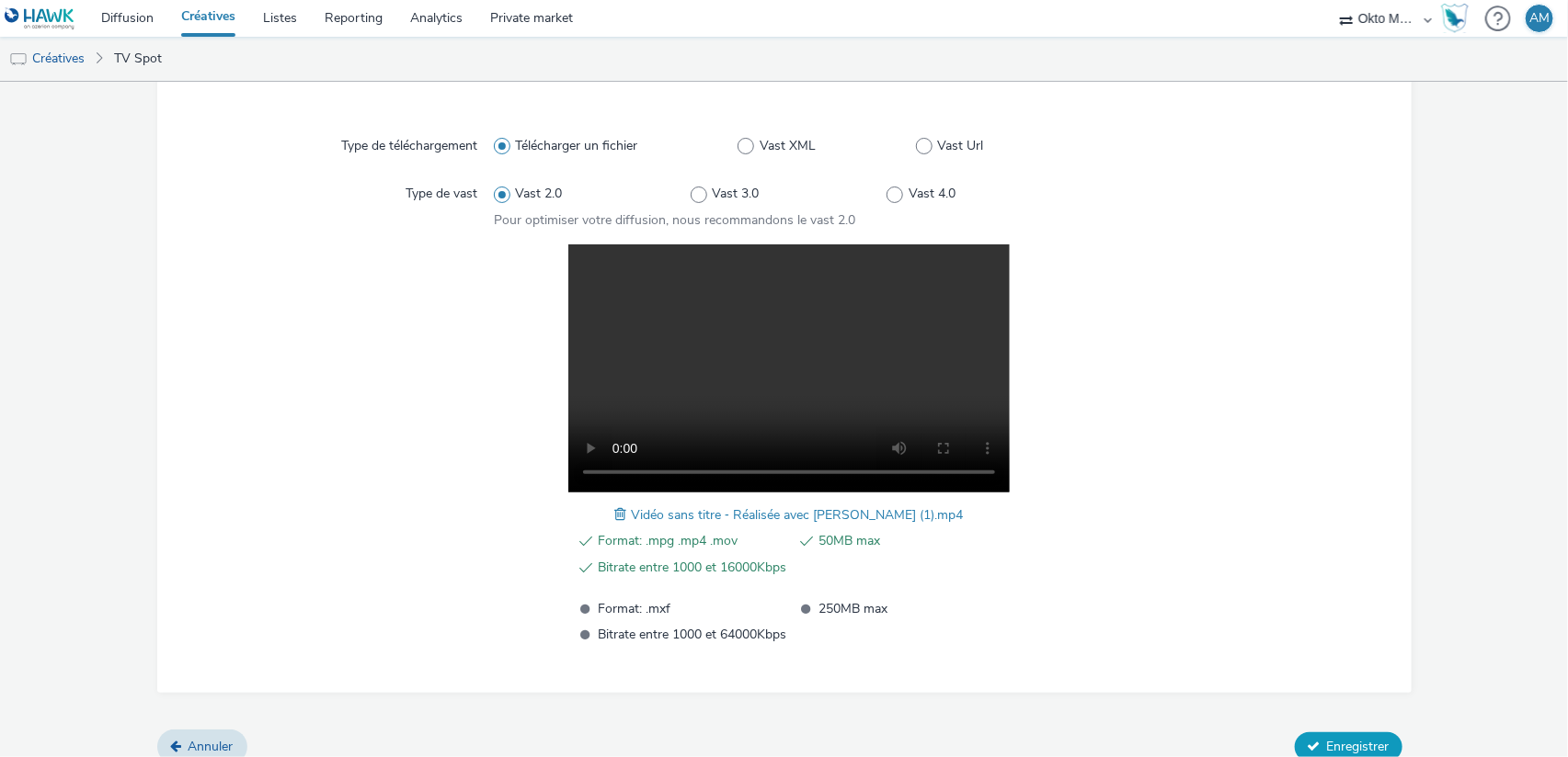
click at [1343, 749] on span "Enregistrer" at bounding box center [1358, 746] width 62 height 18
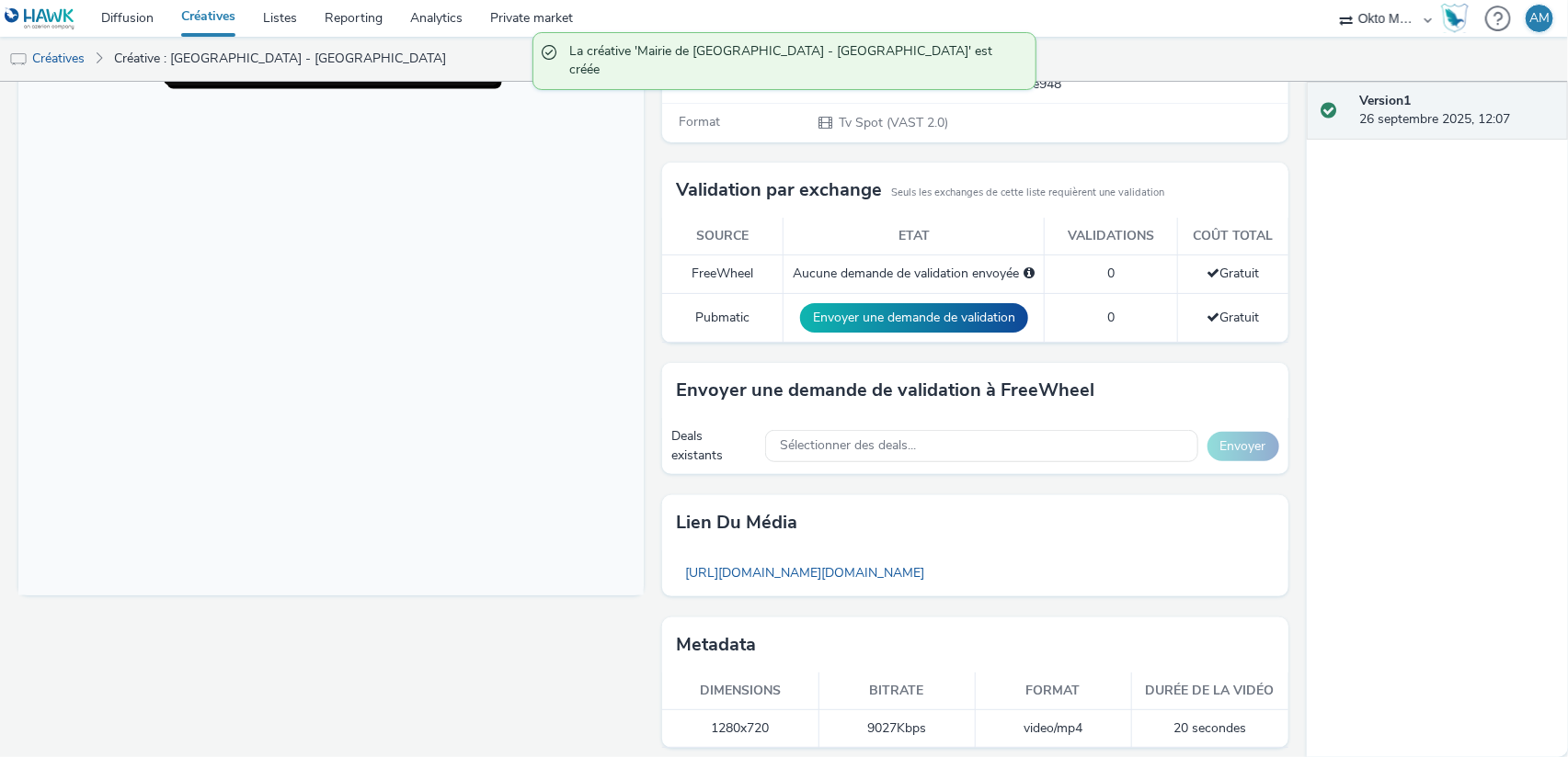
scroll to position [386, 0]
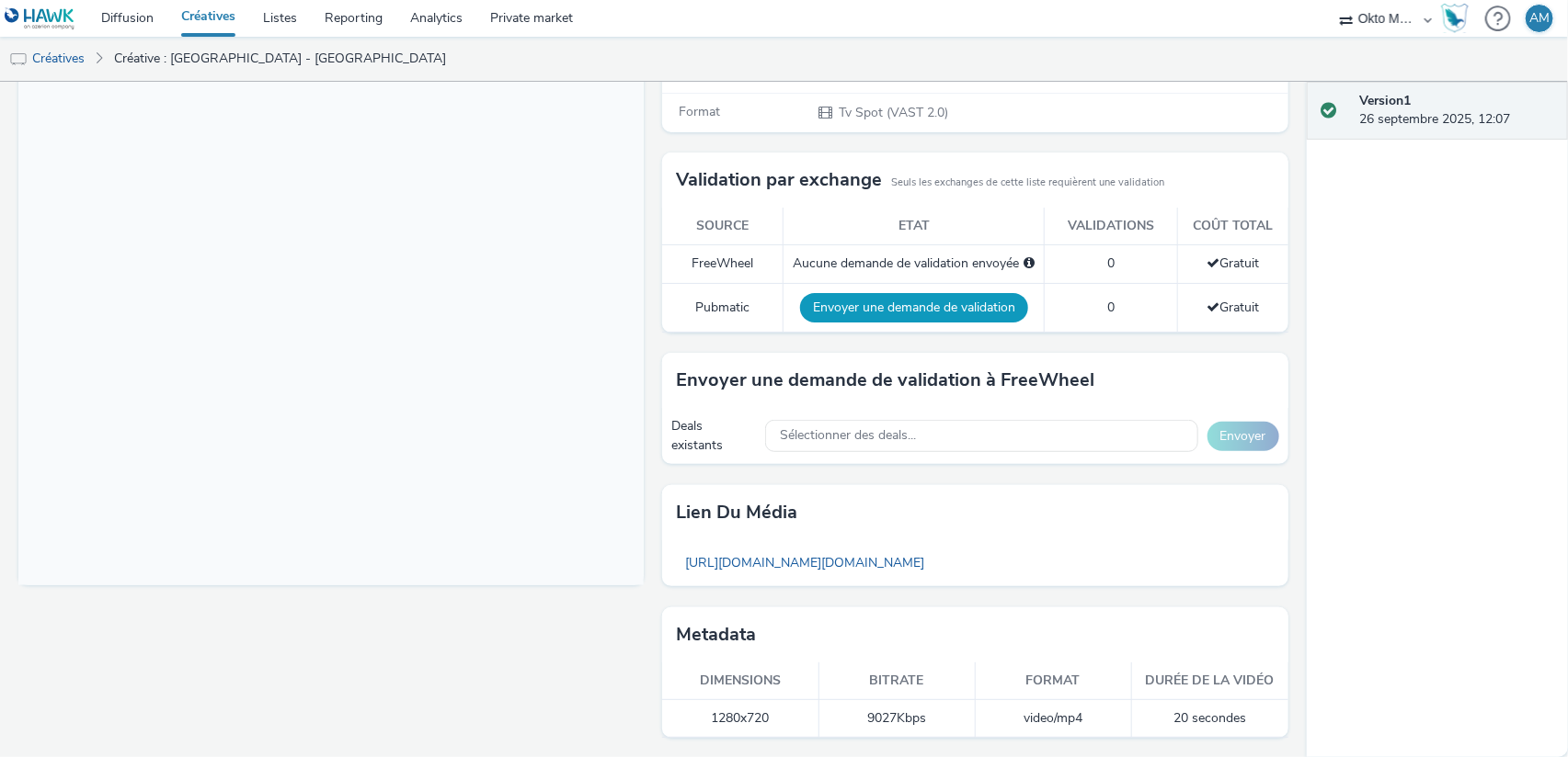
click at [838, 310] on button "Envoyer une demande de validation" at bounding box center [914, 308] width 228 height 30
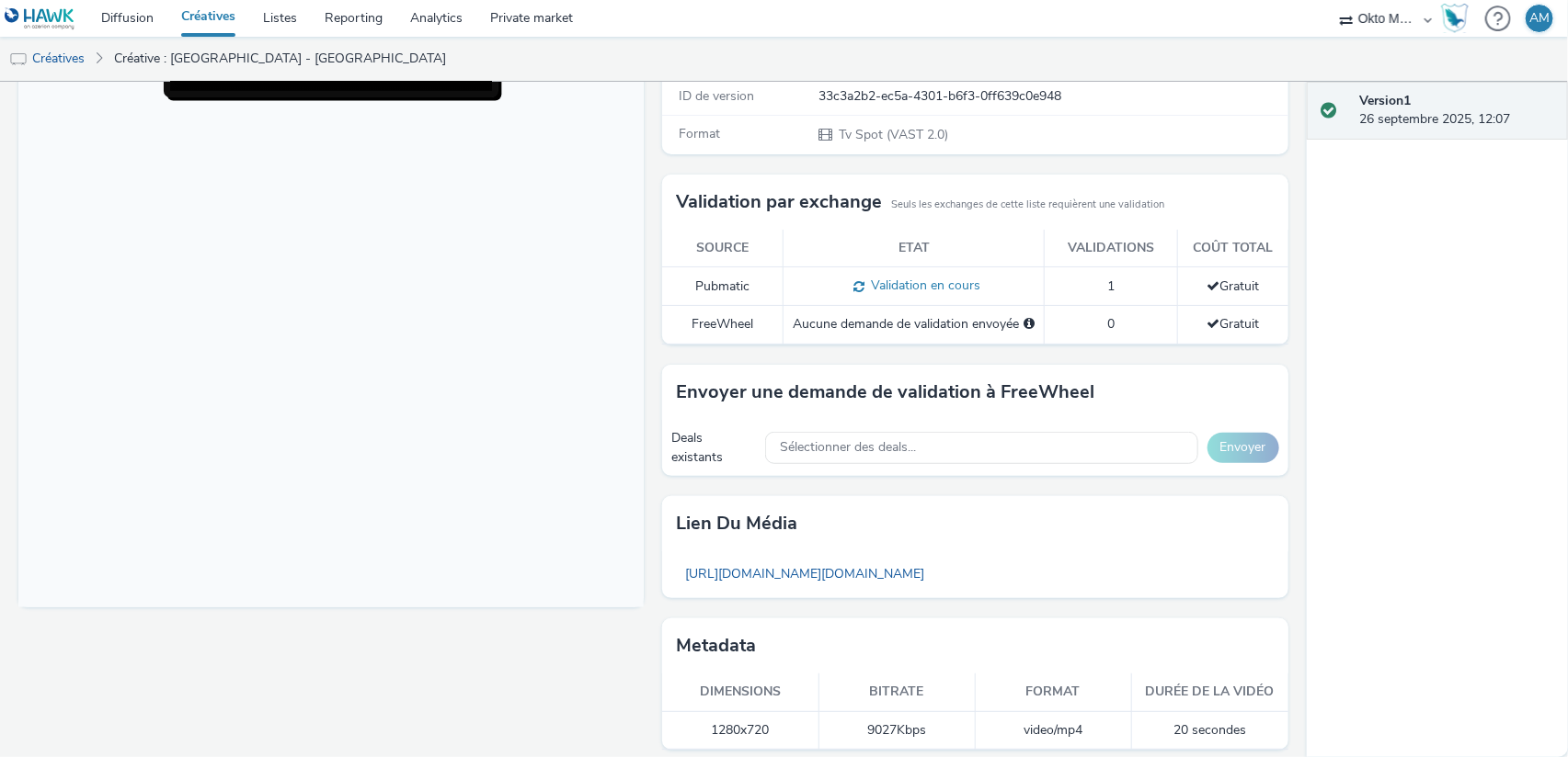
scroll to position [376, 0]
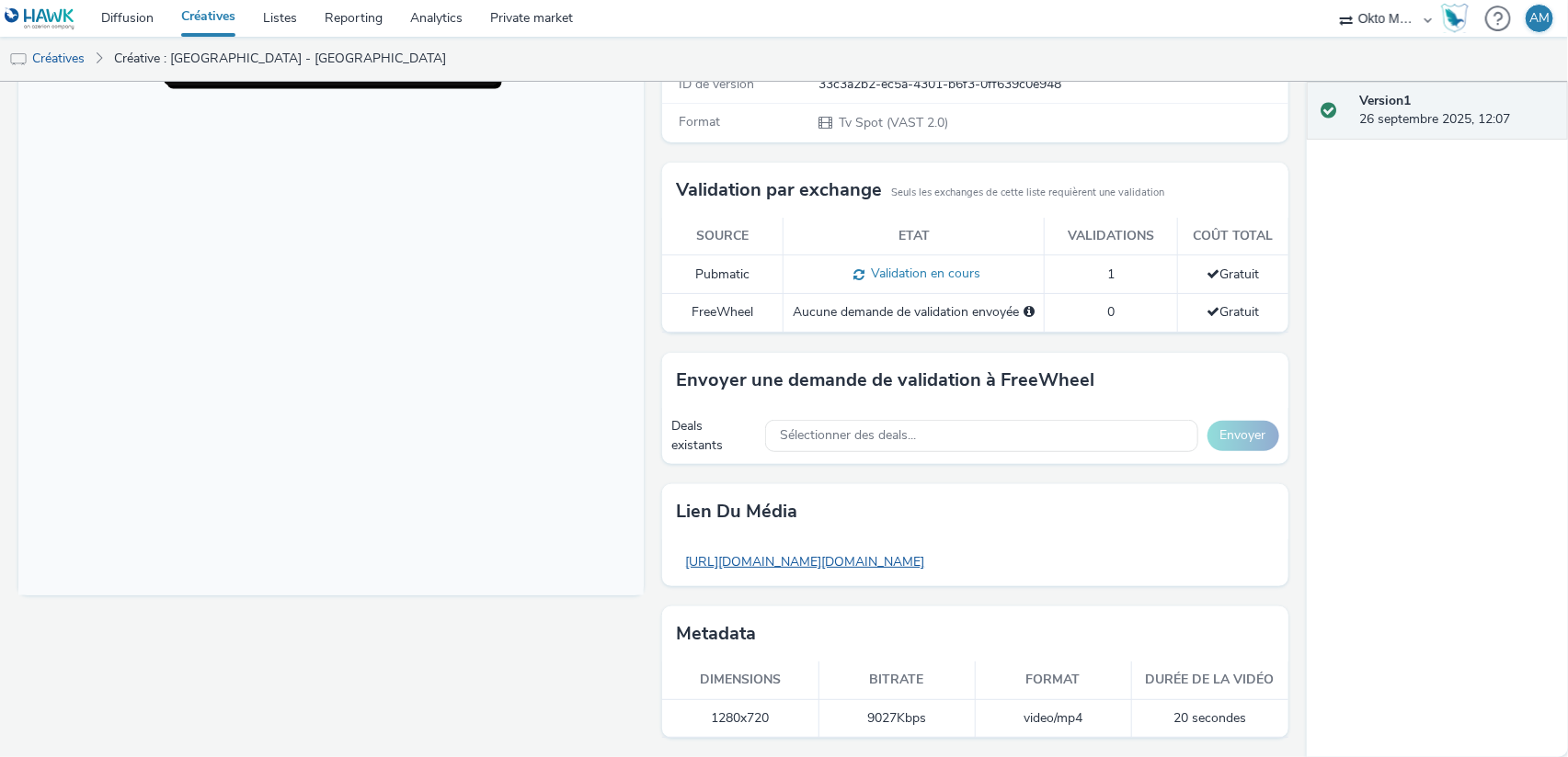
click at [757, 563] on link "https://tabmo-cdn.s3.eu-west-1.amazonaws.com/hawk.tabmo.io/organizations/efb3b8…" at bounding box center [804, 562] width 258 height 36
click at [526, 415] on body at bounding box center [331, 219] width 625 height 753
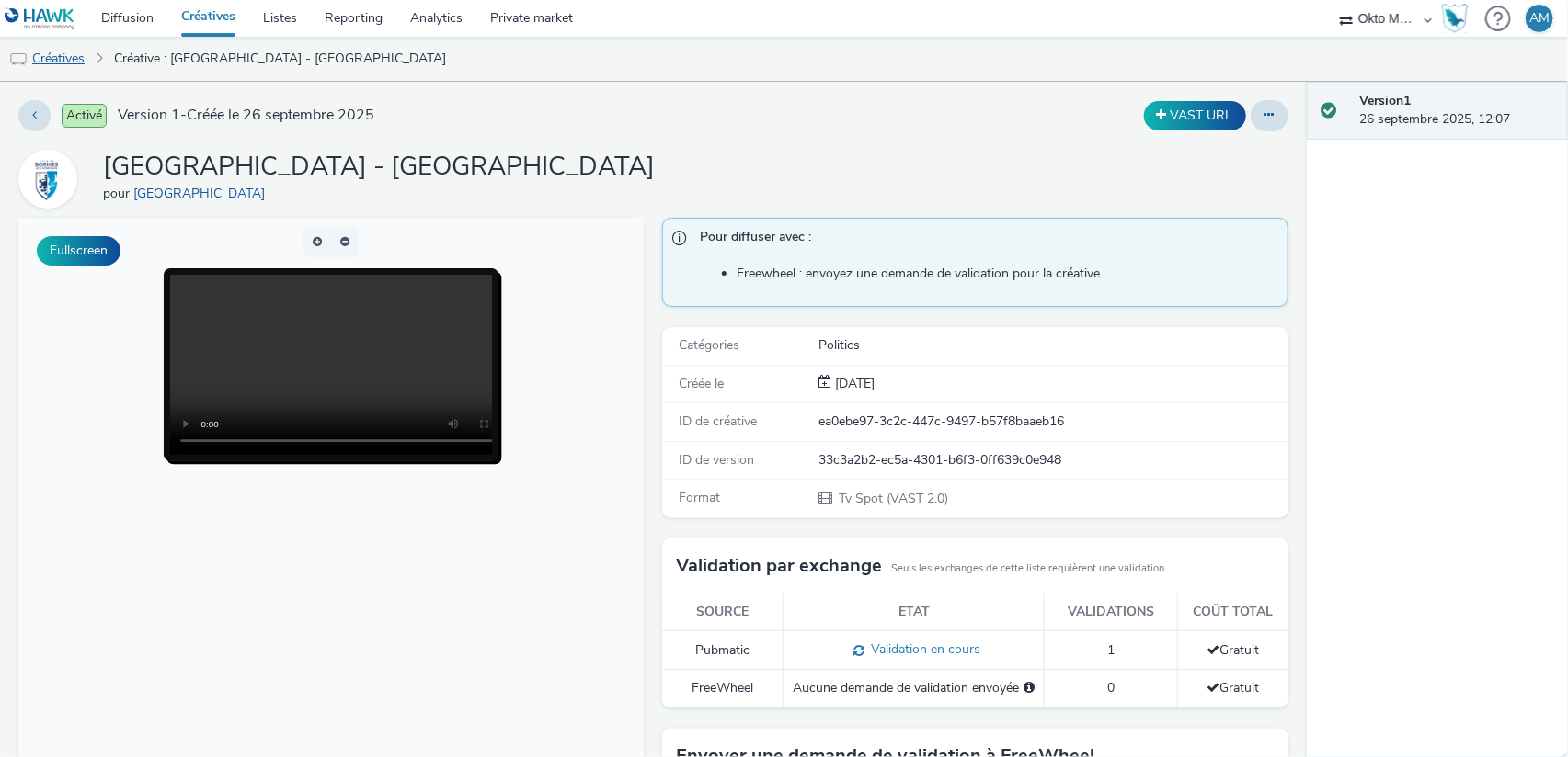
click at [58, 56] on link "Créatives" at bounding box center [47, 59] width 94 height 44
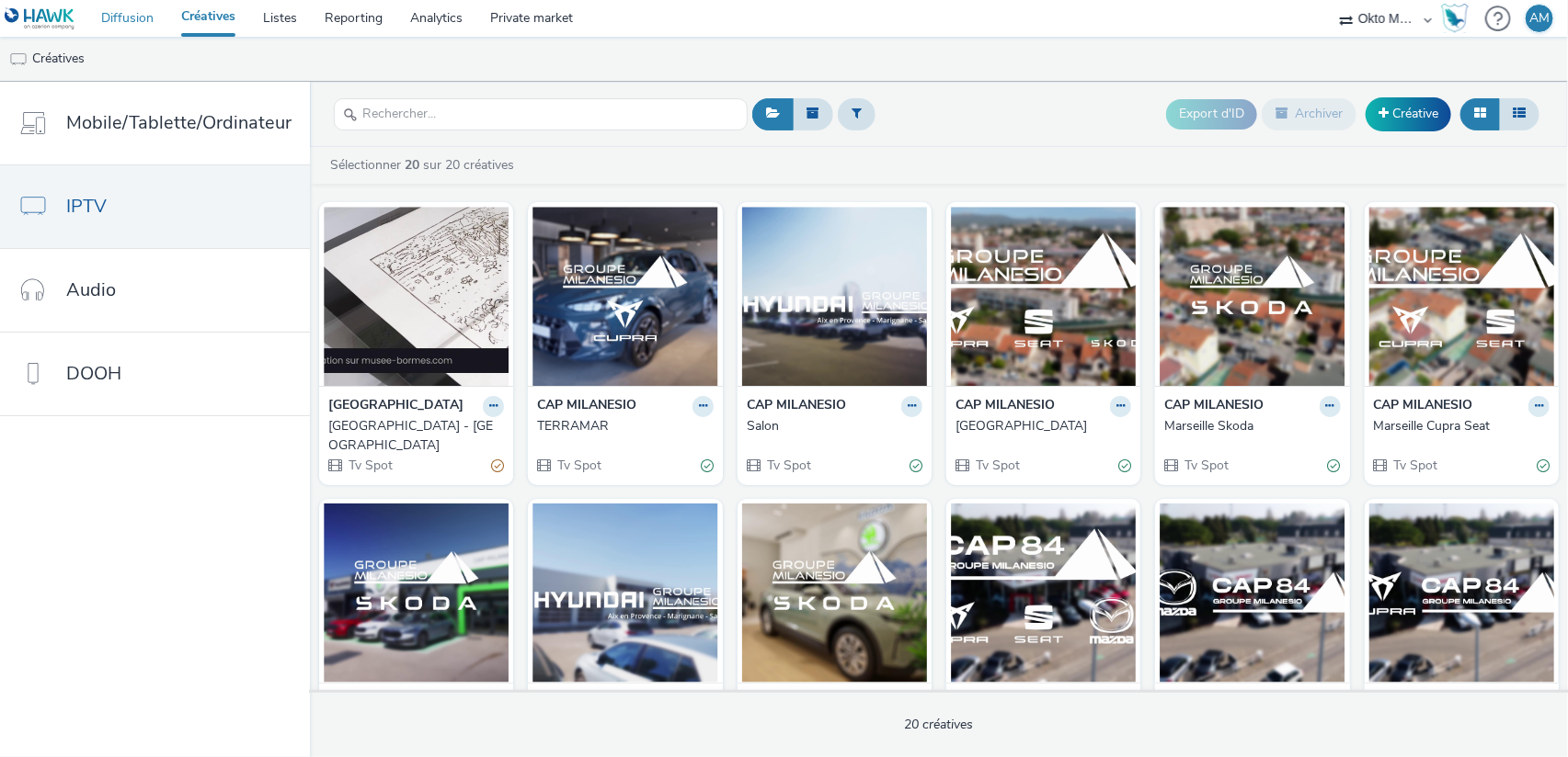
click at [127, 20] on link "Diffusion" at bounding box center [127, 19] width 80 height 37
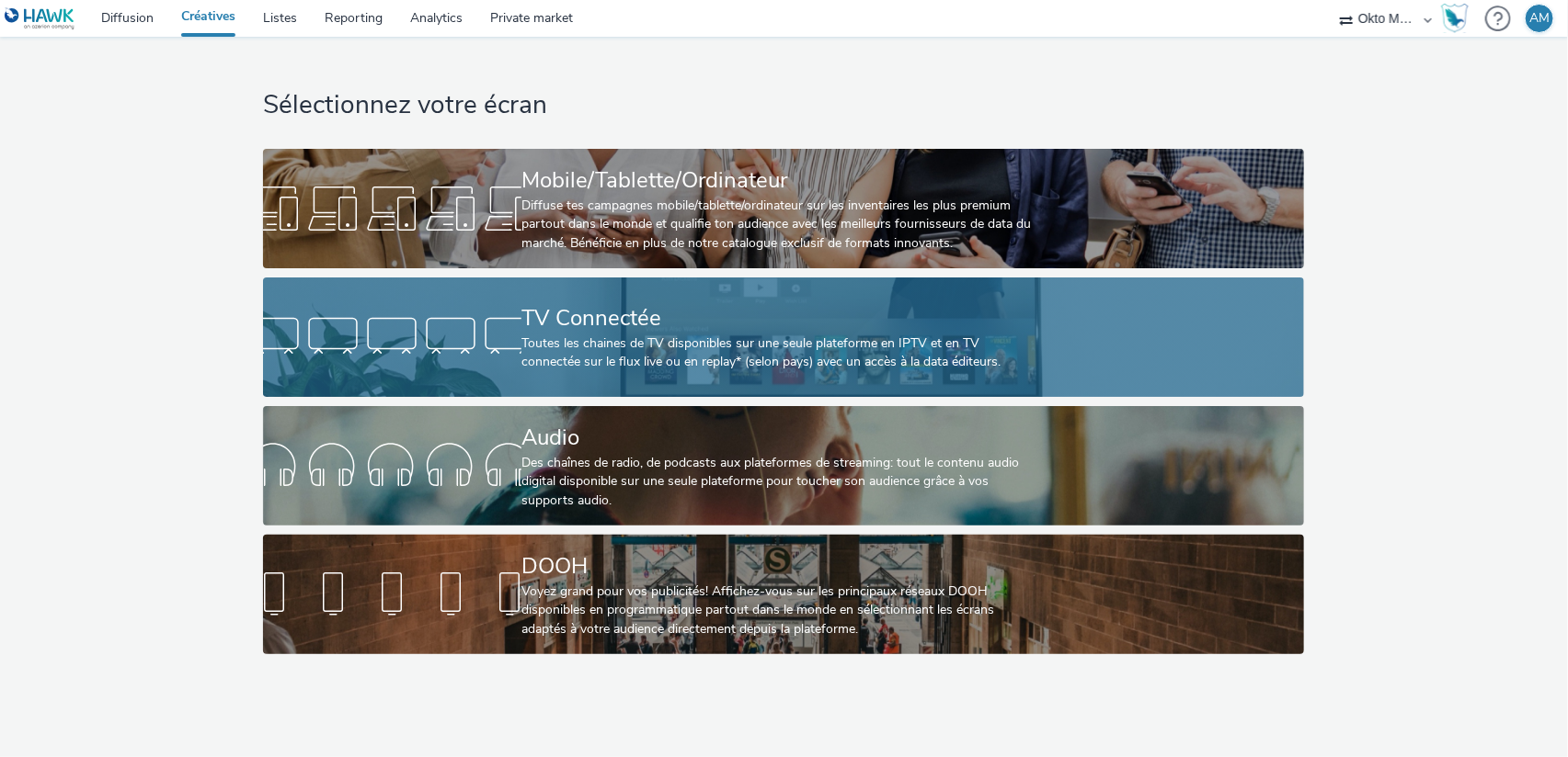
click at [647, 343] on div "Toutes les chaines de TV disponibles sur une seule plateforme en IPTV et en TV …" at bounding box center [779, 353] width 516 height 38
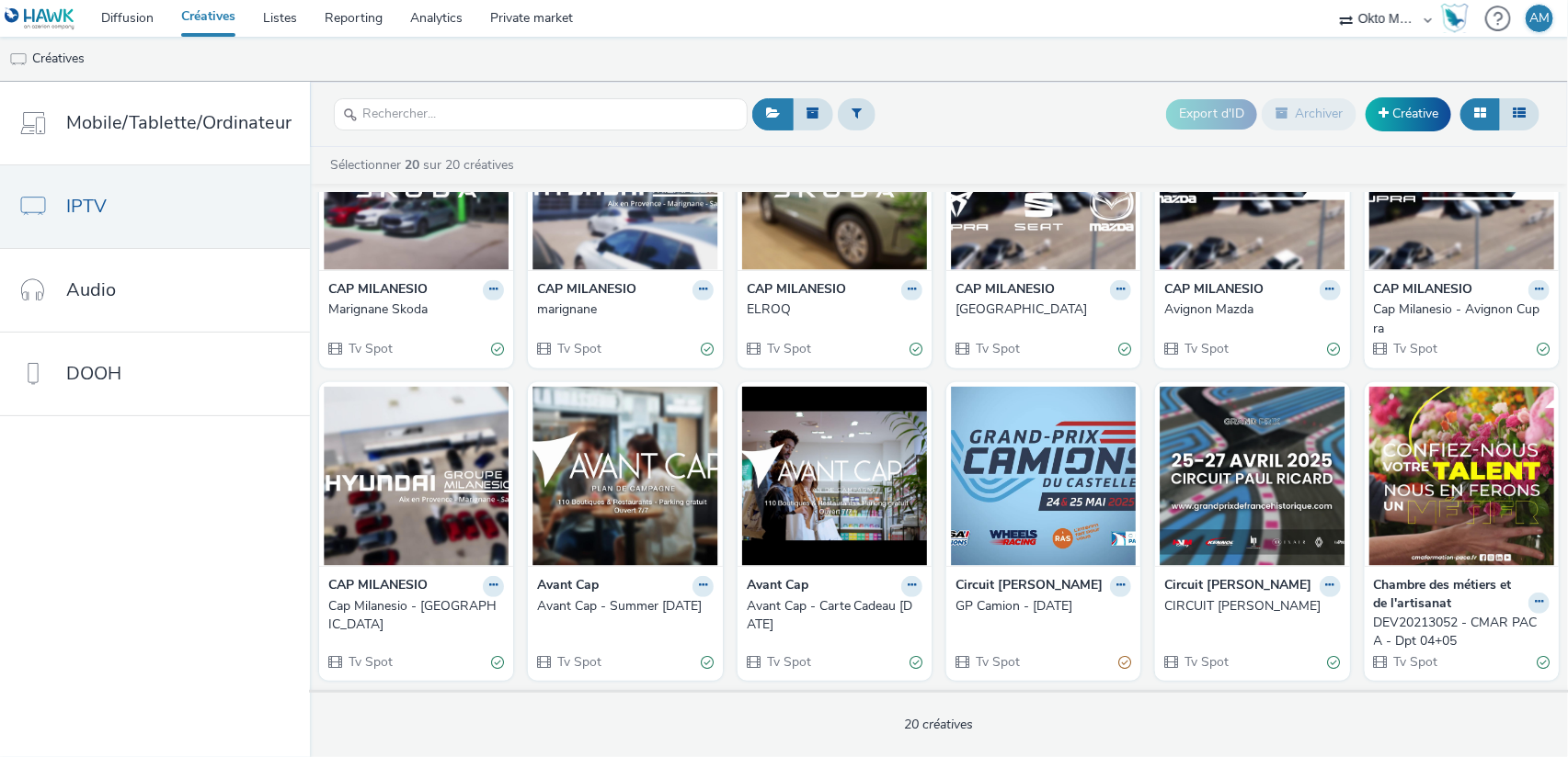
scroll to position [592, 0]
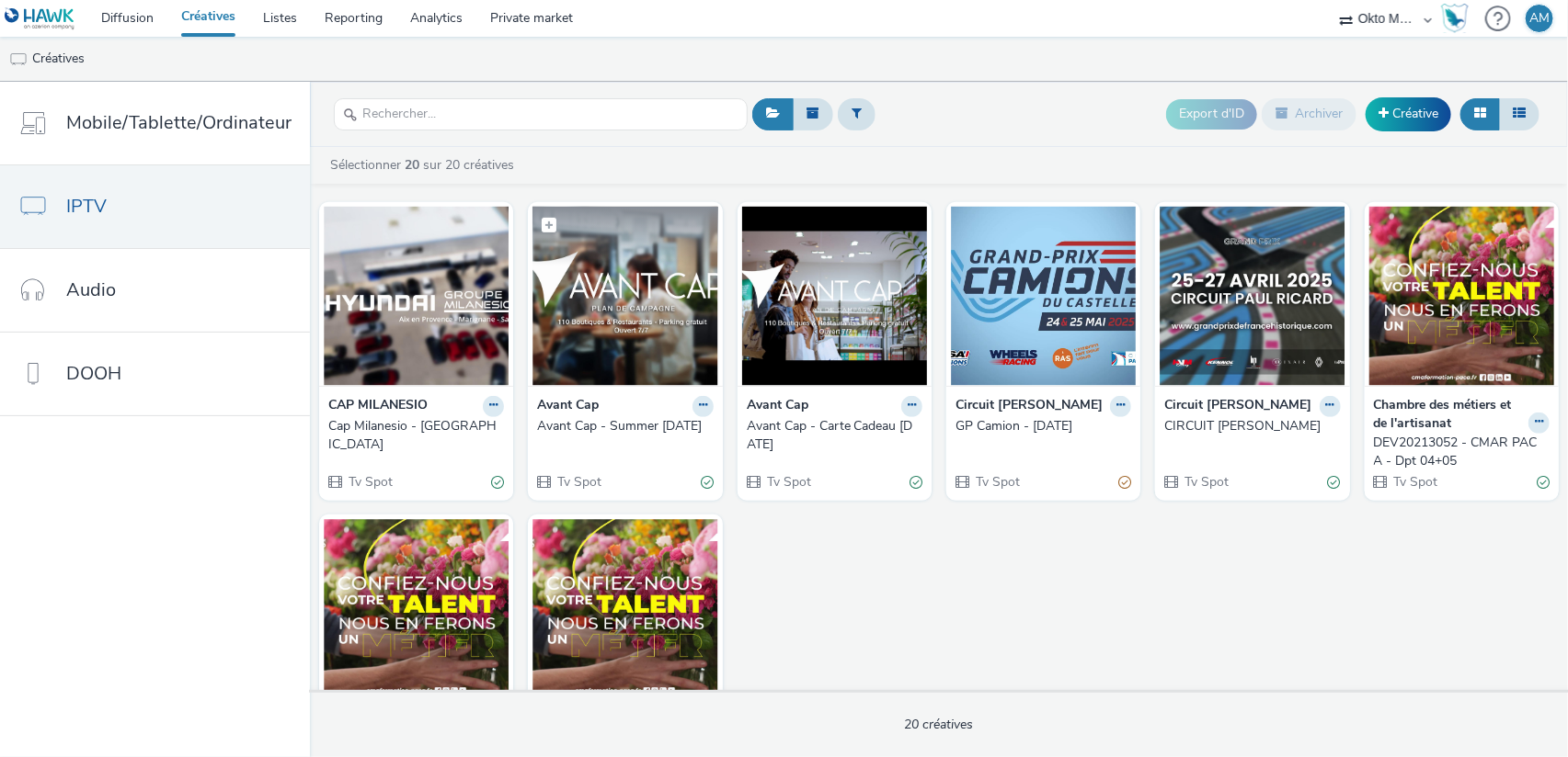
click at [635, 274] on img at bounding box center [624, 296] width 185 height 179
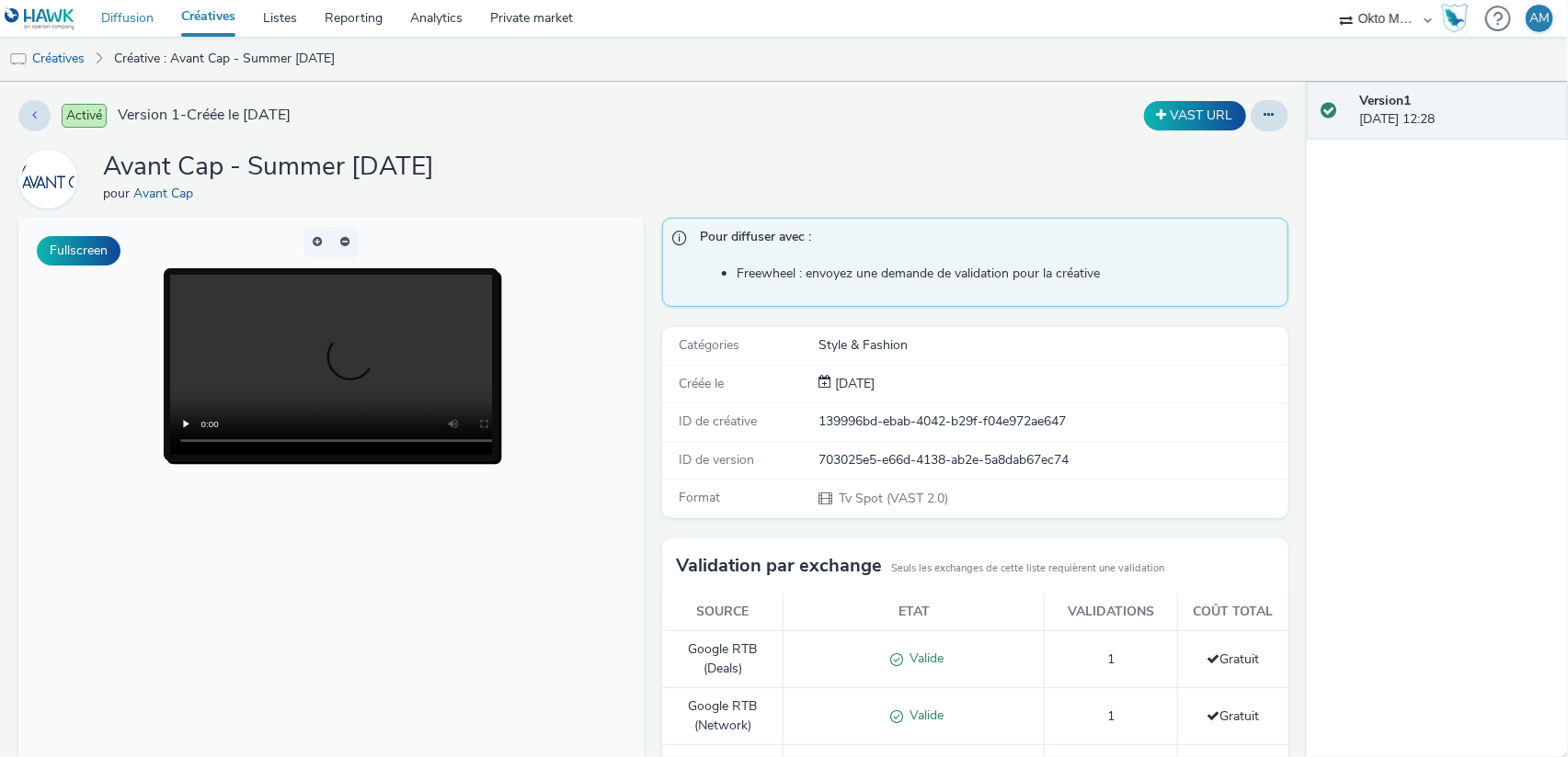
click at [121, 19] on link "Diffusion" at bounding box center [127, 19] width 80 height 37
